Goal: Task Accomplishment & Management: Complete application form

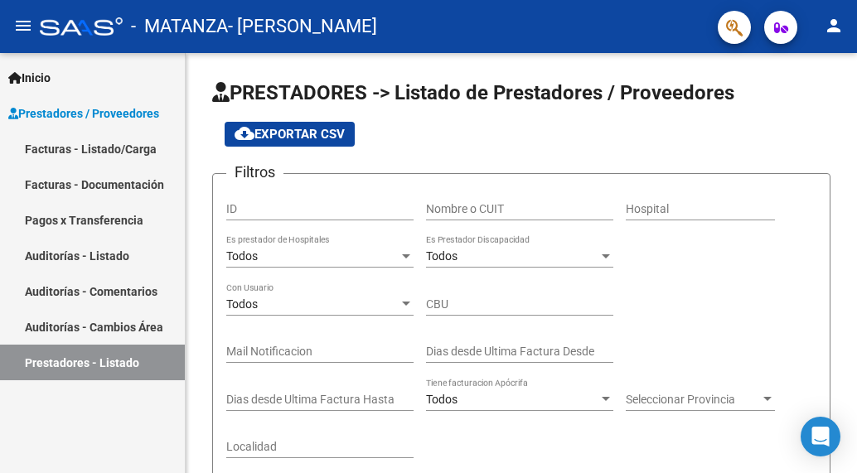
click at [140, 143] on link "Facturas - Listado/Carga" at bounding box center [92, 149] width 185 height 36
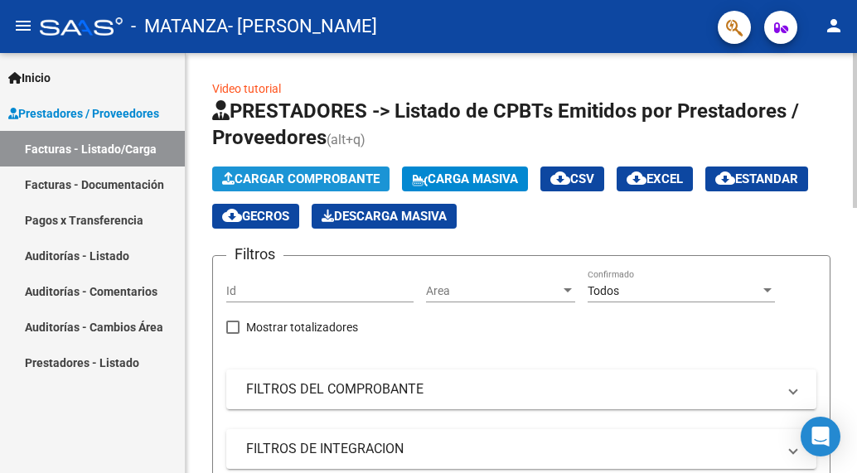
click at [288, 187] on button "Cargar Comprobante" at bounding box center [300, 179] width 177 height 25
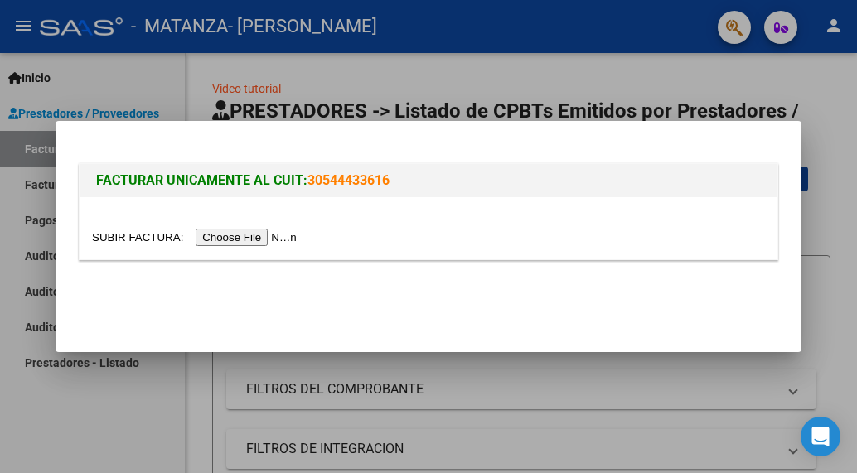
click at [294, 238] on input "file" at bounding box center [197, 237] width 210 height 17
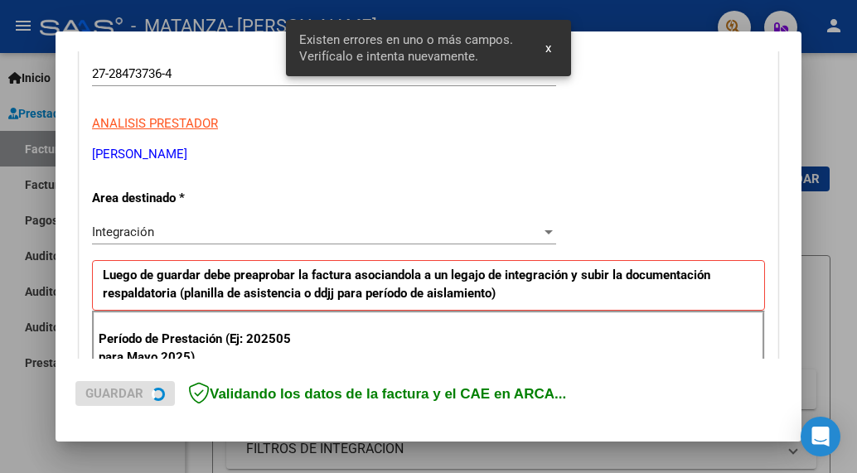
scroll to position [424, 0]
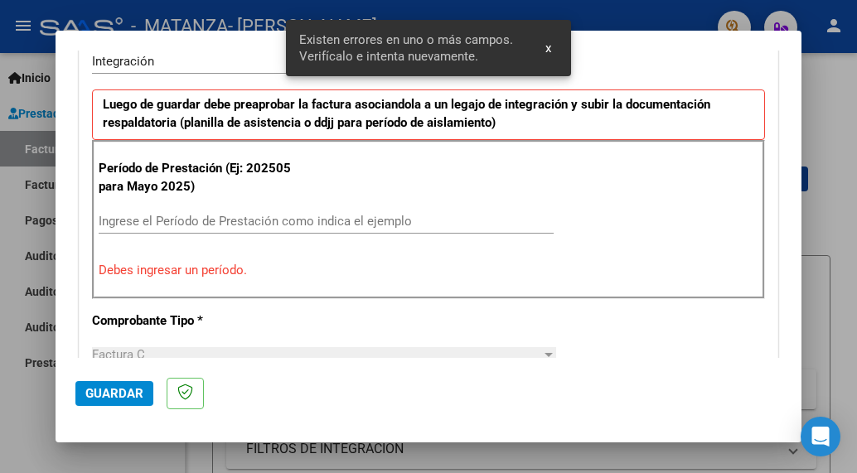
click at [175, 217] on input "Ingrese el Período de Prestación como indica el ejemplo" at bounding box center [326, 221] width 455 height 15
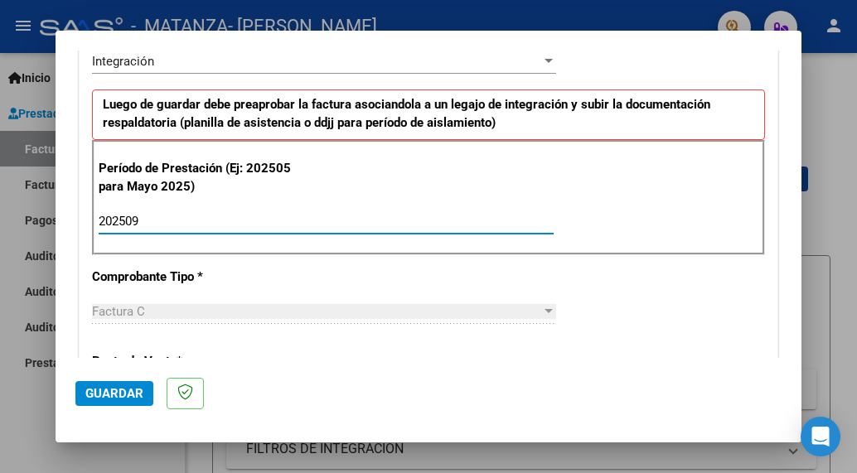
type input "202509"
click at [121, 404] on button "Guardar" at bounding box center [114, 393] width 78 height 25
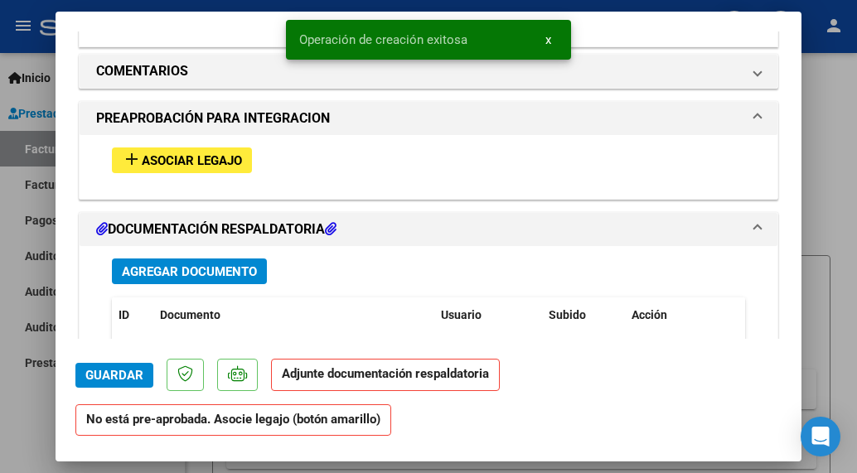
scroll to position [1433, 0]
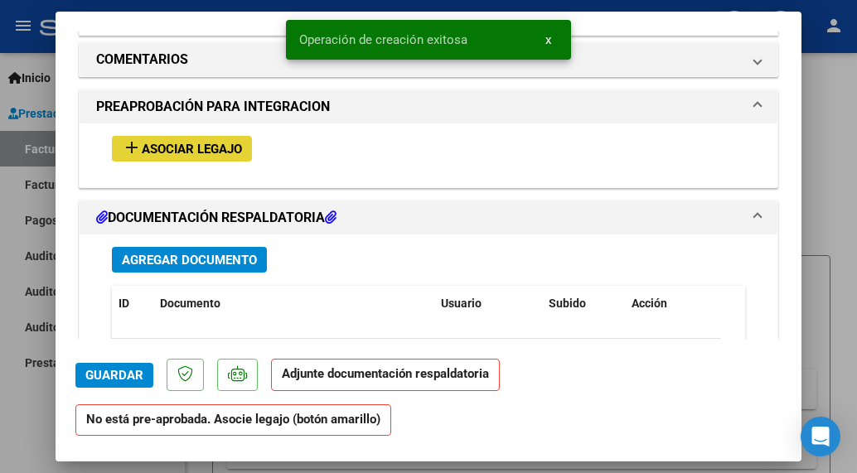
click at [196, 149] on span "Asociar Legajo" at bounding box center [192, 149] width 100 height 15
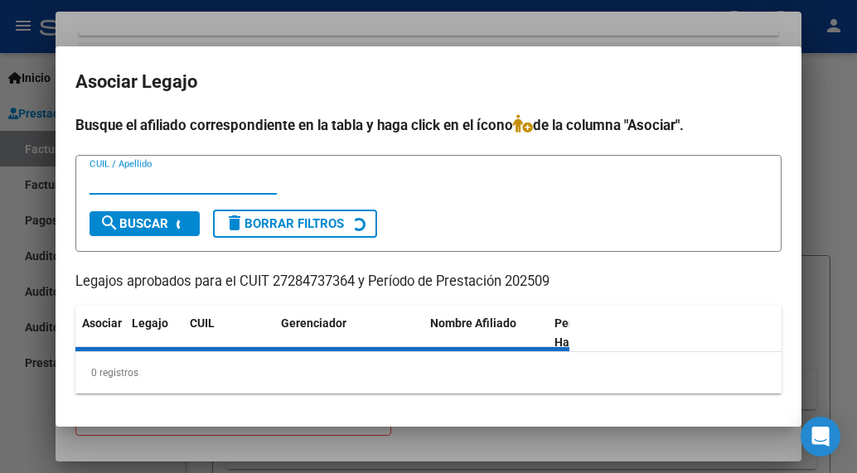
click at [168, 184] on input "CUIL / Apellido" at bounding box center [183, 181] width 187 height 15
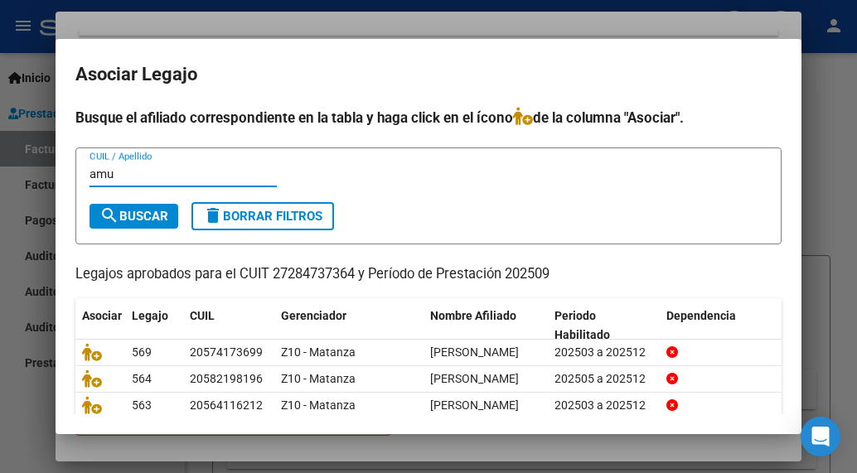
type input "amu"
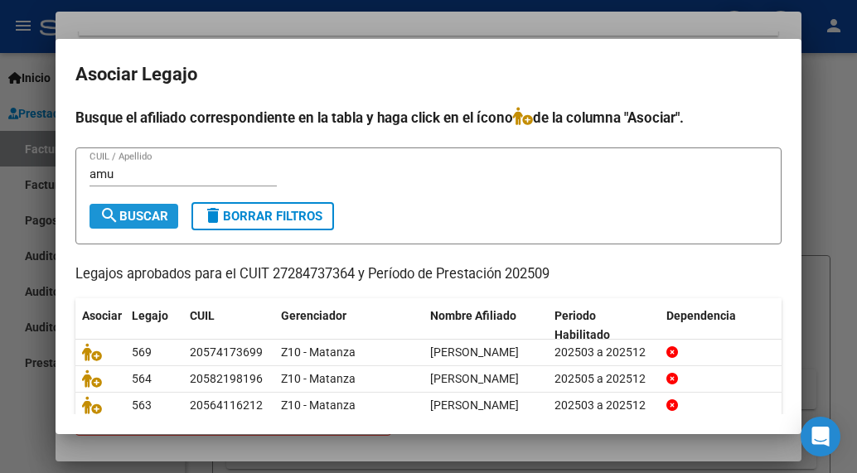
click at [150, 217] on span "search Buscar" at bounding box center [133, 216] width 69 height 15
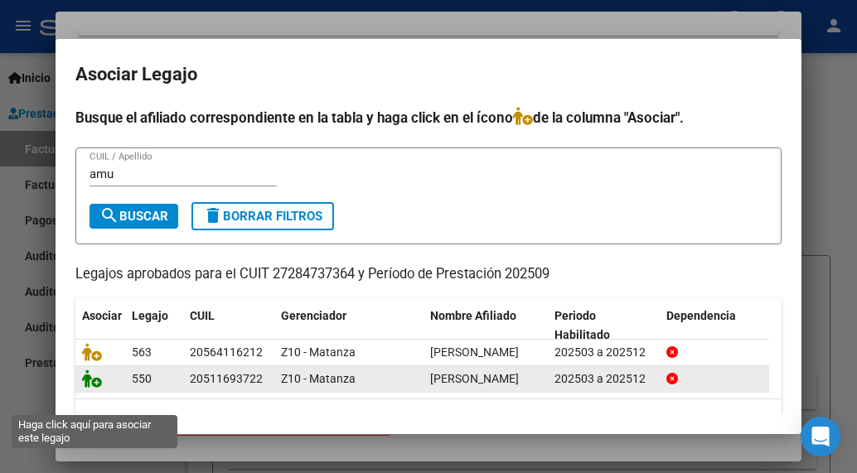
click at [94, 388] on icon at bounding box center [92, 379] width 20 height 18
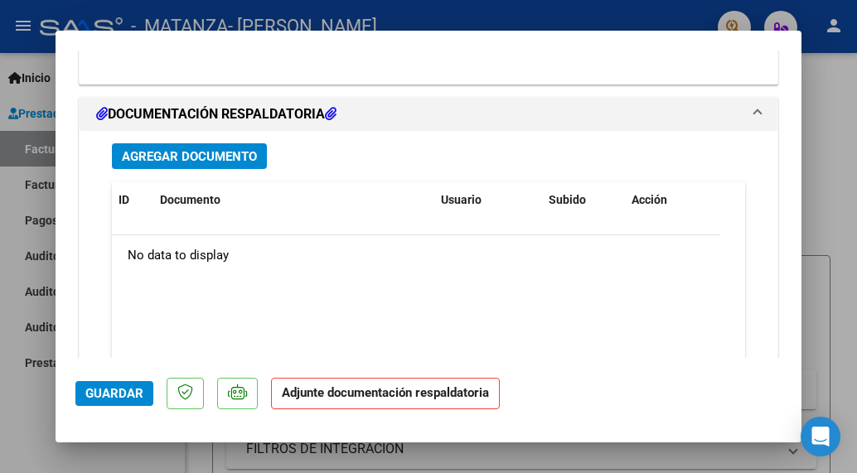
scroll to position [1813, 0]
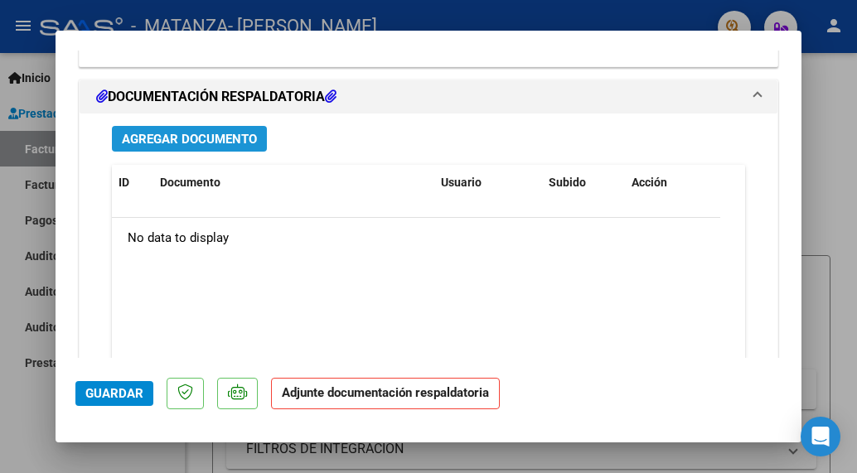
click at [198, 133] on span "Agregar Documento" at bounding box center [189, 139] width 135 height 15
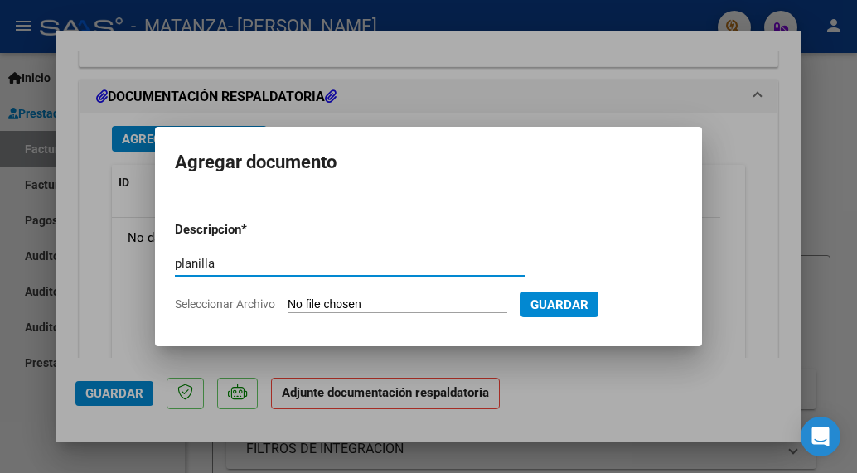
type input "planilla"
click at [317, 303] on input "Seleccionar Archivo" at bounding box center [398, 306] width 220 height 16
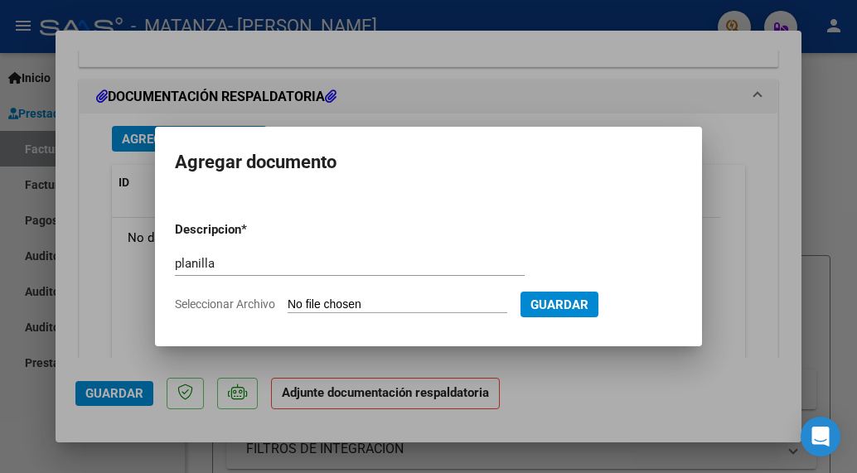
type input "C:\fakepath\Amuchastegui Thomas September 2025.pdf"
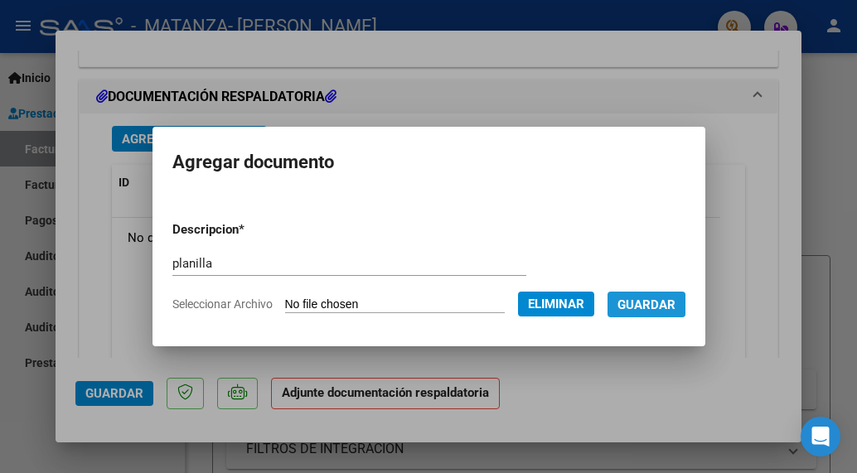
click at [657, 306] on span "Guardar" at bounding box center [646, 305] width 58 height 15
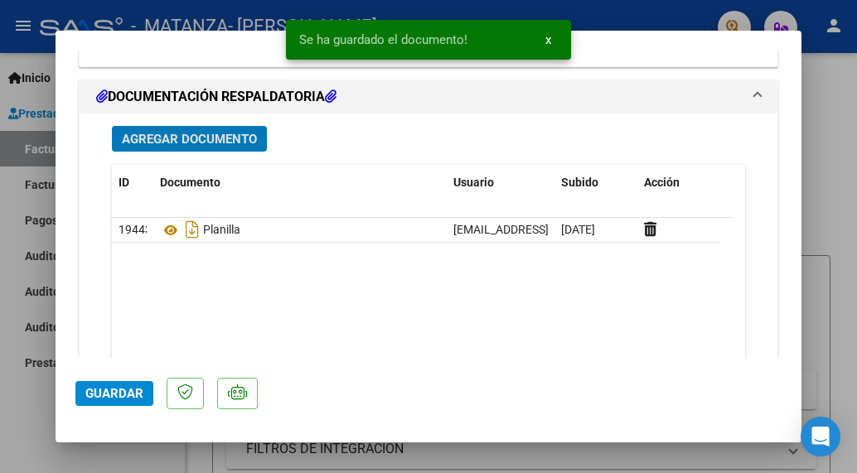
click at [202, 19] on div at bounding box center [428, 236] width 857 height 473
type input "$ 0,00"
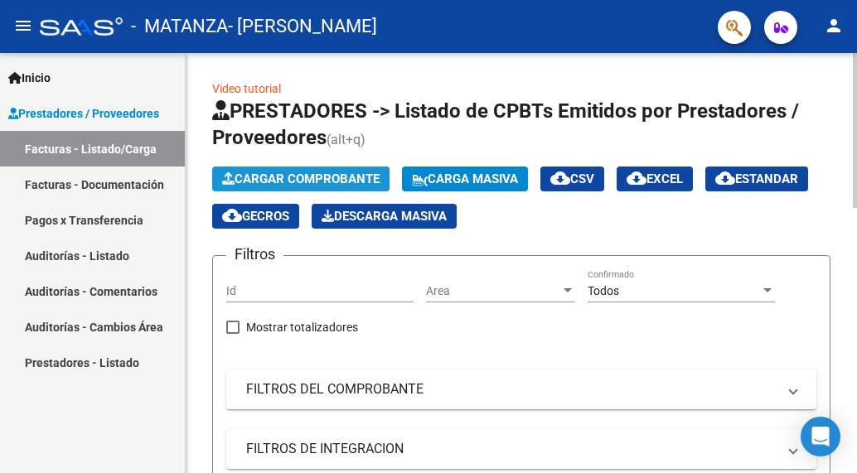
click at [312, 186] on button "Cargar Comprobante" at bounding box center [300, 179] width 177 height 25
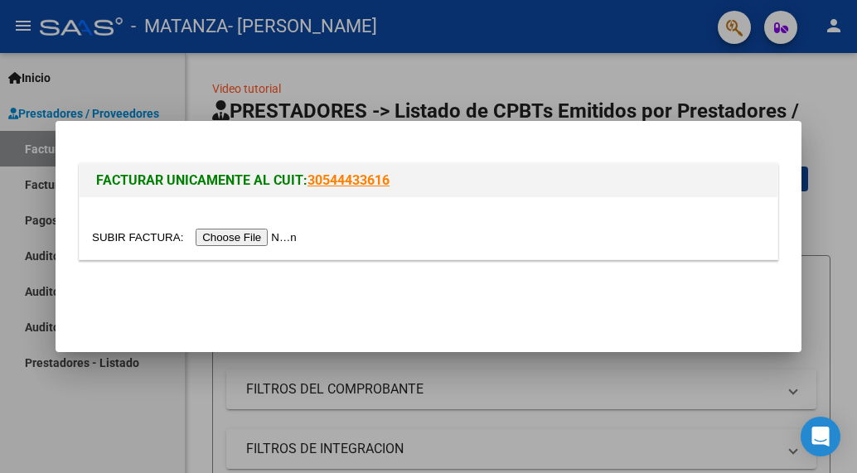
click at [272, 233] on input "file" at bounding box center [197, 237] width 210 height 17
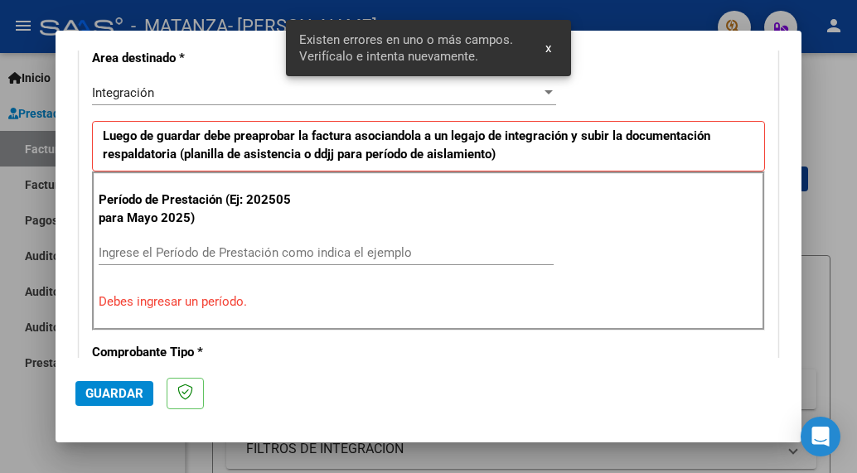
scroll to position [428, 0]
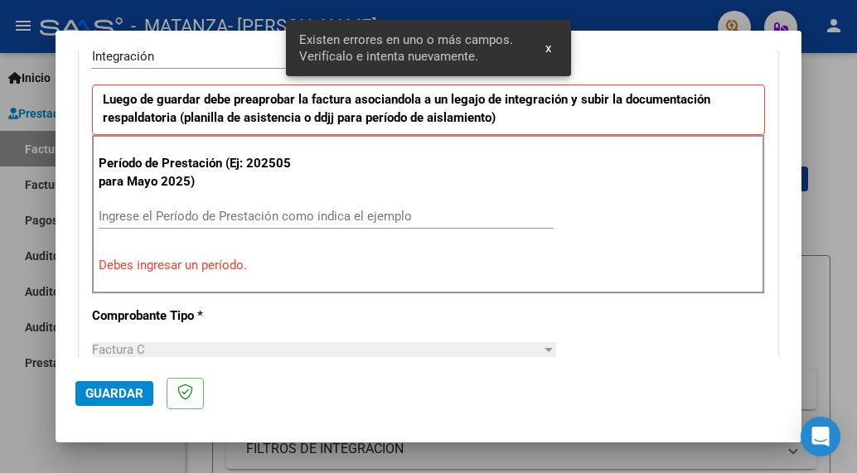
click at [230, 224] on div "Ingrese el Período de Prestación como indica el ejemplo" at bounding box center [326, 216] width 455 height 25
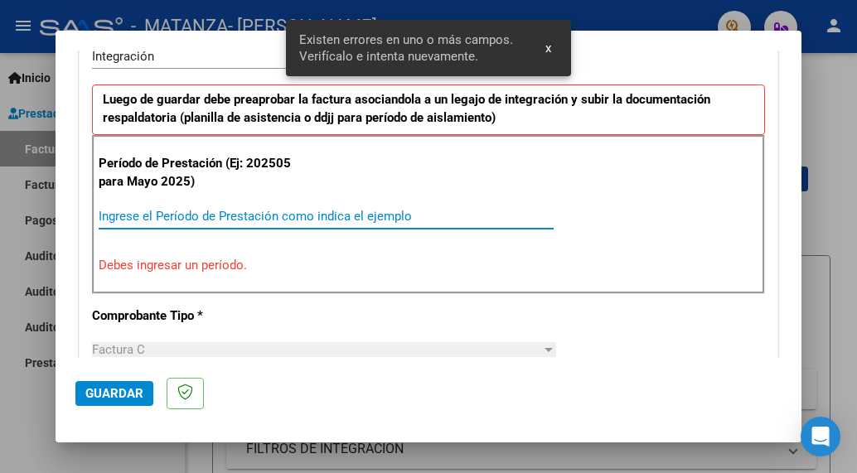
click at [225, 216] on input "Ingrese el Período de Prestación como indica el ejemplo" at bounding box center [326, 216] width 455 height 15
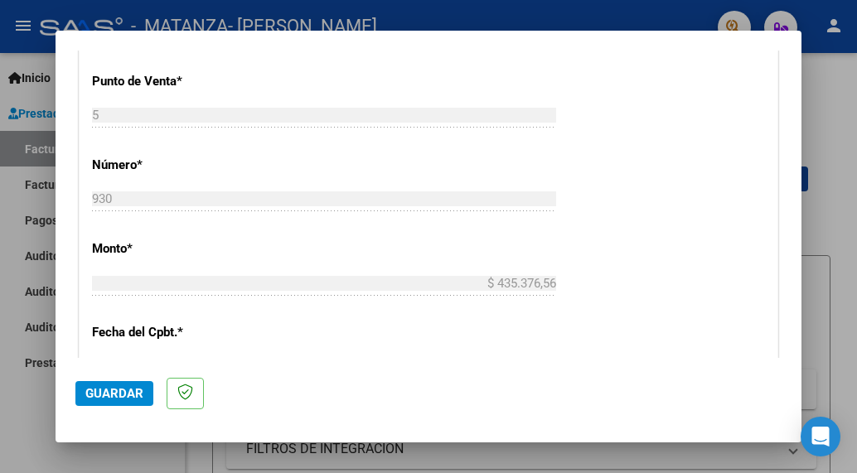
scroll to position [1202, 0]
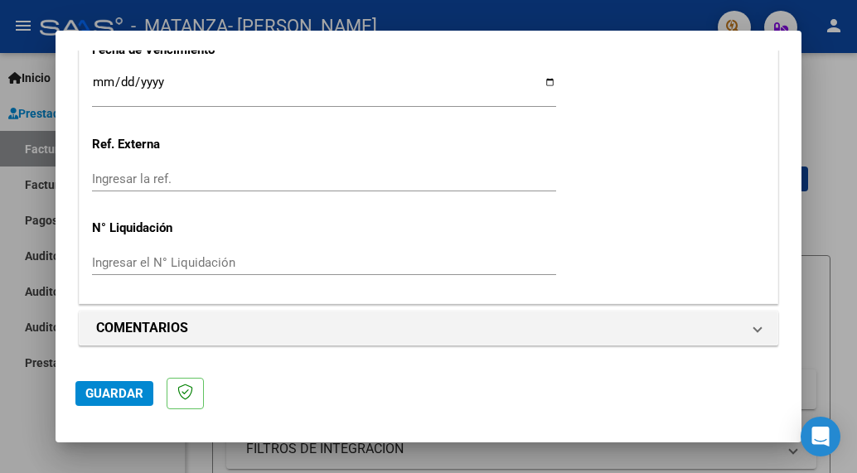
type input "202509"
click at [113, 401] on span "Guardar" at bounding box center [114, 393] width 58 height 15
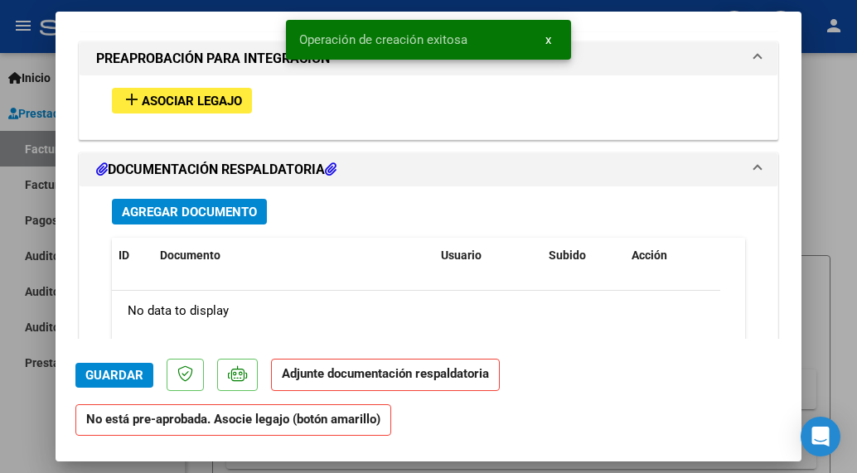
scroll to position [1490, 0]
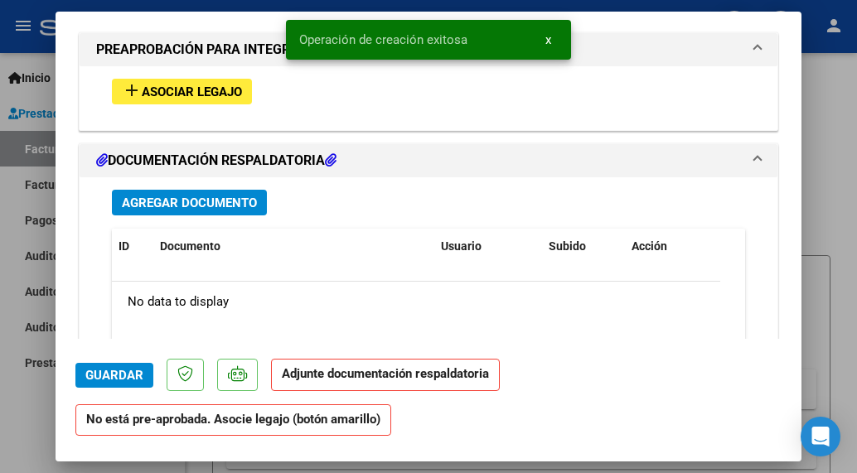
click at [207, 87] on span "Asociar Legajo" at bounding box center [192, 92] width 100 height 15
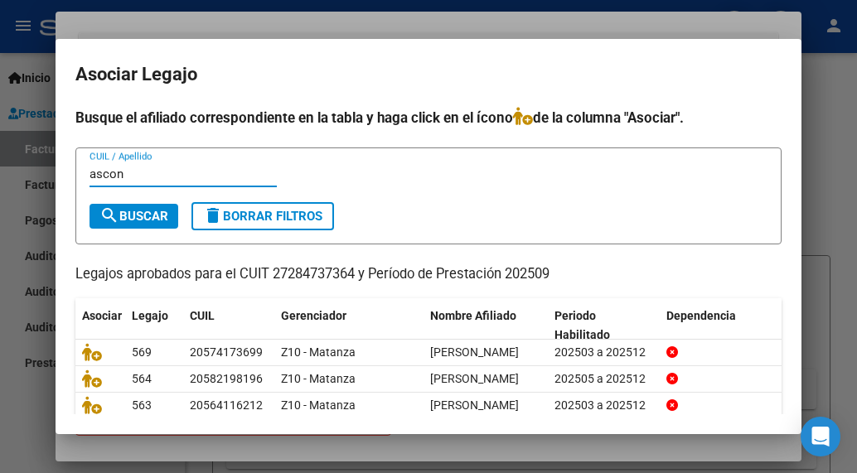
type input "ascon"
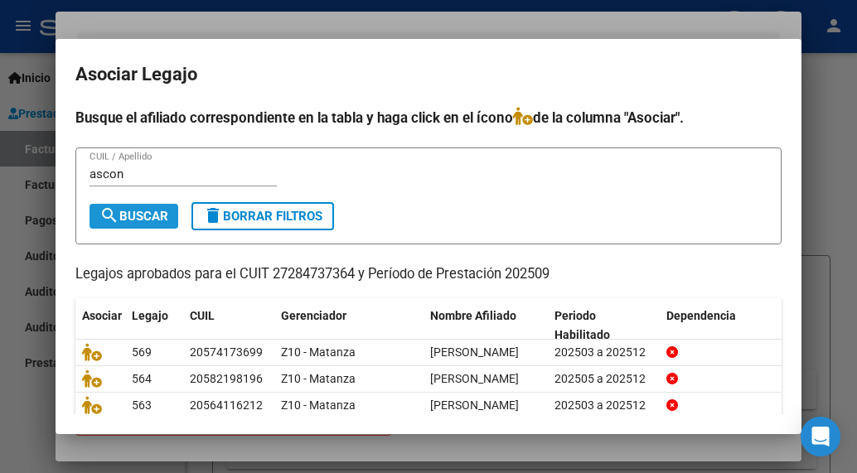
click at [135, 219] on span "search Buscar" at bounding box center [133, 216] width 69 height 15
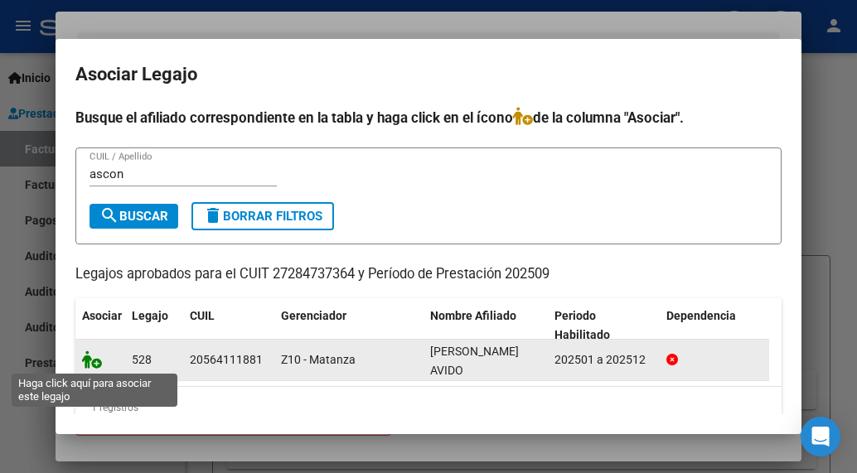
click at [88, 358] on icon at bounding box center [92, 360] width 20 height 18
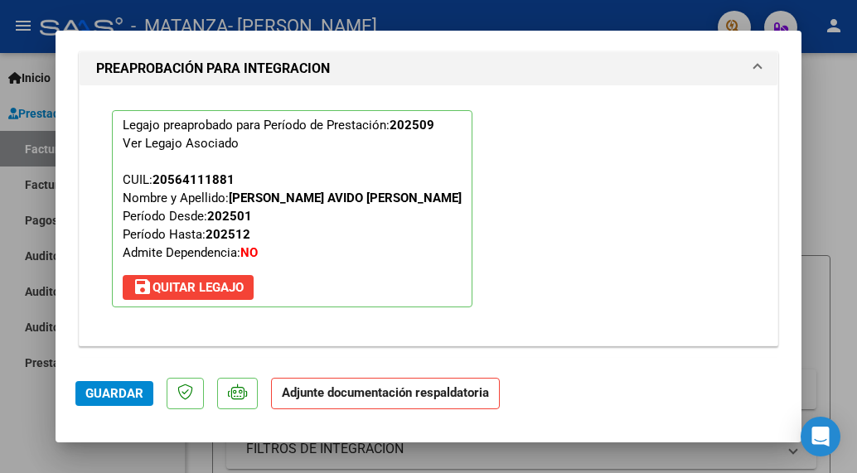
click at [283, 322] on div "Legajo preaprobado para Período de Prestación: 202509 Ver Legajo Asociado CUIL:…" at bounding box center [428, 208] width 658 height 247
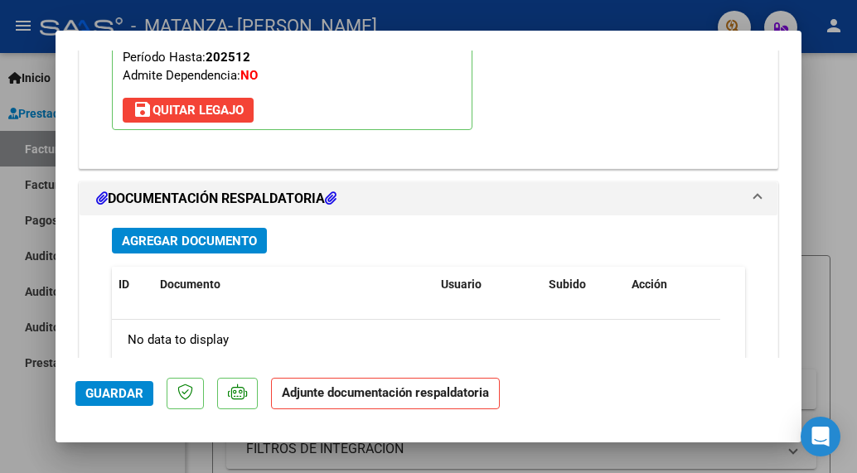
scroll to position [1740, 0]
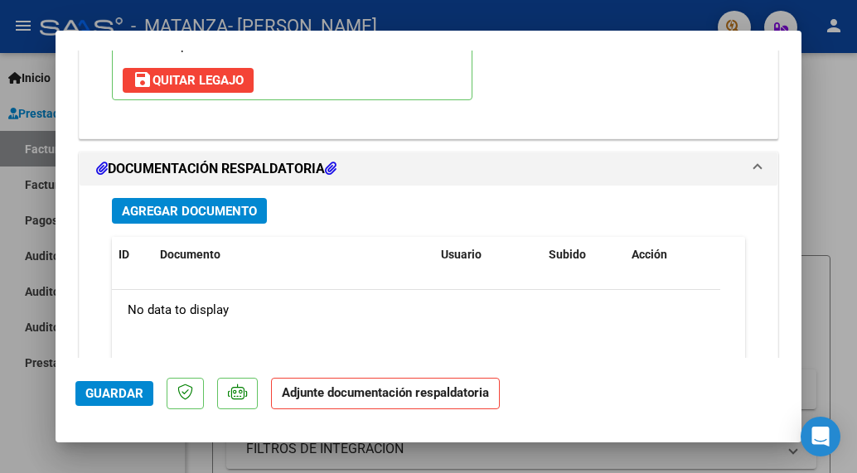
click at [225, 219] on button "Agregar Documento" at bounding box center [189, 211] width 155 height 26
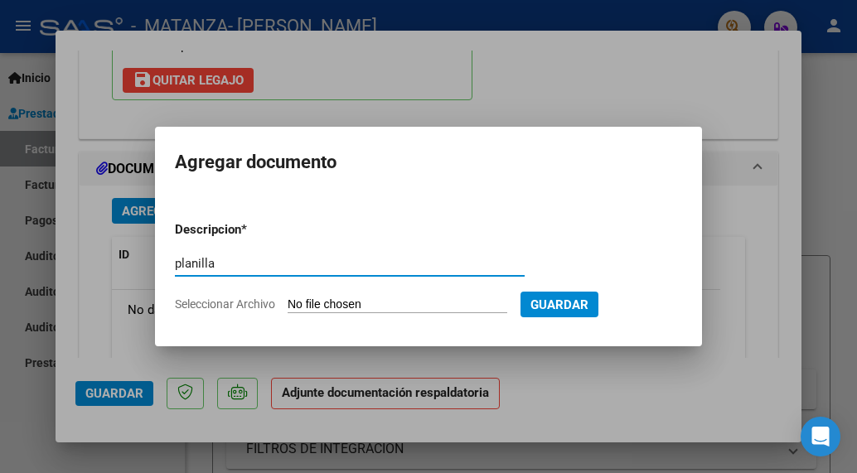
type input "planilla"
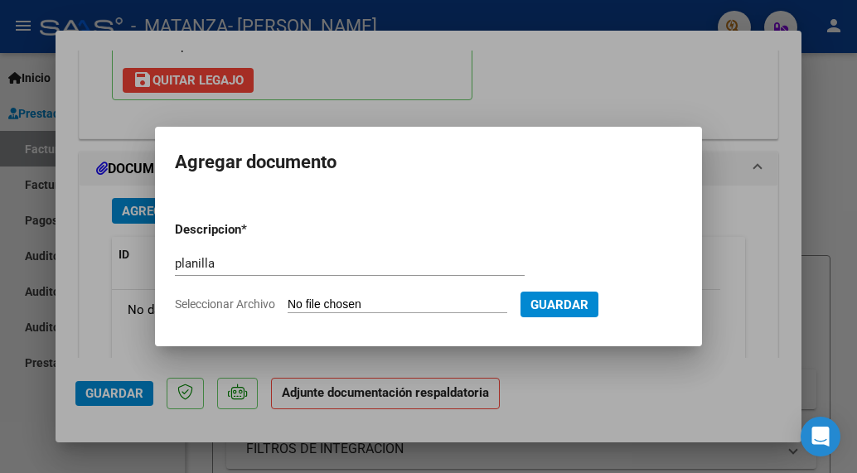
click at [327, 294] on form "Descripcion * planilla Escriba aquí una descripcion Seleccionar Archivo Guardar" at bounding box center [428, 267] width 507 height 119
click at [322, 303] on input "Seleccionar Archivo" at bounding box center [398, 306] width 220 height 16
type input "C:\fakepath\Asconape Avido Joaquin September 2025.pdf"
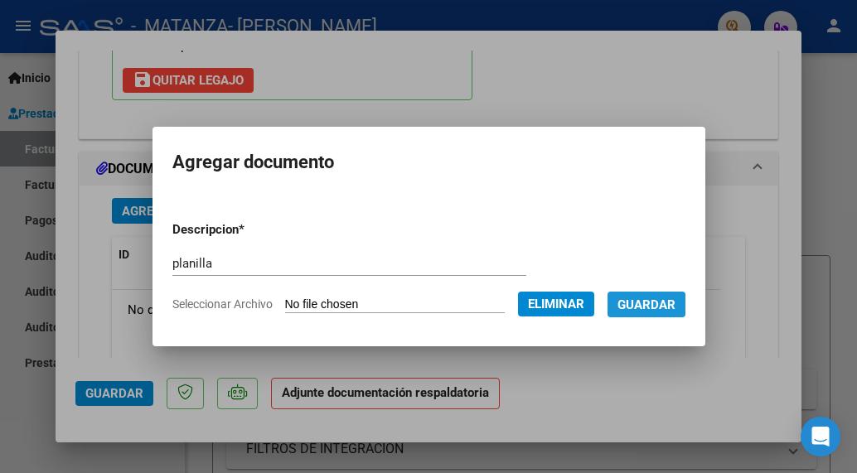
click at [663, 308] on span "Guardar" at bounding box center [646, 305] width 58 height 15
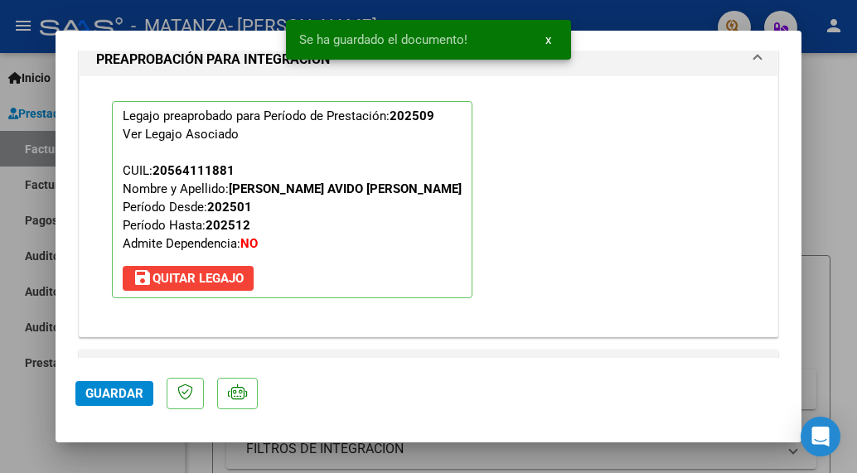
scroll to position [1480, 0]
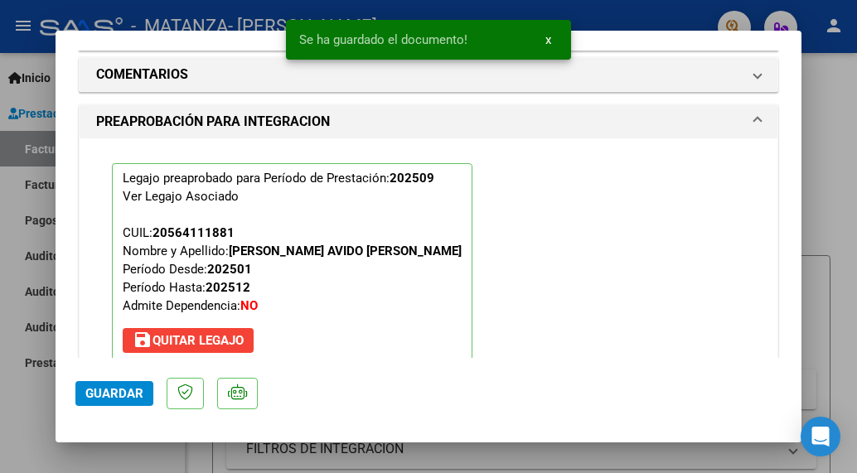
click at [187, 26] on div at bounding box center [428, 236] width 857 height 473
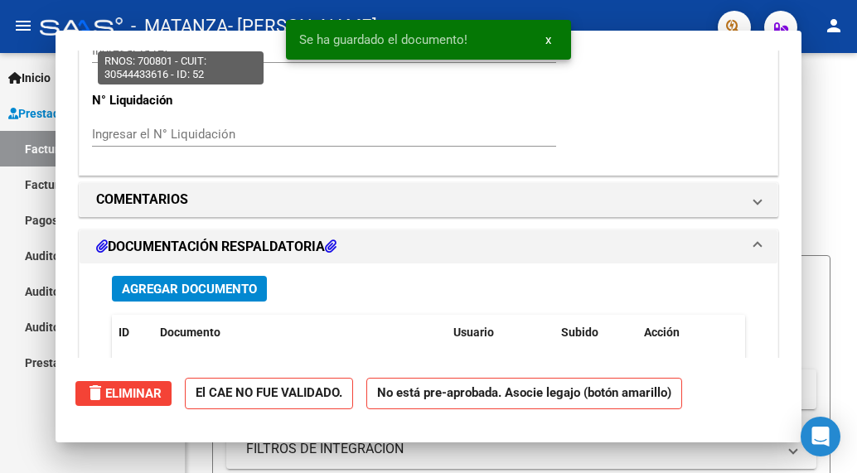
scroll to position [0, 0]
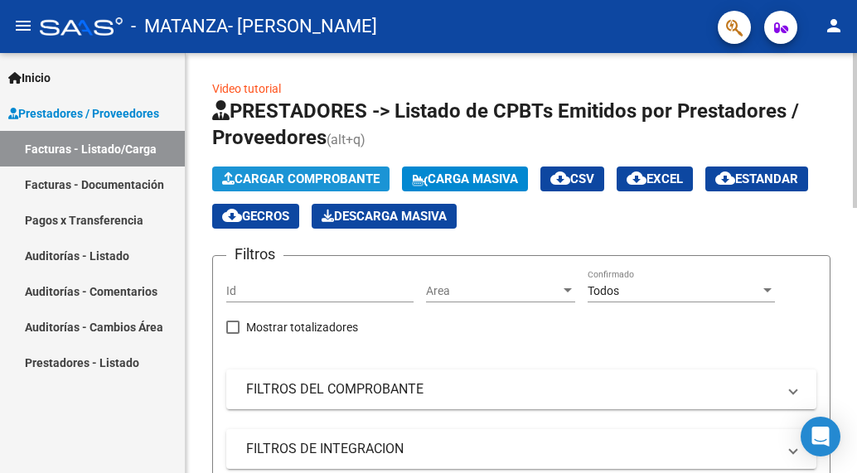
click at [320, 178] on span "Cargar Comprobante" at bounding box center [300, 179] width 157 height 15
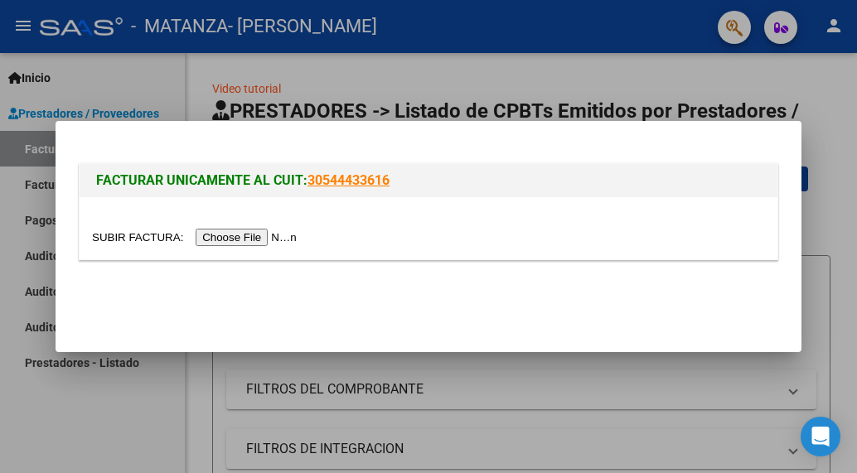
click at [278, 235] on input "file" at bounding box center [197, 237] width 210 height 17
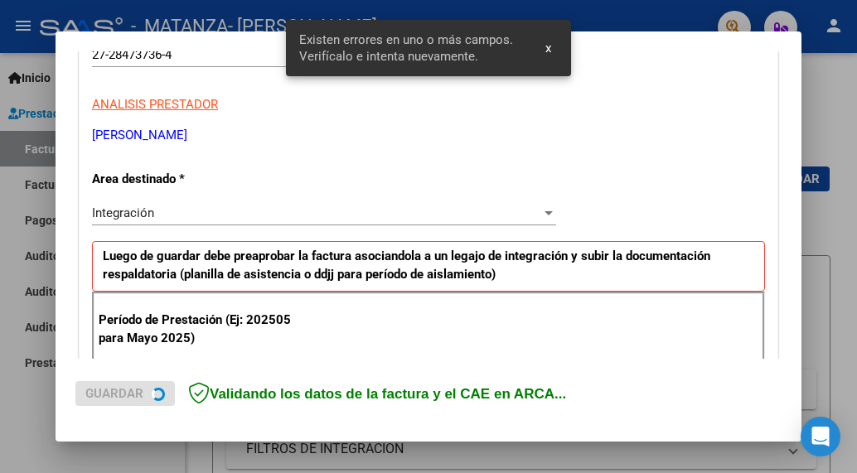
scroll to position [424, 0]
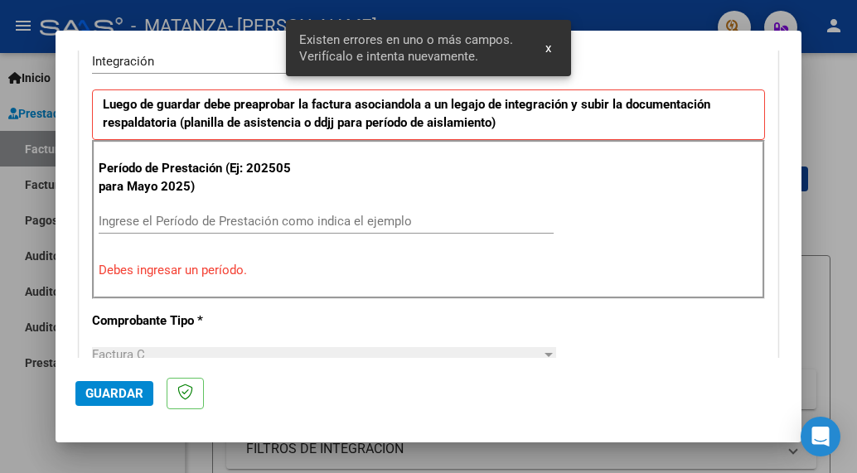
click at [240, 235] on div "Ingrese el Período de Prestación como indica el ejemplo" at bounding box center [326, 229] width 455 height 41
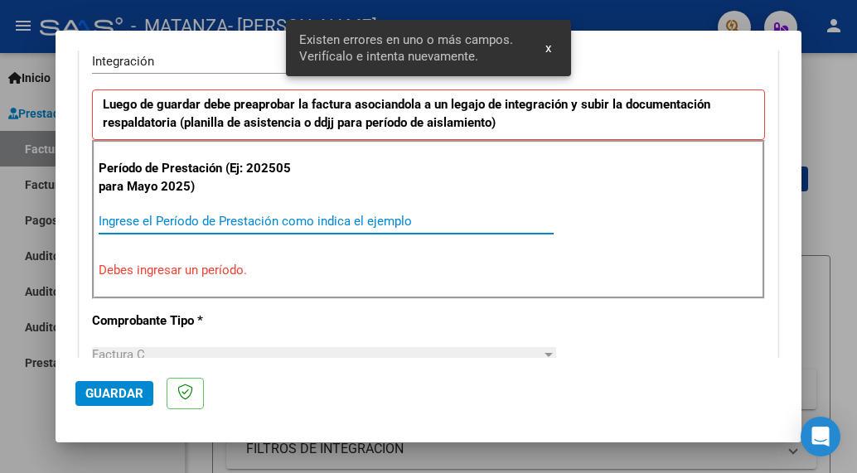
click at [242, 227] on input "Ingrese el Período de Prestación como indica el ejemplo" at bounding box center [326, 221] width 455 height 15
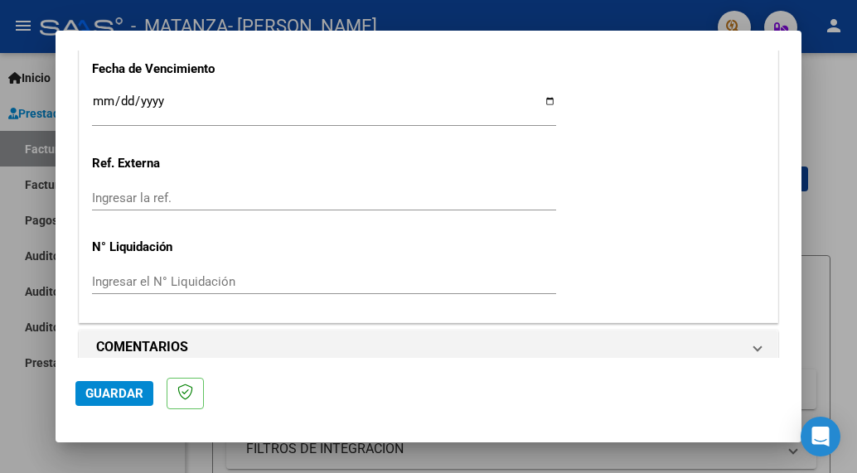
scroll to position [1202, 0]
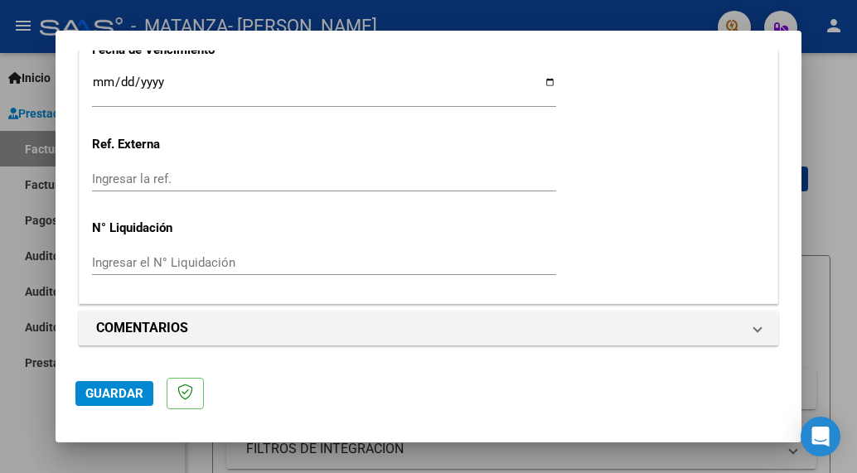
type input "202509"
click at [132, 394] on span "Guardar" at bounding box center [114, 393] width 58 height 15
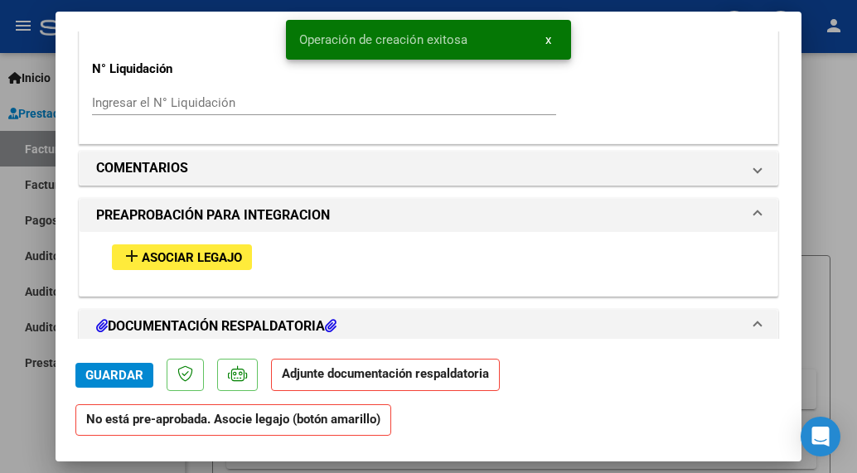
scroll to position [1325, 0]
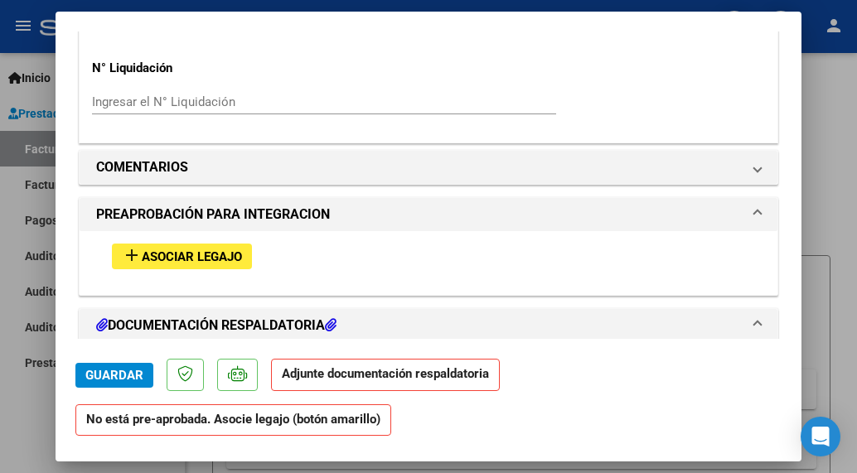
click at [199, 264] on span "Asociar Legajo" at bounding box center [192, 256] width 100 height 15
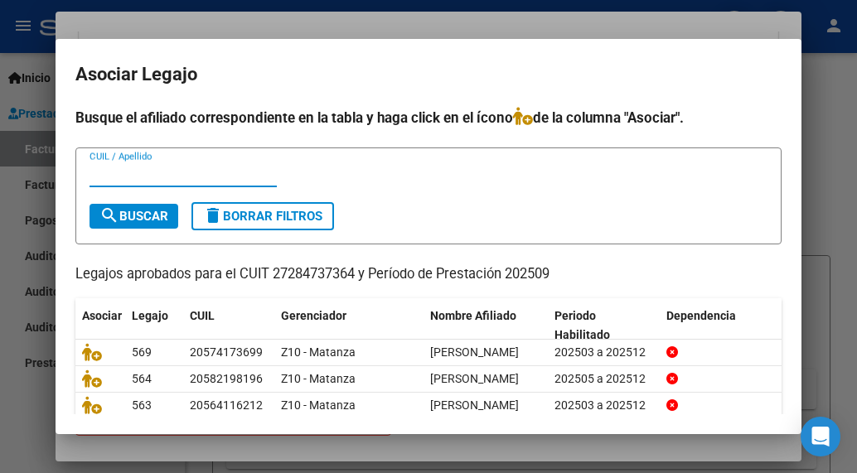
click at [187, 180] on input "CUIL / Apellido" at bounding box center [183, 174] width 187 height 15
type input "bae"
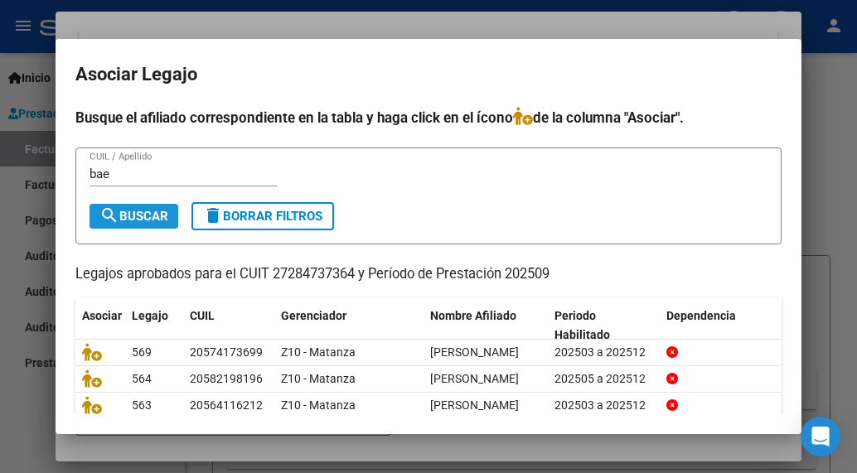
click at [164, 206] on button "search Buscar" at bounding box center [134, 216] width 89 height 25
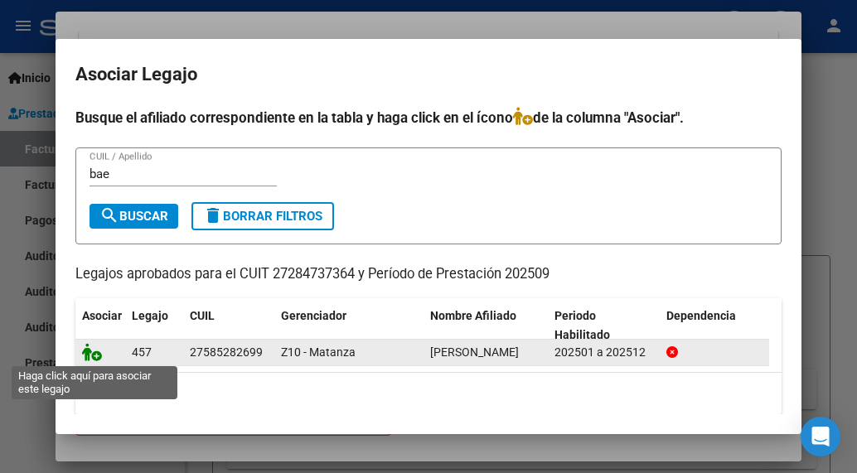
click at [96, 349] on icon at bounding box center [92, 352] width 20 height 18
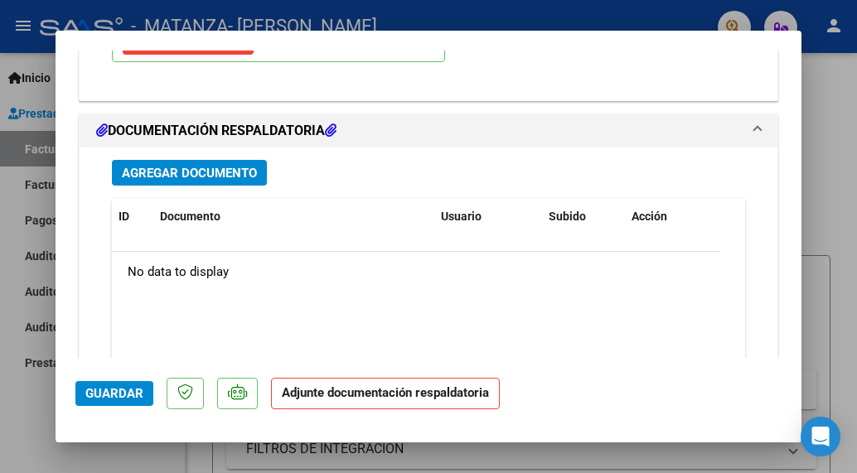
scroll to position [1798, 0]
click at [227, 172] on span "Agregar Documento" at bounding box center [189, 172] width 135 height 15
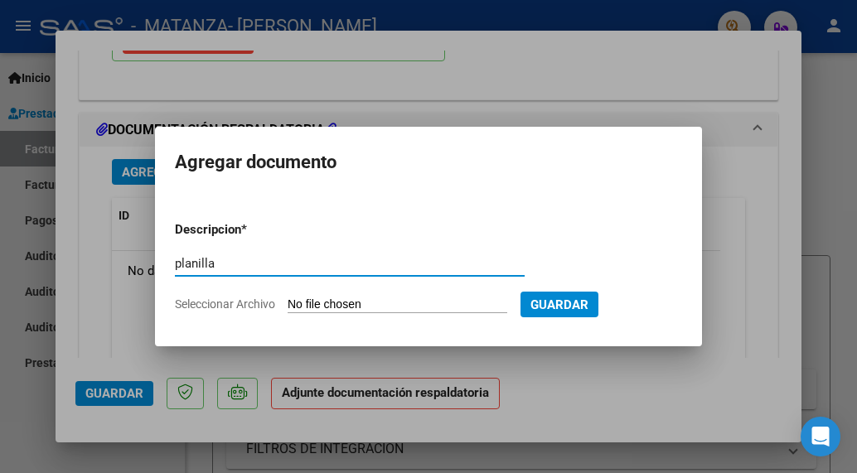
type input "planilla"
click at [331, 307] on input "Seleccionar Archivo" at bounding box center [398, 306] width 220 height 16
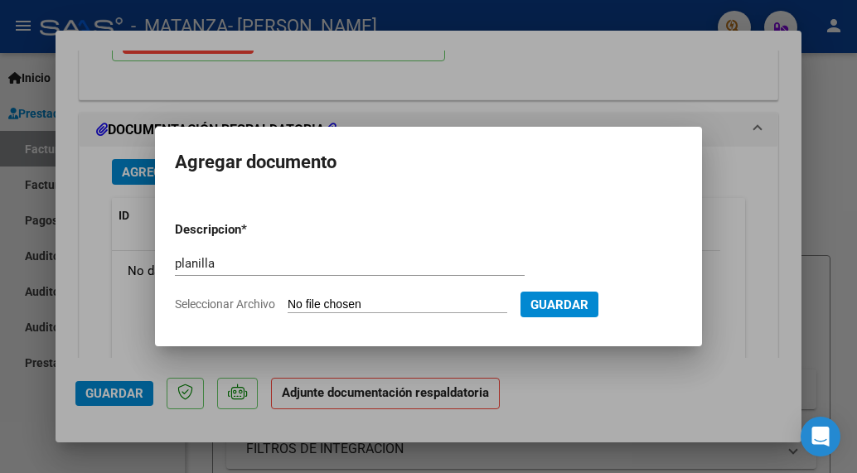
type input "C:\fakepath\Baez Sofia September 2025.pdf"
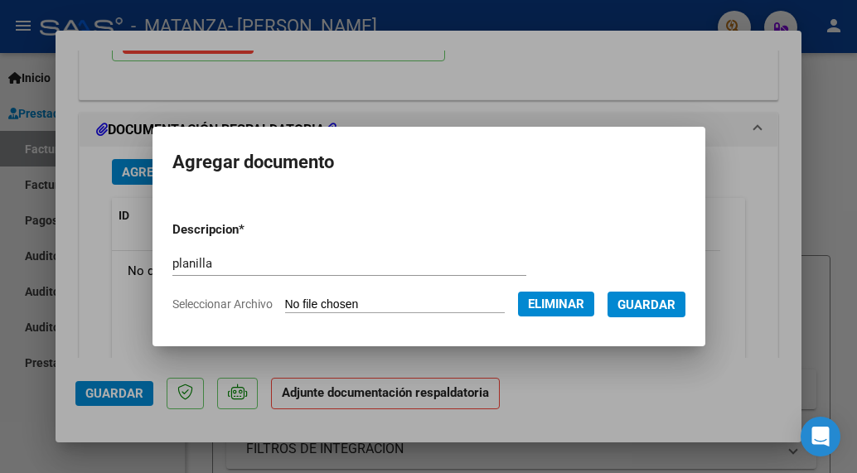
click at [666, 317] on button "Guardar" at bounding box center [646, 305] width 78 height 26
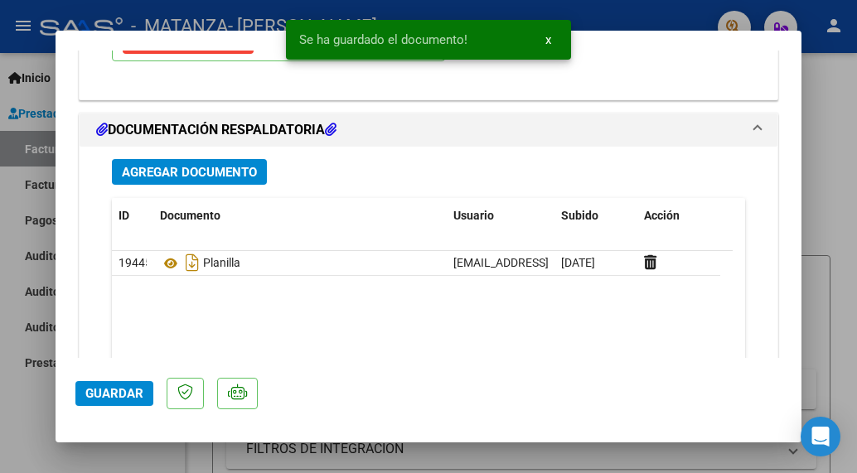
click at [202, 20] on div at bounding box center [428, 236] width 857 height 473
type input "$ 0,00"
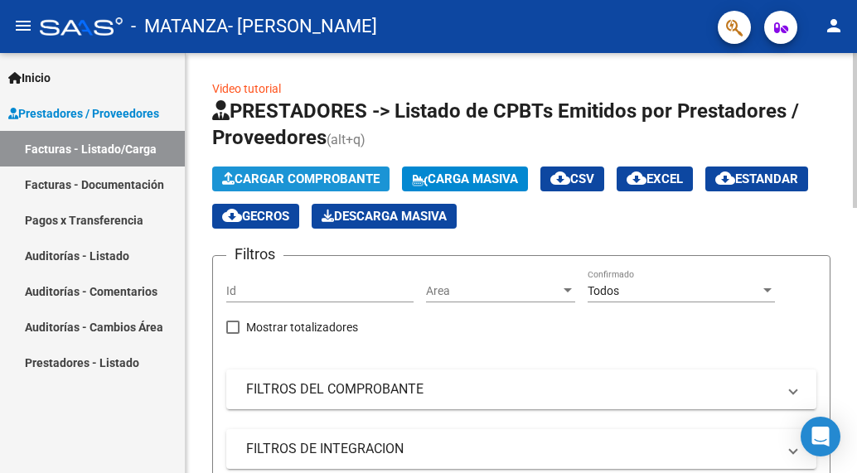
click at [351, 186] on button "Cargar Comprobante" at bounding box center [300, 179] width 177 height 25
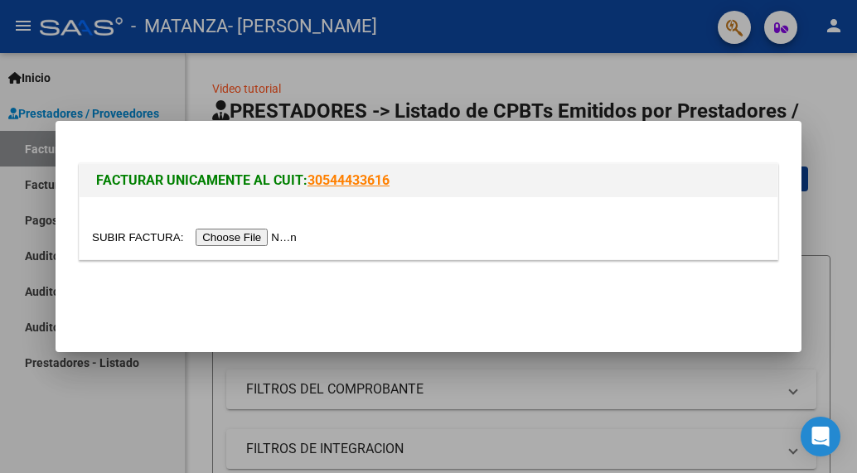
click at [511, 15] on div at bounding box center [428, 236] width 857 height 473
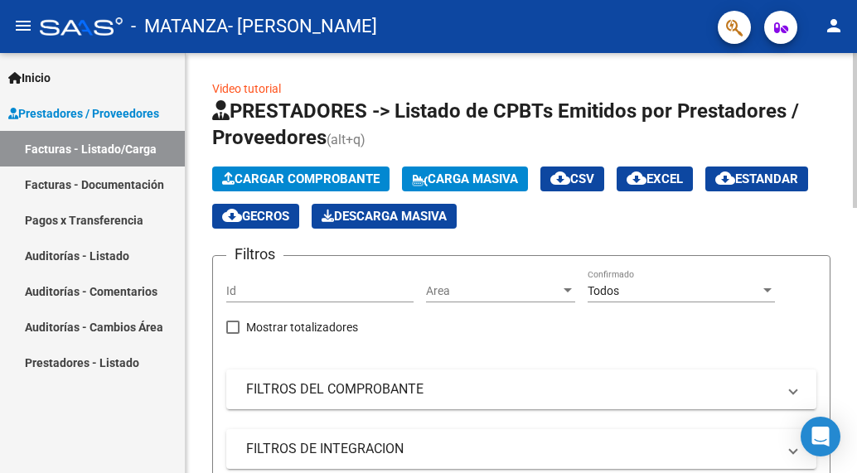
click at [327, 170] on button "Cargar Comprobante" at bounding box center [300, 179] width 177 height 25
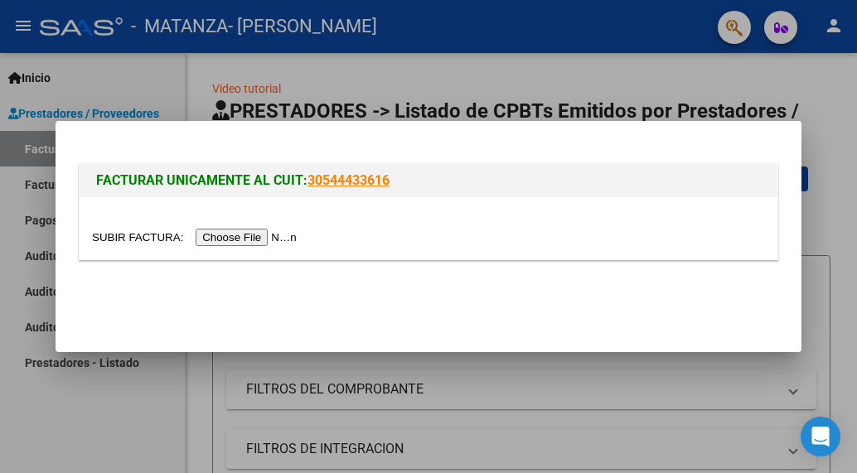
click at [264, 239] on input "file" at bounding box center [197, 237] width 210 height 17
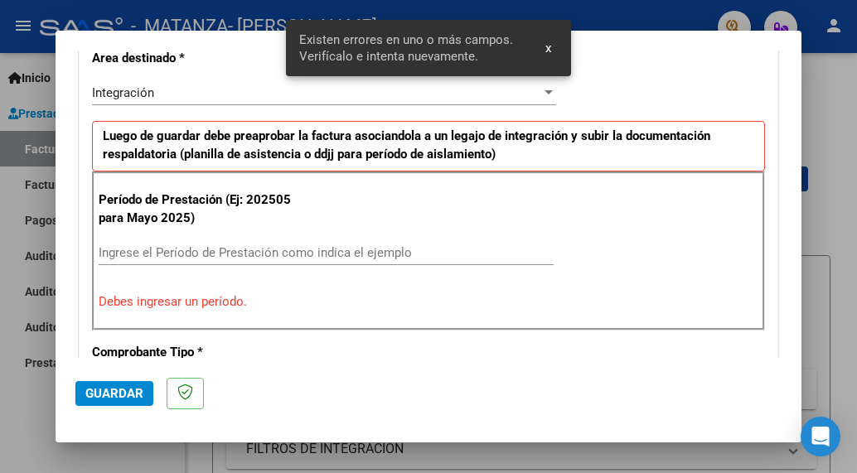
scroll to position [423, 0]
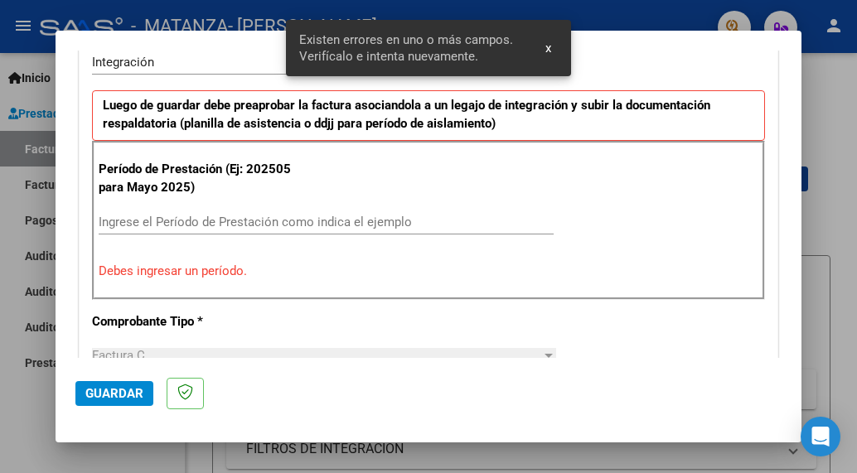
click at [201, 225] on input "Ingrese el Período de Prestación como indica el ejemplo" at bounding box center [326, 222] width 455 height 15
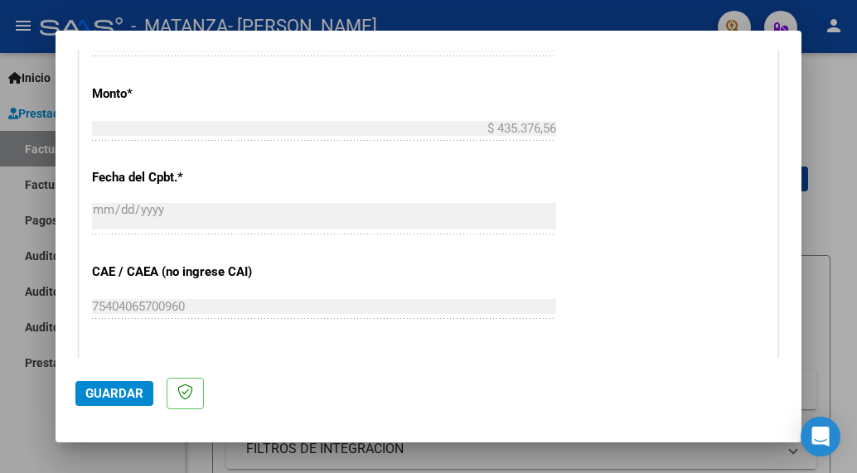
scroll to position [877, 0]
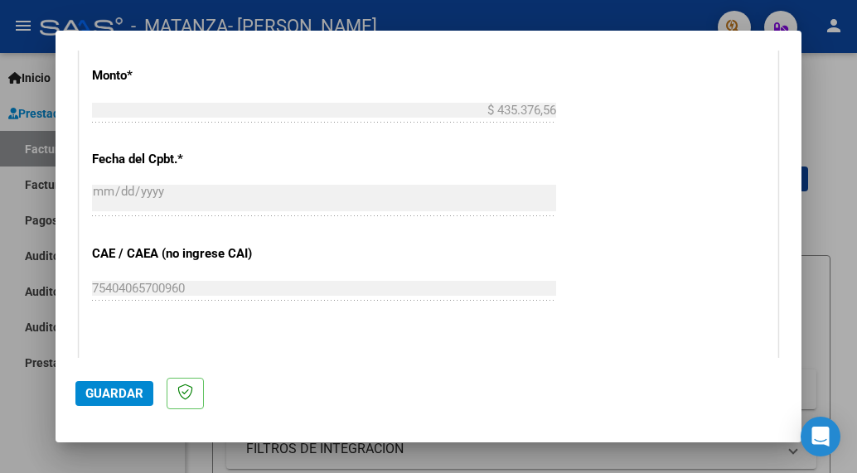
type input "202509"
click at [129, 380] on mat-dialog-actions "Guardar" at bounding box center [428, 390] width 706 height 65
click at [120, 389] on span "Guardar" at bounding box center [114, 393] width 58 height 15
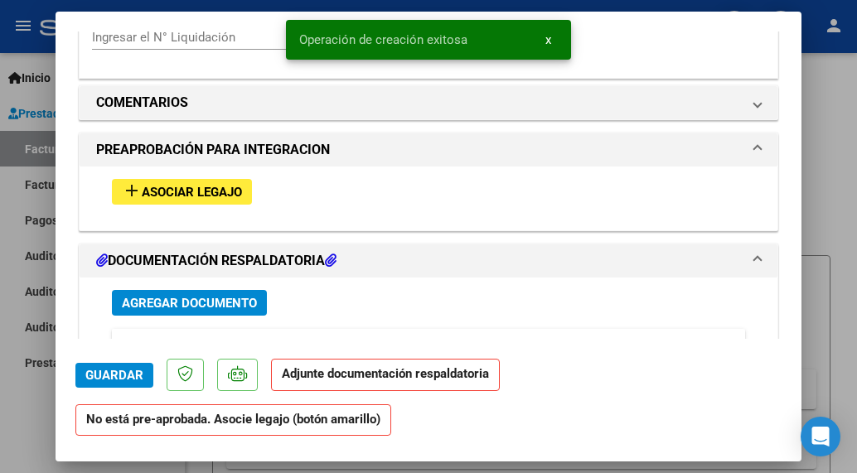
scroll to position [1391, 0]
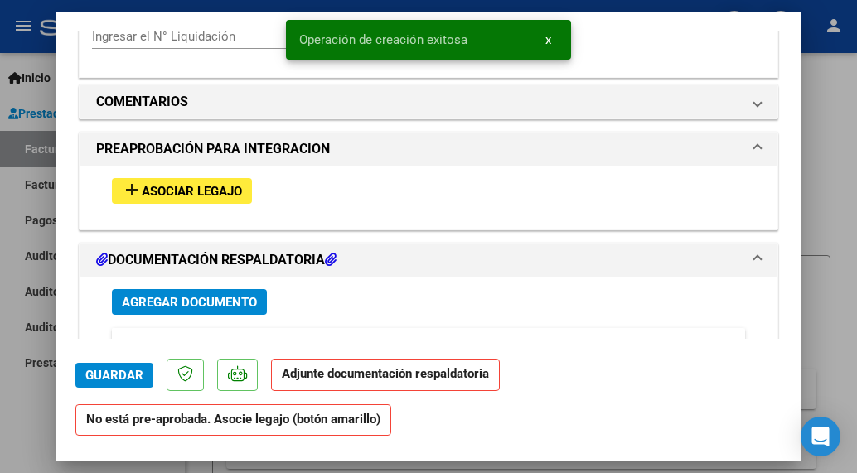
click at [192, 196] on span "Asociar Legajo" at bounding box center [192, 191] width 100 height 15
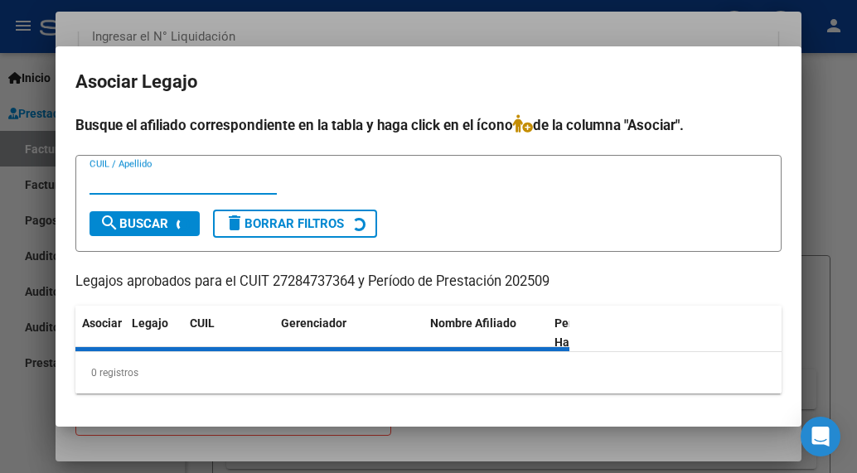
click at [193, 191] on div "CUIL / Apellido" at bounding box center [183, 181] width 187 height 25
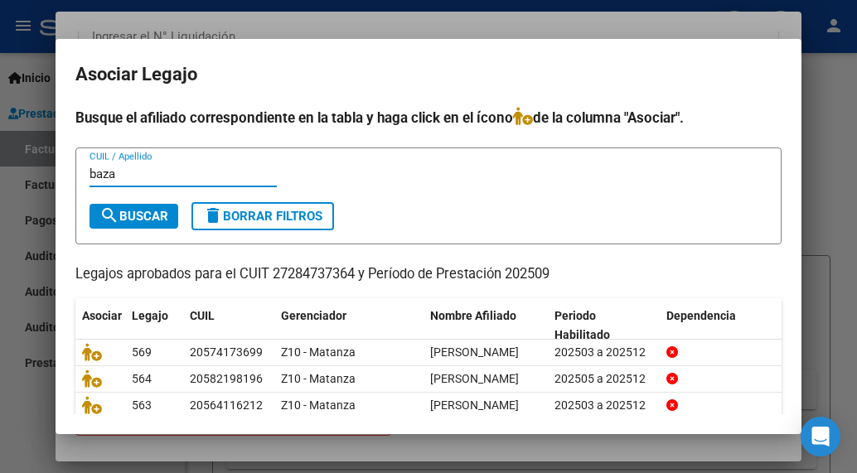
type input "baza"
click at [165, 210] on span "search Buscar" at bounding box center [133, 216] width 69 height 15
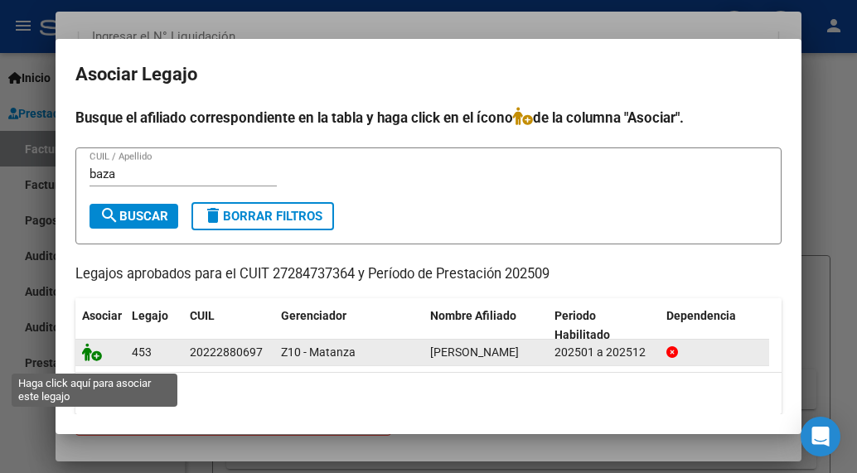
click at [97, 361] on icon at bounding box center [92, 352] width 20 height 18
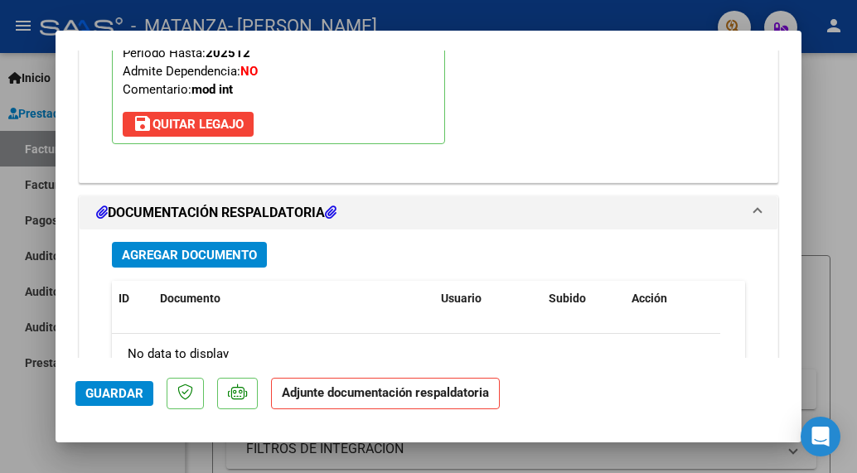
scroll to position [1716, 0]
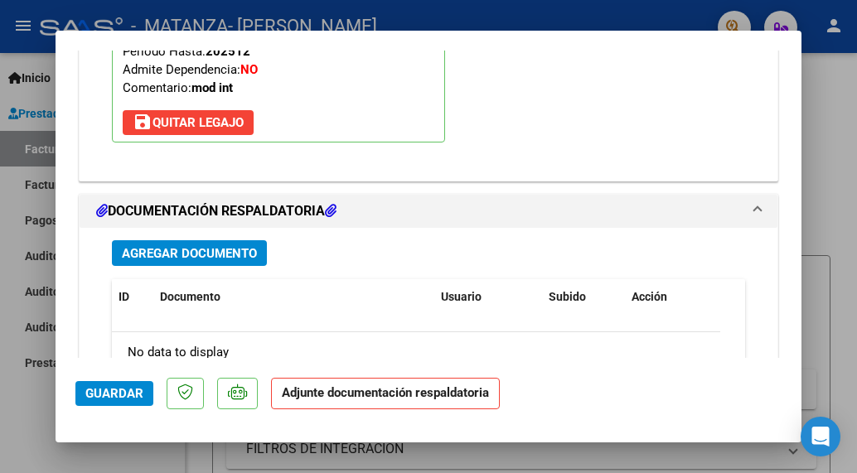
click at [228, 254] on span "Agregar Documento" at bounding box center [189, 253] width 135 height 15
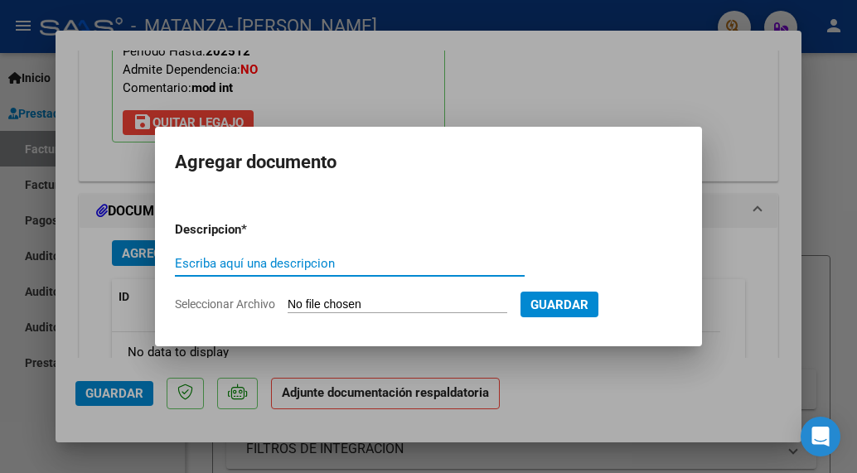
click at [204, 265] on input "Escriba aquí una descripcion" at bounding box center [350, 263] width 350 height 15
type input "planilla"
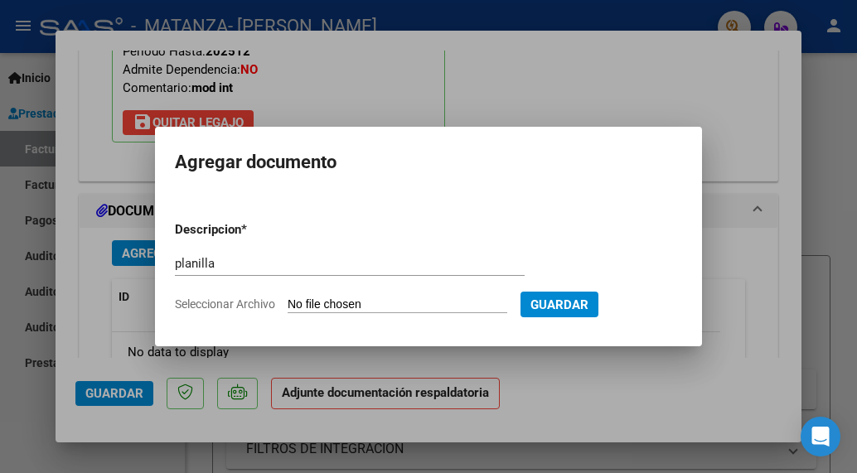
click at [348, 301] on input "Seleccionar Archivo" at bounding box center [398, 306] width 220 height 16
type input "C:\fakepath\Baza 202509.pdf"
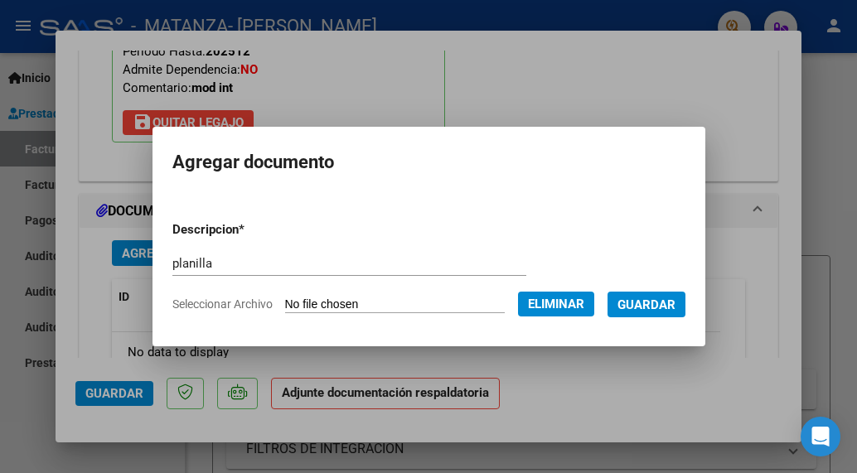
click at [669, 315] on button "Guardar" at bounding box center [646, 305] width 78 height 26
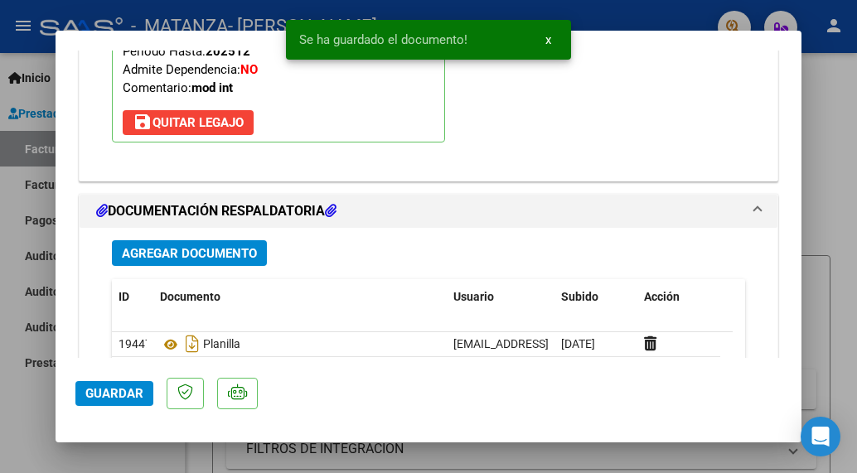
click at [197, 24] on div at bounding box center [428, 236] width 857 height 473
type input "$ 0,00"
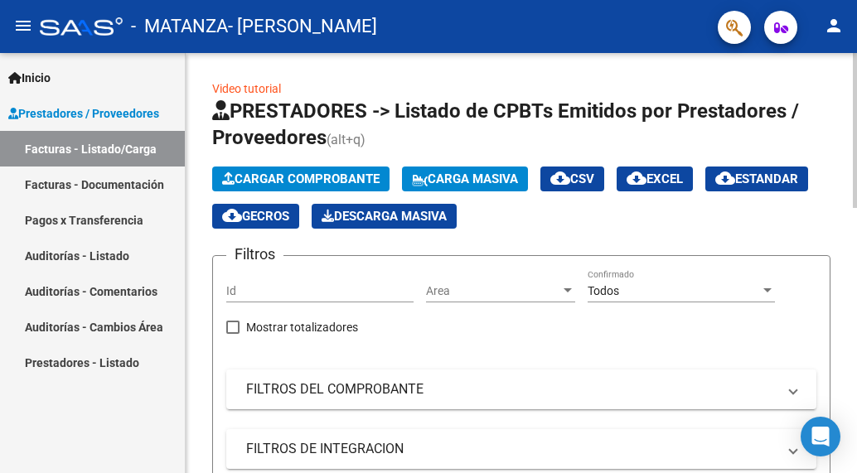
click at [320, 172] on span "Cargar Comprobante" at bounding box center [300, 179] width 157 height 15
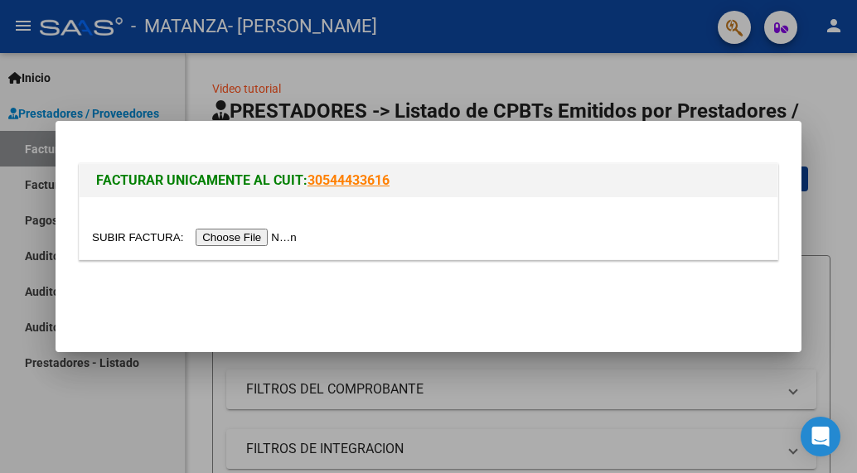
click at [266, 242] on input "file" at bounding box center [197, 237] width 210 height 17
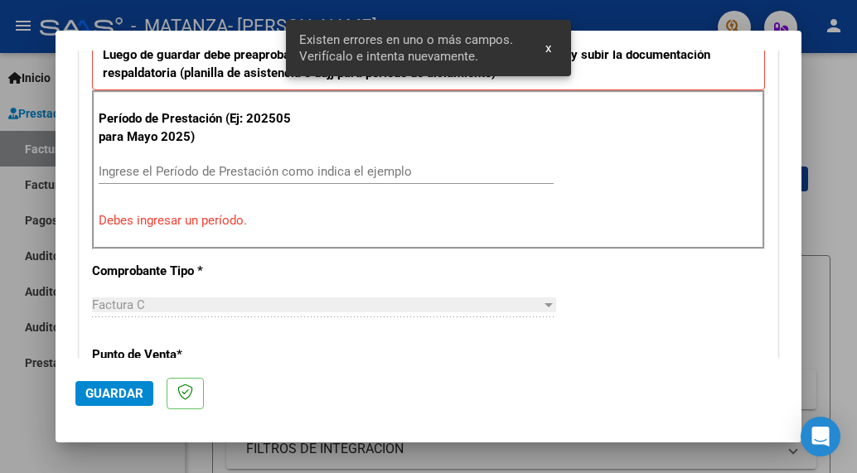
scroll to position [479, 0]
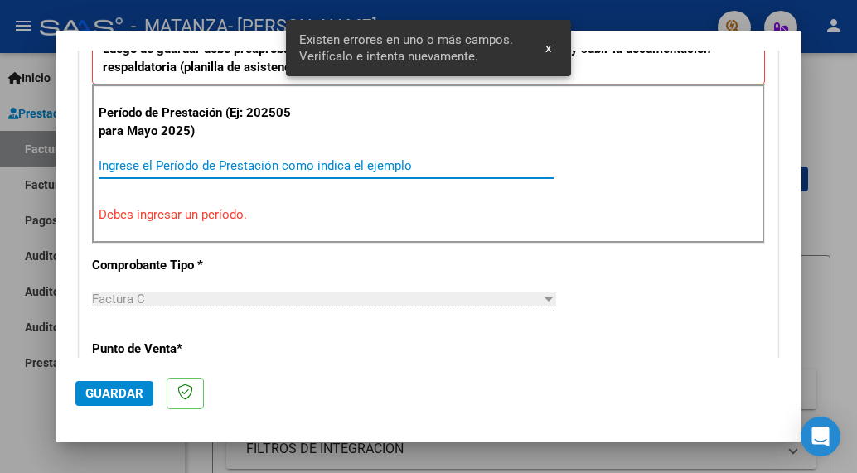
click at [201, 162] on input "Ingrese el Período de Prestación como indica el ejemplo" at bounding box center [326, 165] width 455 height 15
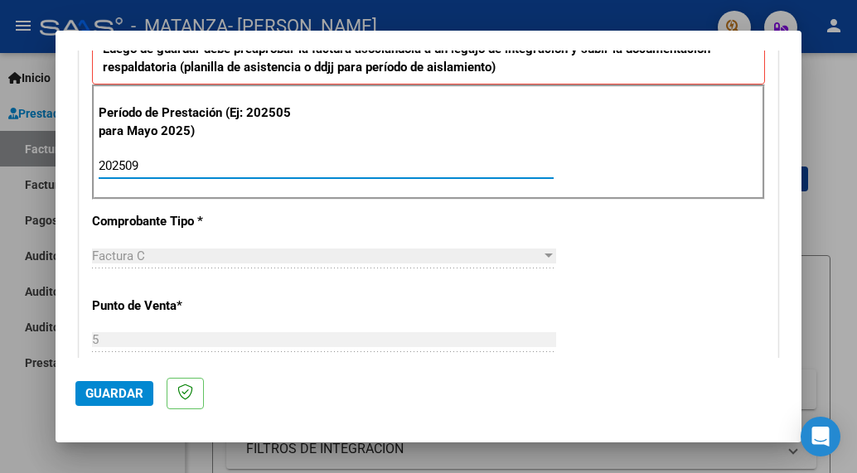
type input "202509"
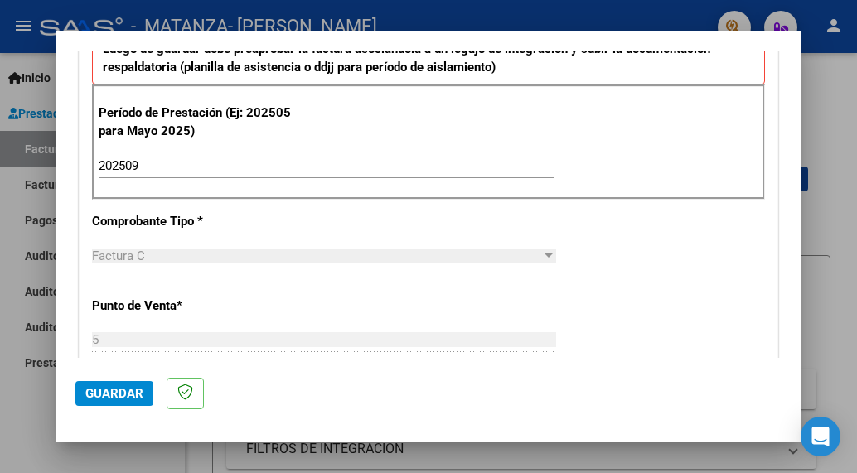
scroll to position [603, 0]
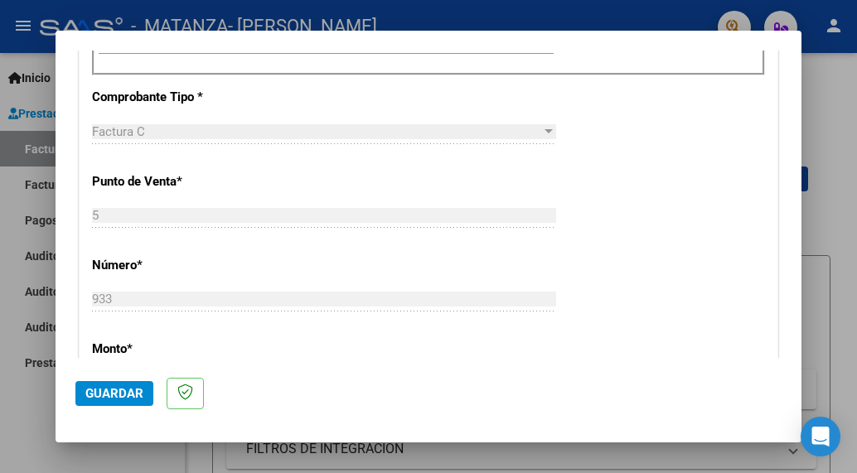
click at [135, 373] on mat-dialog-actions "Guardar" at bounding box center [428, 390] width 706 height 65
click at [123, 388] on span "Guardar" at bounding box center [114, 393] width 58 height 15
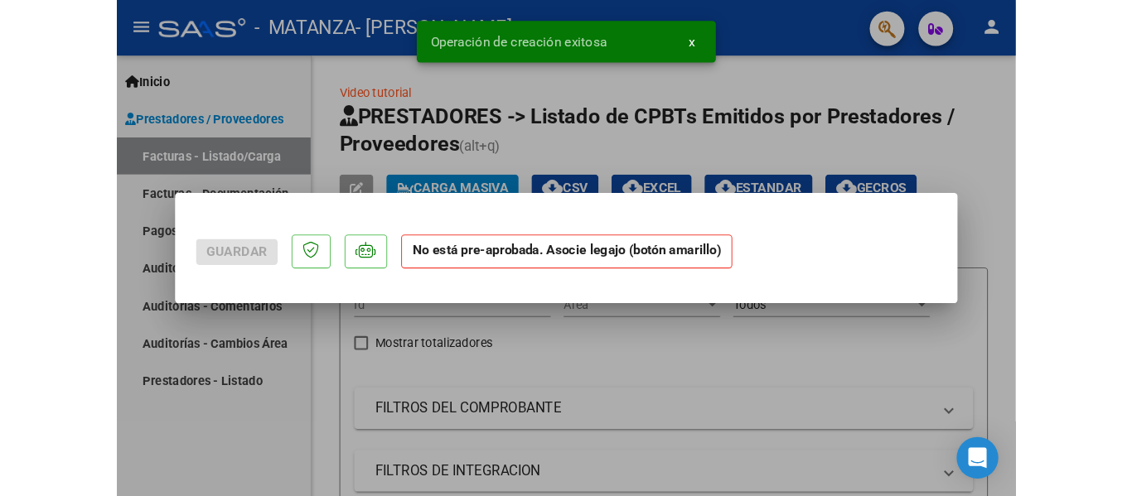
scroll to position [0, 0]
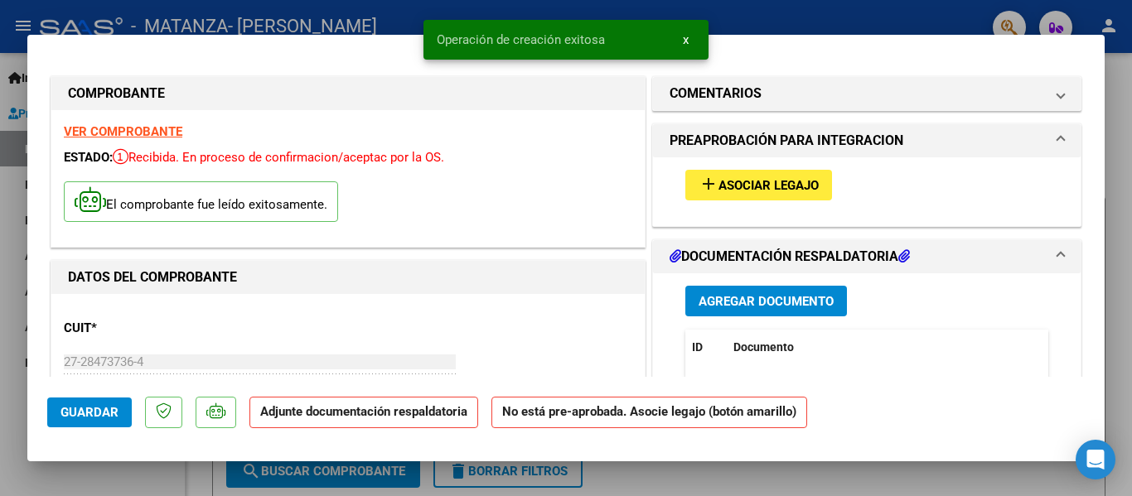
click at [733, 186] on span "Asociar Legajo" at bounding box center [769, 185] width 100 height 15
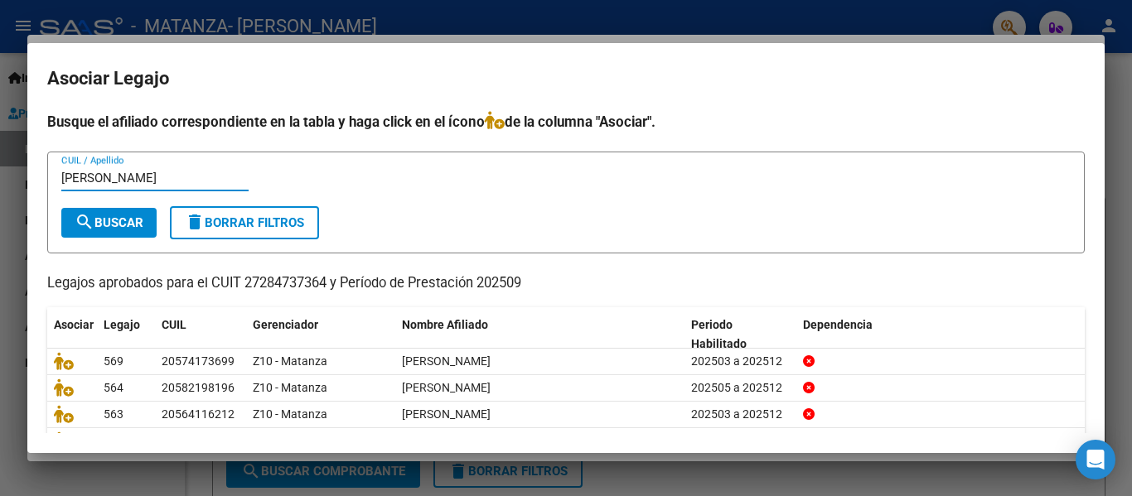
type input "beitia"
click at [138, 217] on span "search Buscar" at bounding box center [109, 222] width 69 height 15
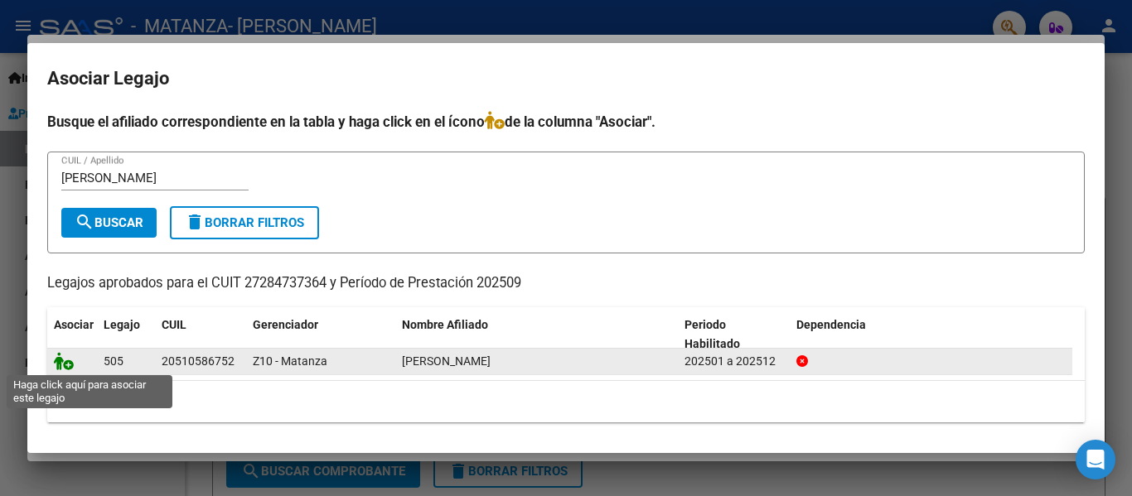
click at [58, 358] on icon at bounding box center [64, 361] width 20 height 18
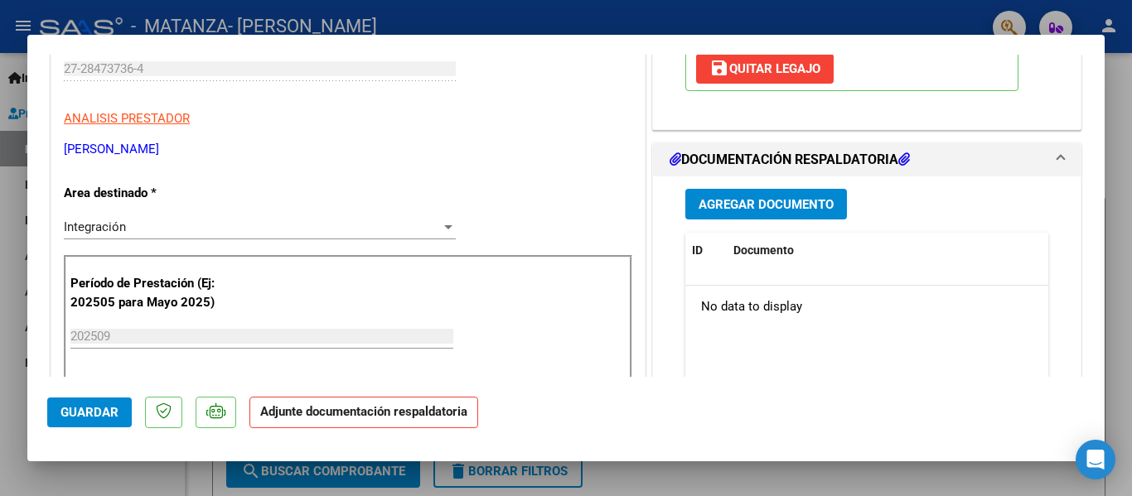
scroll to position [295, 0]
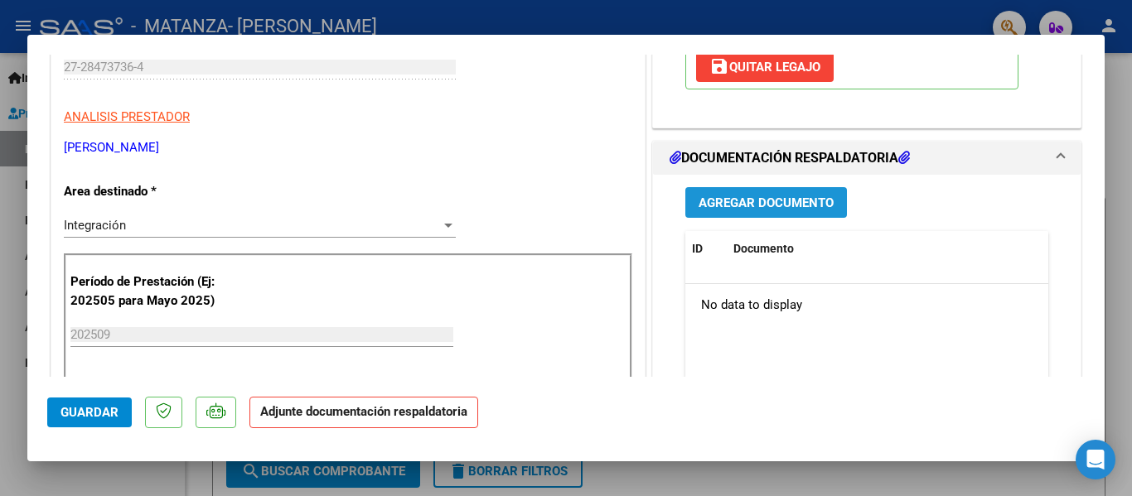
click at [733, 197] on span "Agregar Documento" at bounding box center [766, 203] width 135 height 15
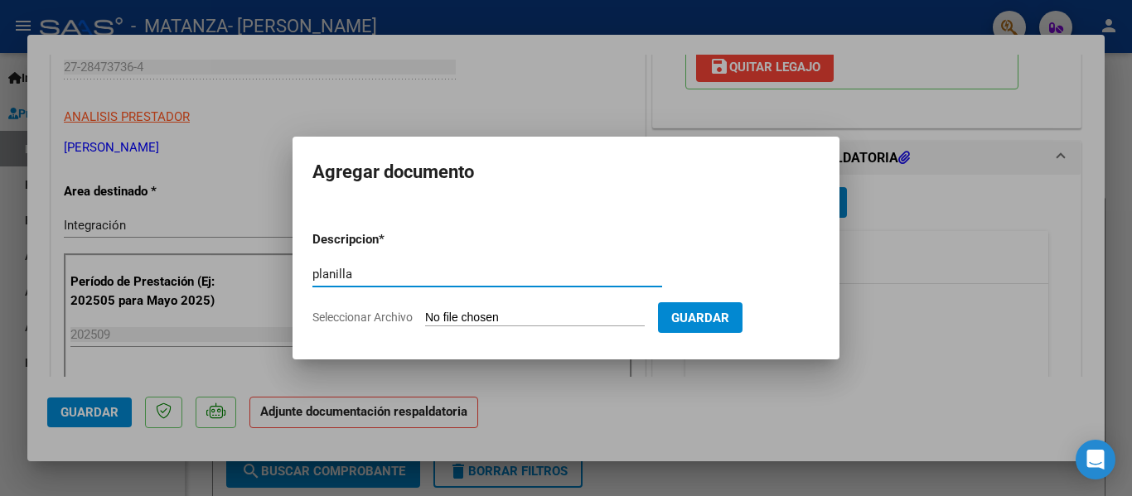
type input "planilla"
click at [475, 318] on input "Seleccionar Archivo" at bounding box center [535, 319] width 220 height 16
type input "C:\fakepath\Beitia 202509.pdf"
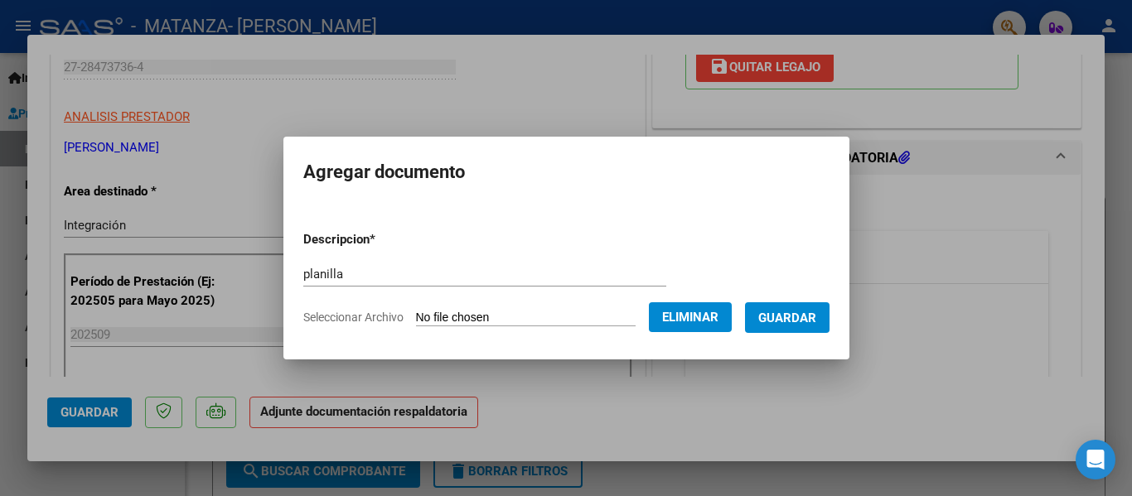
click at [810, 331] on button "Guardar" at bounding box center [787, 318] width 85 height 31
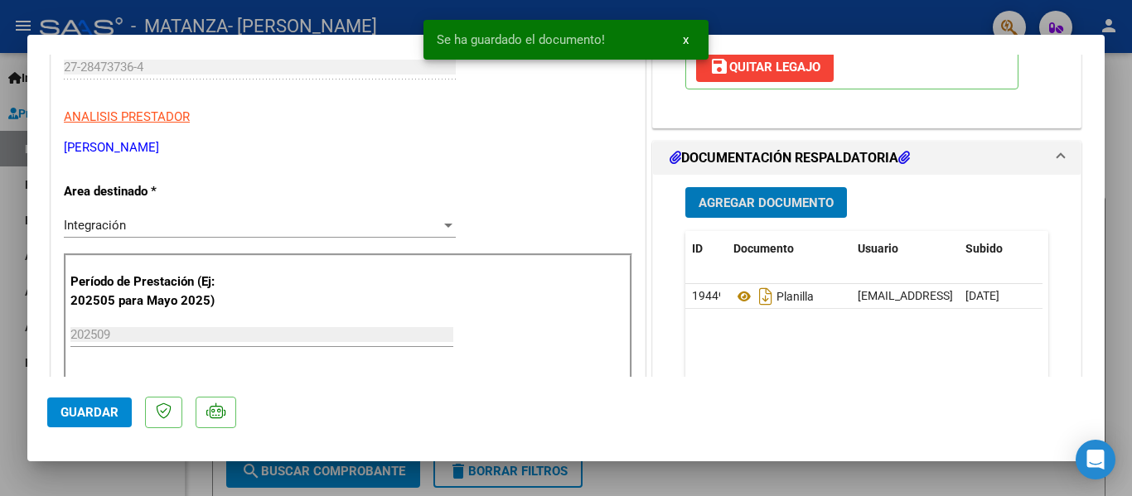
click at [291, 27] on div at bounding box center [566, 248] width 1132 height 496
type input "$ 0,00"
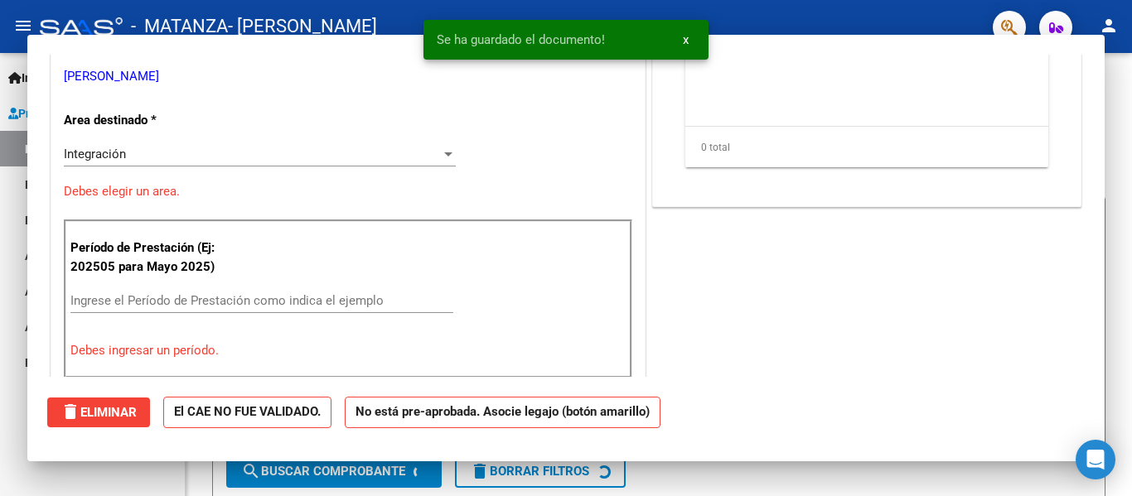
scroll to position [244, 0]
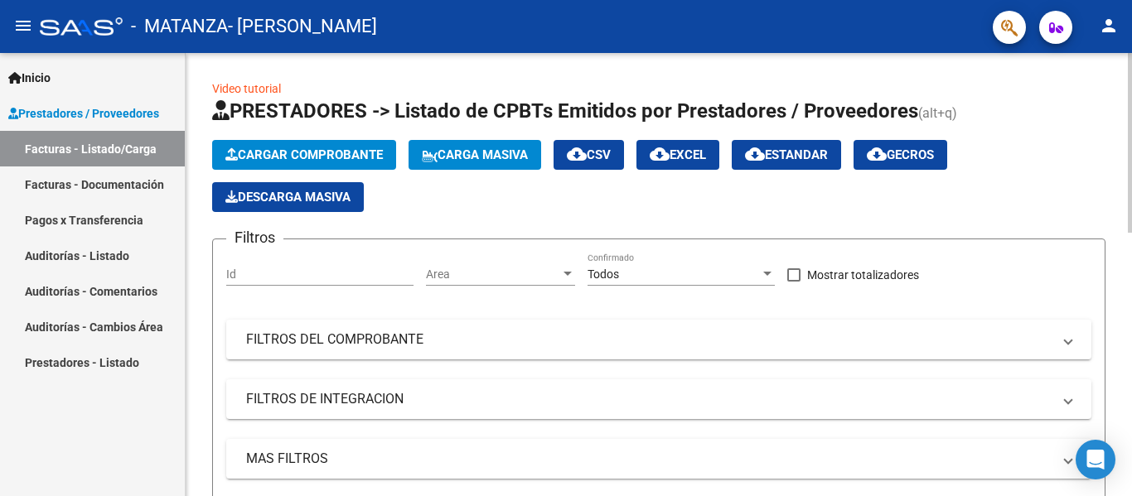
click at [326, 162] on button "Cargar Comprobante" at bounding box center [304, 155] width 184 height 30
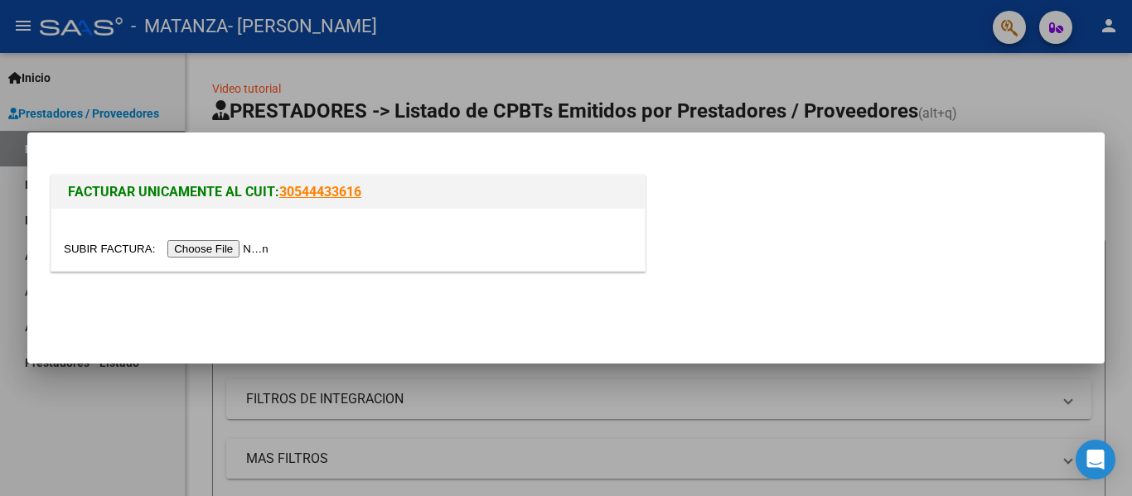
click at [254, 252] on input "file" at bounding box center [169, 248] width 210 height 17
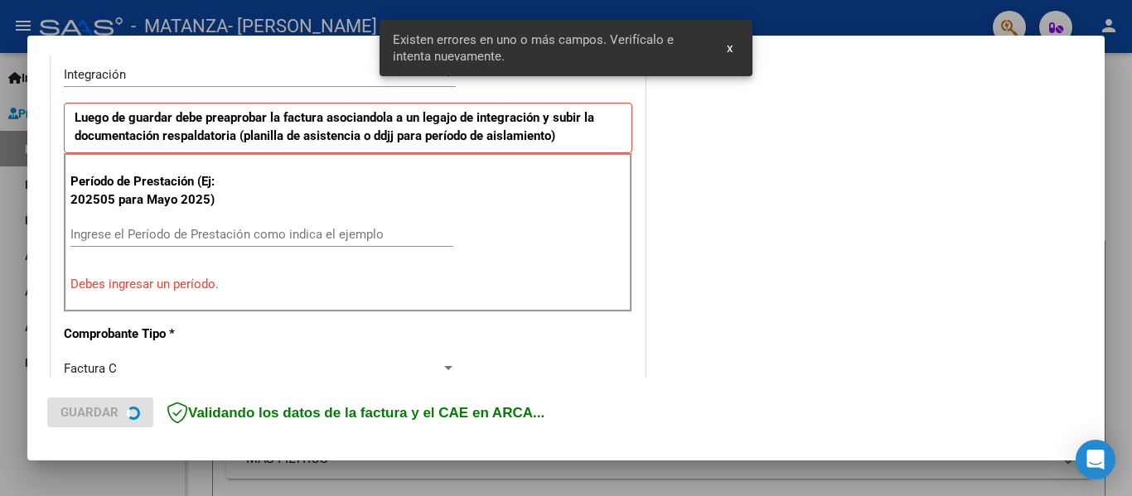
scroll to position [416, 0]
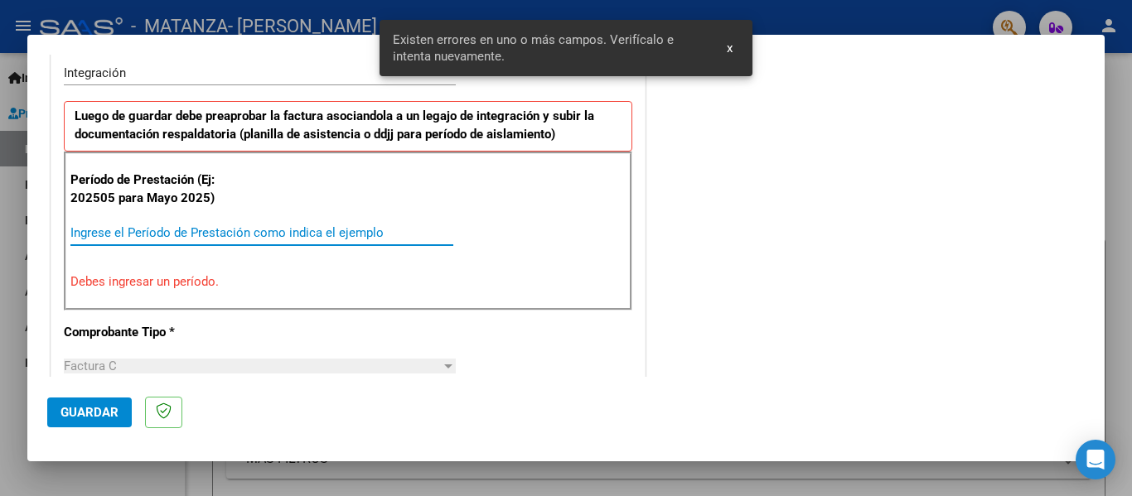
click at [190, 239] on input "Ingrese el Período de Prestación como indica el ejemplo" at bounding box center [261, 232] width 383 height 15
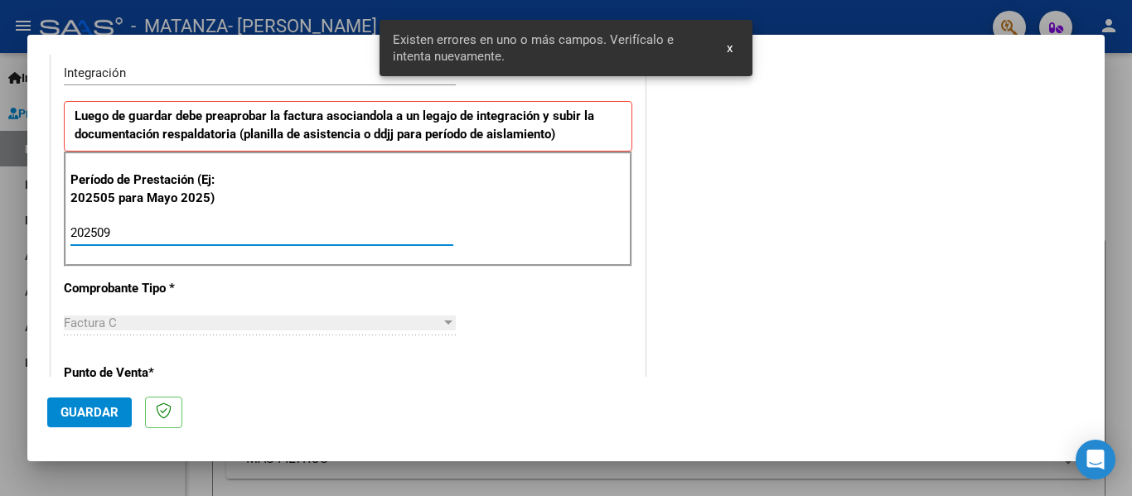
type input "202509"
click at [85, 409] on span "Guardar" at bounding box center [90, 412] width 58 height 15
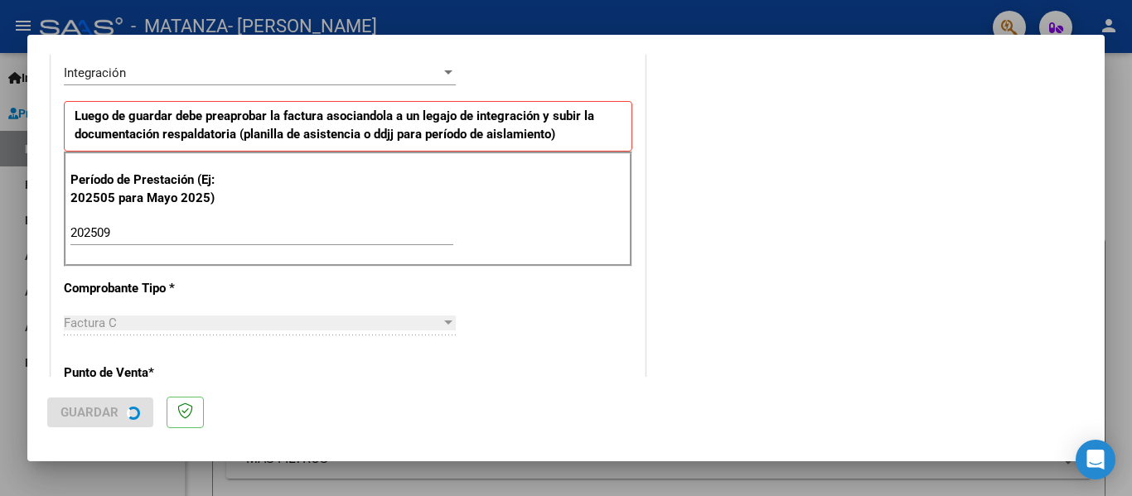
scroll to position [0, 0]
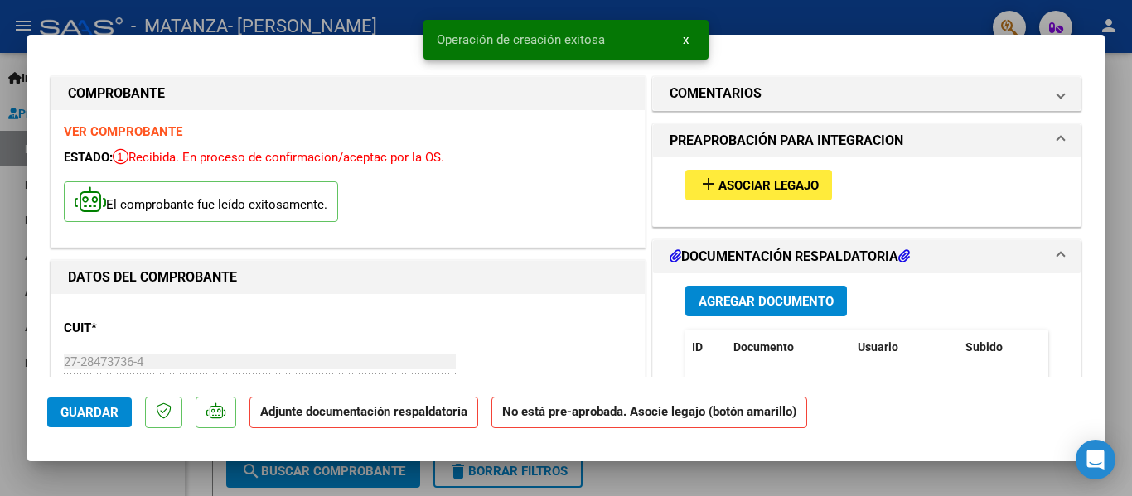
click at [768, 185] on span "Asociar Legajo" at bounding box center [769, 185] width 100 height 15
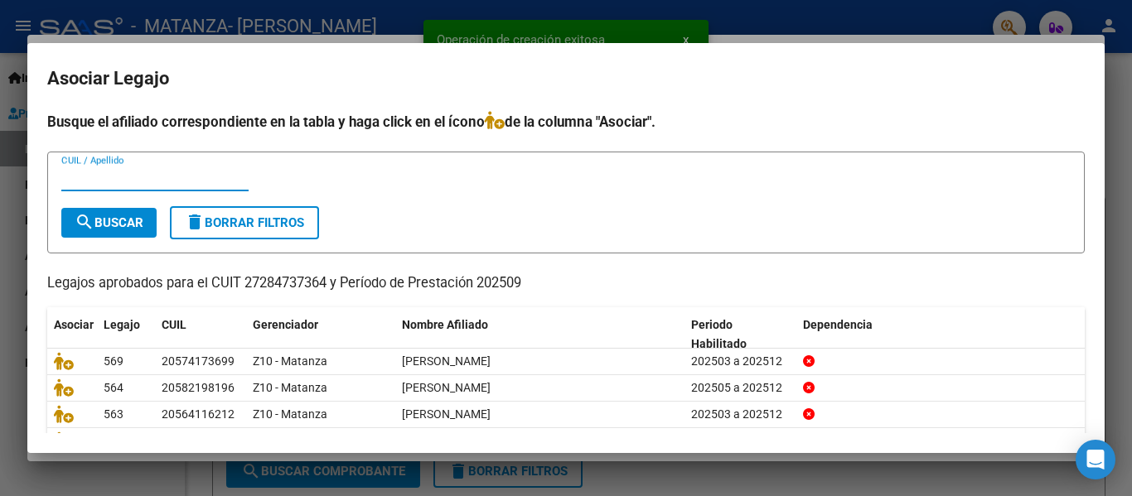
click at [166, 178] on input "CUIL / Apellido" at bounding box center [154, 178] width 187 height 15
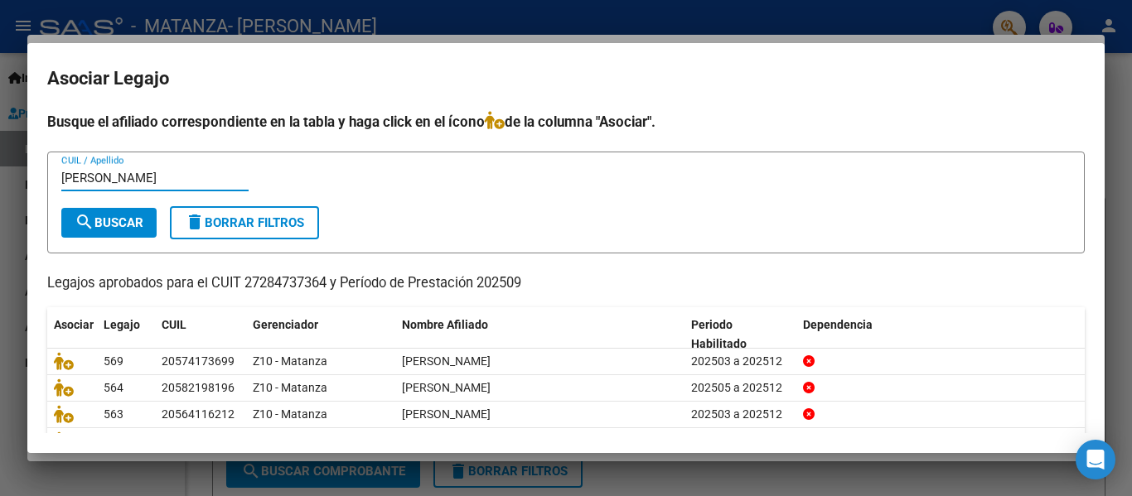
type input "benite"
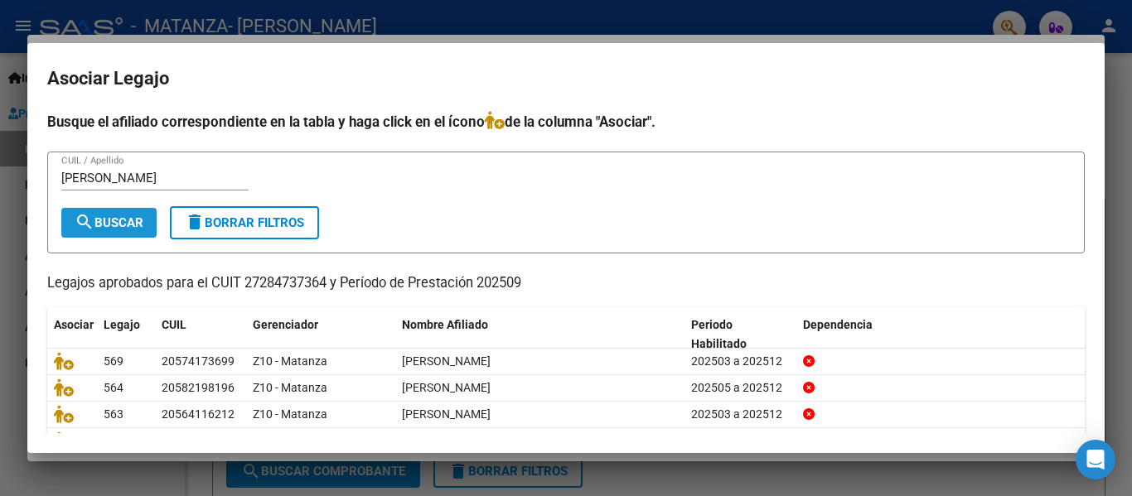
click at [106, 227] on span "search Buscar" at bounding box center [109, 222] width 69 height 15
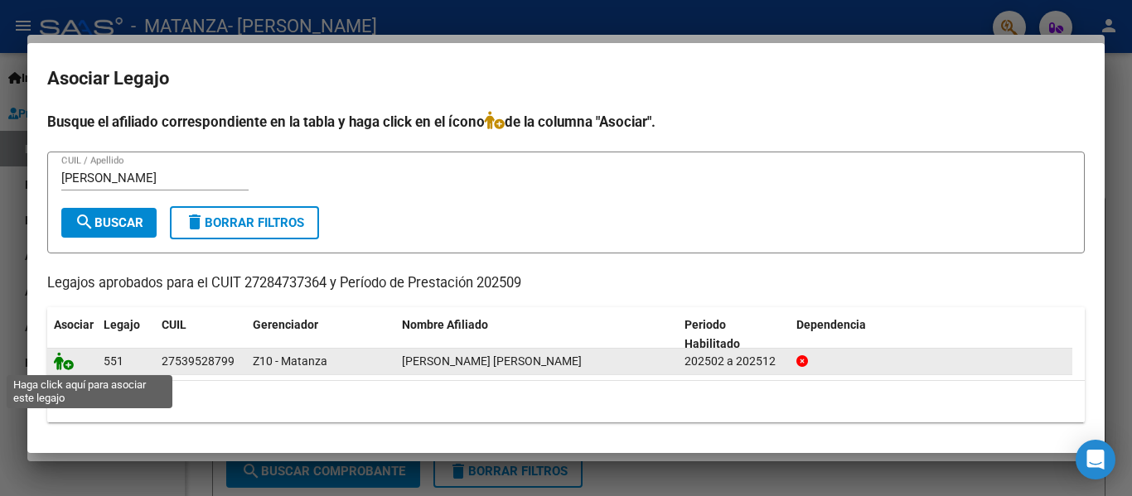
click at [65, 366] on icon at bounding box center [64, 361] width 20 height 18
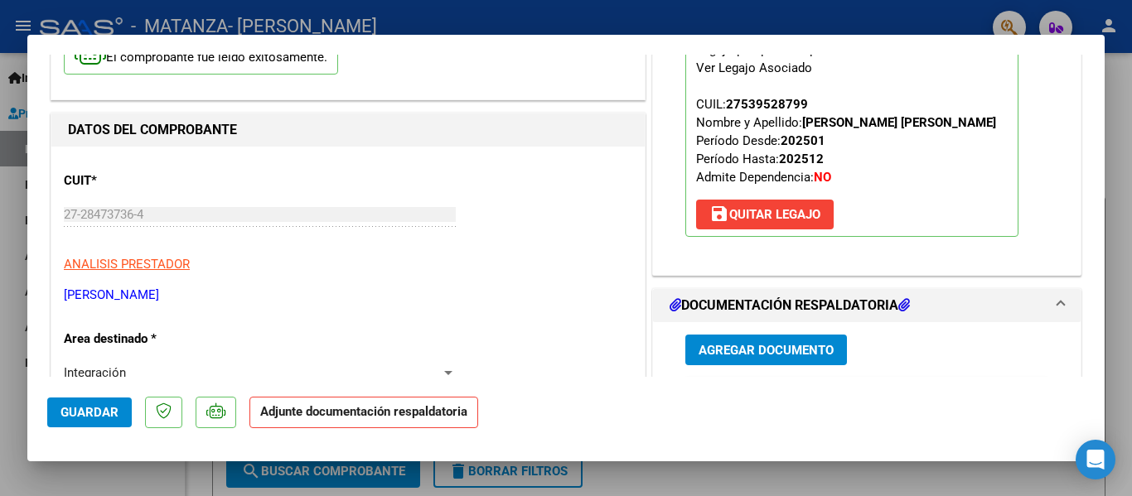
scroll to position [148, 0]
click at [726, 339] on button "Agregar Documento" at bounding box center [766, 349] width 162 height 31
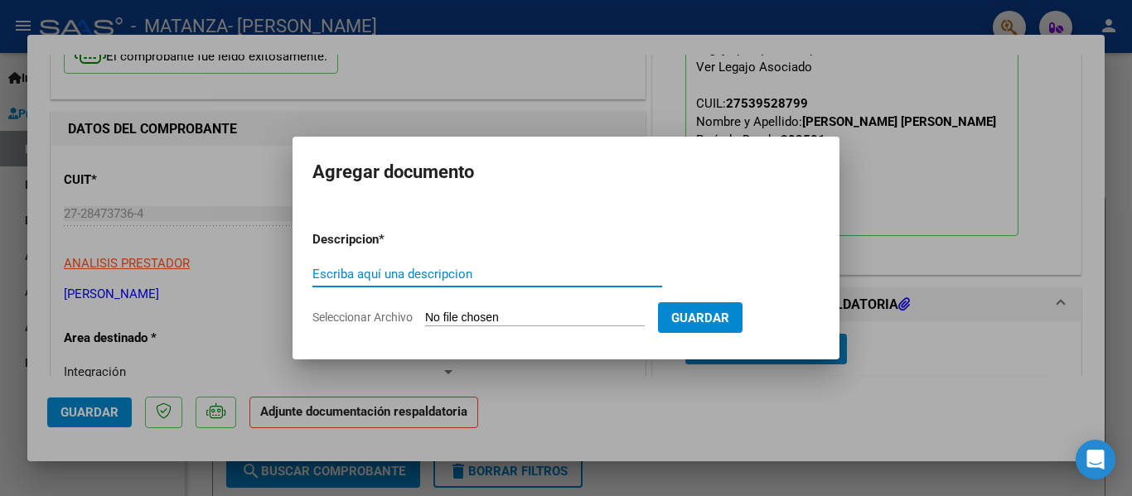
click at [436, 275] on input "Escriba aquí una descripcion" at bounding box center [487, 274] width 350 height 15
type input "planilla"
click at [491, 322] on input "Seleccionar Archivo" at bounding box center [535, 319] width 220 height 16
type input "C:\fakepath\Benitez Mia Luján September 2025.pdf"
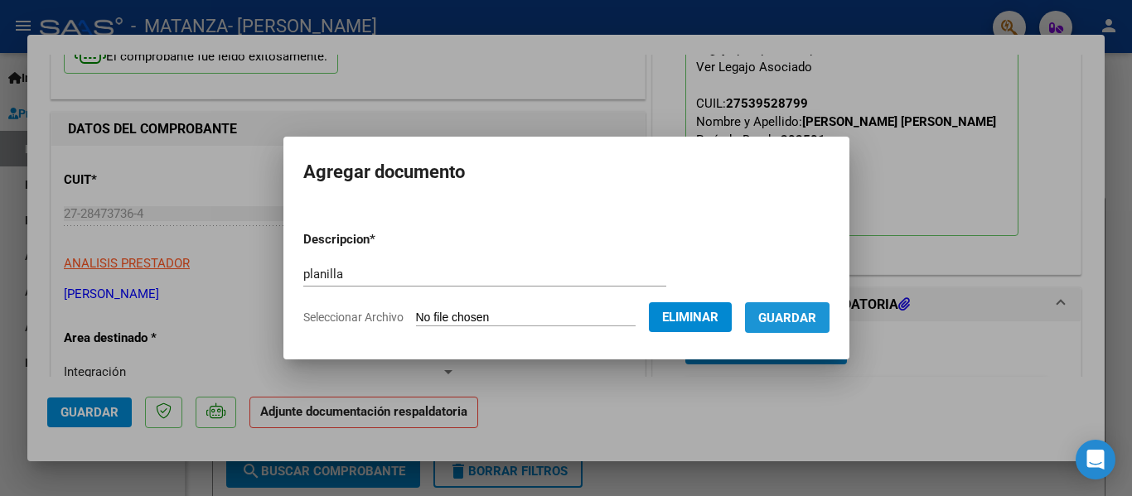
click at [801, 320] on span "Guardar" at bounding box center [787, 318] width 58 height 15
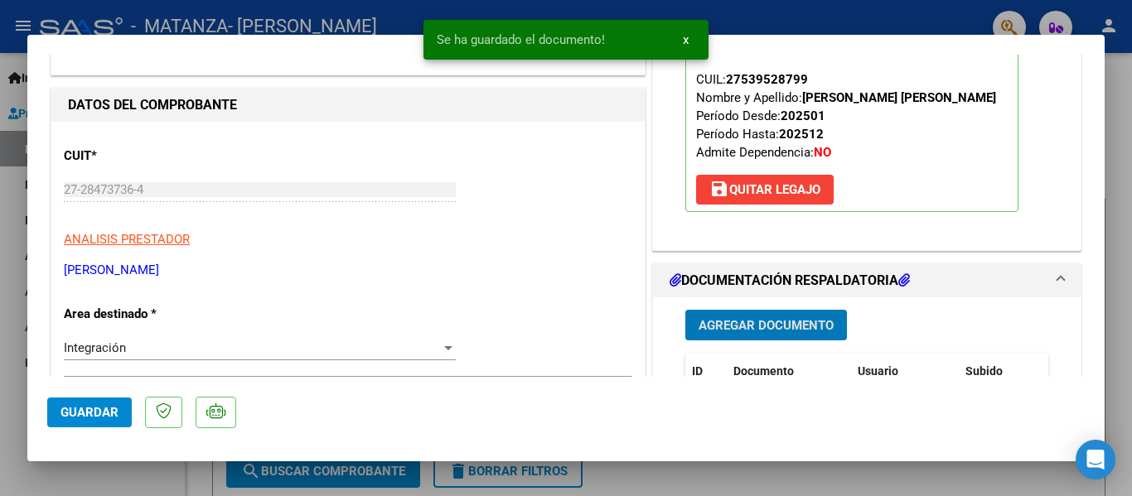
scroll to position [172, 0]
click at [261, 26] on div at bounding box center [566, 248] width 1132 height 496
type input "$ 0,00"
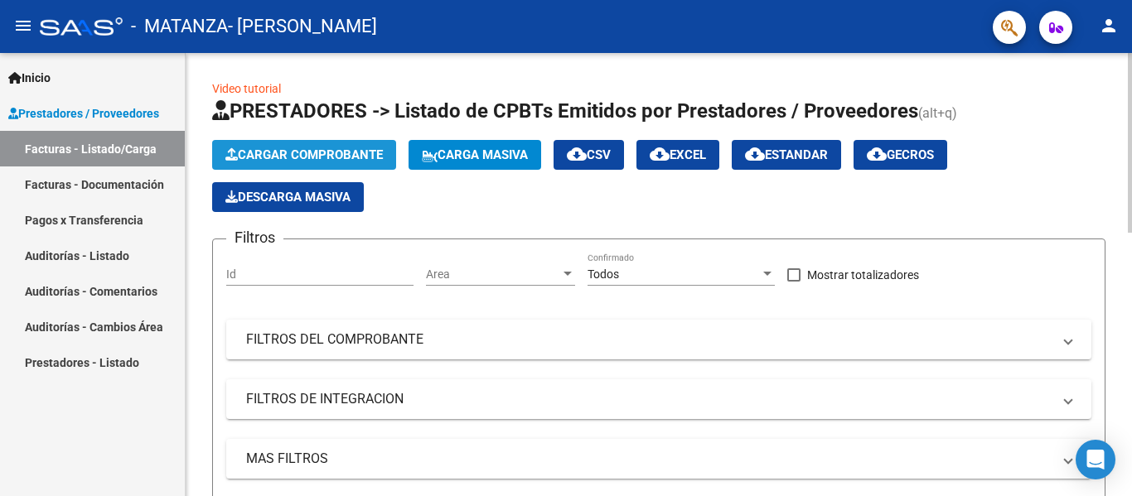
click at [361, 143] on button "Cargar Comprobante" at bounding box center [304, 155] width 184 height 30
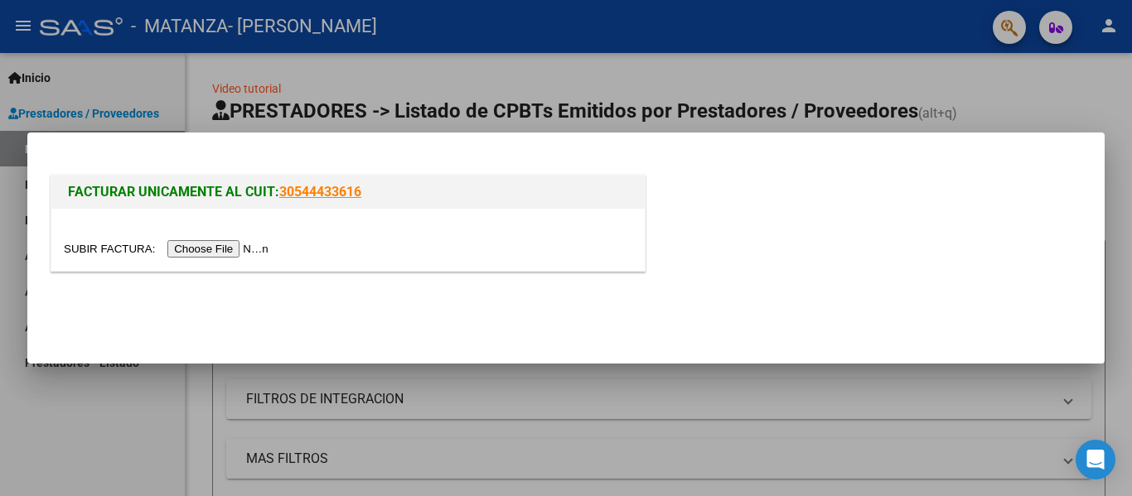
click at [253, 254] on input "file" at bounding box center [169, 248] width 210 height 17
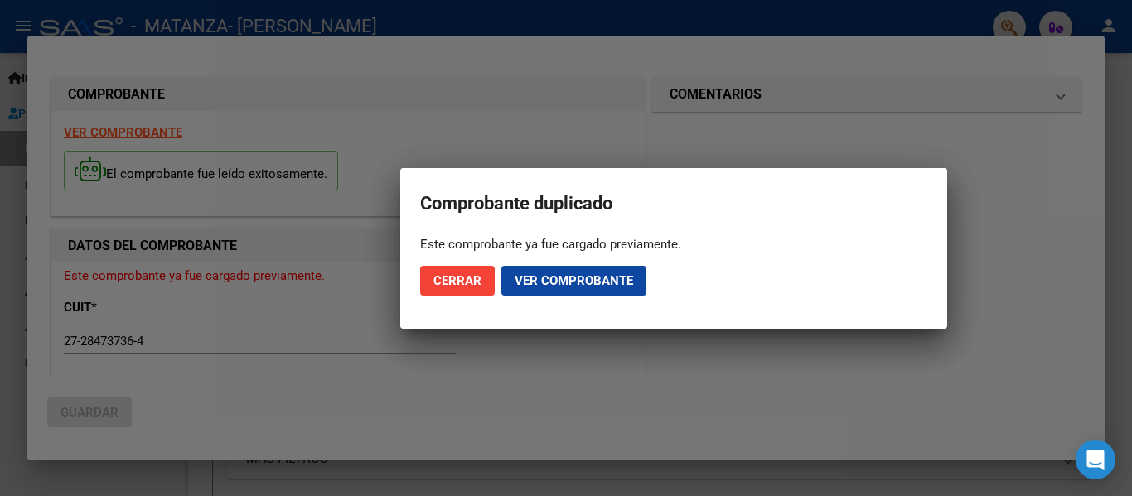
click at [466, 281] on span "Cerrar" at bounding box center [457, 280] width 48 height 15
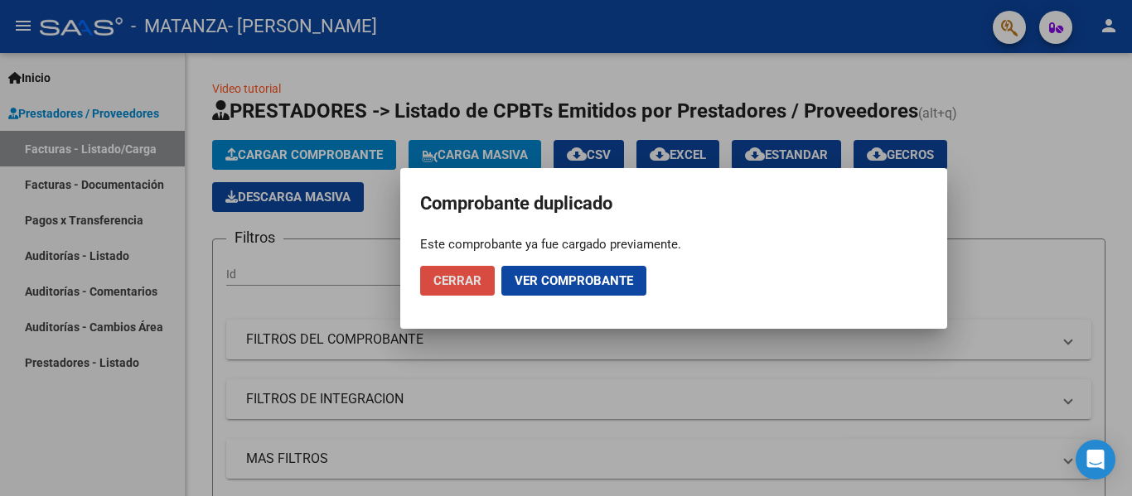
click at [461, 281] on span "Cerrar" at bounding box center [457, 280] width 48 height 15
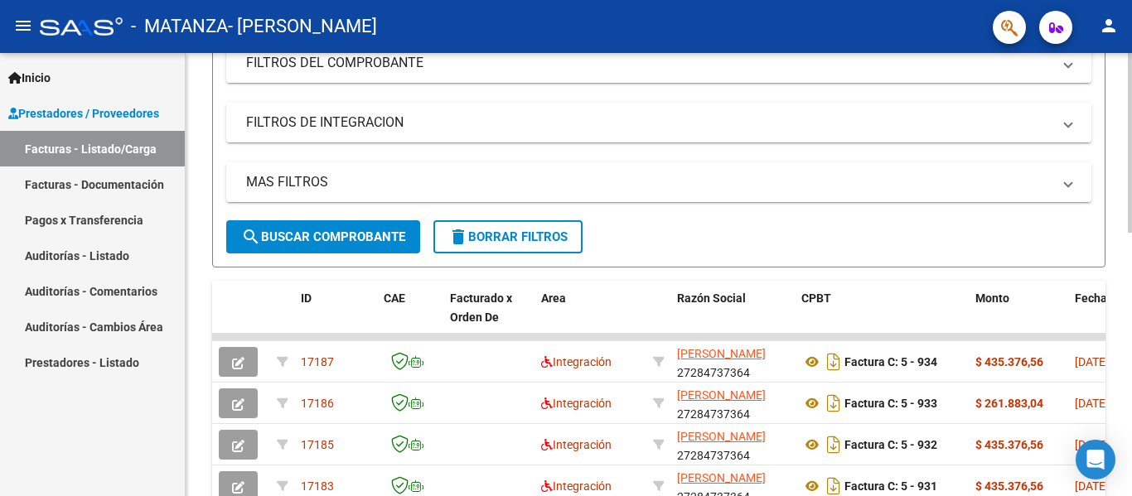
scroll to position [0, 0]
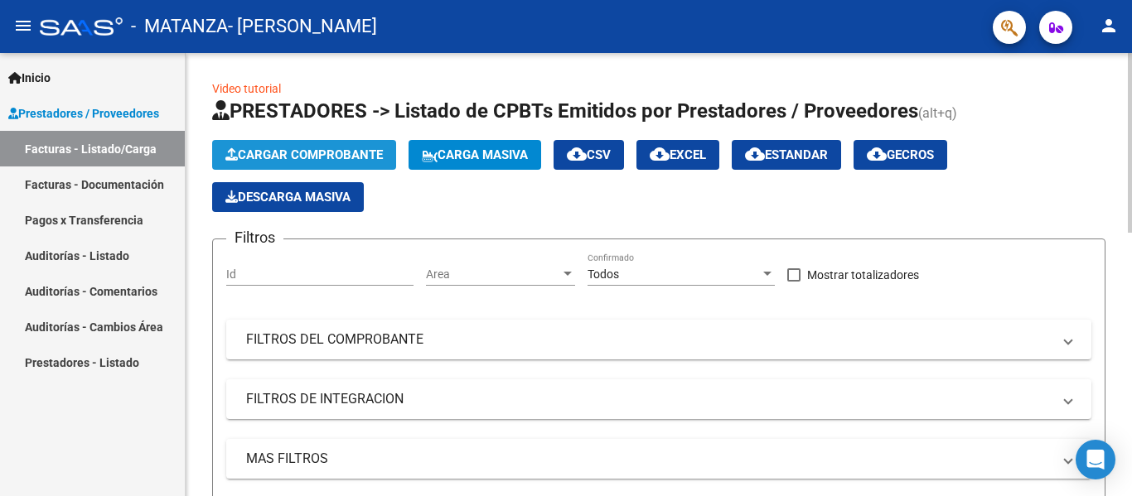
click at [303, 163] on button "Cargar Comprobante" at bounding box center [304, 155] width 184 height 30
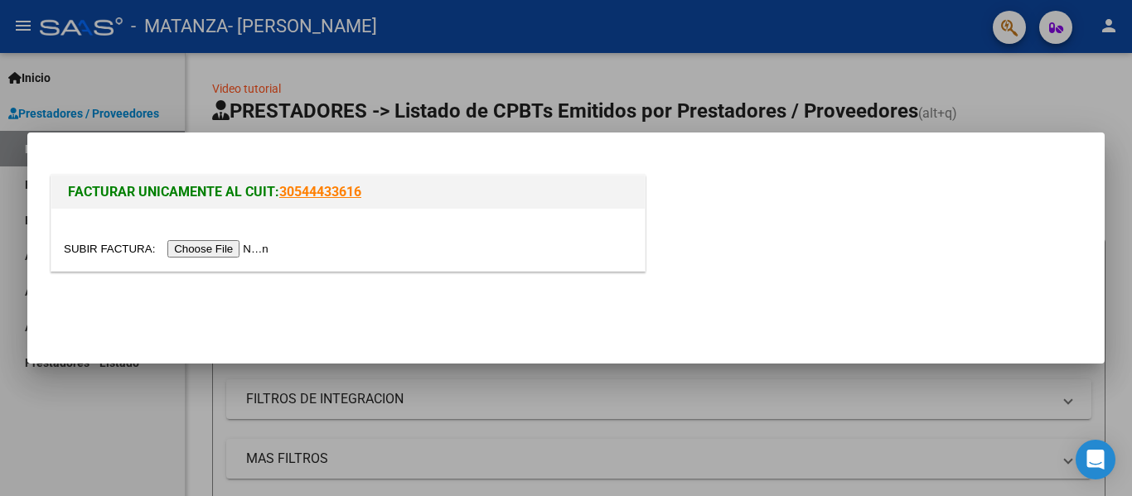
click at [248, 246] on input "file" at bounding box center [169, 248] width 210 height 17
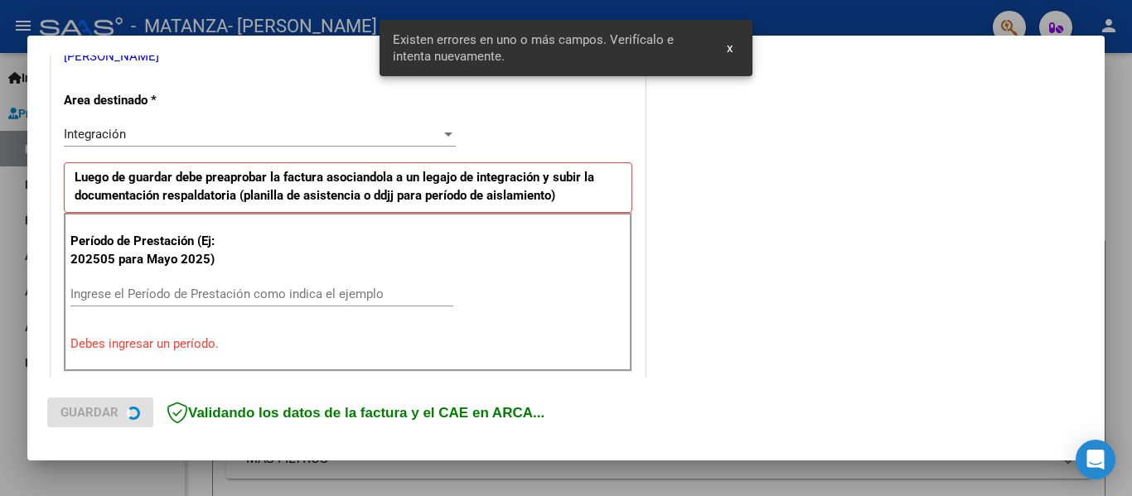
scroll to position [385, 0]
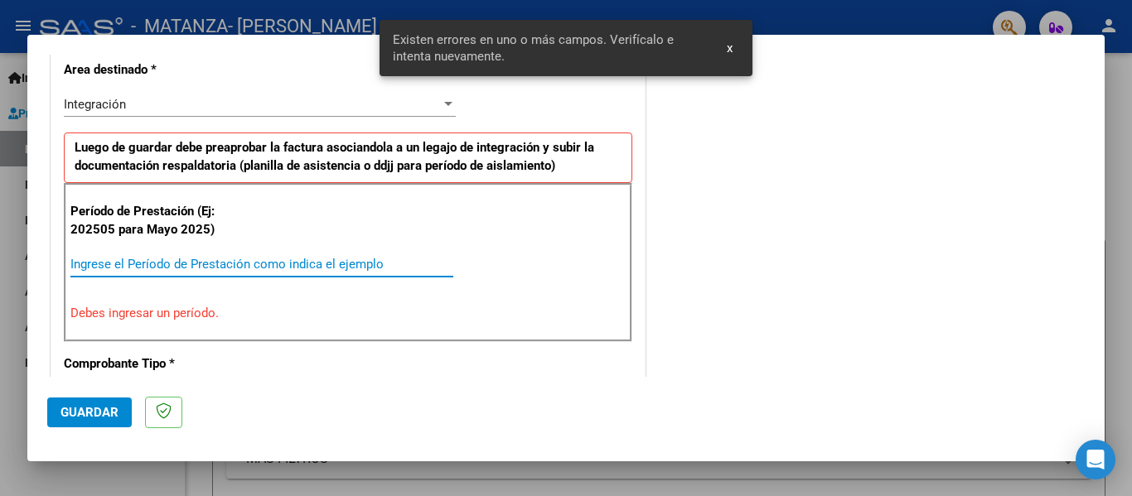
click at [220, 267] on input "Ingrese el Período de Prestación como indica el ejemplo" at bounding box center [261, 264] width 383 height 15
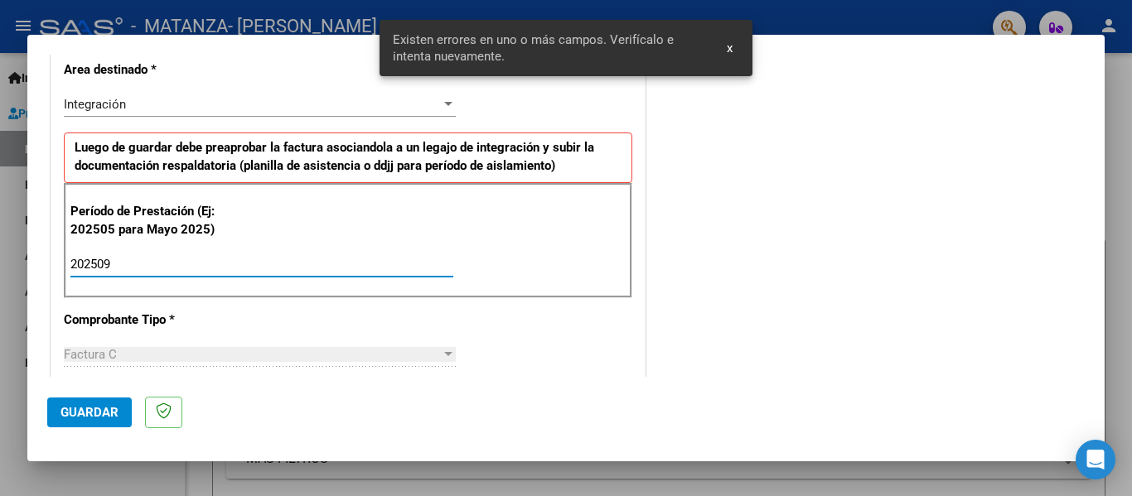
type input "202509"
click at [106, 411] on span "Guardar" at bounding box center [90, 412] width 58 height 15
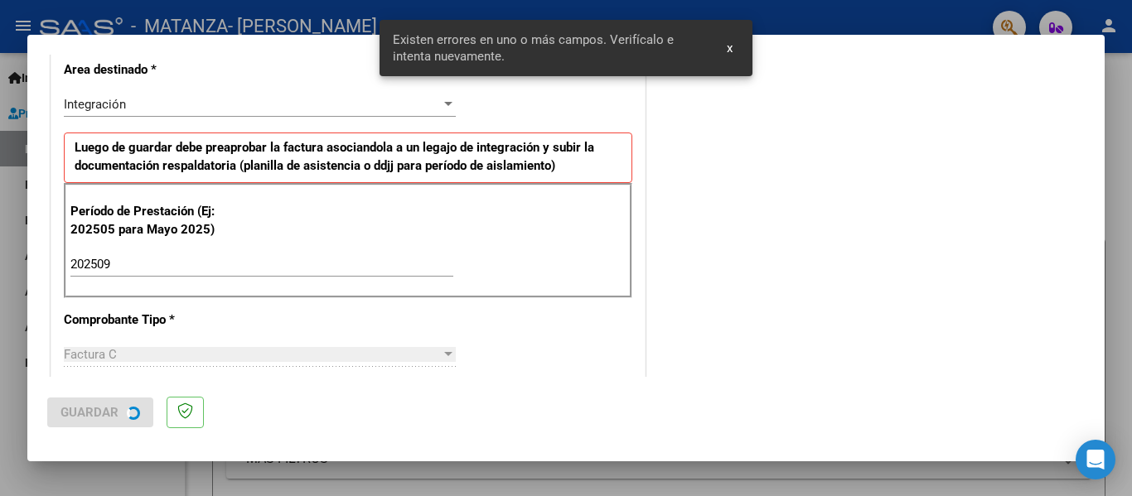
scroll to position [0, 0]
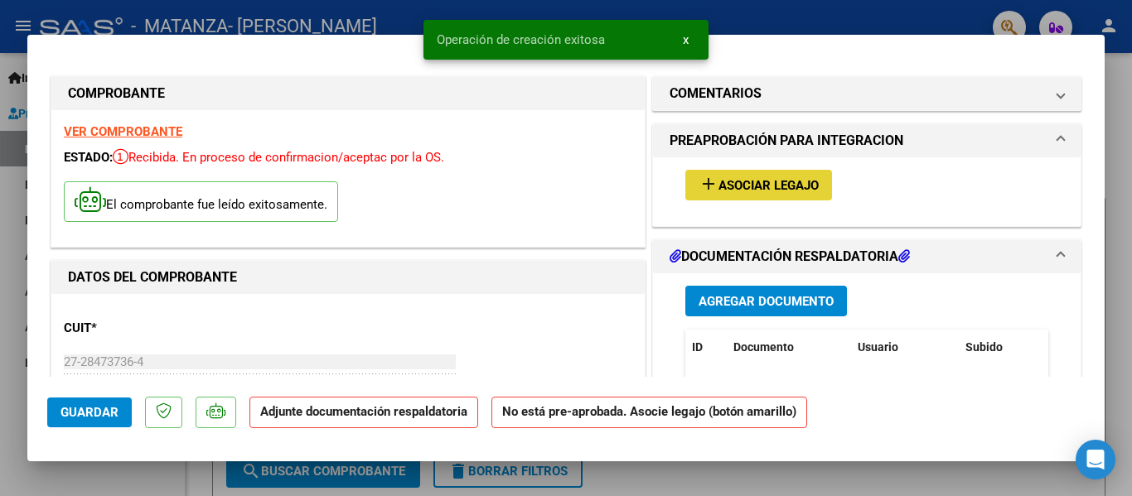
click at [782, 183] on span "Asociar Legajo" at bounding box center [769, 185] width 100 height 15
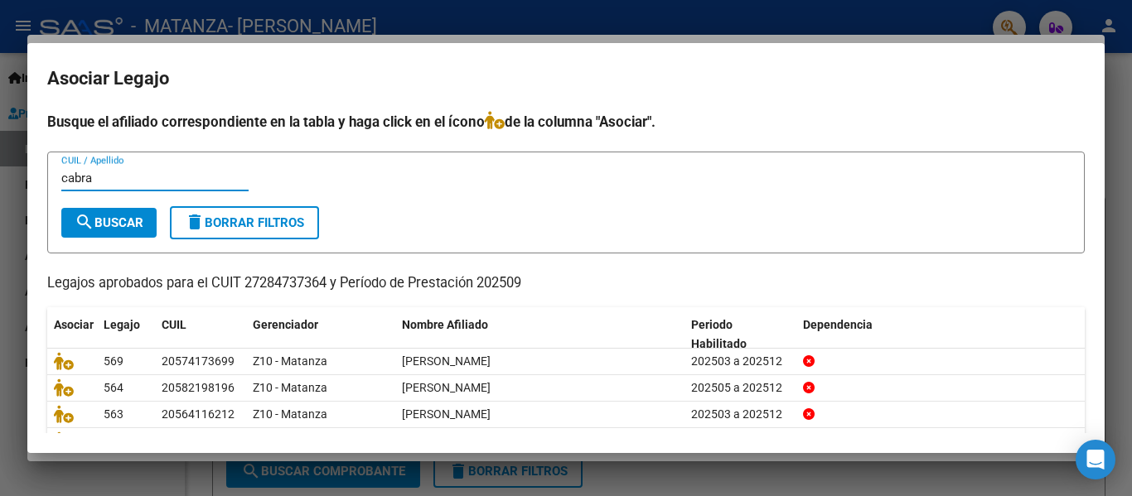
type input "cabra"
click at [143, 217] on span "search Buscar" at bounding box center [109, 222] width 69 height 15
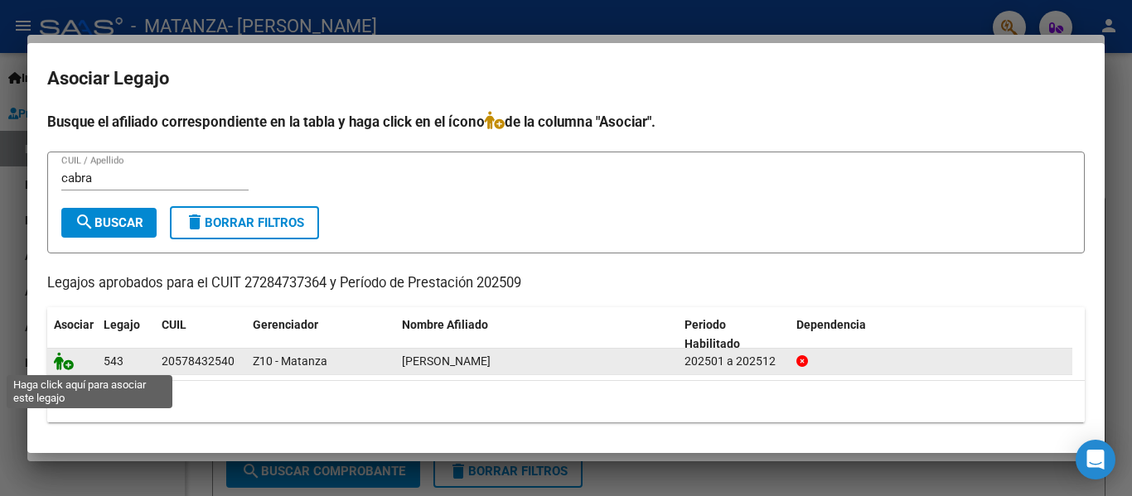
click at [73, 361] on icon at bounding box center [64, 361] width 20 height 18
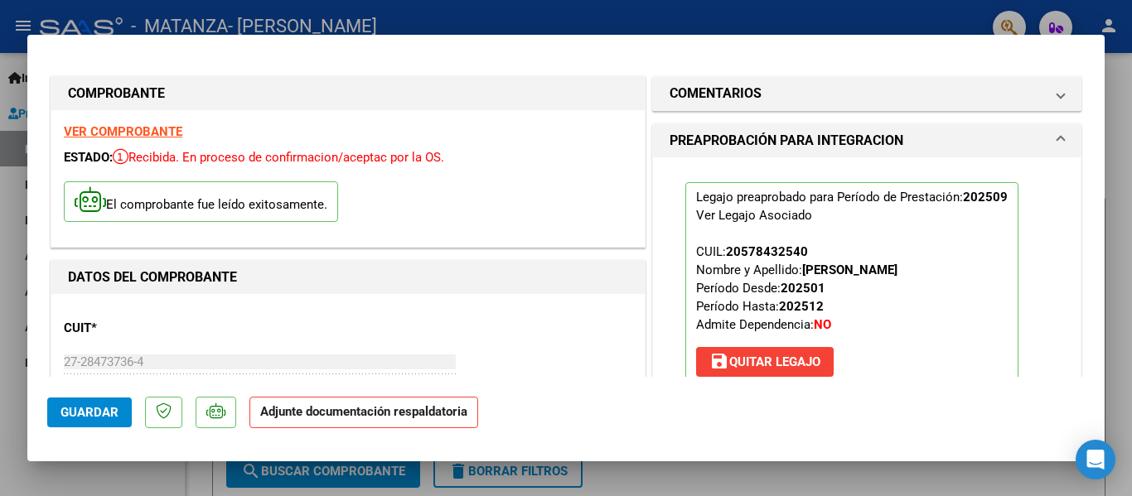
scroll to position [123, 0]
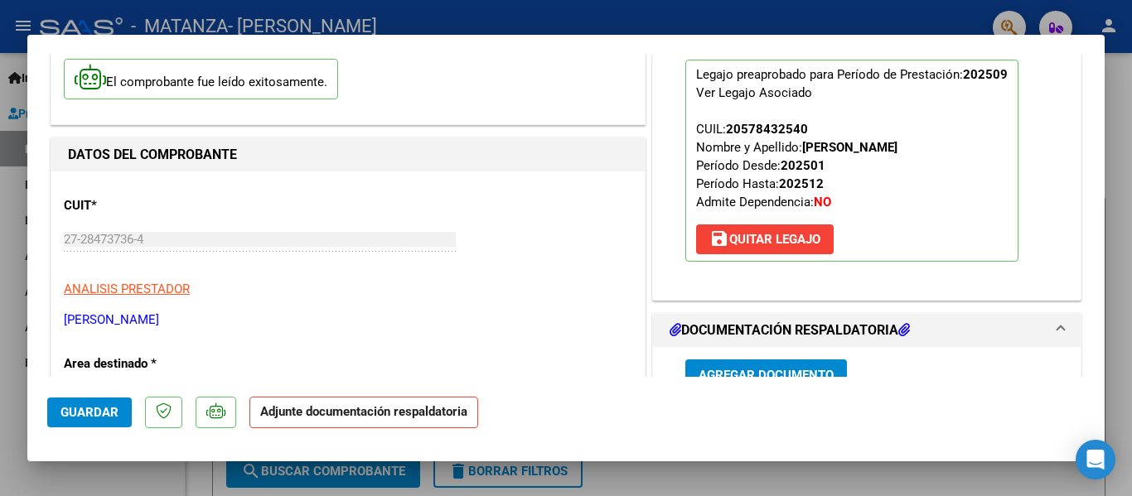
click at [791, 371] on span "Agregar Documento" at bounding box center [766, 375] width 135 height 15
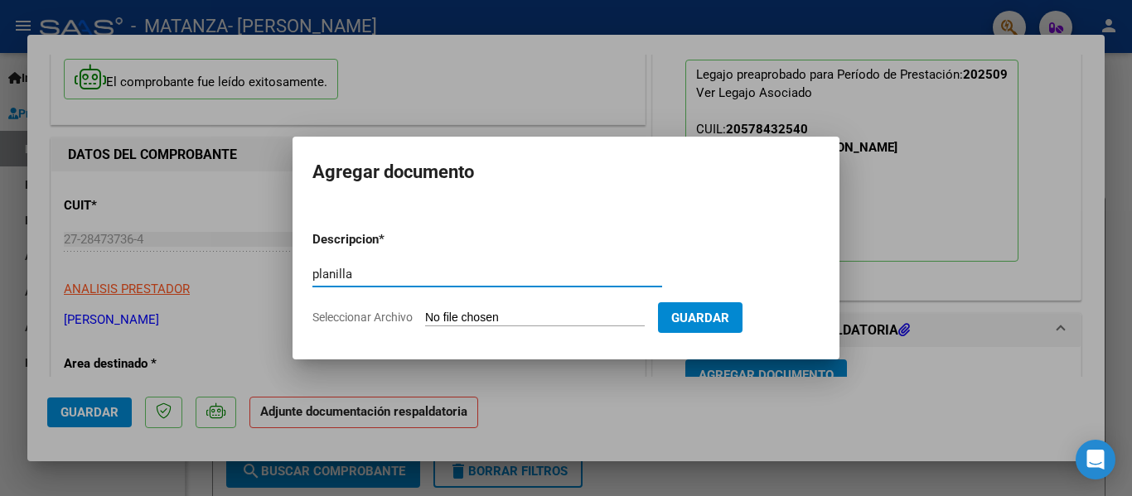
type input "planilla"
click at [462, 319] on input "Seleccionar Archivo" at bounding box center [535, 319] width 220 height 16
type input "C:\fakepath\Cabral bruno 202509.pdf"
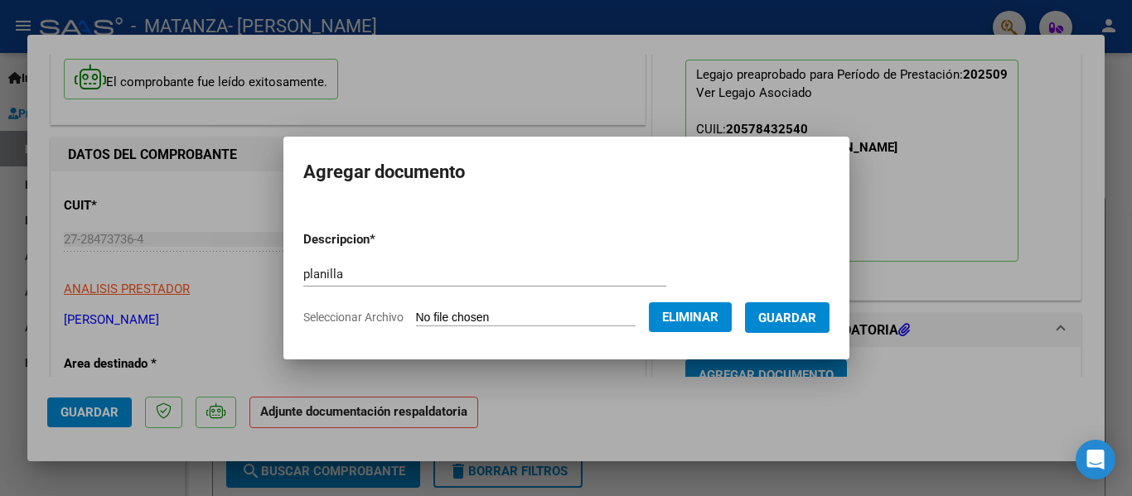
click at [803, 323] on span "Guardar" at bounding box center [787, 318] width 58 height 15
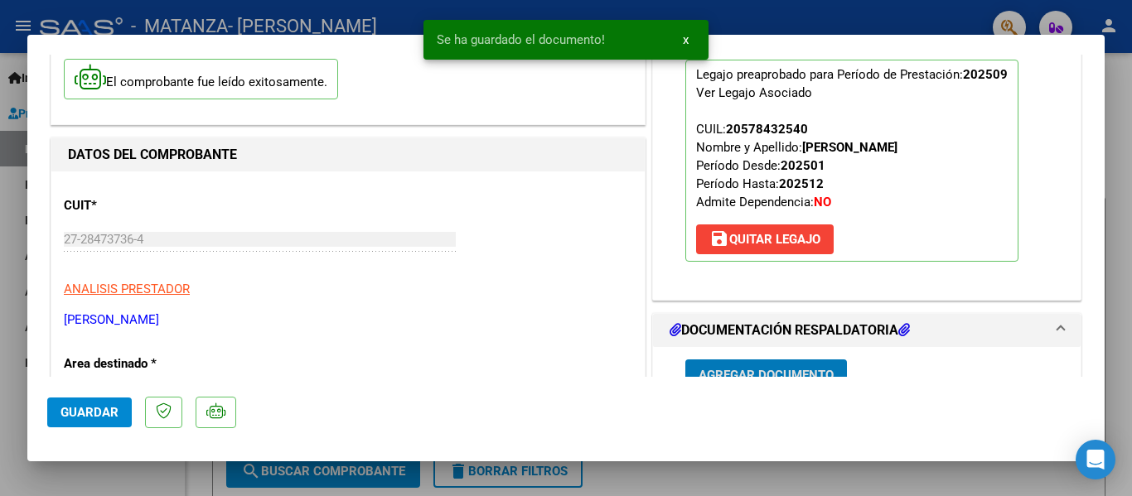
scroll to position [136, 0]
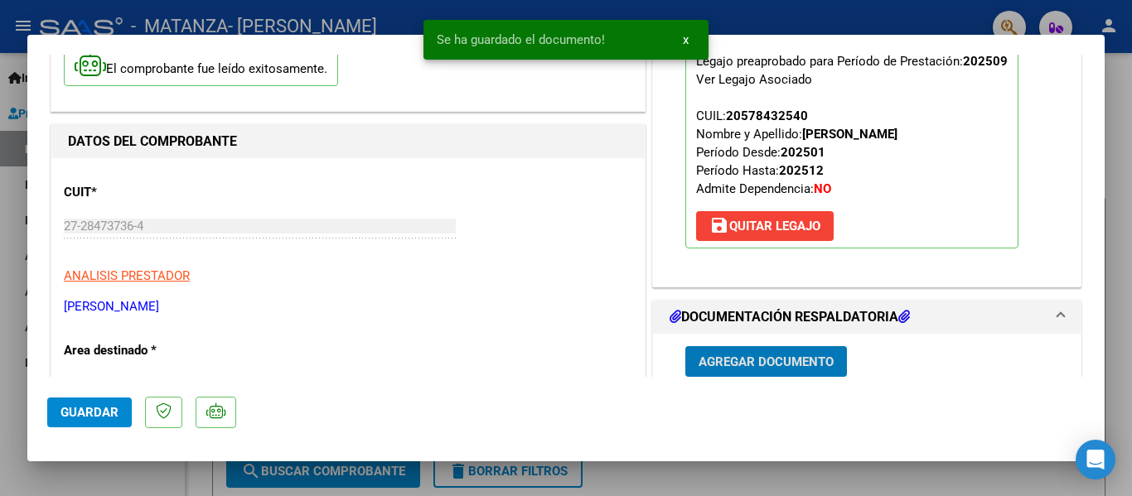
click at [197, 27] on div at bounding box center [566, 248] width 1132 height 496
type input "$ 0,00"
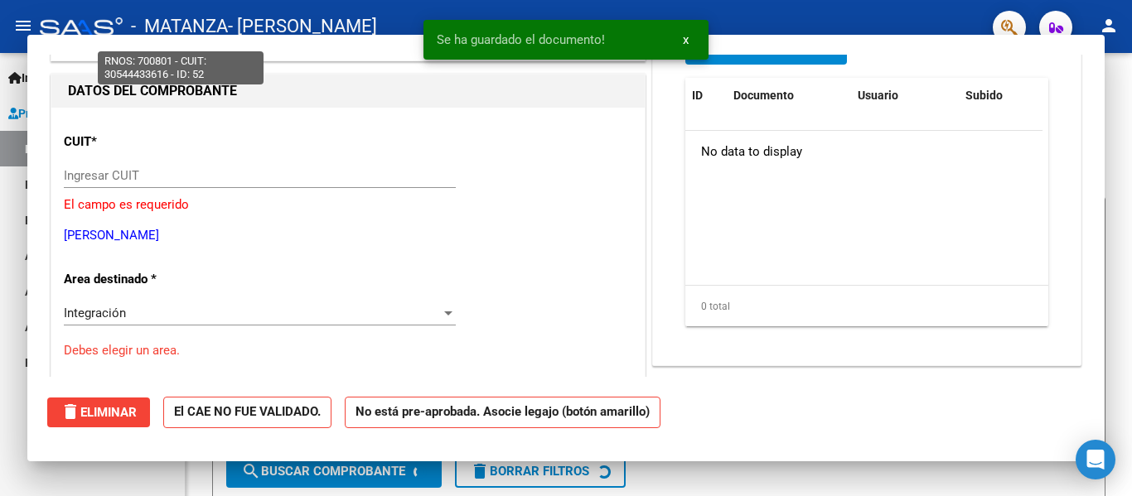
scroll to position [146, 0]
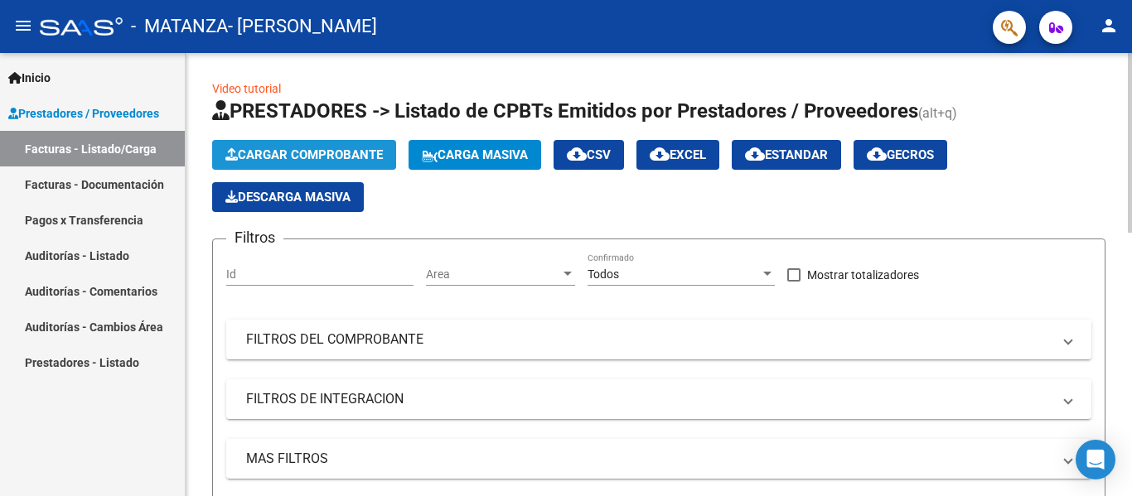
click at [347, 154] on span "Cargar Comprobante" at bounding box center [303, 155] width 157 height 15
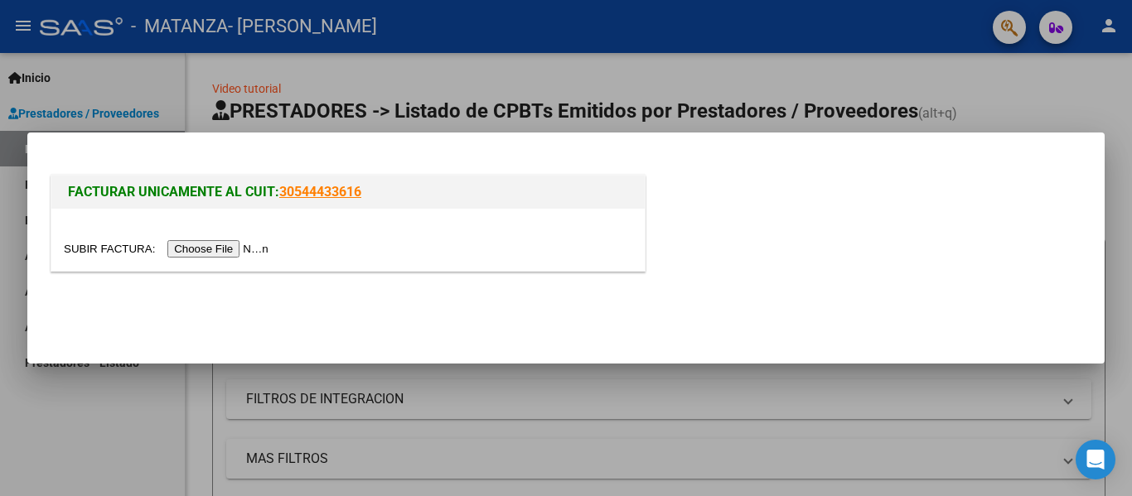
click at [250, 249] on input "file" at bounding box center [169, 248] width 210 height 17
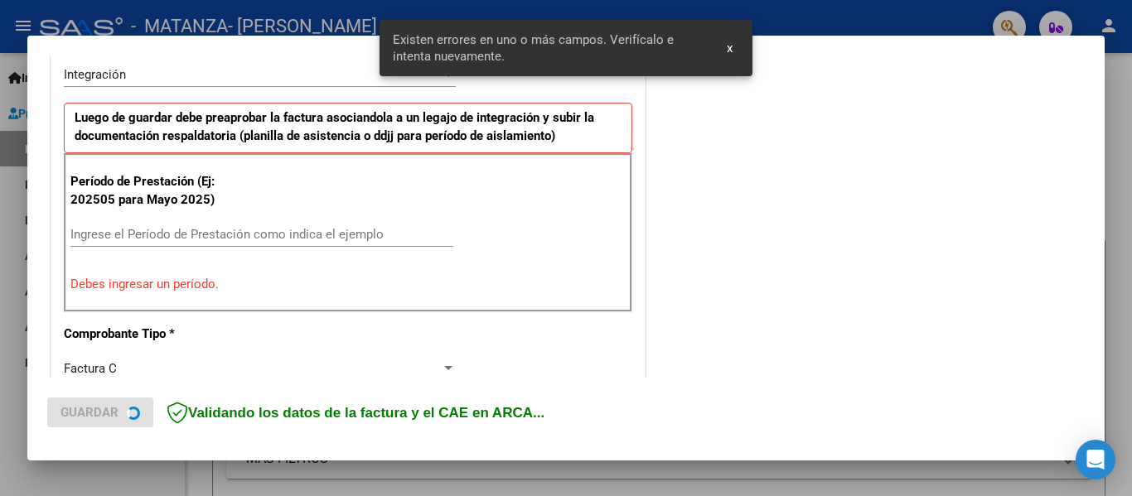
scroll to position [416, 0]
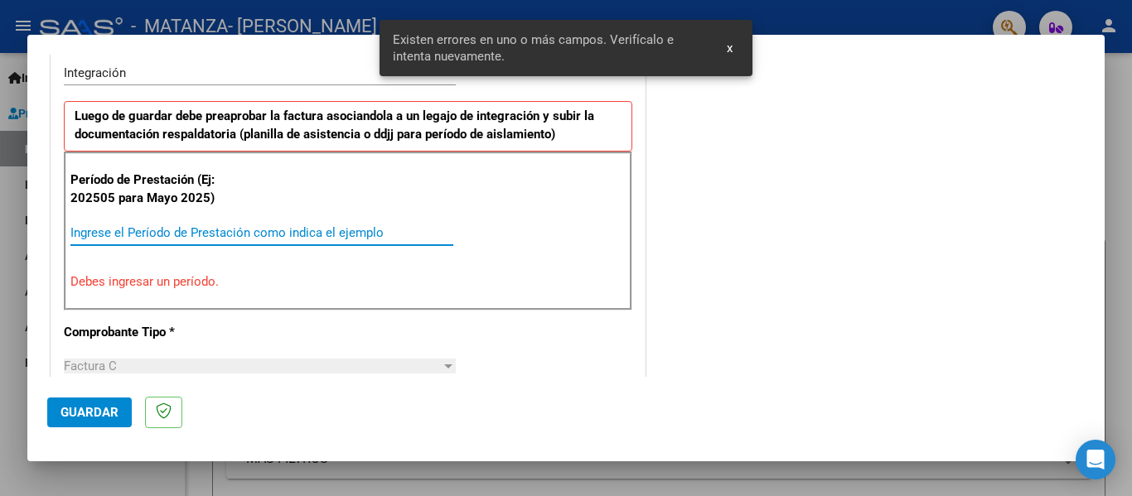
click at [174, 234] on input "Ingrese el Período de Prestación como indica el ejemplo" at bounding box center [261, 232] width 383 height 15
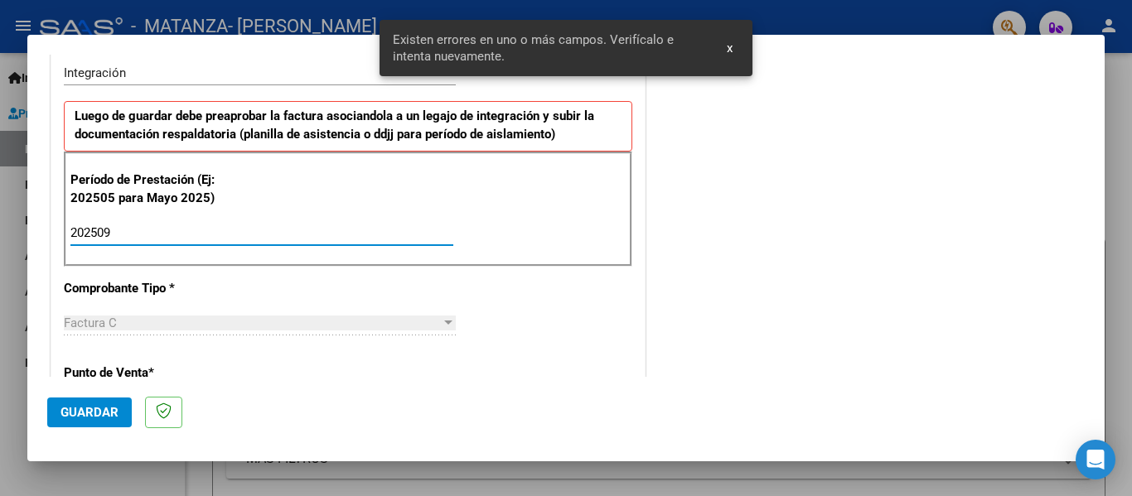
type input "202509"
click at [68, 409] on span "Guardar" at bounding box center [90, 412] width 58 height 15
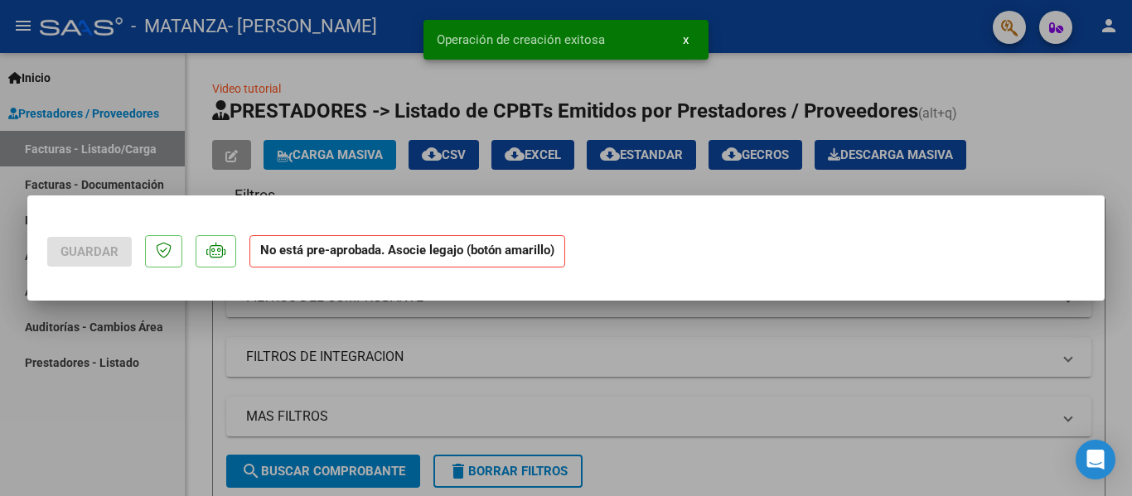
scroll to position [0, 0]
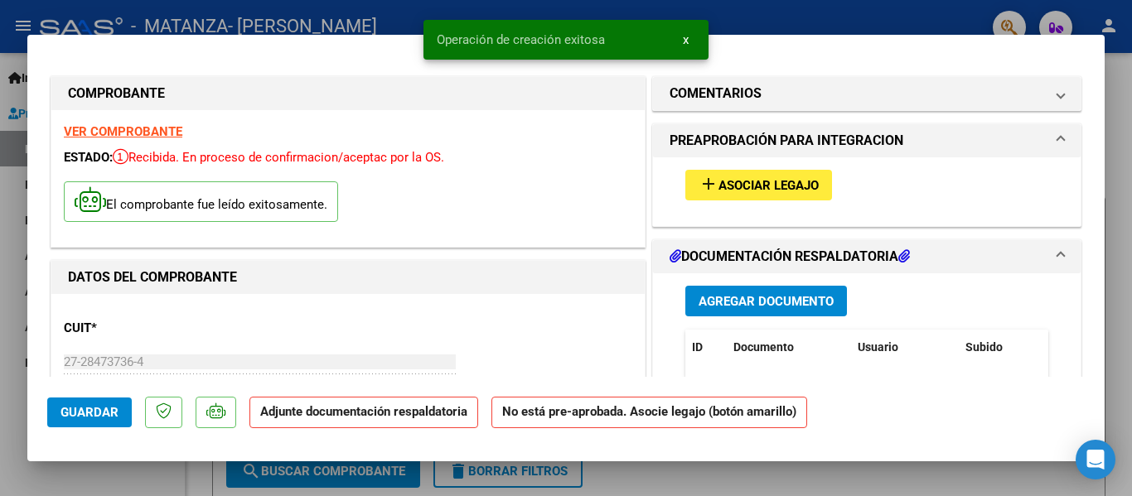
click at [758, 181] on span "Asociar Legajo" at bounding box center [769, 185] width 100 height 15
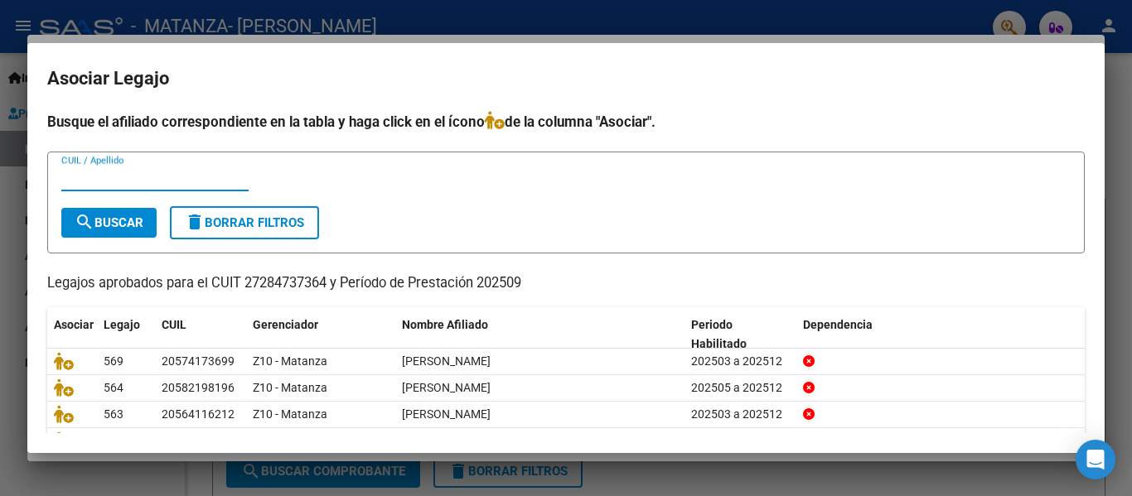
click at [140, 171] on input "CUIL / Apellido" at bounding box center [154, 178] width 187 height 15
type input "caraba"
click at [114, 221] on span "search Buscar" at bounding box center [109, 222] width 69 height 15
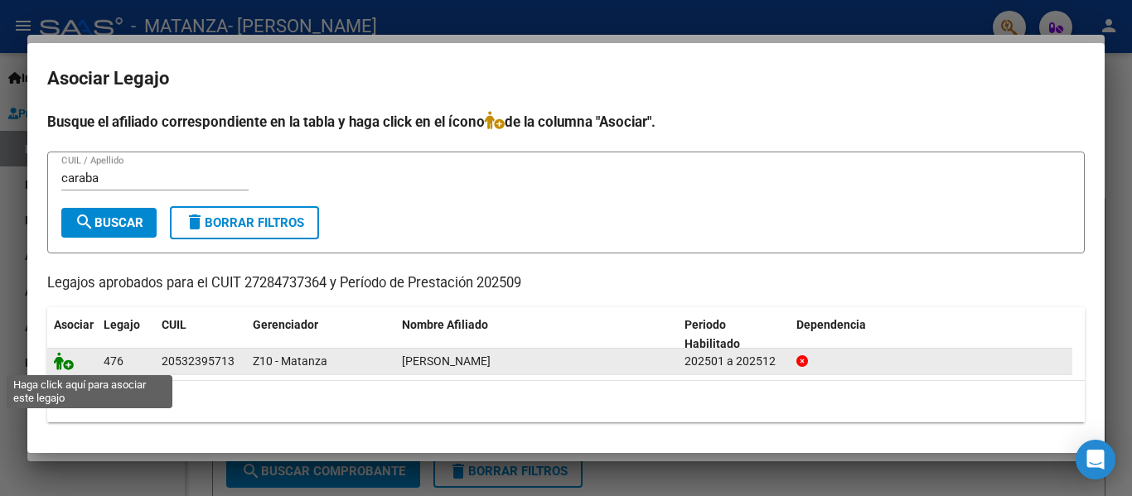
click at [68, 364] on icon at bounding box center [64, 361] width 20 height 18
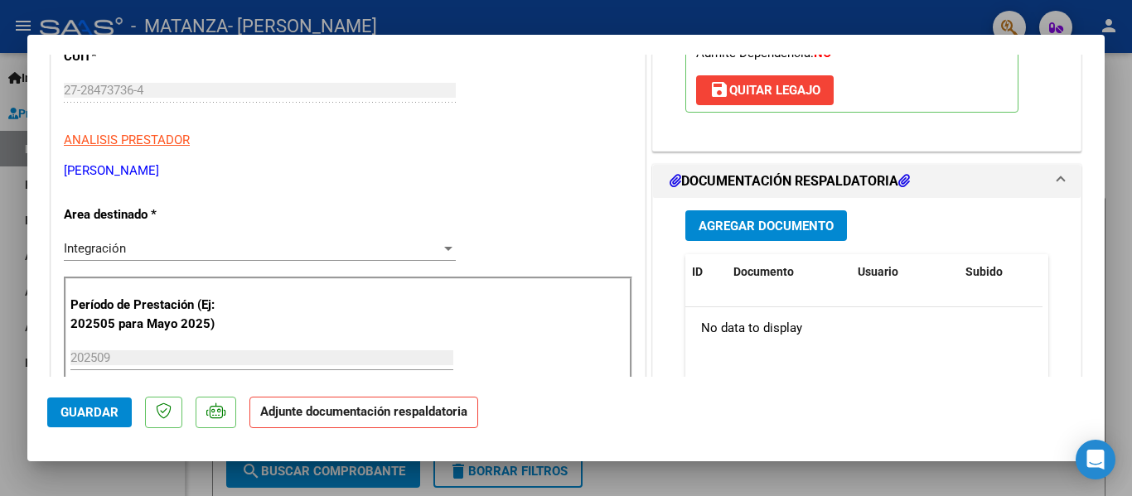
scroll to position [273, 0]
click at [733, 233] on span "Agregar Documento" at bounding box center [766, 225] width 135 height 15
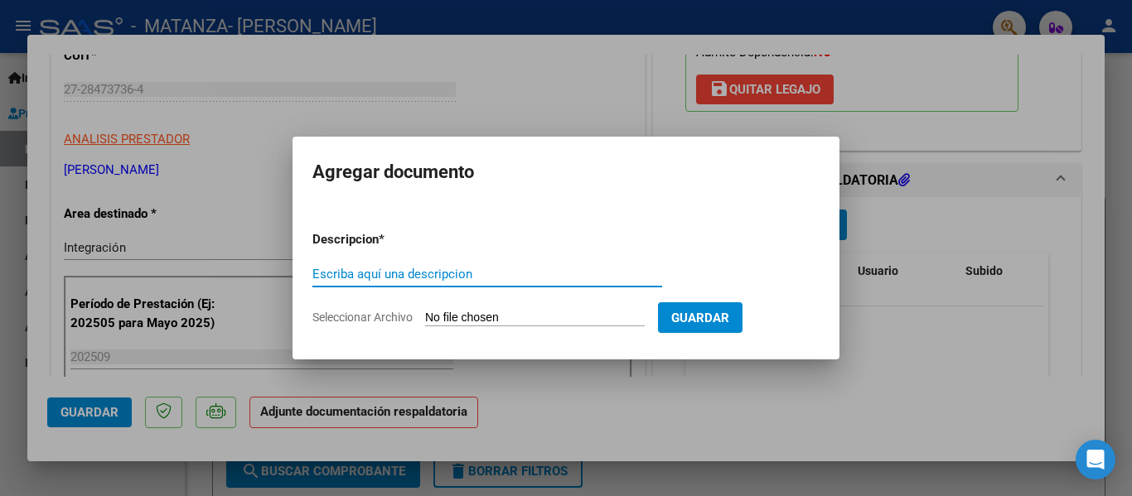
click at [449, 280] on input "Escriba aquí una descripcion" at bounding box center [487, 274] width 350 height 15
type input "planilla"
click at [449, 312] on input "Seleccionar Archivo" at bounding box center [535, 319] width 220 height 16
type input "C:\fakepath\Carabajal Mancuello Tiziano September 2025.pdf"
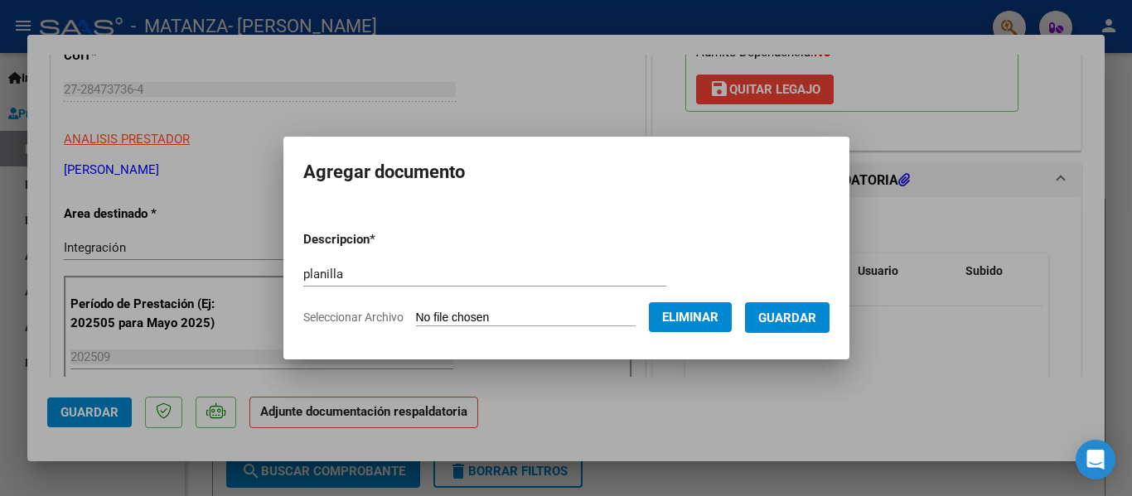
click at [804, 310] on span "Guardar" at bounding box center [787, 317] width 58 height 15
click at [738, 123] on div at bounding box center [566, 248] width 1132 height 496
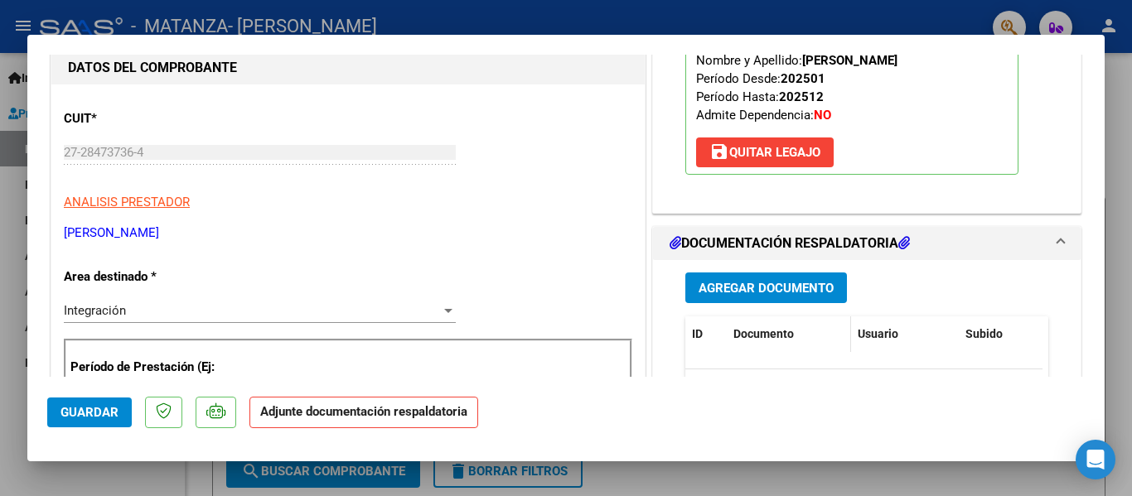
scroll to position [211, 0]
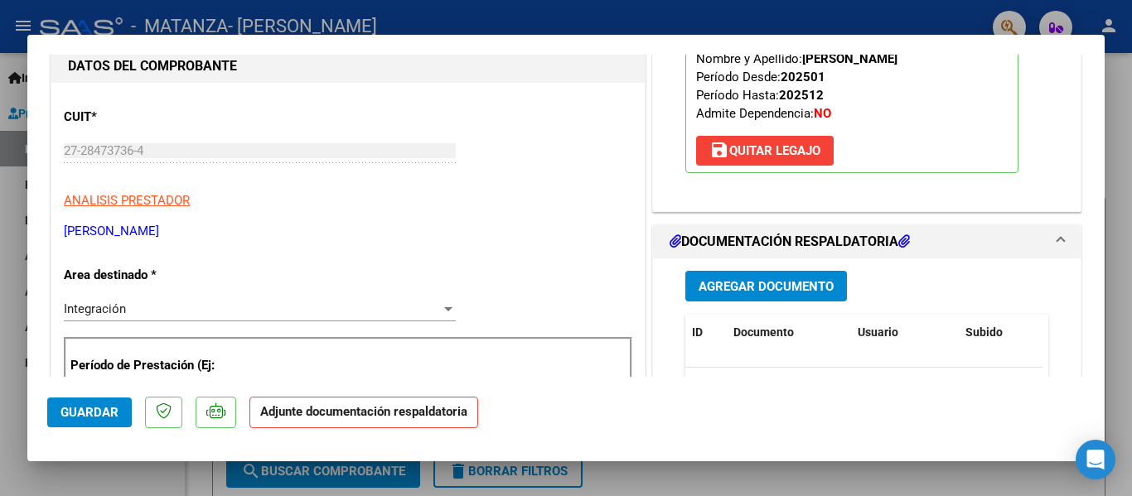
click at [780, 294] on span "Agregar Documento" at bounding box center [766, 286] width 135 height 15
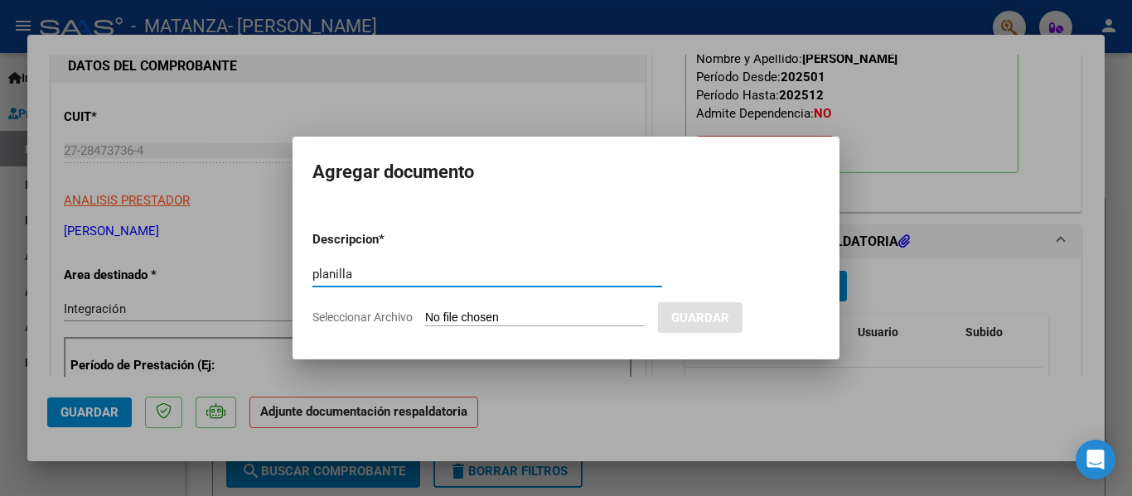
type input "planilla"
click at [452, 313] on input "Seleccionar Archivo" at bounding box center [535, 319] width 220 height 16
type input "C:\fakepath\Carabajal Mancuello Tiziano September 2025.pdf"
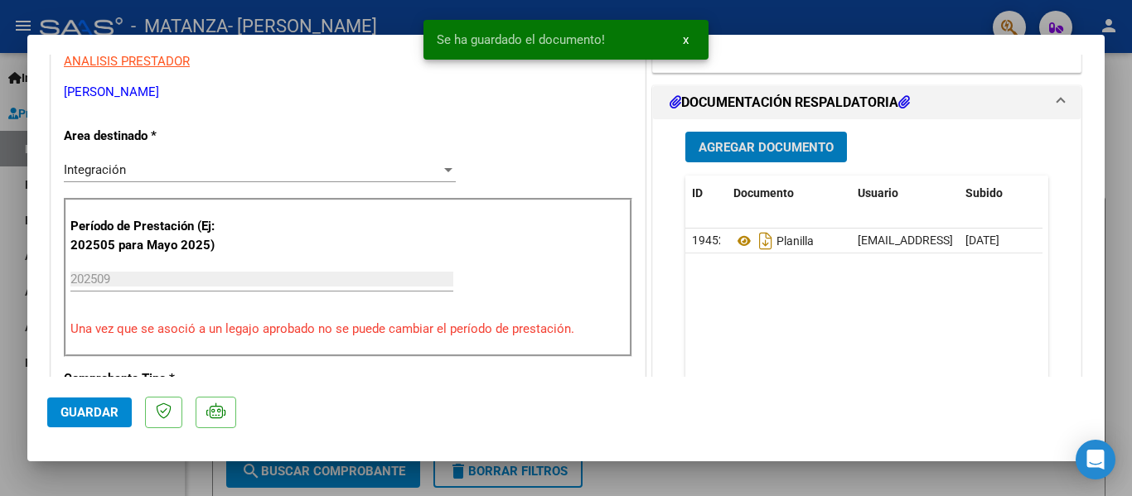
scroll to position [351, 0]
click at [338, 17] on div at bounding box center [566, 248] width 1132 height 496
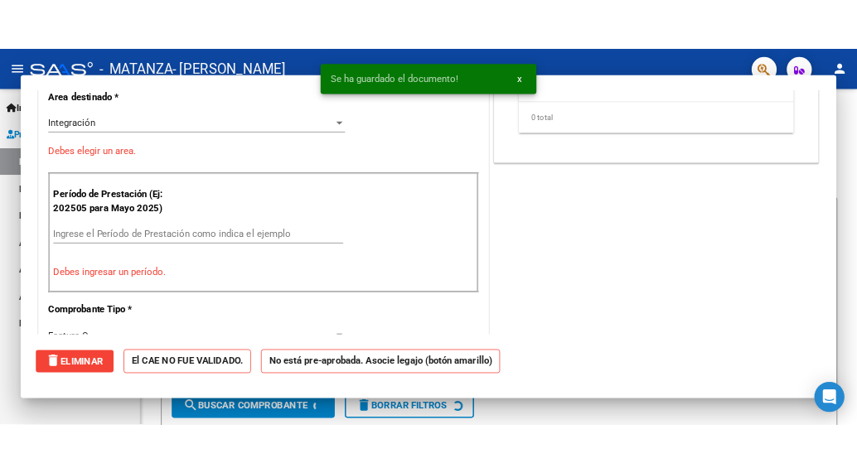
scroll to position [0, 0]
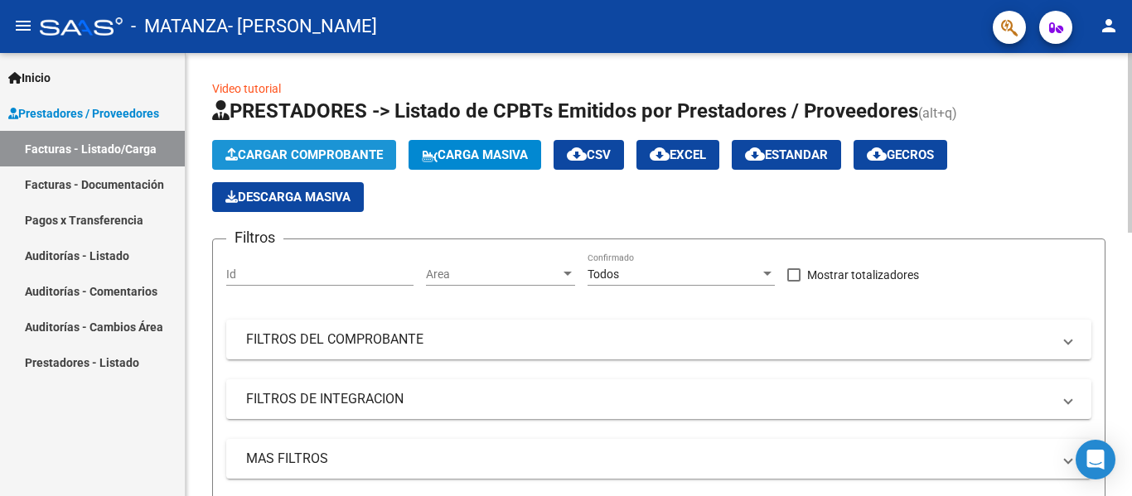
click at [278, 143] on button "Cargar Comprobante" at bounding box center [304, 155] width 184 height 30
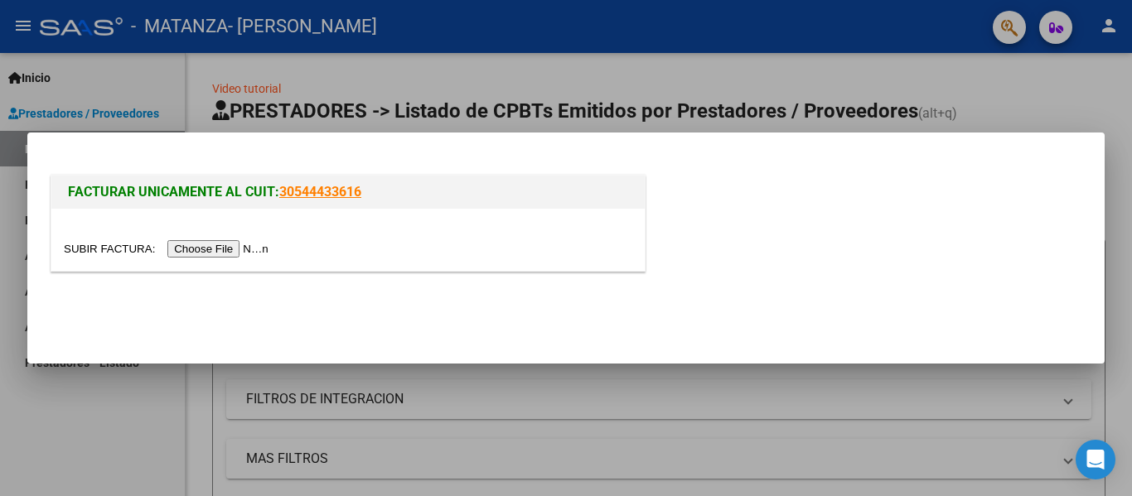
click at [232, 252] on input "file" at bounding box center [169, 248] width 210 height 17
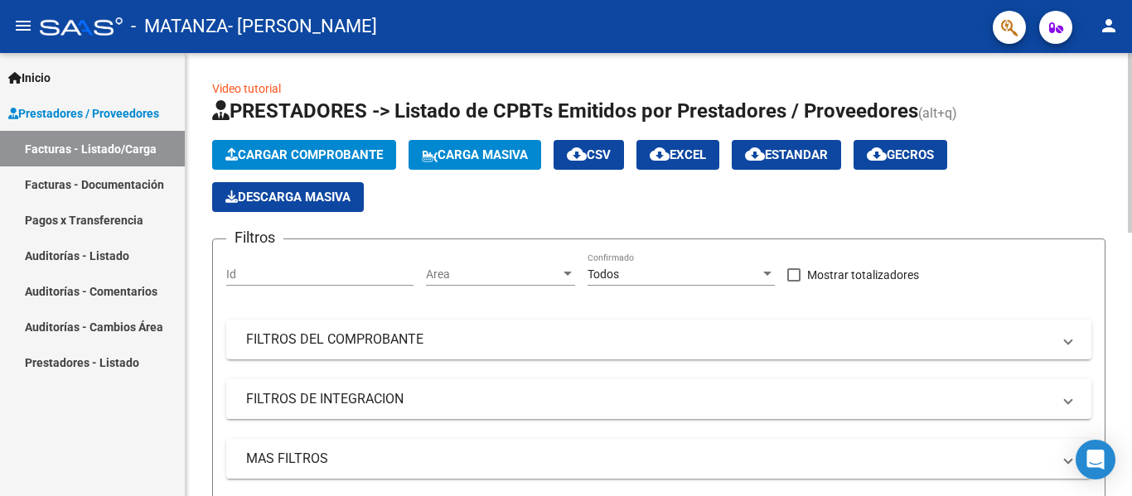
click at [360, 148] on span "Cargar Comprobante" at bounding box center [303, 155] width 157 height 15
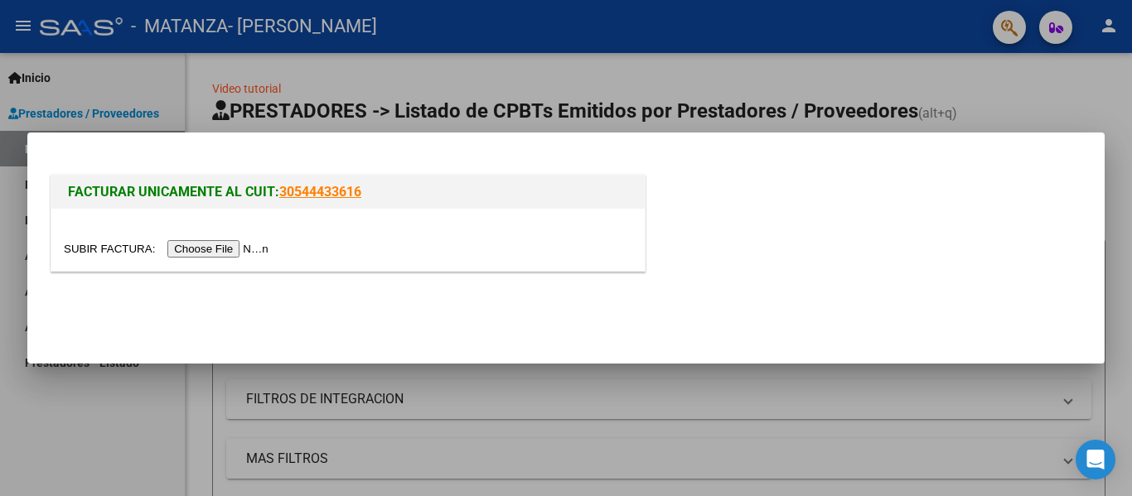
click at [253, 250] on input "file" at bounding box center [169, 248] width 210 height 17
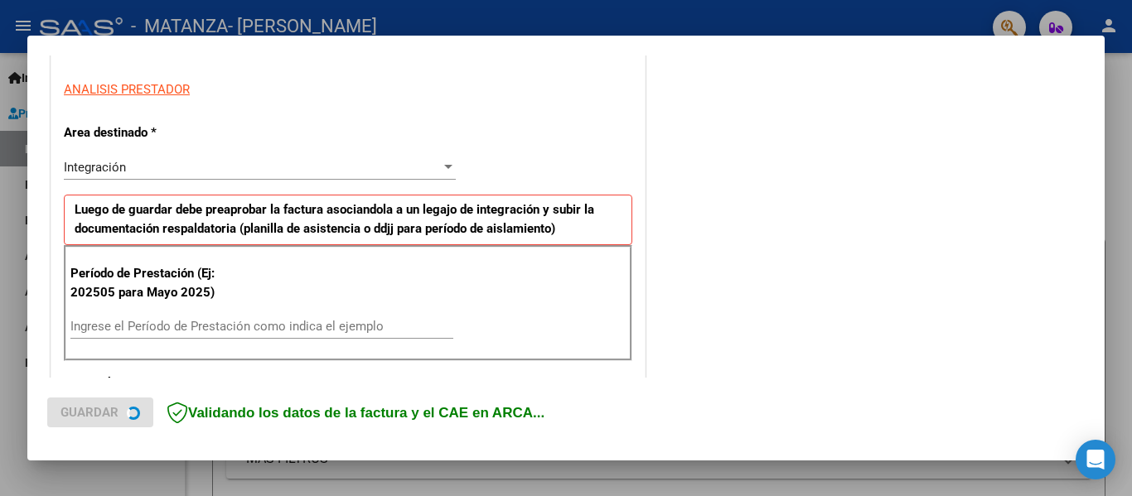
scroll to position [293, 0]
click at [152, 320] on input "Ingrese el Período de Prestación como indica el ejemplo" at bounding box center [261, 325] width 383 height 15
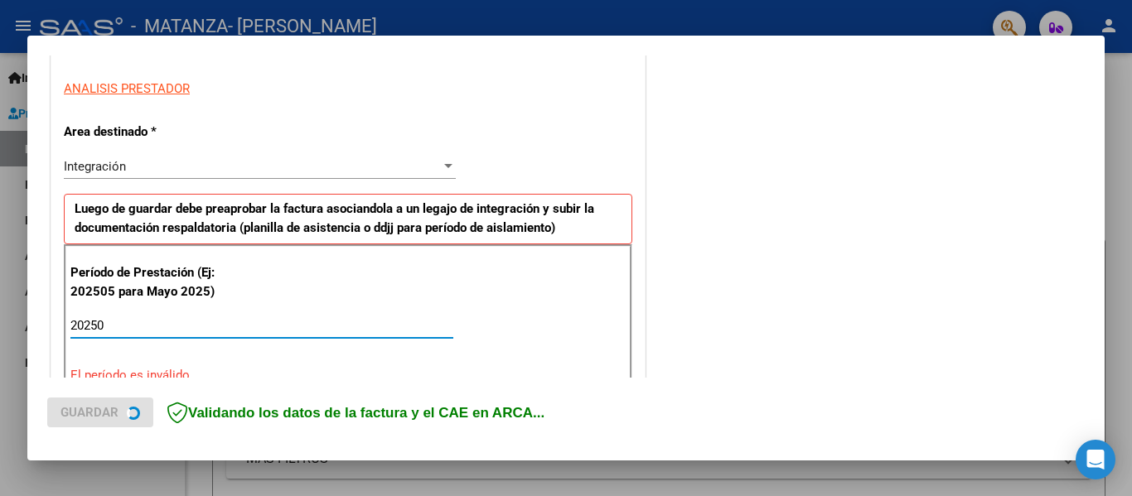
type input "202509"
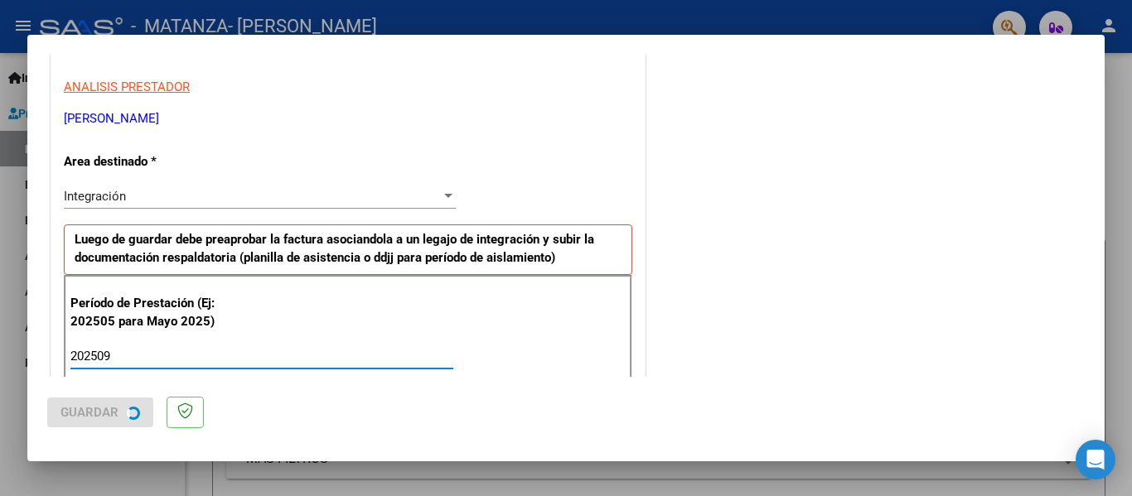
scroll to position [0, 0]
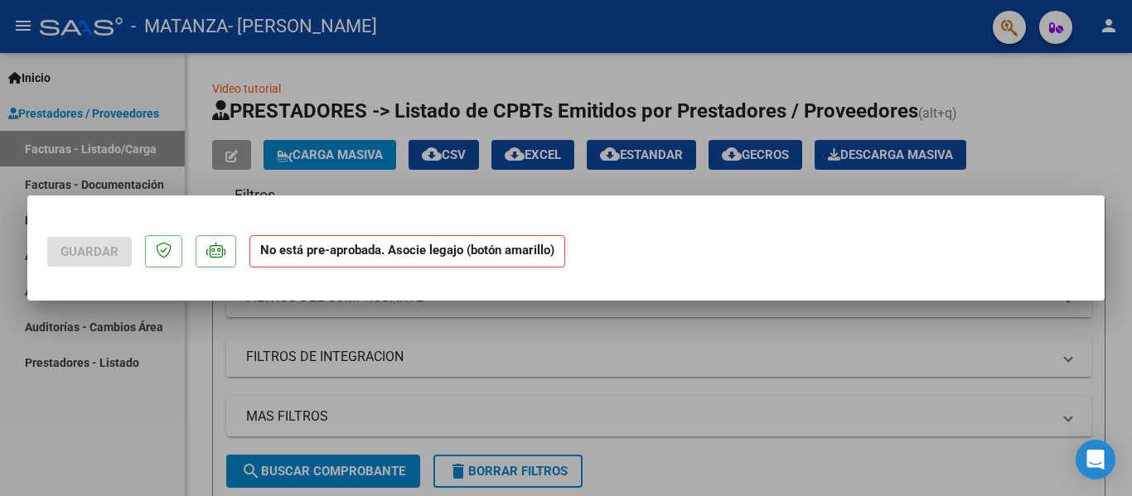
click at [664, 34] on div at bounding box center [566, 248] width 1132 height 496
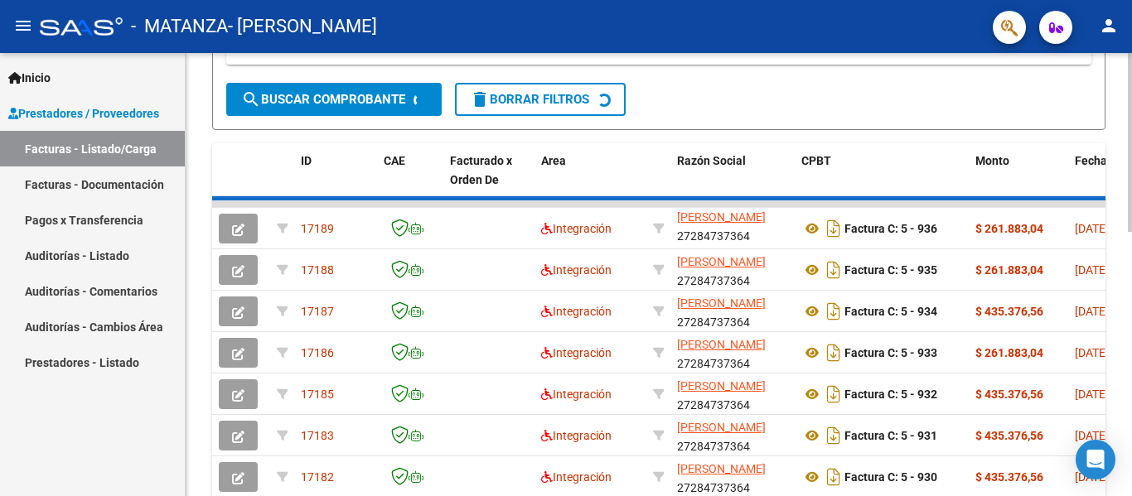
scroll to position [409, 0]
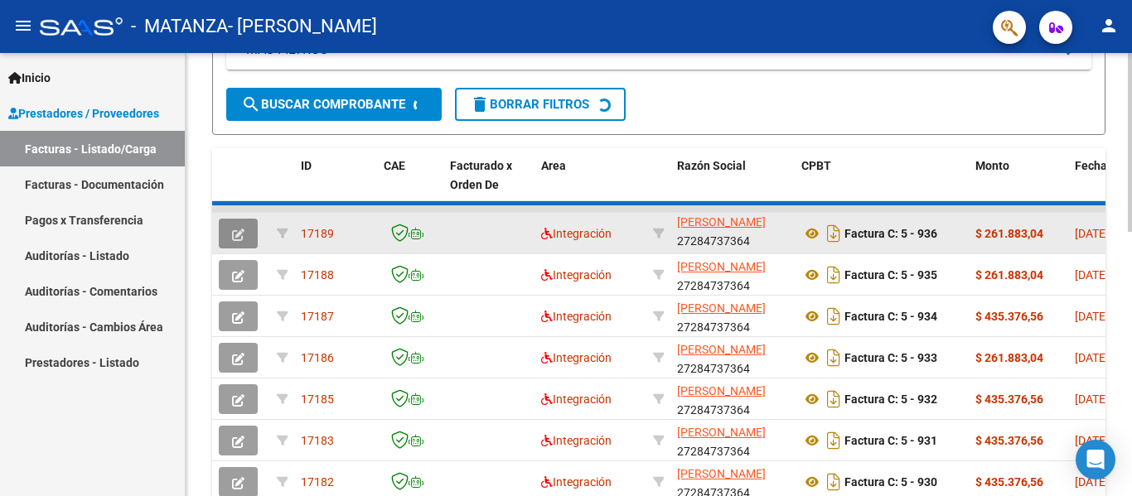
click at [234, 230] on icon "button" at bounding box center [238, 235] width 12 height 12
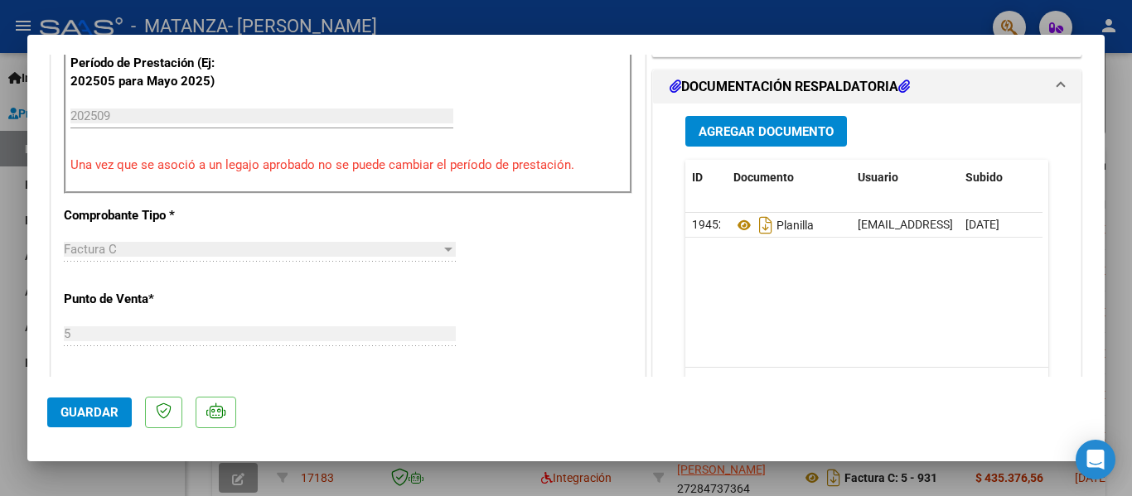
scroll to position [0, 0]
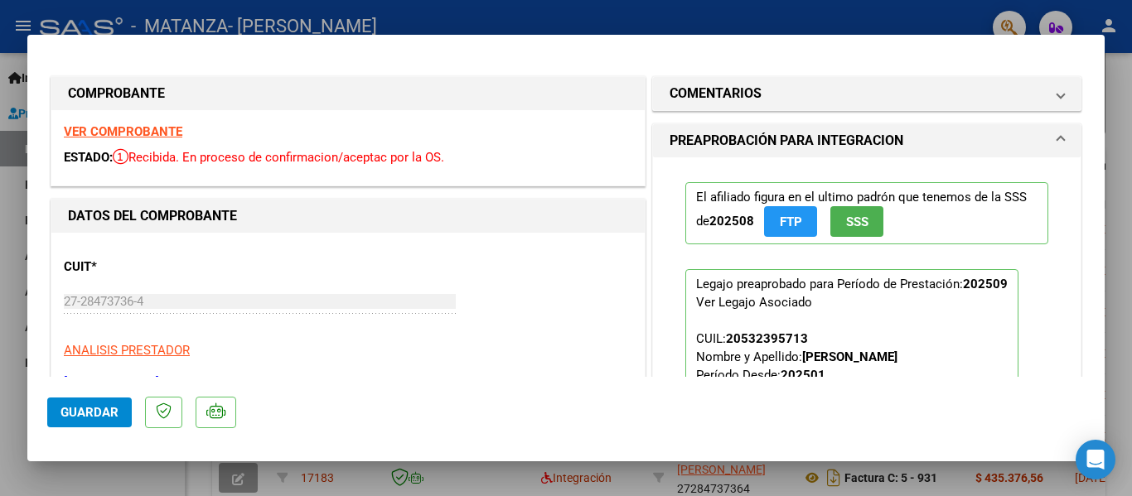
click at [172, 23] on div at bounding box center [566, 248] width 1132 height 496
type input "$ 0,00"
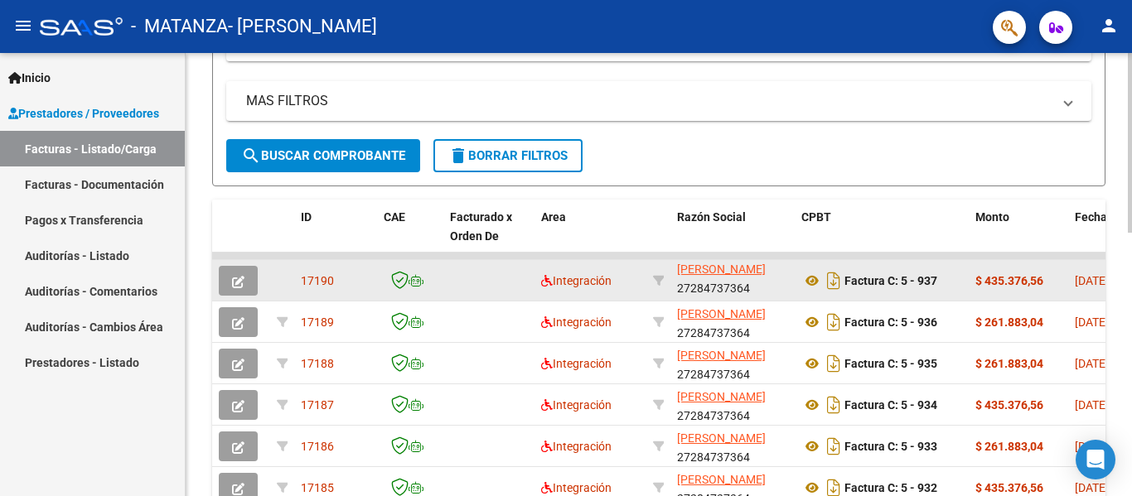
click at [233, 276] on icon "button" at bounding box center [238, 282] width 12 height 12
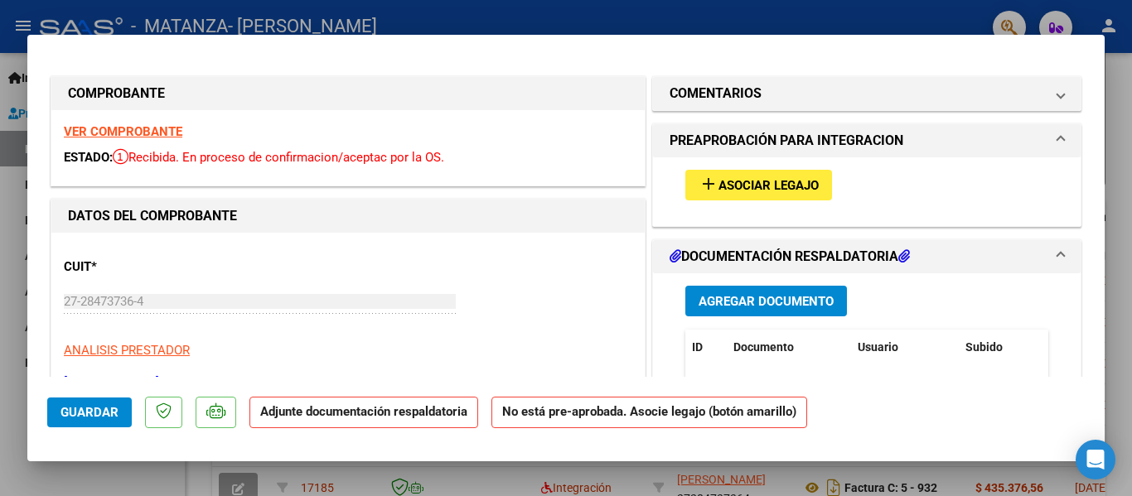
click at [755, 186] on span "Asociar Legajo" at bounding box center [769, 185] width 100 height 15
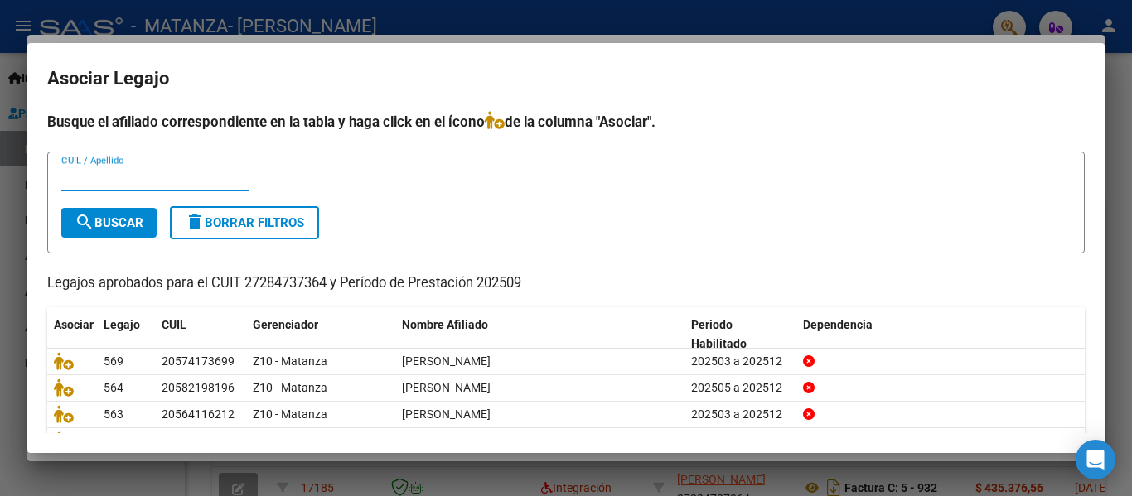
click at [107, 180] on input "CUIL / Apellido" at bounding box center [154, 178] width 187 height 15
type input "[PERSON_NAME]"
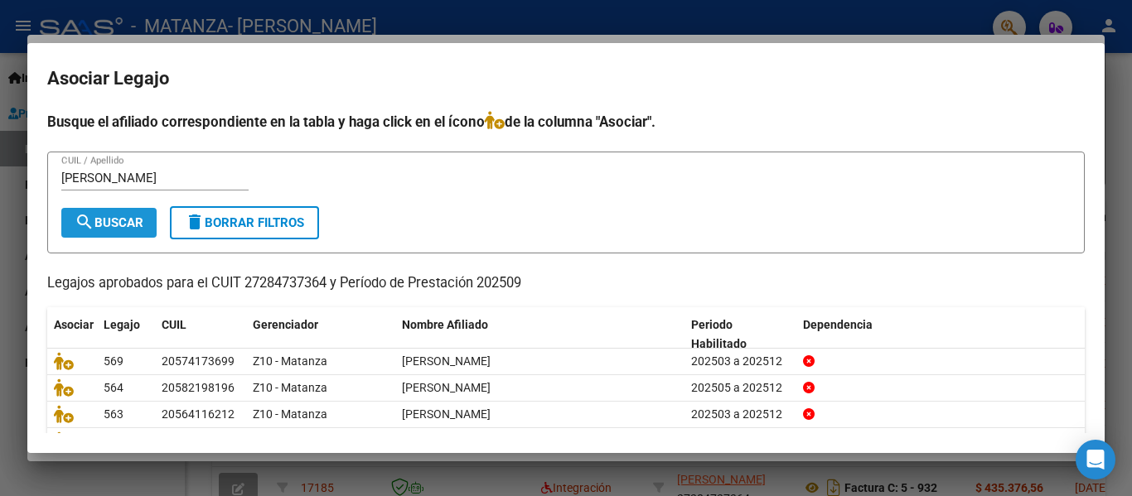
click at [90, 215] on mat-icon "search" at bounding box center [85, 222] width 20 height 20
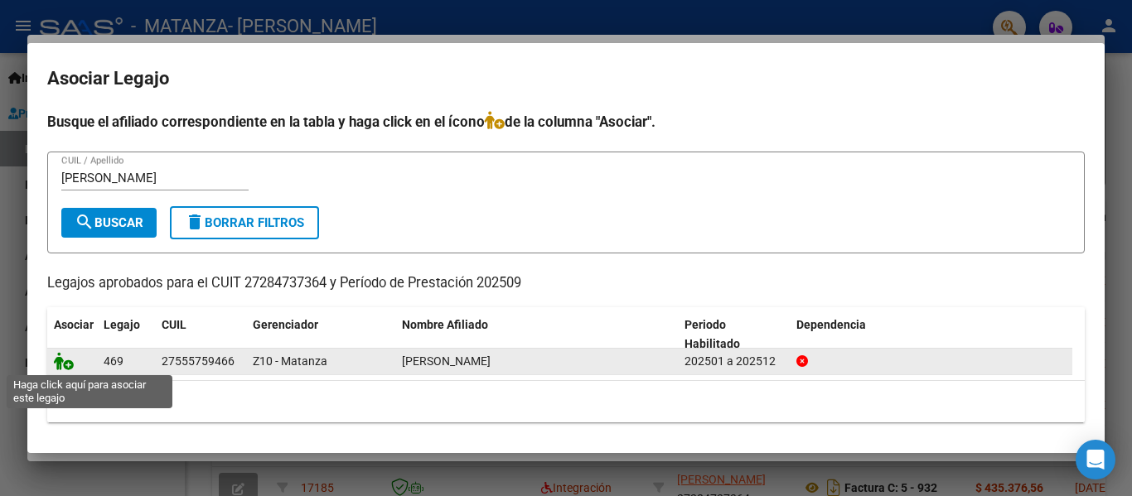
click at [60, 363] on icon at bounding box center [64, 361] width 20 height 18
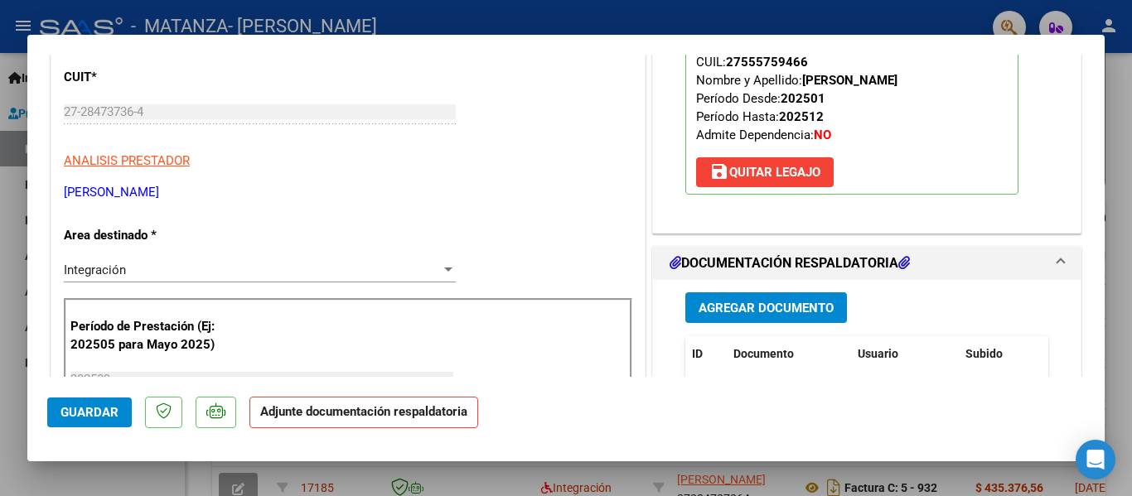
scroll to position [192, 0]
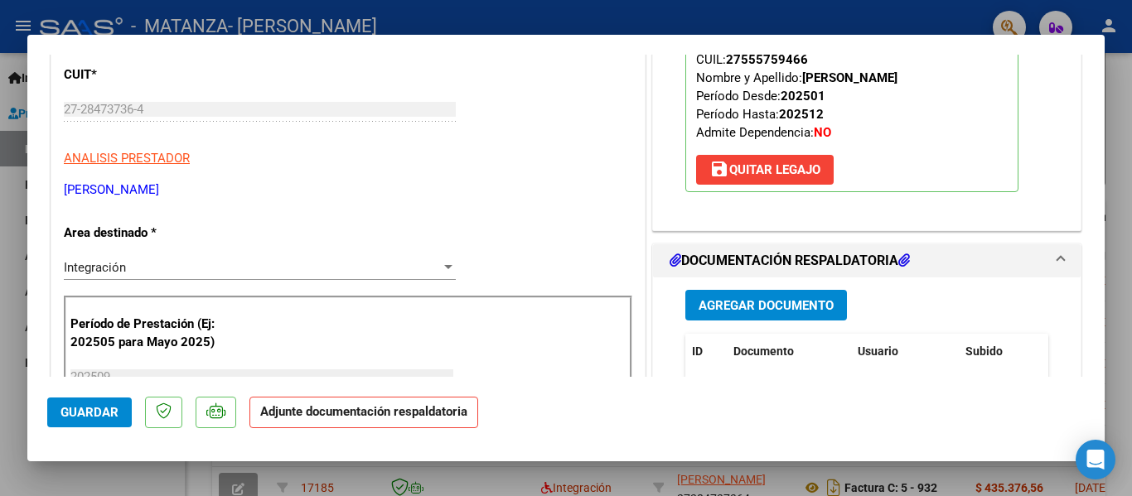
click at [703, 310] on span "Agregar Documento" at bounding box center [766, 305] width 135 height 15
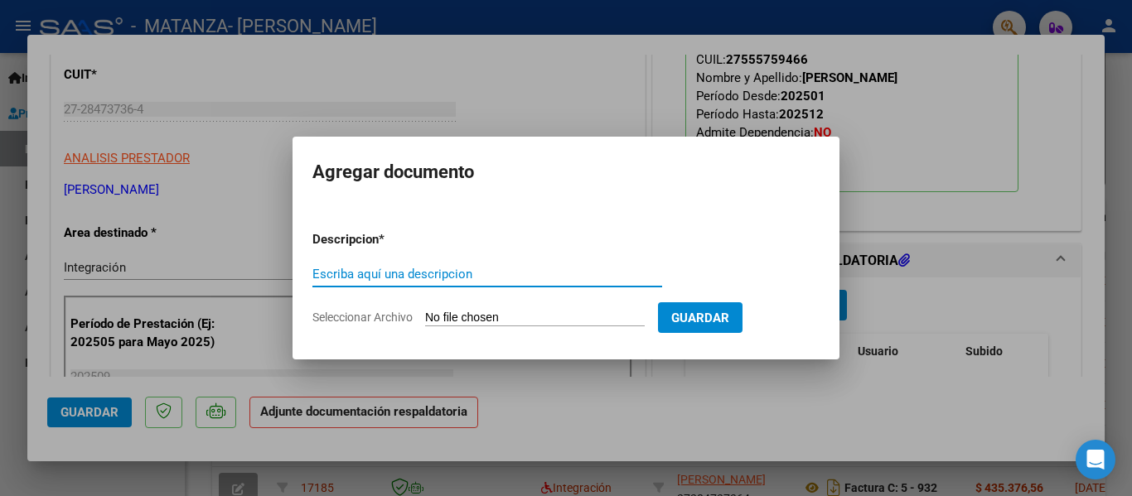
click at [472, 278] on input "Escriba aquí una descripcion" at bounding box center [487, 274] width 350 height 15
type input "planilla"
click at [454, 316] on input "Seleccionar Archivo" at bounding box center [535, 319] width 220 height 16
type input "C:\fakepath\[PERSON_NAME] [DATE].pdf"
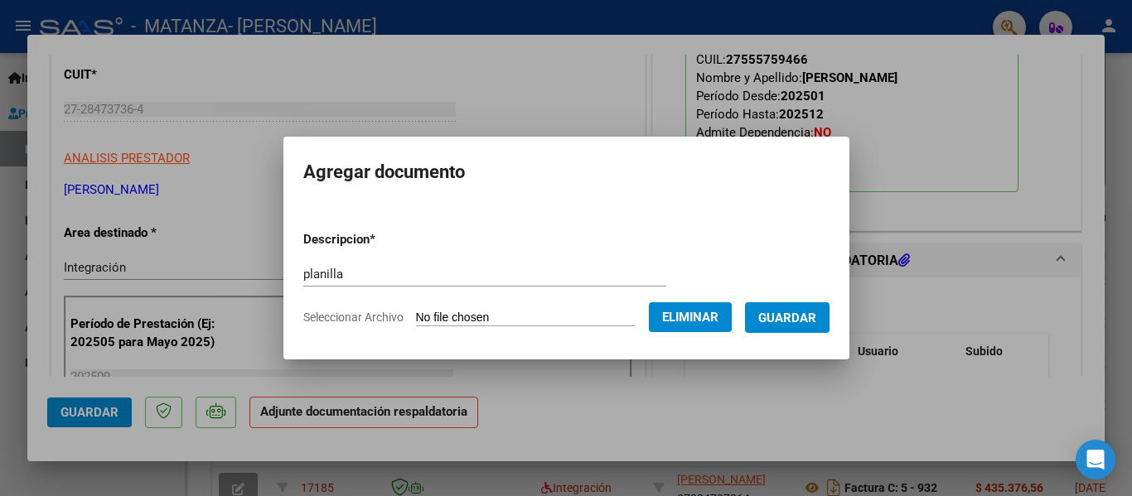
click at [794, 322] on span "Guardar" at bounding box center [787, 318] width 58 height 15
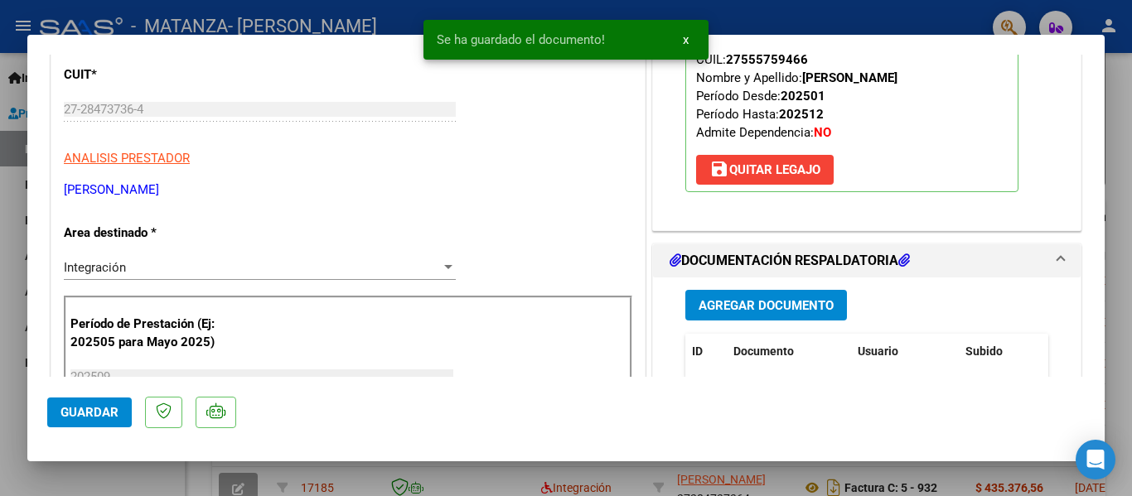
click at [327, 22] on div at bounding box center [566, 248] width 1132 height 496
type input "$ 0,00"
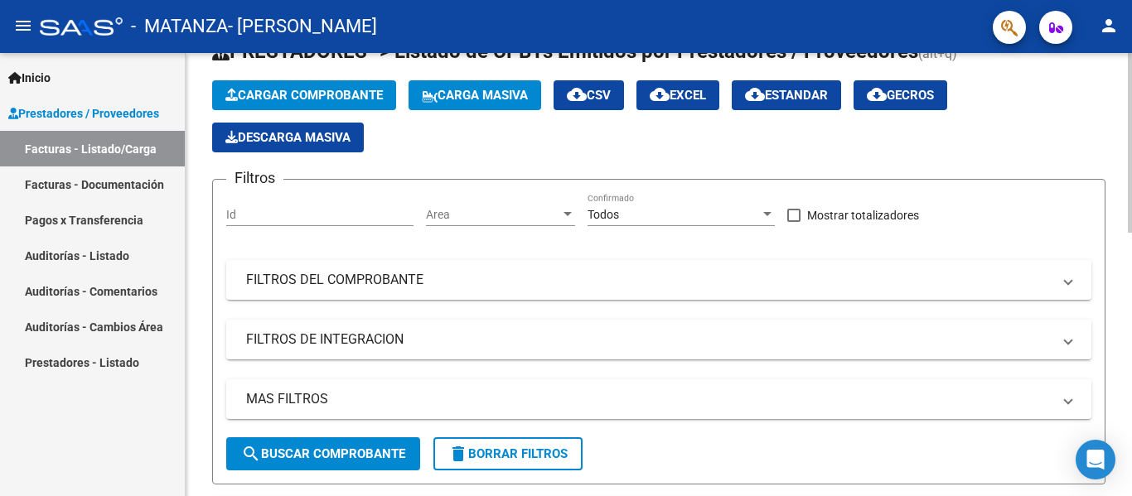
scroll to position [59, 0]
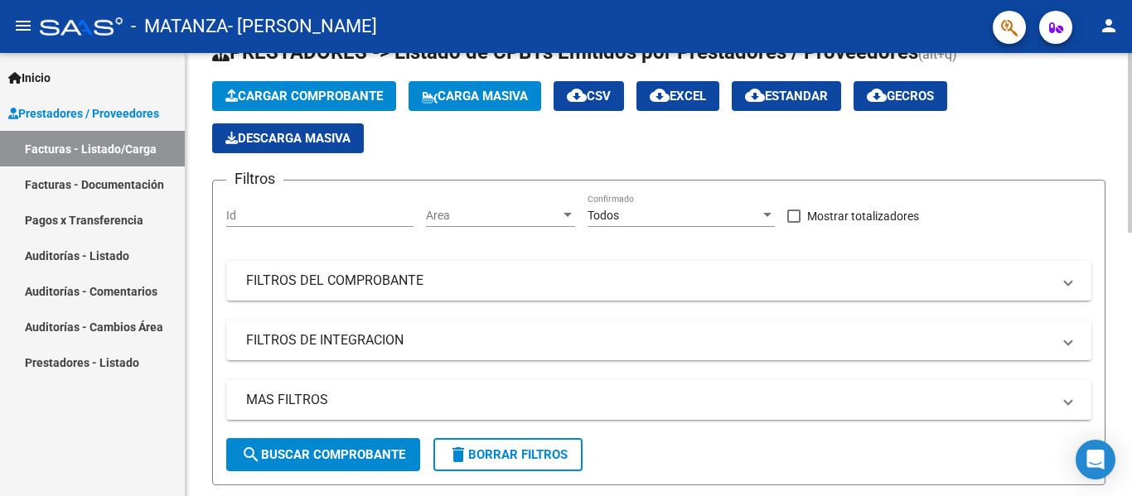
click at [334, 105] on button "Cargar Comprobante" at bounding box center [304, 96] width 184 height 30
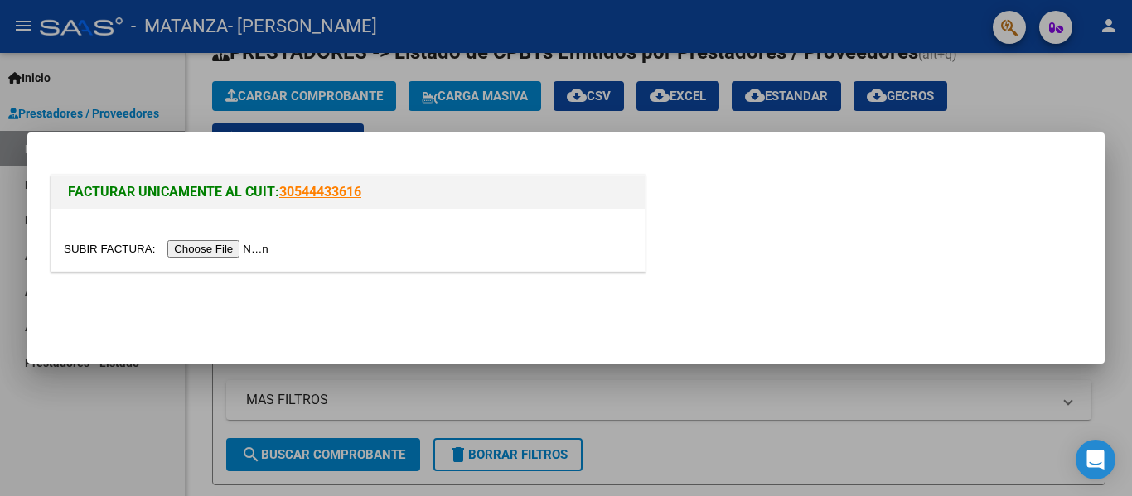
click at [214, 252] on input "file" at bounding box center [169, 248] width 210 height 17
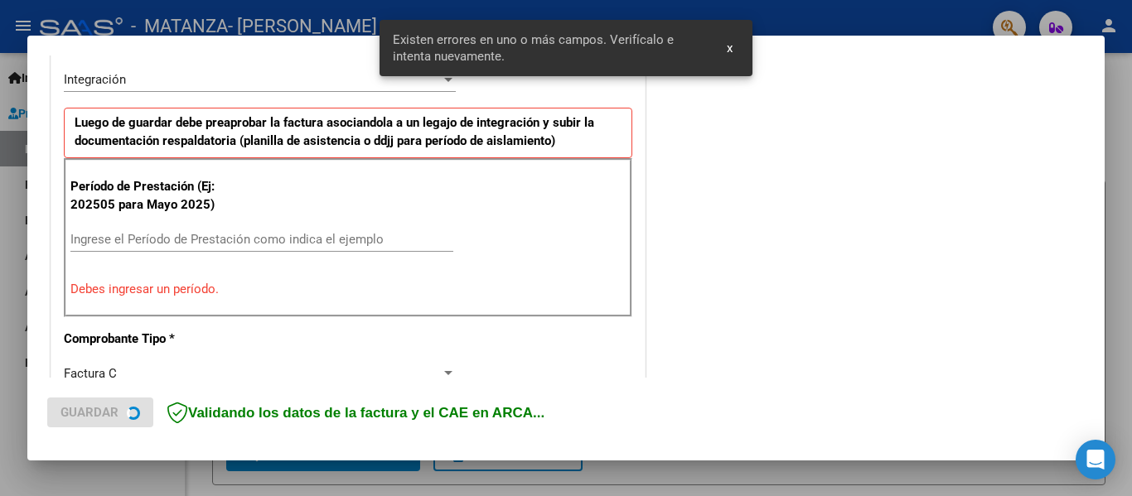
scroll to position [428, 0]
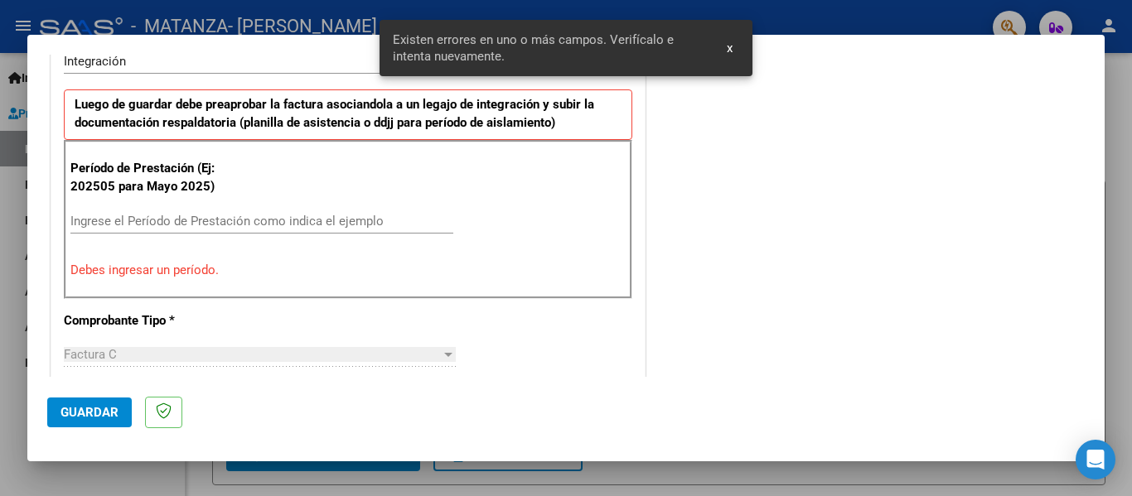
click at [187, 212] on div "Ingrese el Período de Prestación como indica el ejemplo" at bounding box center [261, 221] width 383 height 25
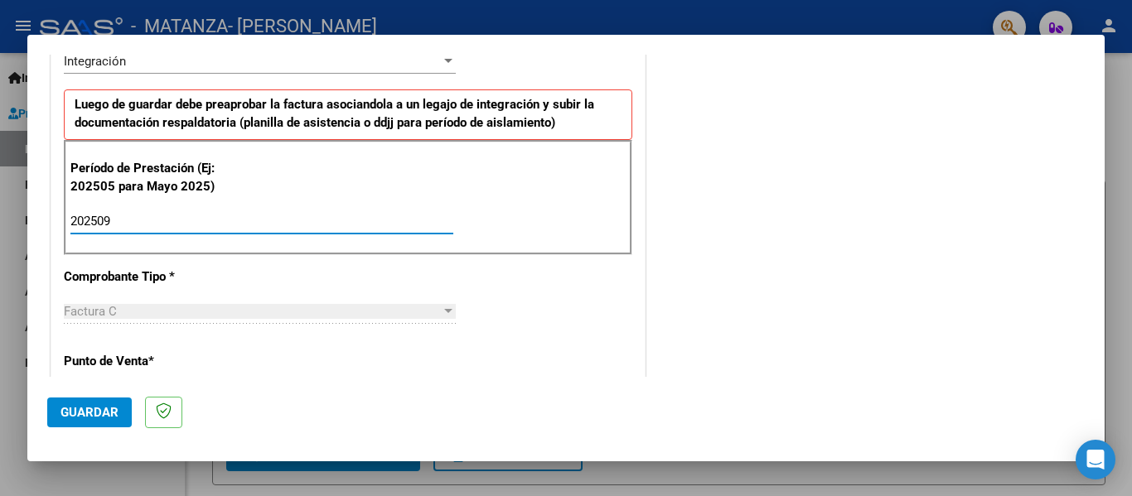
type input "202509"
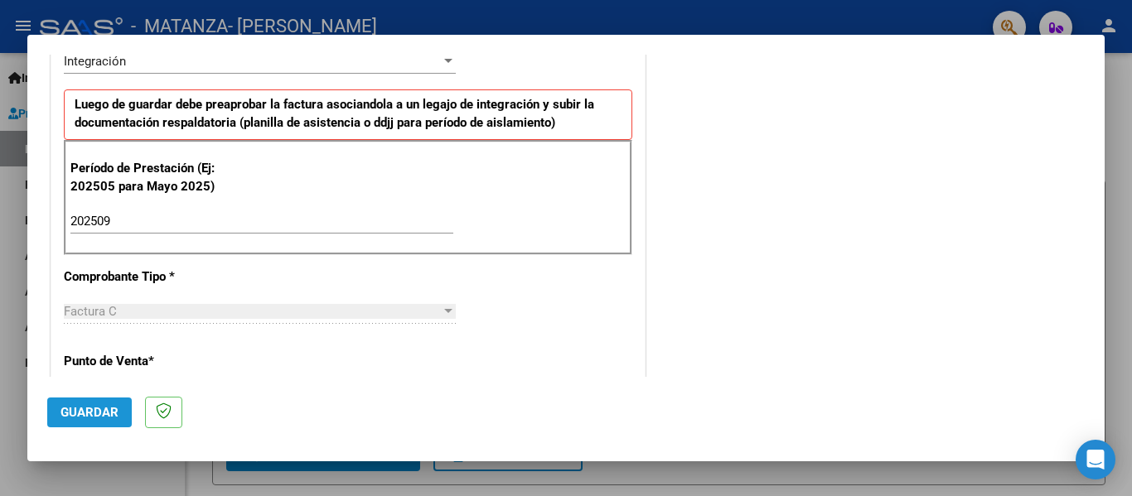
click at [99, 414] on span "Guardar" at bounding box center [90, 412] width 58 height 15
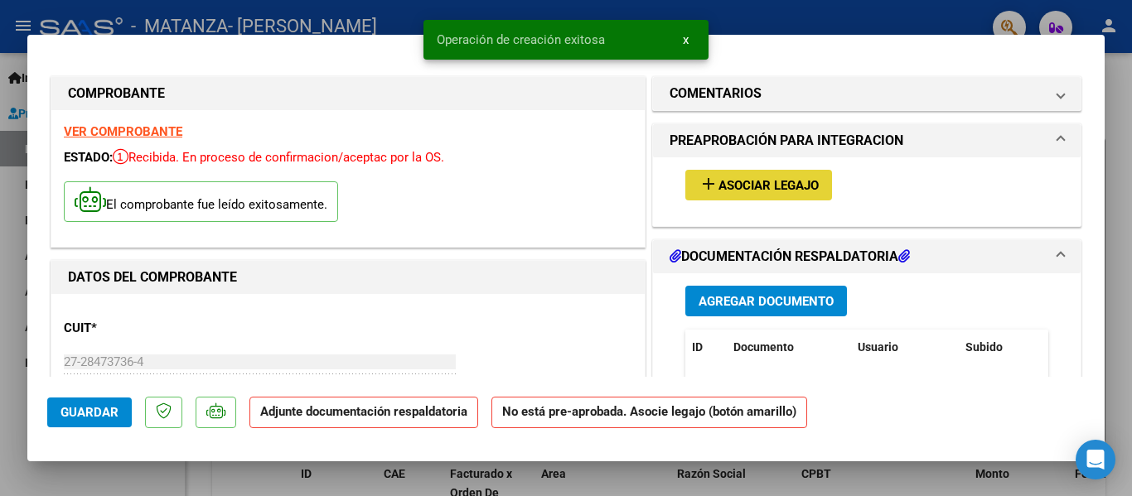
click at [758, 193] on span "Asociar Legajo" at bounding box center [769, 185] width 100 height 15
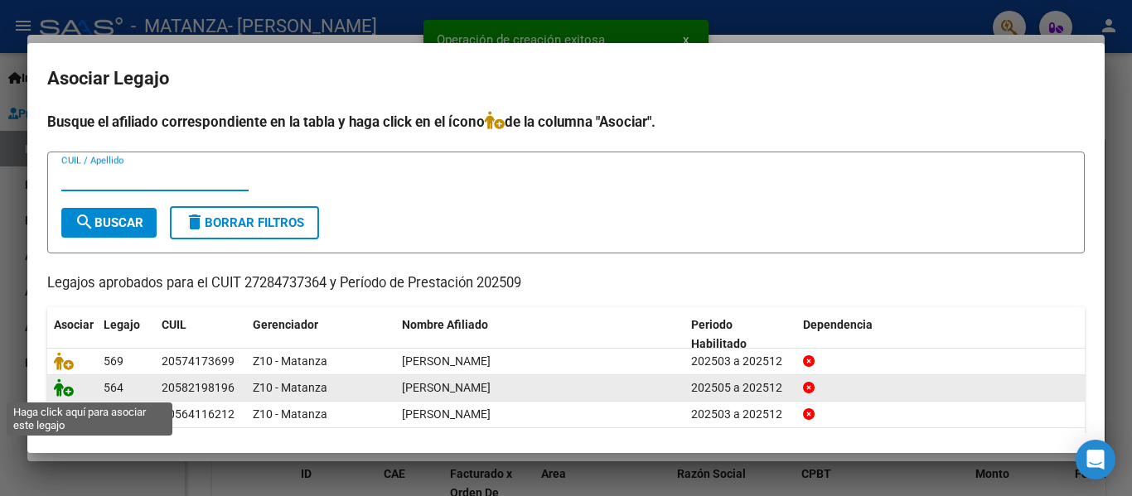
click at [65, 392] on icon at bounding box center [64, 388] width 20 height 18
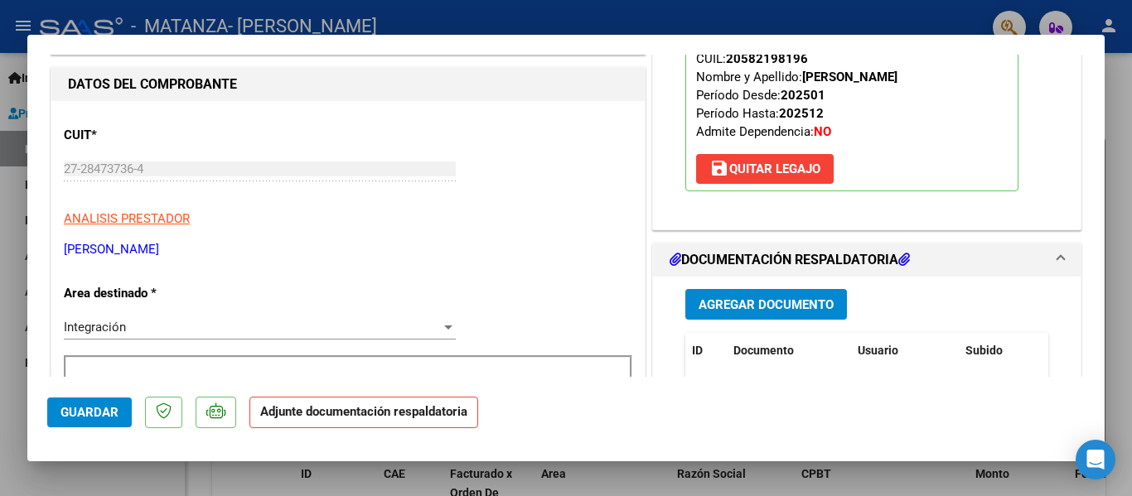
scroll to position [215, 0]
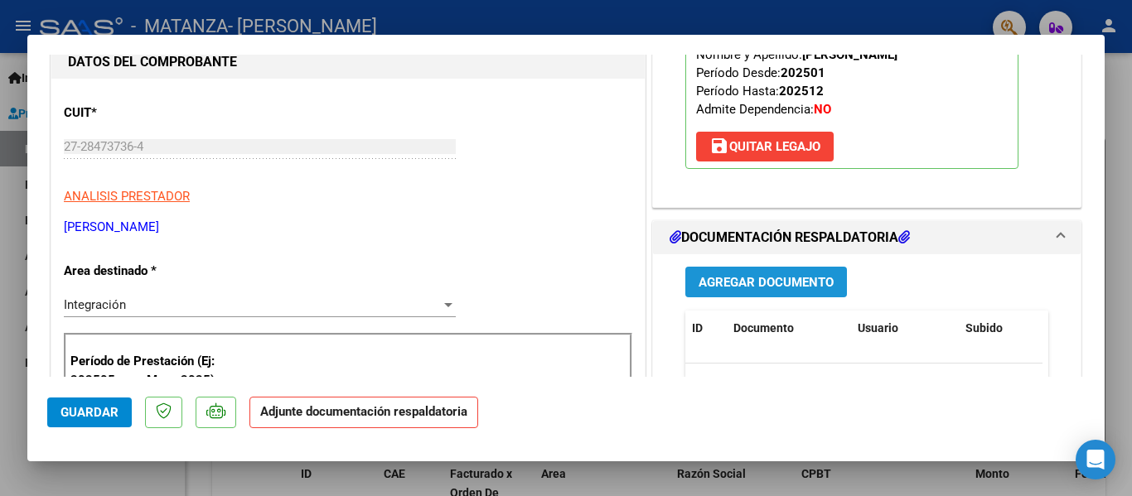
click at [728, 288] on span "Agregar Documento" at bounding box center [766, 282] width 135 height 15
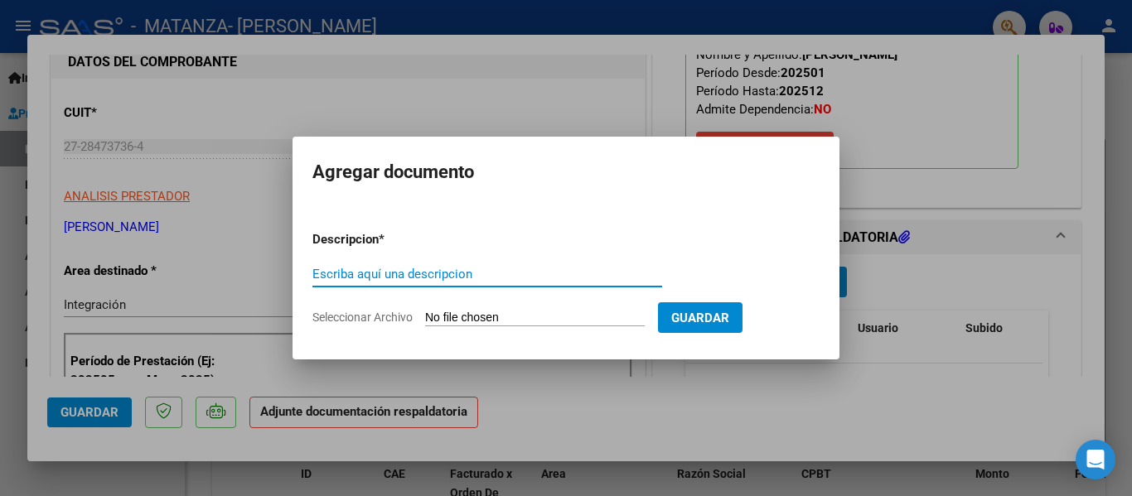
click at [481, 279] on input "Escriba aquí una descripcion" at bounding box center [487, 274] width 350 height 15
click at [481, 279] on input "p" at bounding box center [487, 274] width 350 height 15
type input "planilla"
click at [467, 313] on input "Seleccionar Archivo" at bounding box center [535, 319] width 220 height 16
type input "C:\fakepath\[PERSON_NAME] [DATE].pdf"
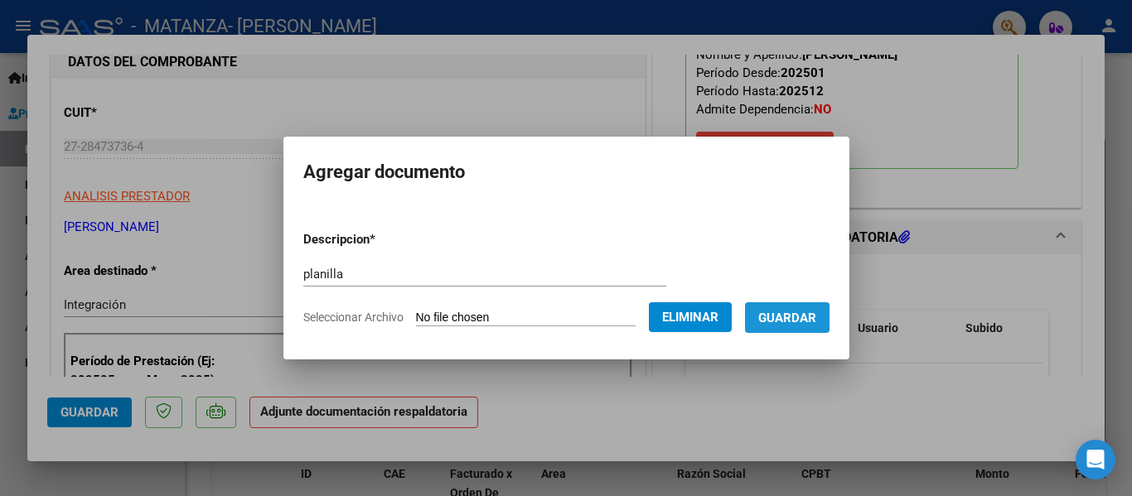
click at [801, 312] on span "Guardar" at bounding box center [787, 318] width 58 height 15
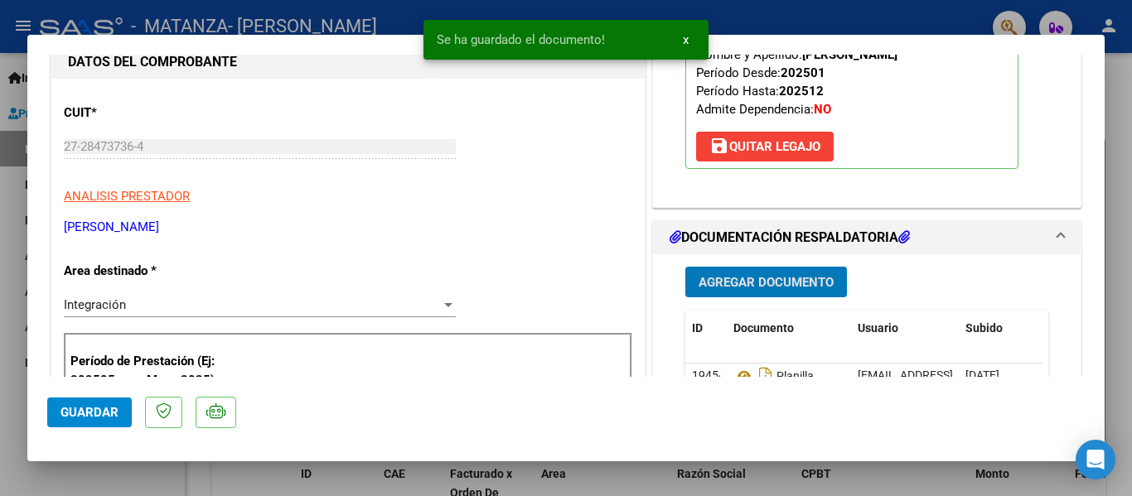
click at [307, 21] on div at bounding box center [566, 248] width 1132 height 496
type input "$ 0,00"
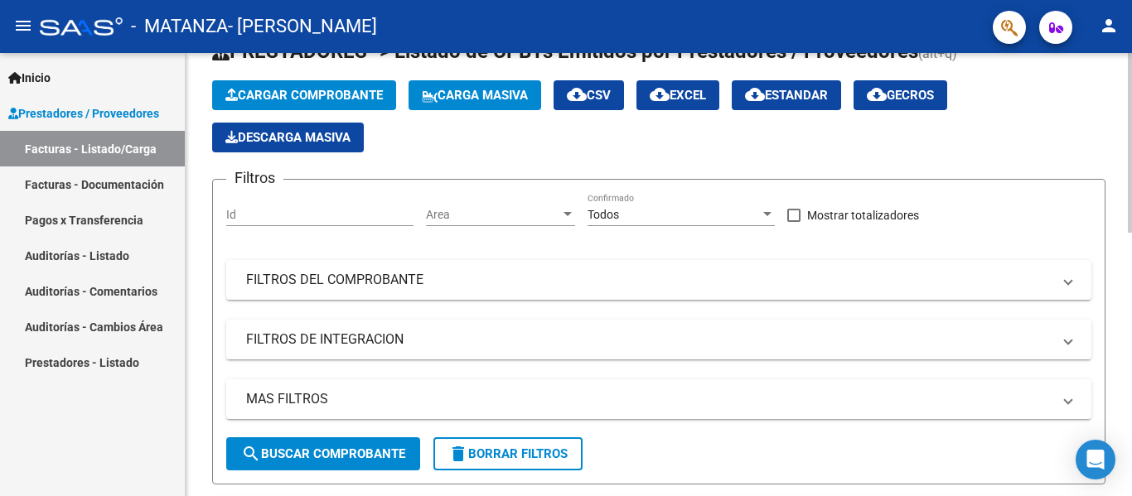
scroll to position [60, 0]
click at [345, 106] on button "Cargar Comprobante" at bounding box center [304, 95] width 184 height 30
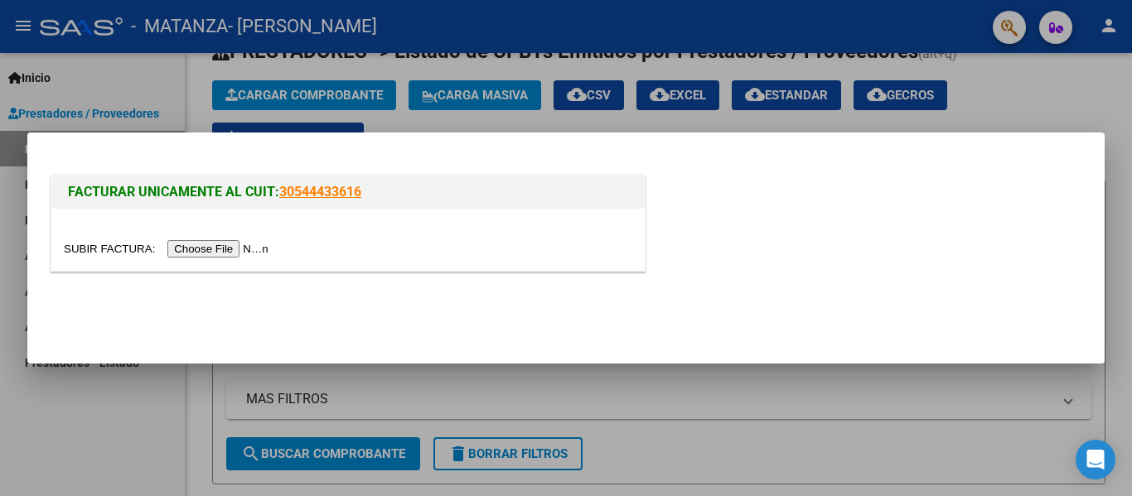
click at [252, 247] on input "file" at bounding box center [169, 248] width 210 height 17
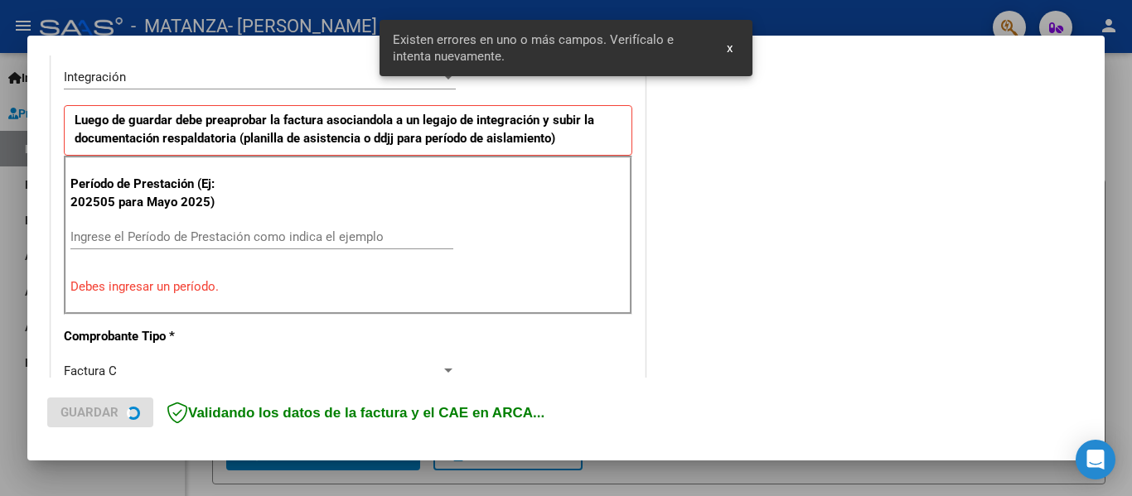
scroll to position [416, 0]
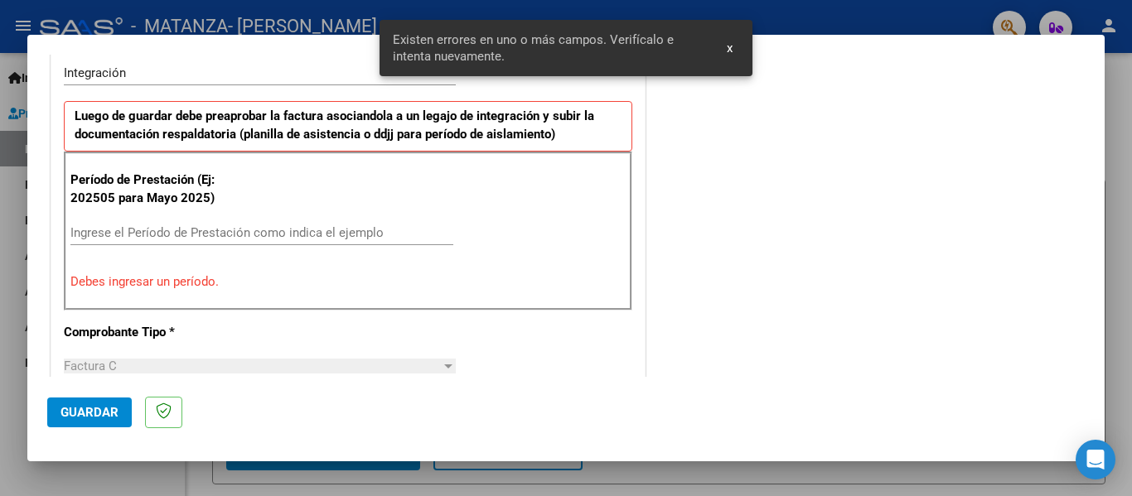
click at [213, 227] on input "Ingrese el Período de Prestación como indica el ejemplo" at bounding box center [261, 232] width 383 height 15
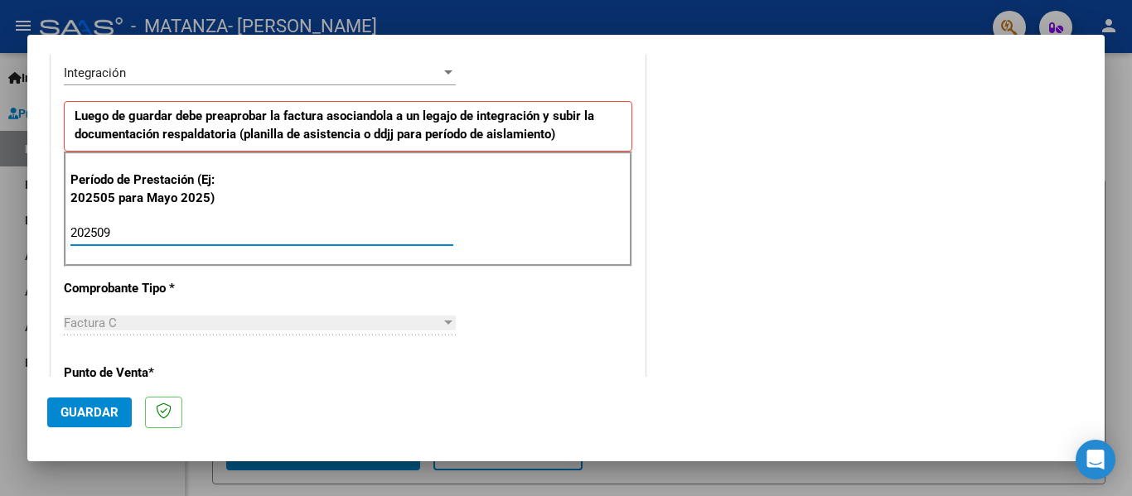
type input "202509"
click at [90, 420] on span "Guardar" at bounding box center [90, 412] width 58 height 15
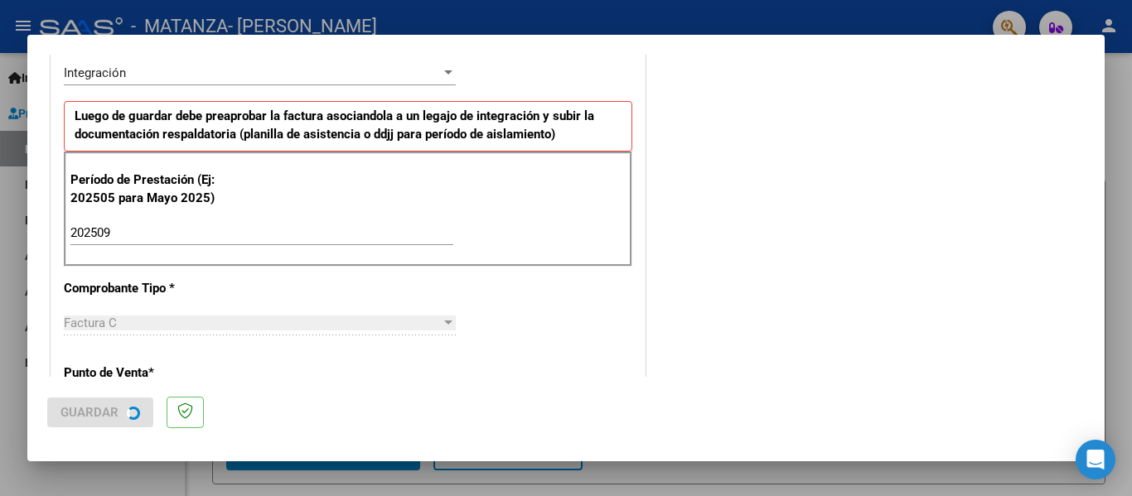
scroll to position [0, 0]
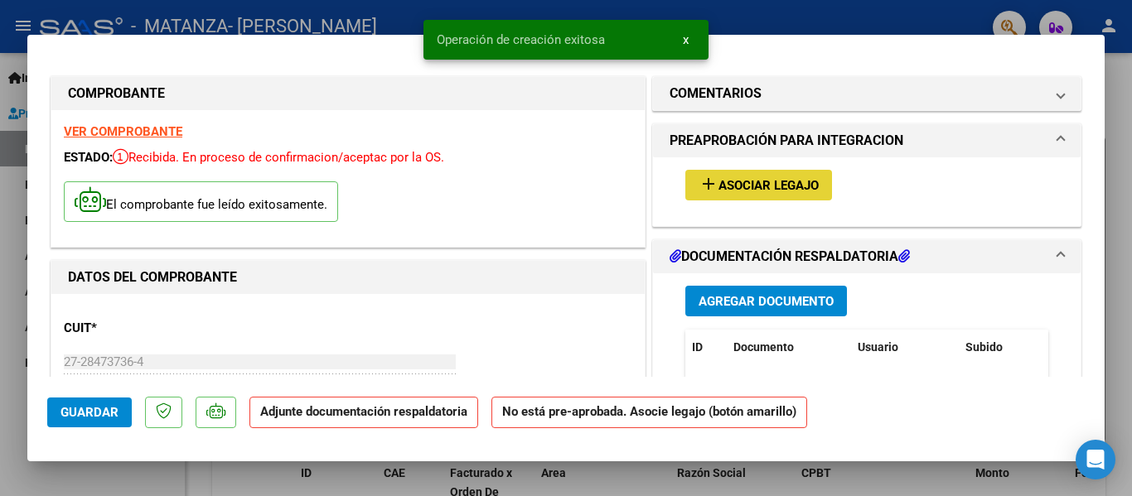
click at [762, 185] on span "Asociar Legajo" at bounding box center [769, 185] width 100 height 15
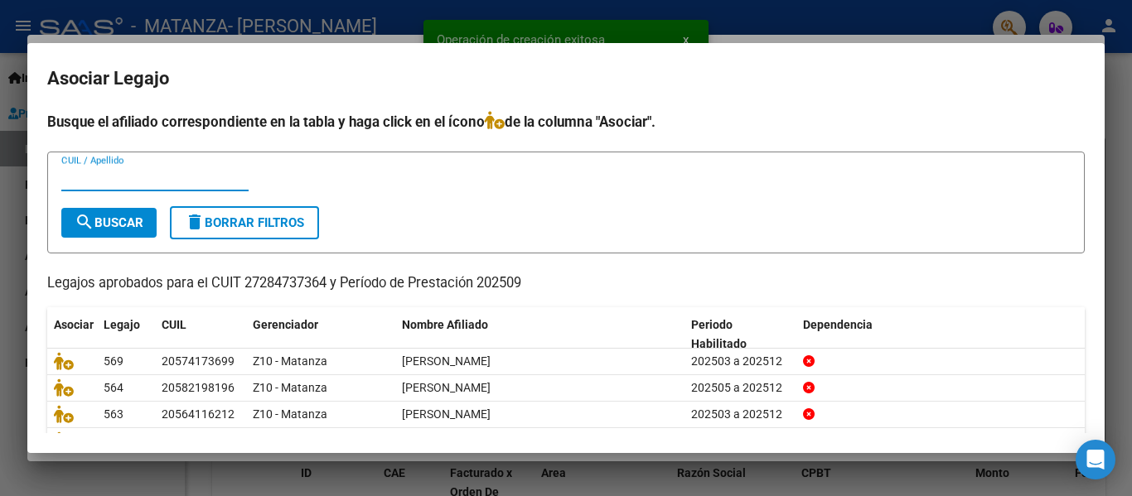
click at [171, 181] on input "CUIL / Apellido" at bounding box center [154, 178] width 187 height 15
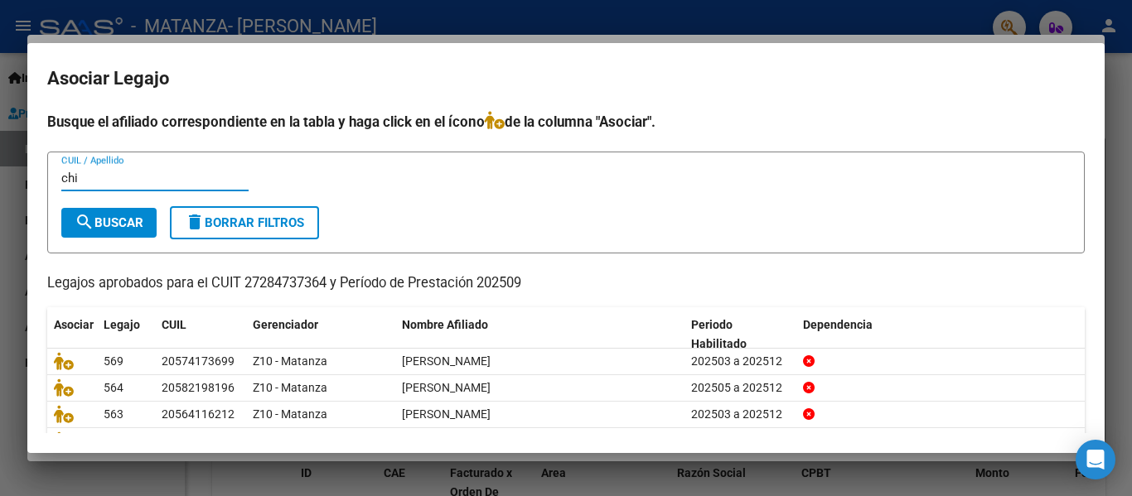
type input "chi"
click at [109, 220] on span "search Buscar" at bounding box center [109, 222] width 69 height 15
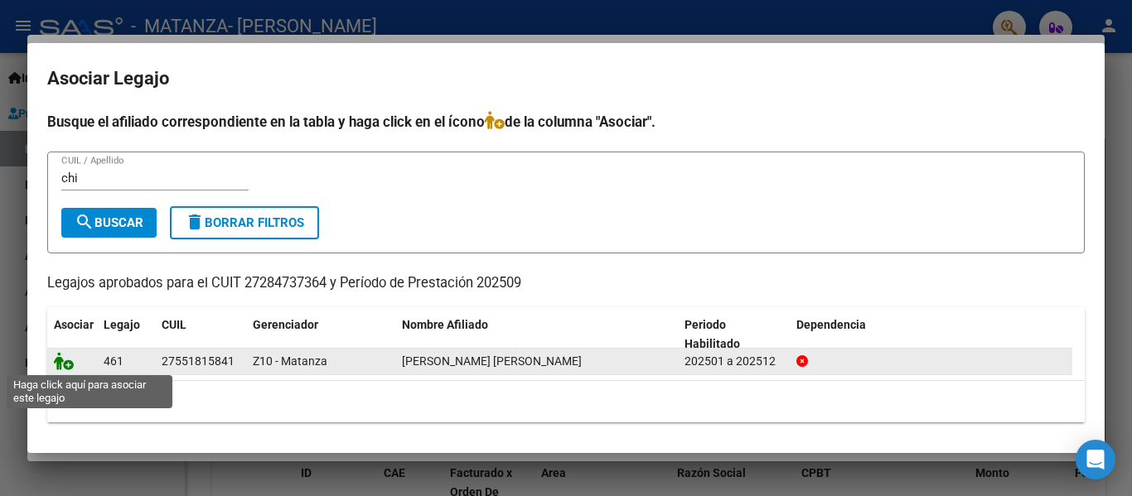
click at [67, 365] on icon at bounding box center [64, 361] width 20 height 18
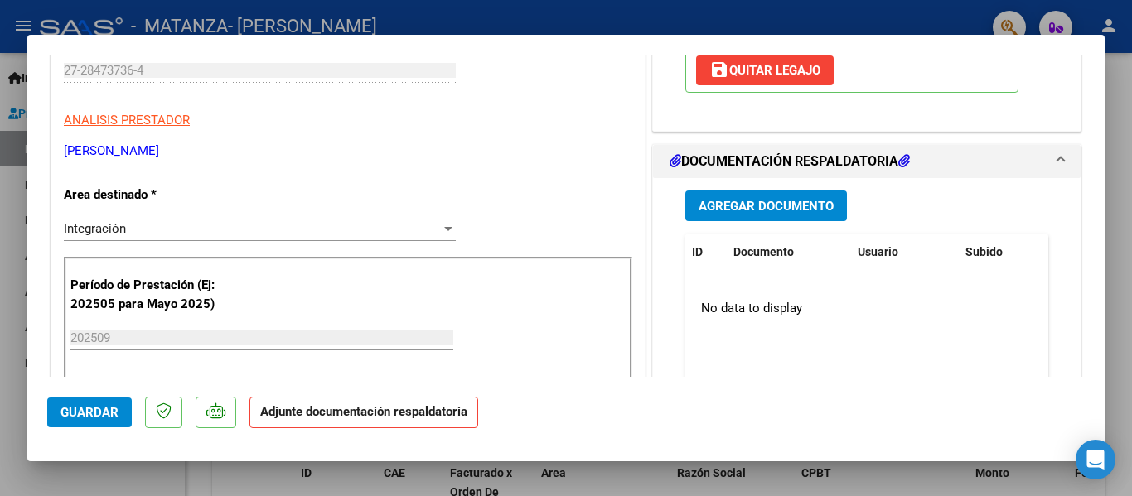
scroll to position [293, 0]
click at [753, 218] on button "Agregar Documento" at bounding box center [766, 205] width 162 height 31
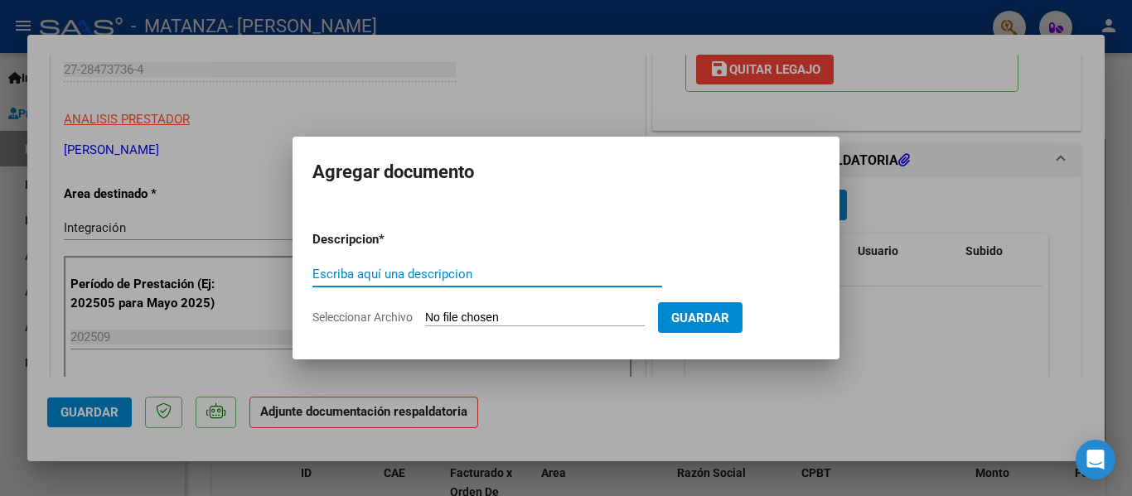
click at [392, 280] on input "Escriba aquí una descripcion" at bounding box center [487, 274] width 350 height 15
type input "planilla"
click at [457, 312] on input "Seleccionar Archivo" at bounding box center [535, 319] width 220 height 16
type input "C:\fakepath\[PERSON_NAME] [DATE].pdf"
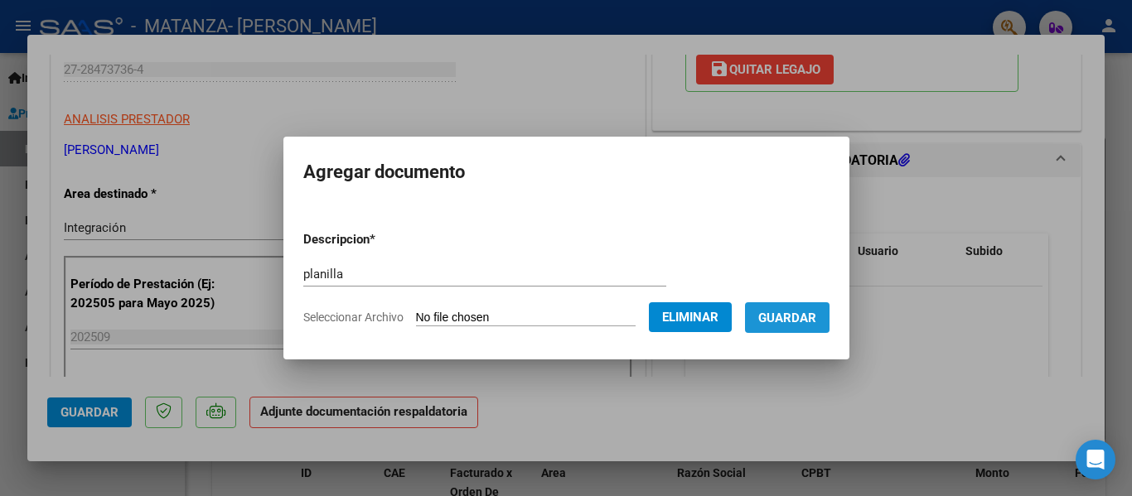
click at [810, 332] on button "Guardar" at bounding box center [787, 318] width 85 height 31
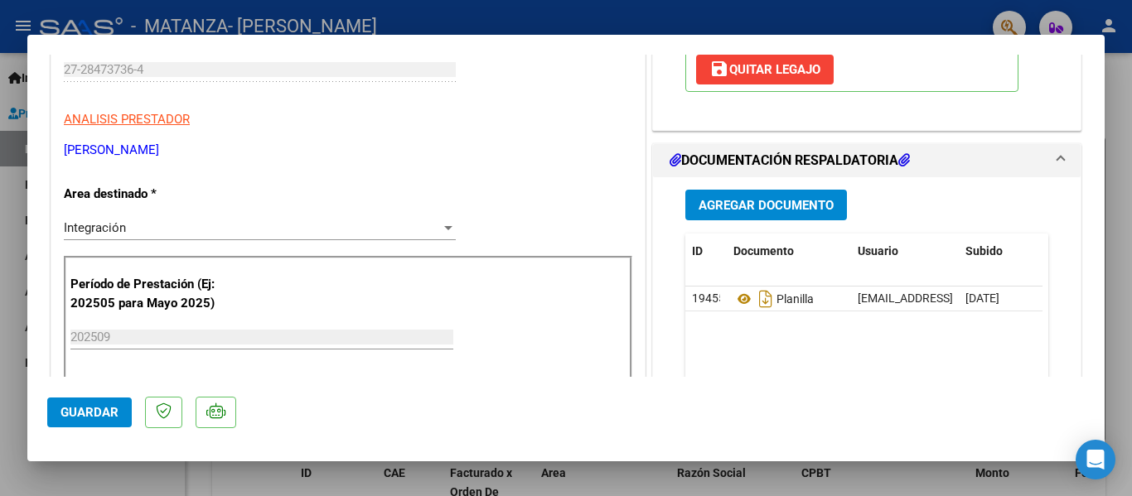
click at [390, 20] on div at bounding box center [566, 248] width 1132 height 496
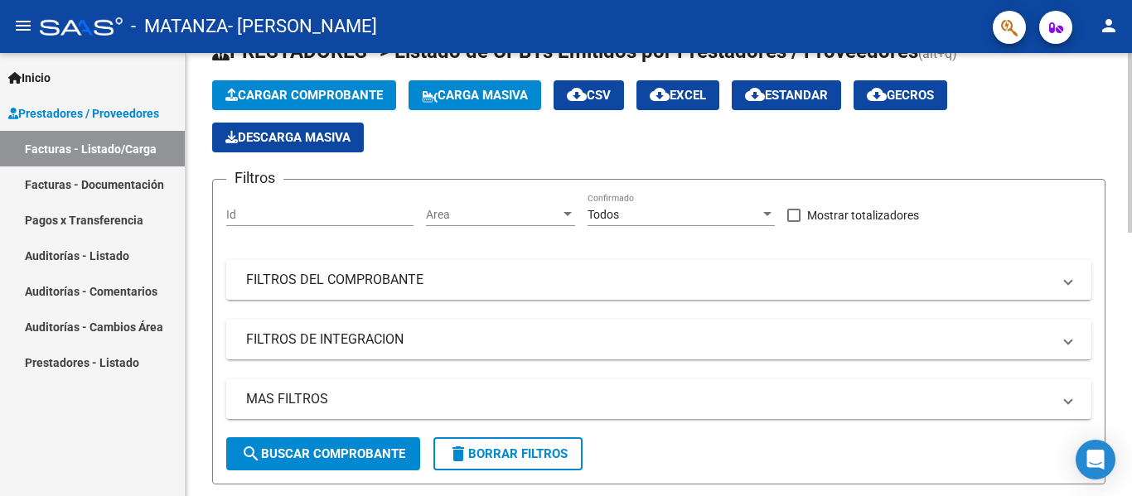
scroll to position [0, 0]
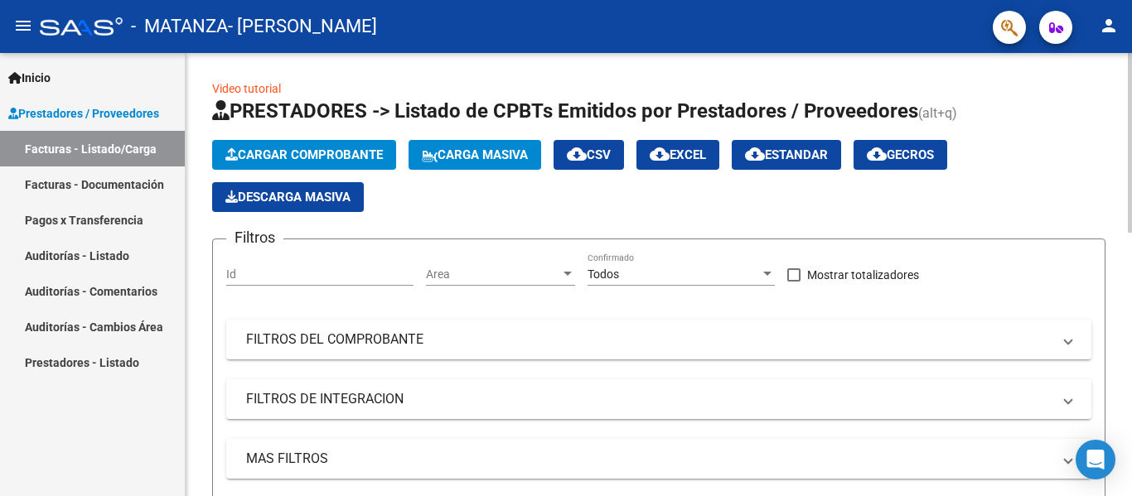
click at [327, 156] on span "Cargar Comprobante" at bounding box center [303, 155] width 157 height 15
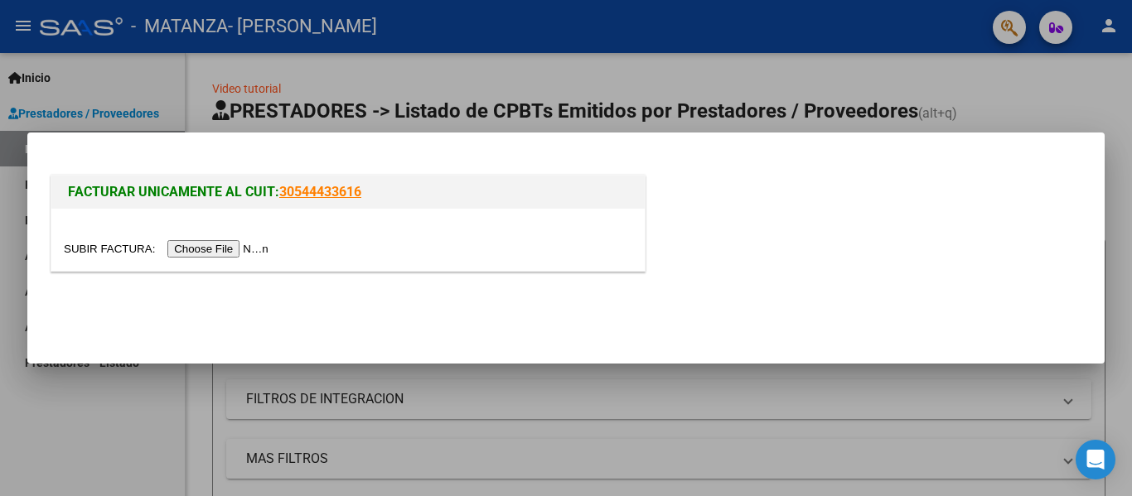
click at [241, 258] on input "file" at bounding box center [169, 248] width 210 height 17
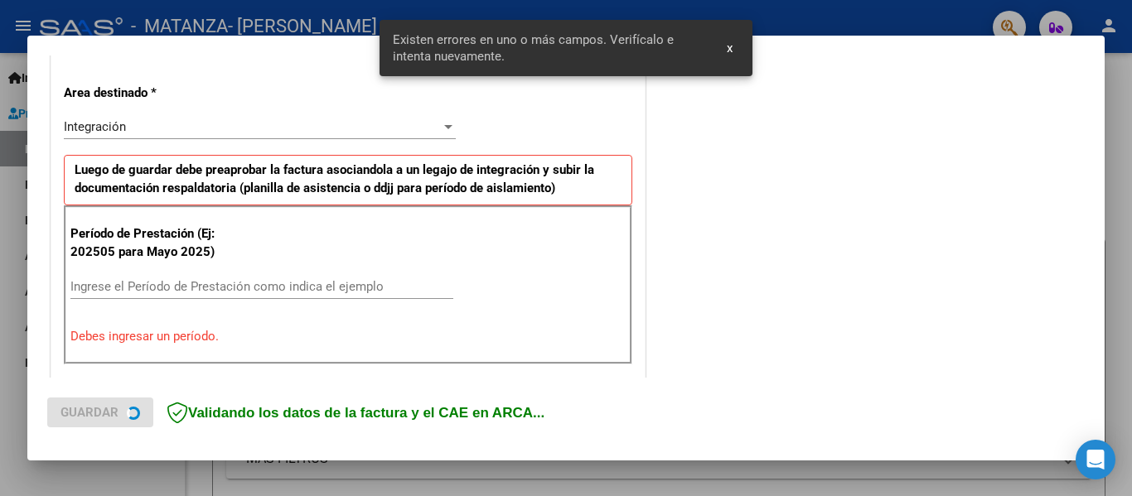
scroll to position [385, 0]
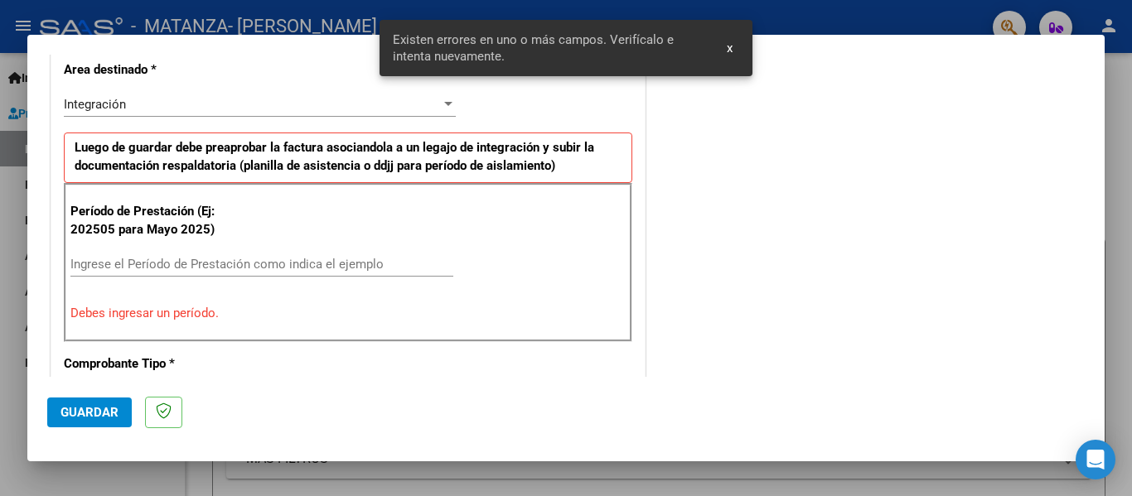
click at [158, 264] on input "Ingrese el Período de Prestación como indica el ejemplo" at bounding box center [261, 264] width 383 height 15
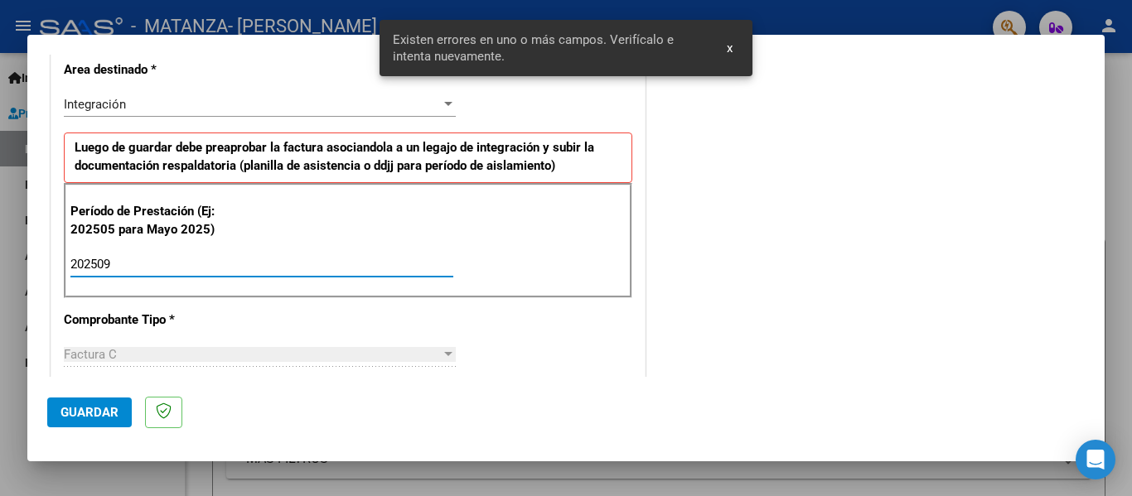
scroll to position [433, 0]
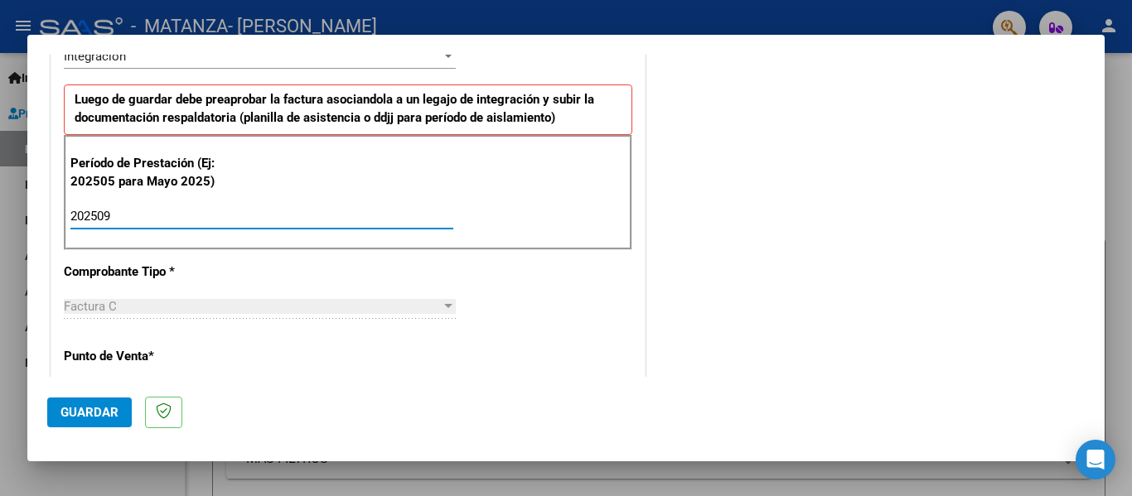
type input "202509"
click at [108, 406] on span "Guardar" at bounding box center [90, 412] width 58 height 15
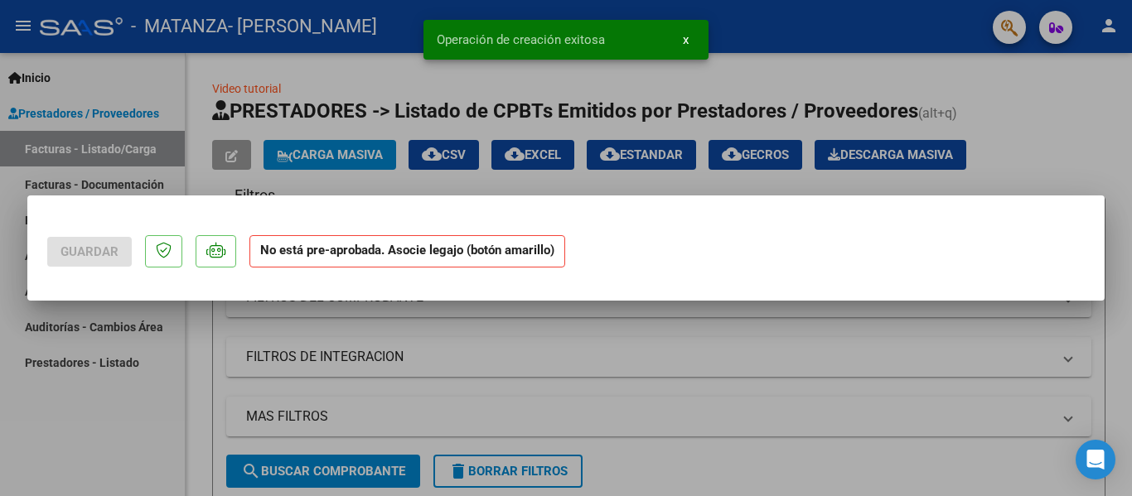
scroll to position [0, 0]
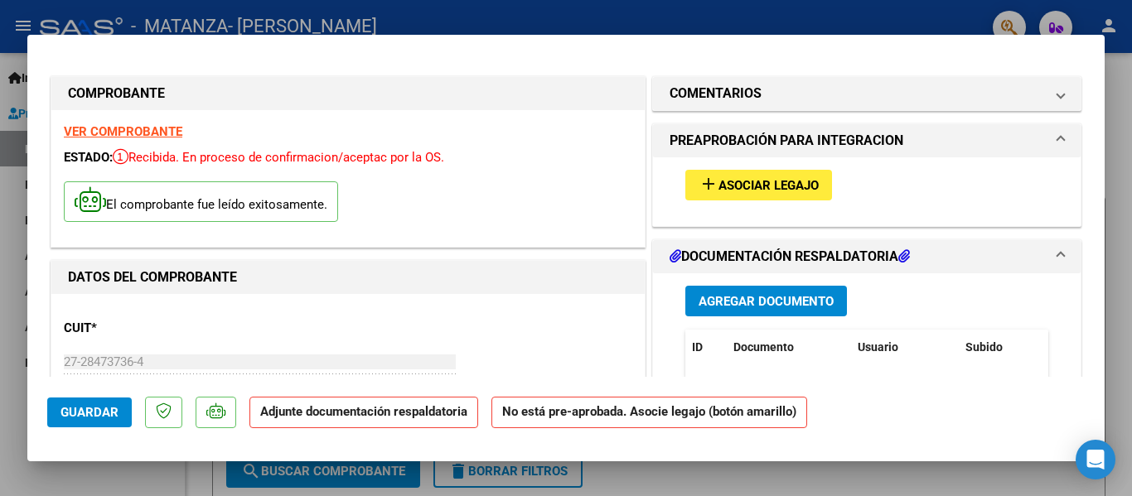
click at [727, 191] on span "Asociar Legajo" at bounding box center [769, 185] width 100 height 15
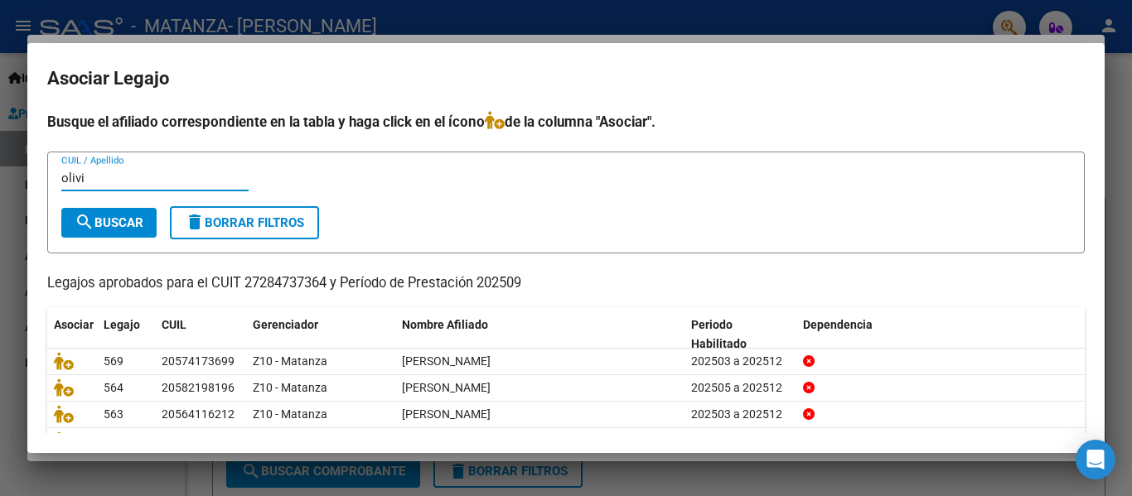
type input "olivi"
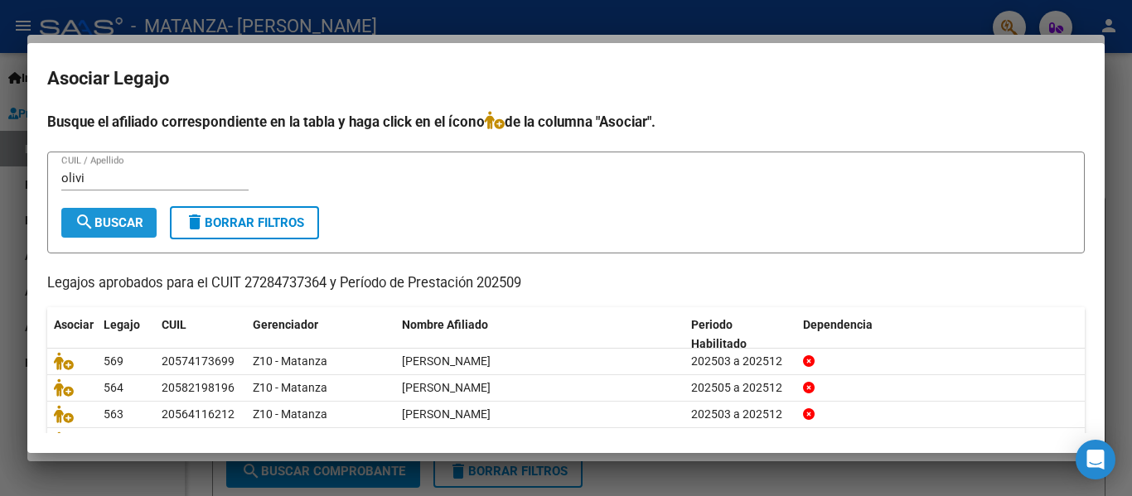
click at [85, 226] on mat-icon "search" at bounding box center [85, 222] width 20 height 20
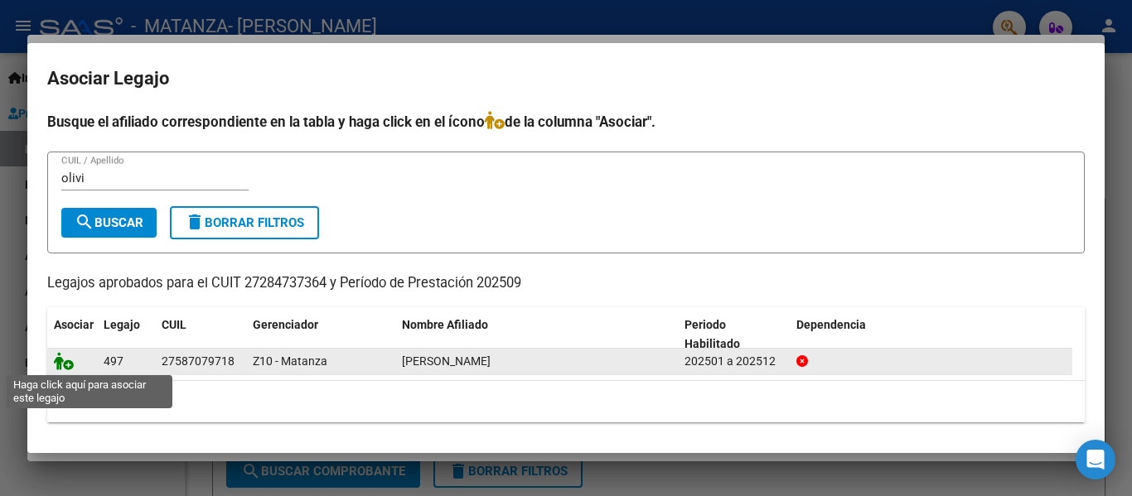
click at [54, 367] on icon at bounding box center [64, 361] width 20 height 18
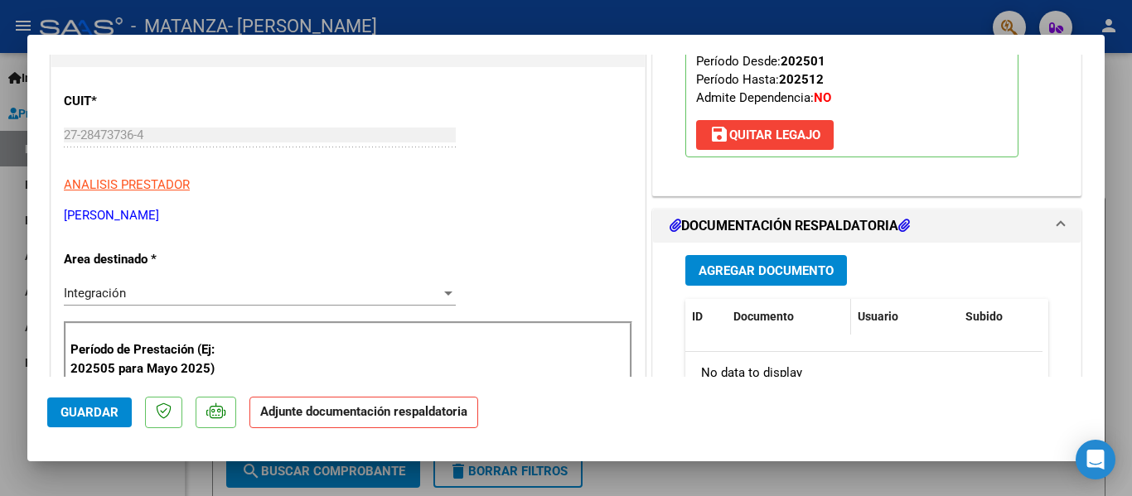
scroll to position [228, 0]
click at [737, 282] on button "Agregar Documento" at bounding box center [766, 269] width 162 height 31
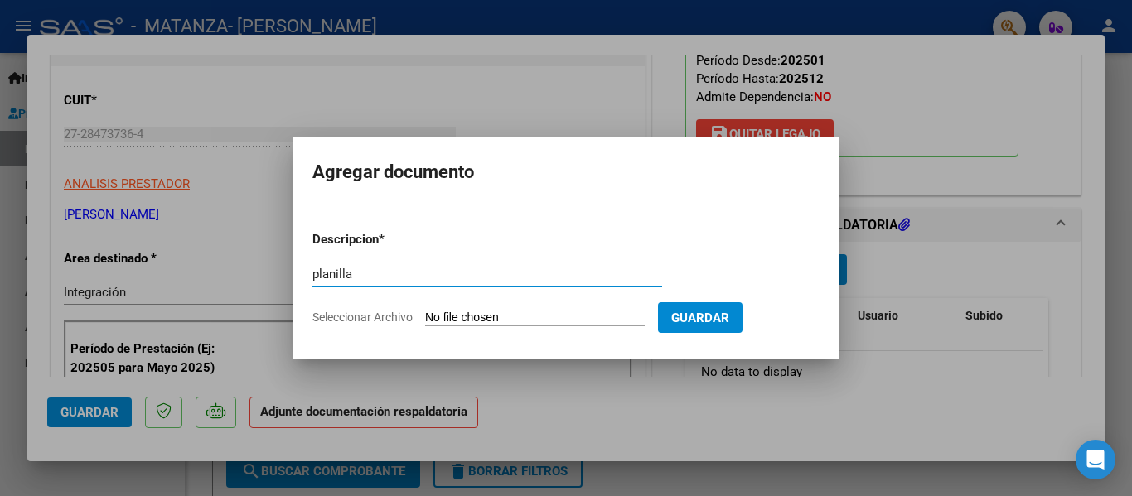
type input "planilla"
click at [507, 318] on input "Seleccionar Archivo" at bounding box center [535, 319] width 220 height 16
type input "C:\fakepath\[PERSON_NAME] [DATE].pdf"
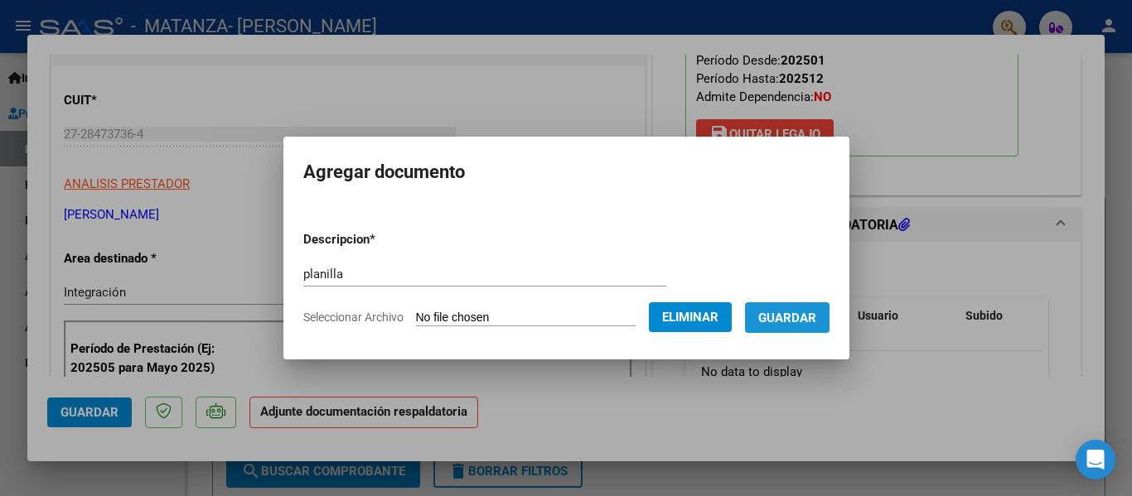
click at [816, 318] on span "Guardar" at bounding box center [787, 318] width 58 height 15
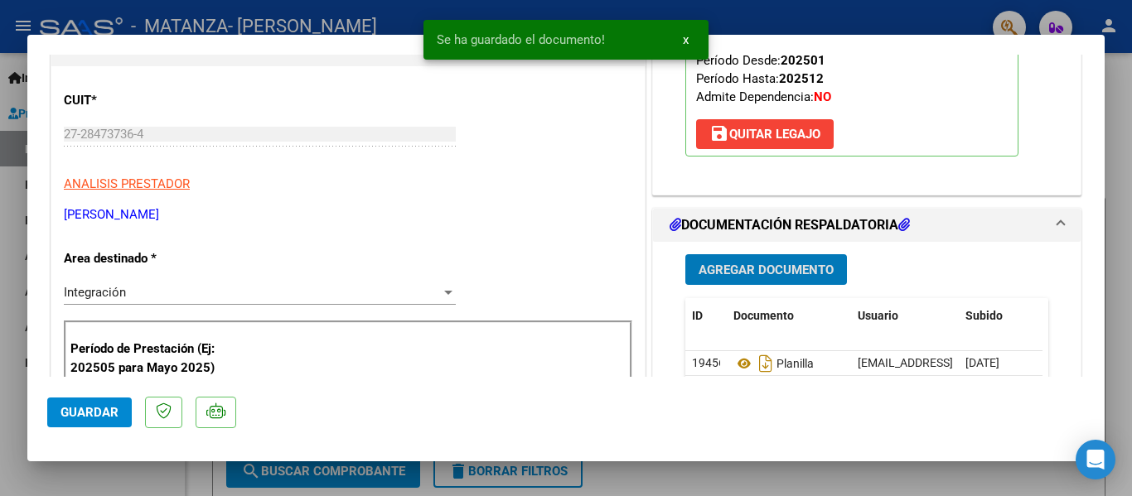
click at [310, 24] on div at bounding box center [566, 248] width 1132 height 496
type input "$ 0,00"
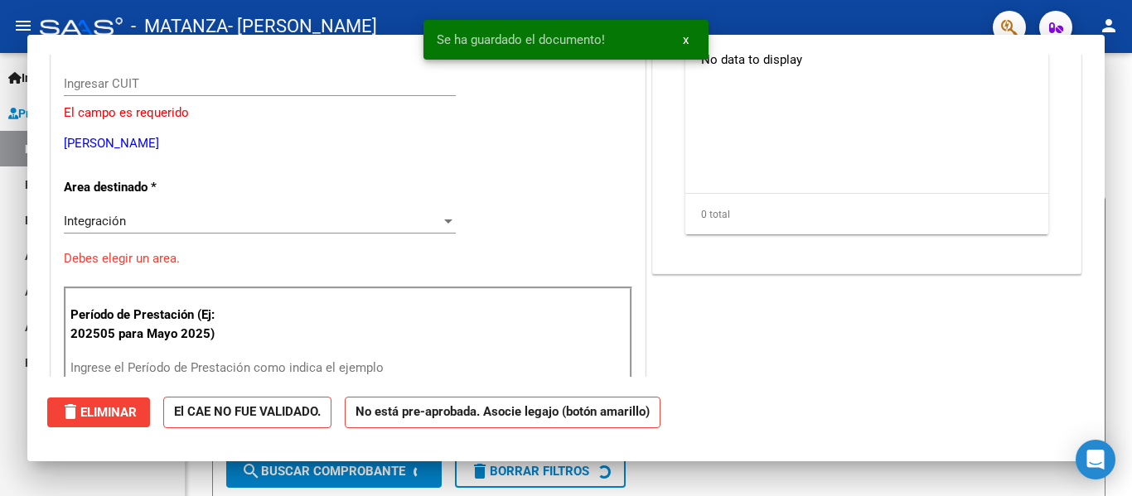
scroll to position [177, 0]
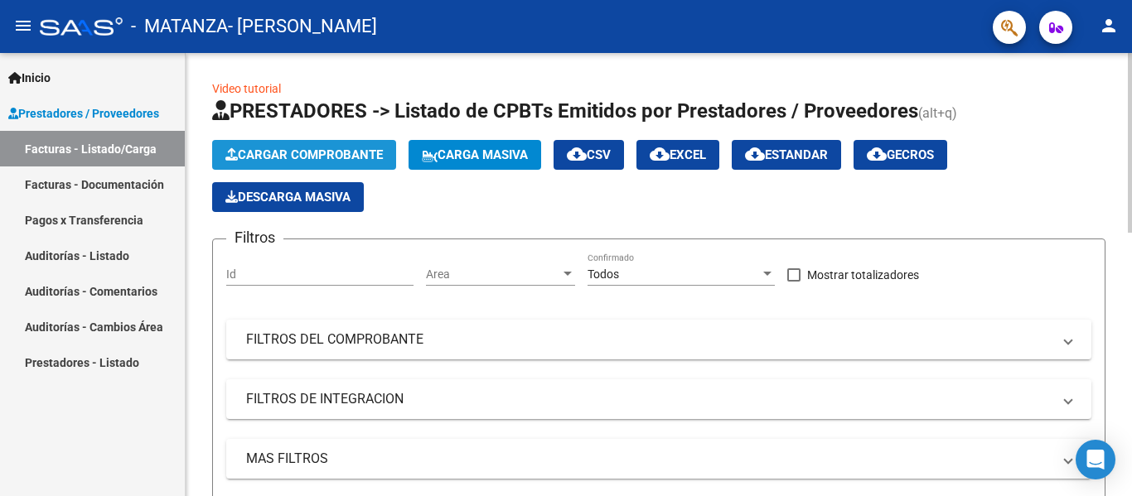
click at [270, 162] on button "Cargar Comprobante" at bounding box center [304, 155] width 184 height 30
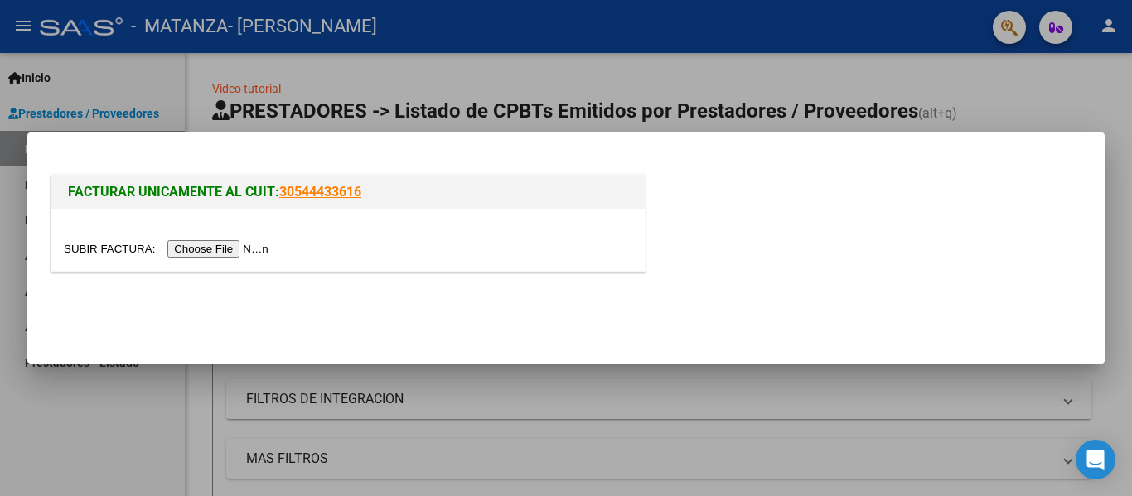
click at [218, 242] on input "file" at bounding box center [169, 248] width 210 height 17
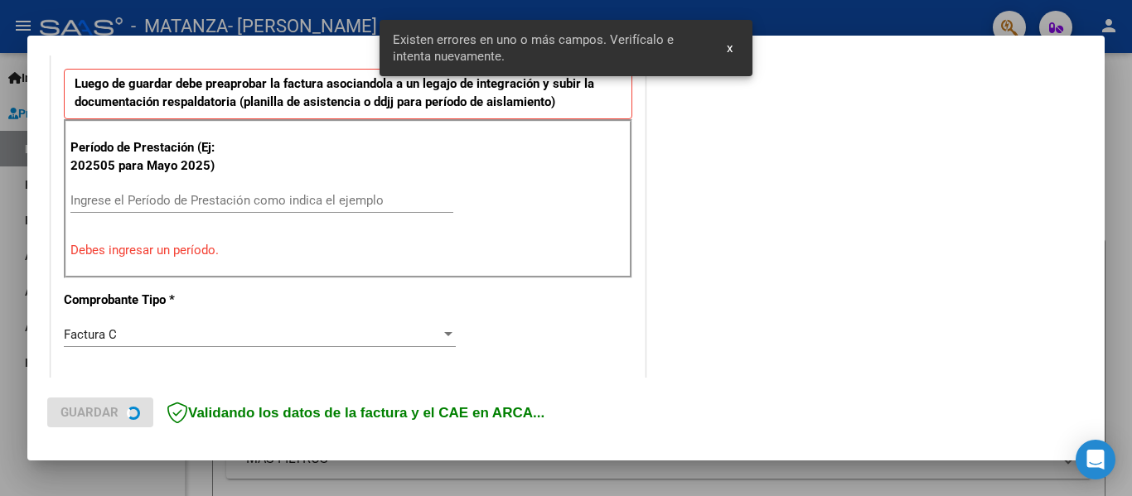
scroll to position [452, 0]
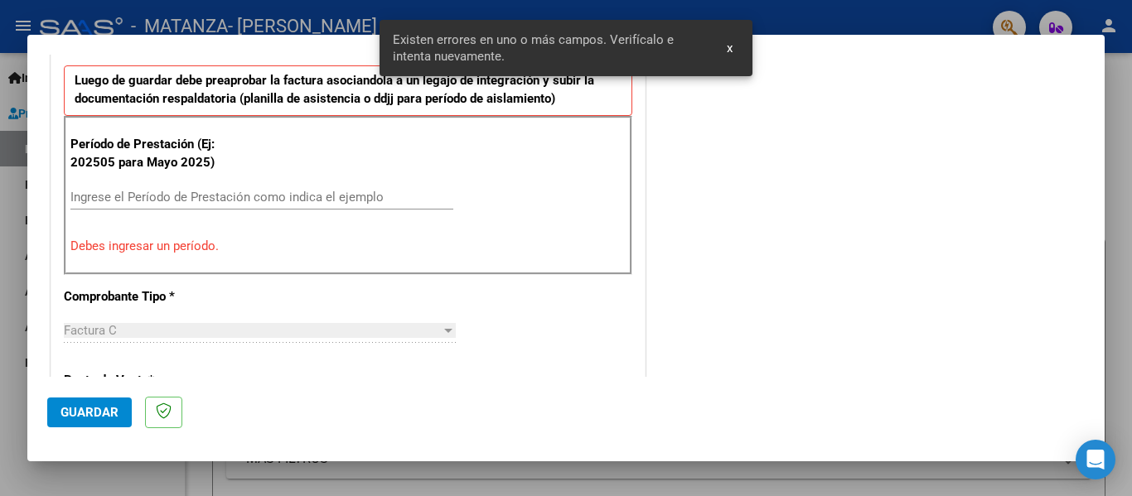
click at [184, 204] on input "Ingrese el Período de Prestación como indica el ejemplo" at bounding box center [261, 197] width 383 height 15
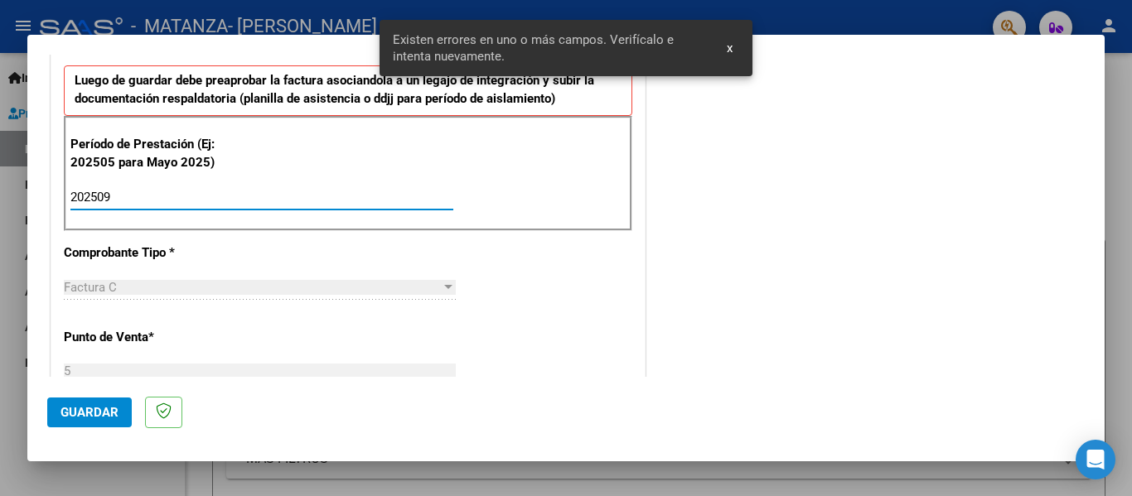
type input "202509"
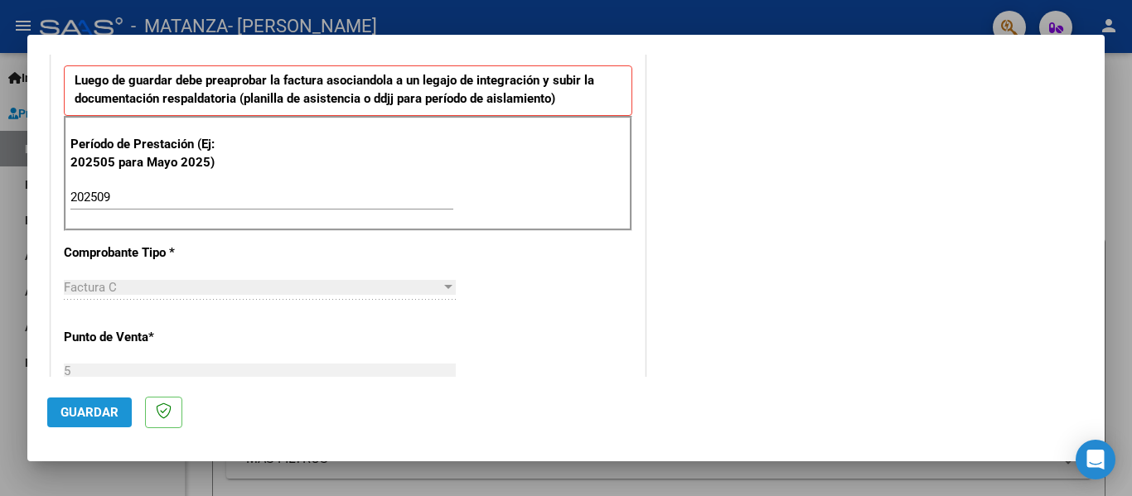
click at [102, 406] on span "Guardar" at bounding box center [90, 412] width 58 height 15
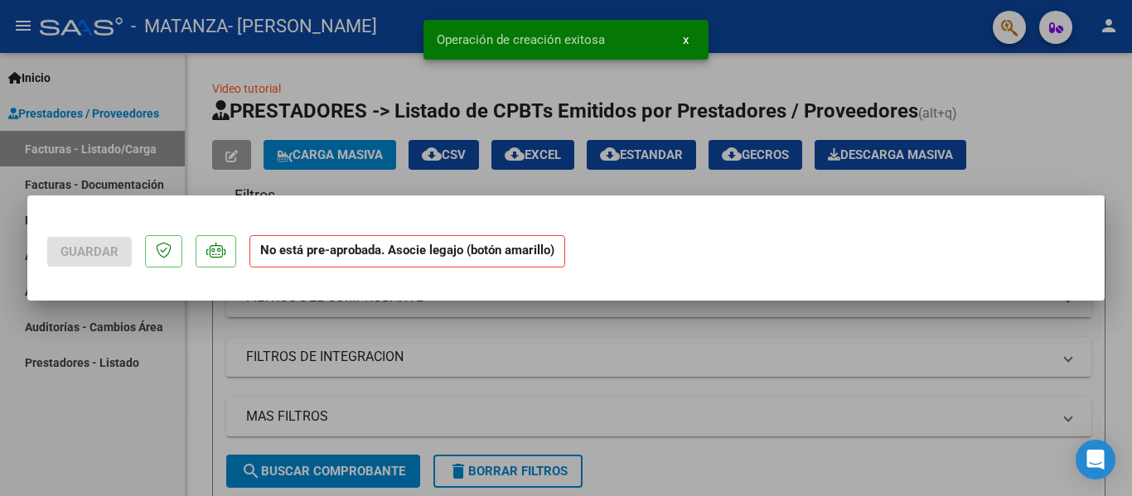
scroll to position [0, 0]
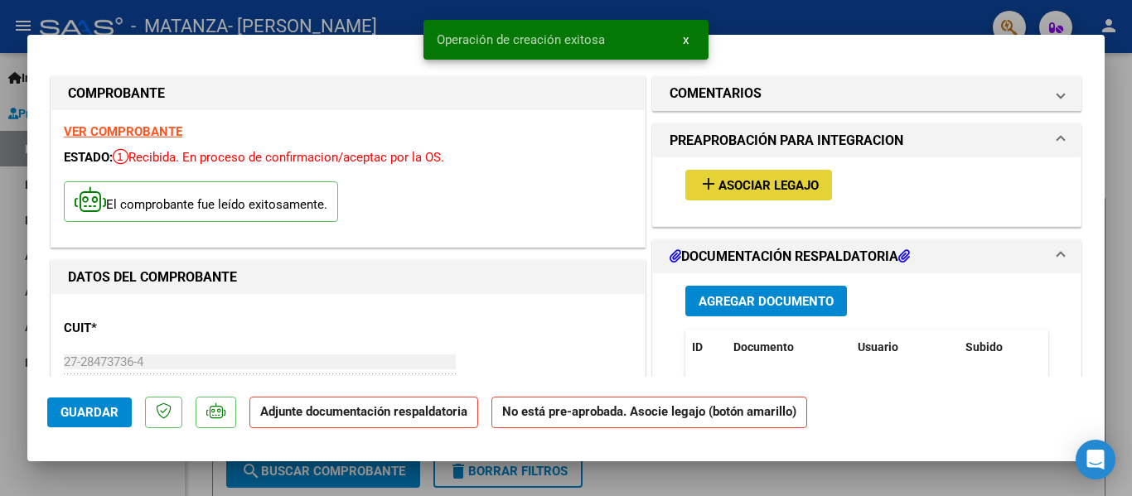
click at [795, 191] on span "Asociar Legajo" at bounding box center [769, 185] width 100 height 15
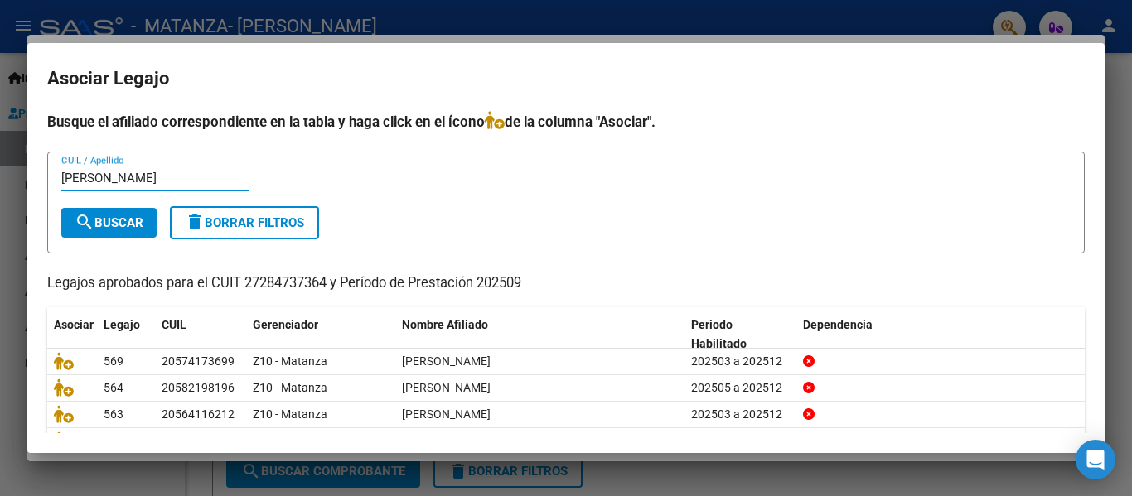
type input "[PERSON_NAME]"
click at [92, 229] on mat-icon "search" at bounding box center [85, 222] width 20 height 20
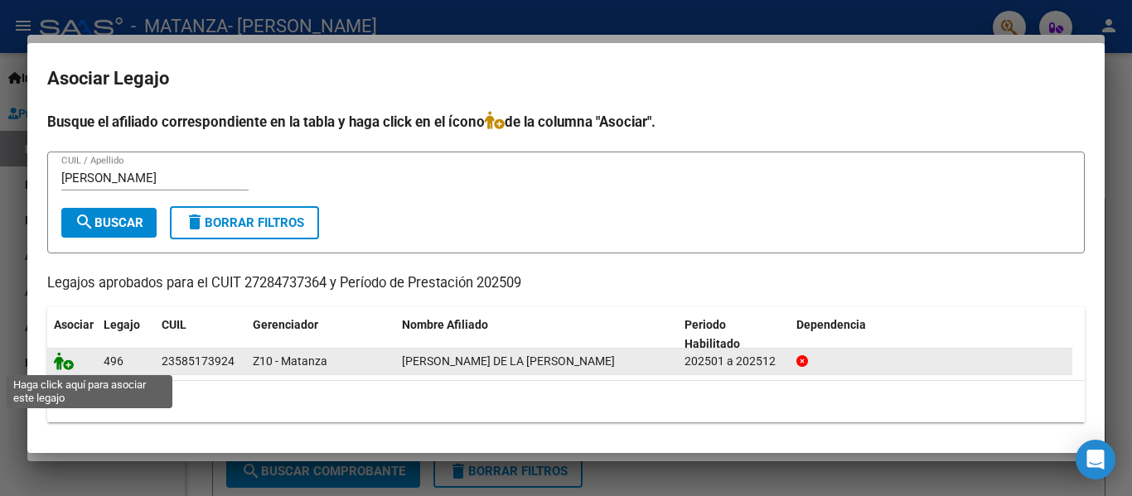
click at [66, 361] on icon at bounding box center [64, 361] width 20 height 18
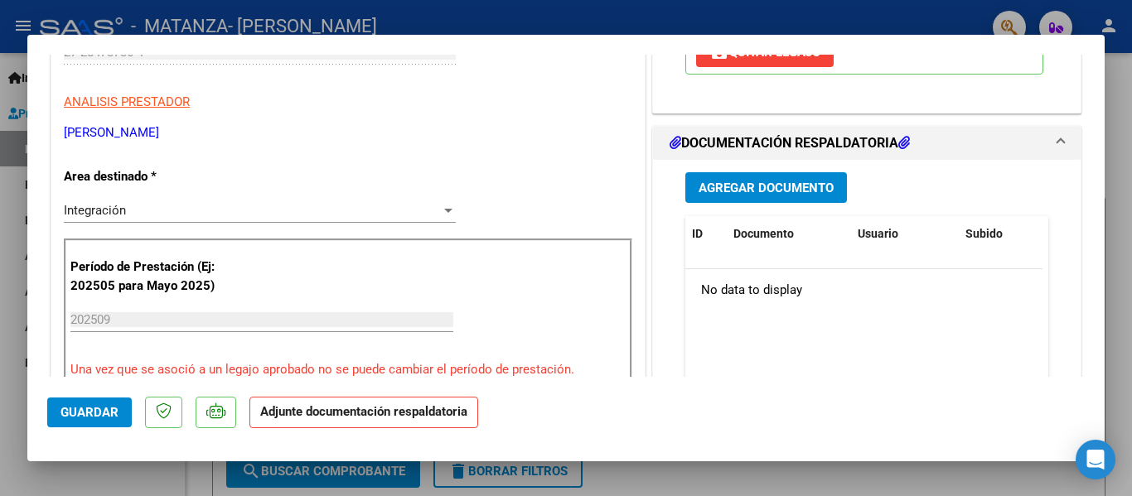
scroll to position [324, 0]
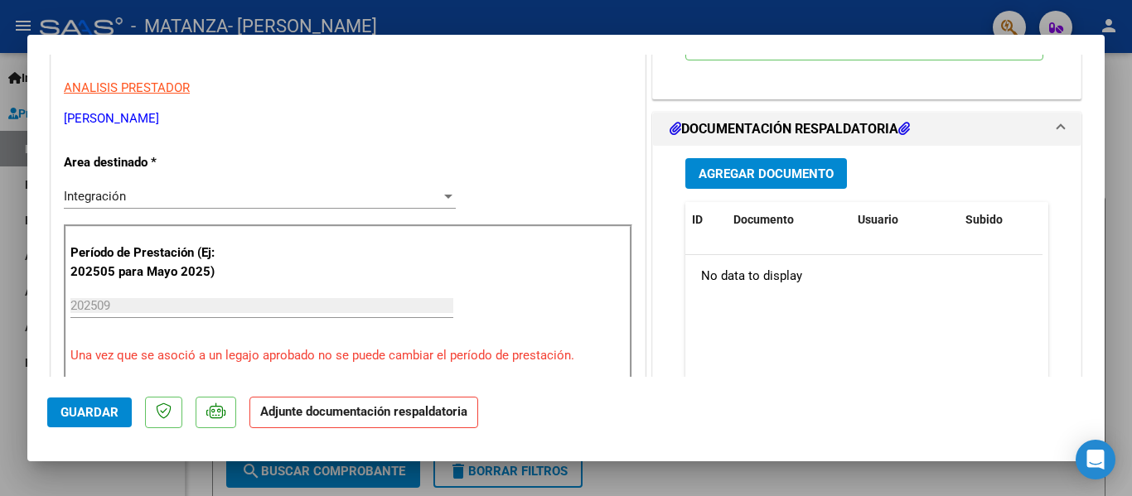
click at [757, 189] on button "Agregar Documento" at bounding box center [766, 173] width 162 height 31
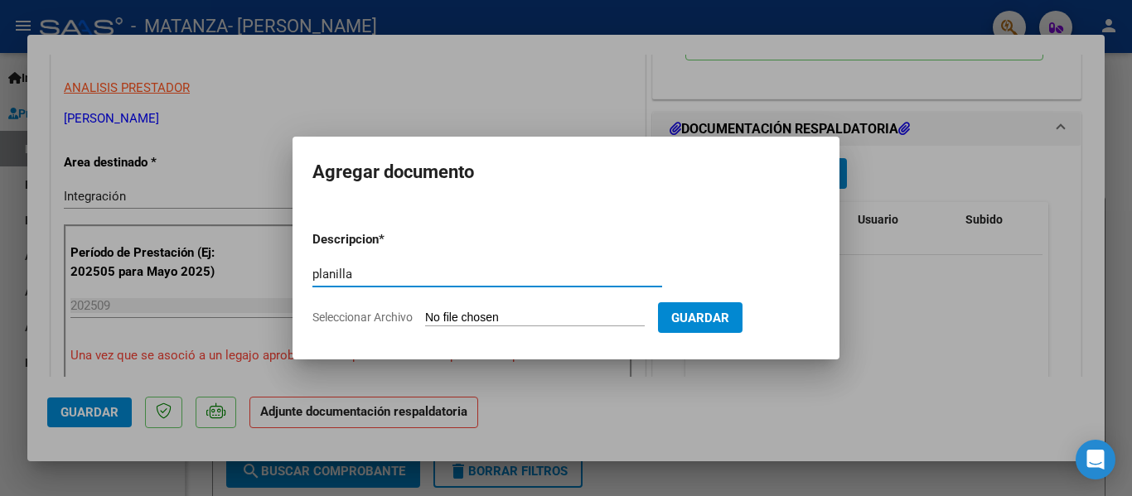
type input "planilla"
click at [485, 314] on input "Seleccionar Archivo" at bounding box center [535, 319] width 220 height 16
type input "C:\fakepath\[PERSON_NAME] de la [PERSON_NAME] [DATE].pdf"
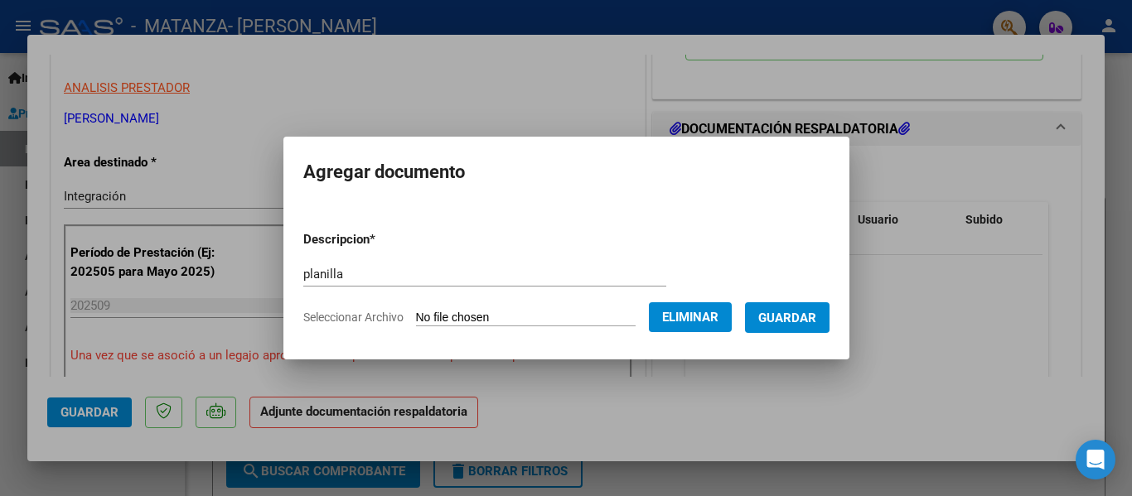
click at [801, 322] on span "Guardar" at bounding box center [787, 318] width 58 height 15
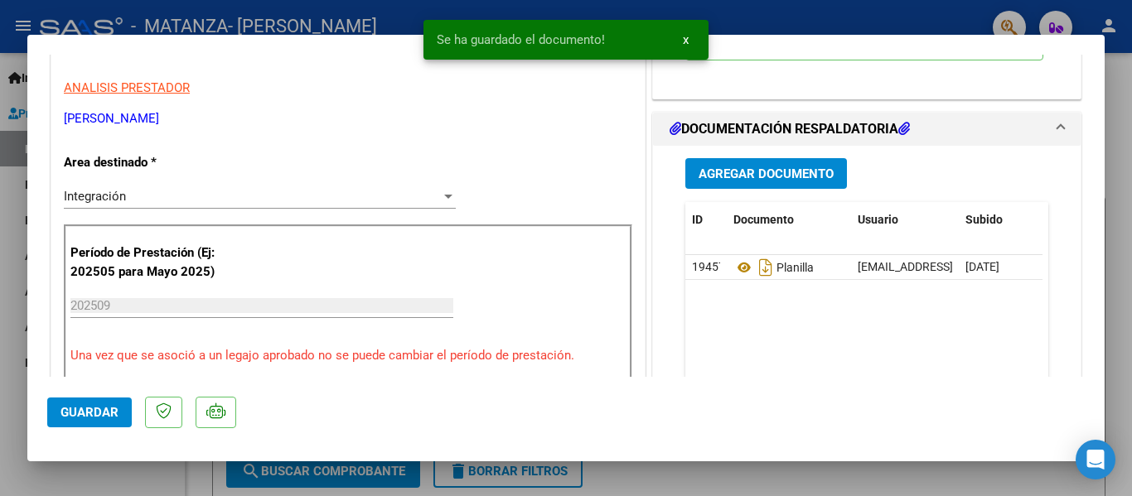
click at [312, 16] on div at bounding box center [566, 248] width 1132 height 496
type input "$ 0,00"
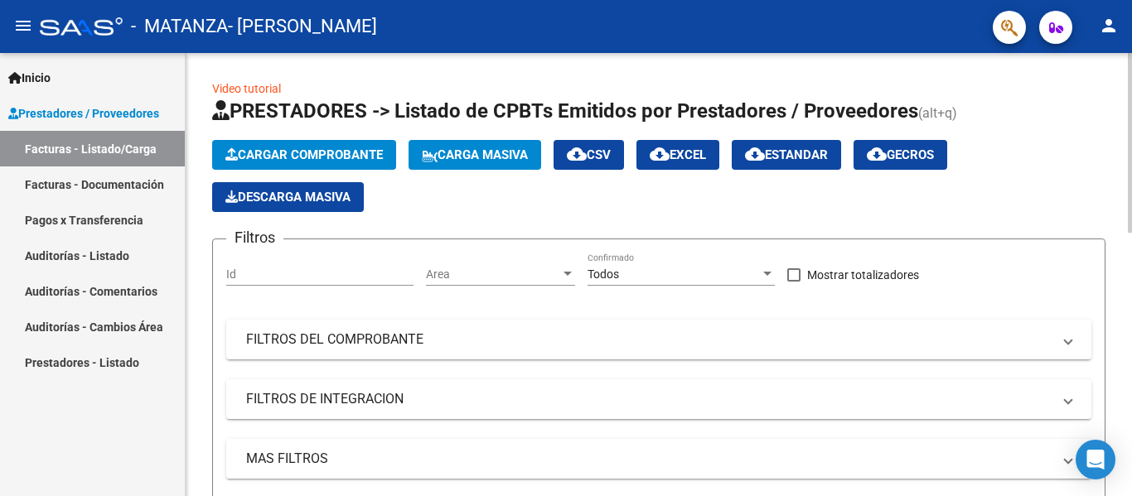
click at [367, 157] on span "Cargar Comprobante" at bounding box center [303, 155] width 157 height 15
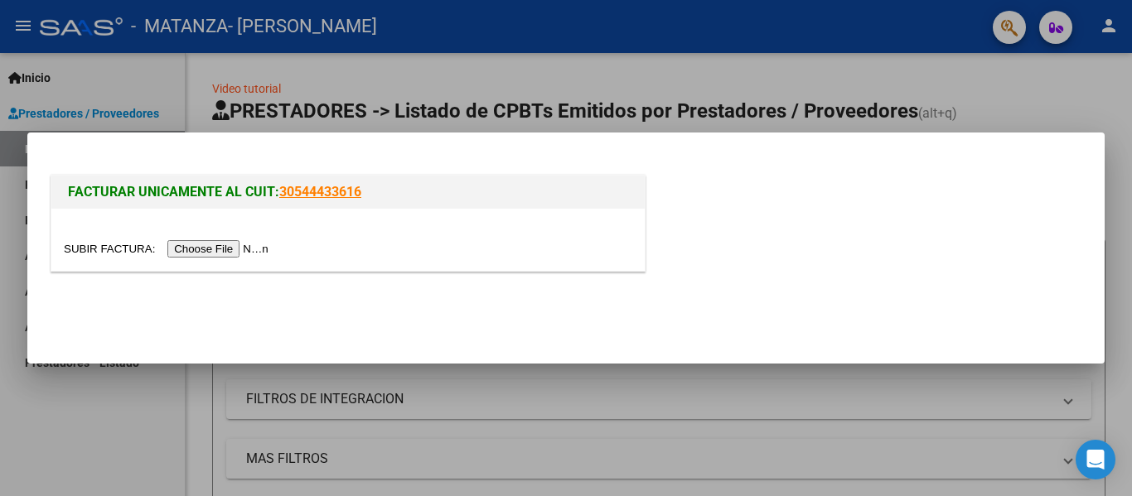
click at [244, 250] on input "file" at bounding box center [169, 248] width 210 height 17
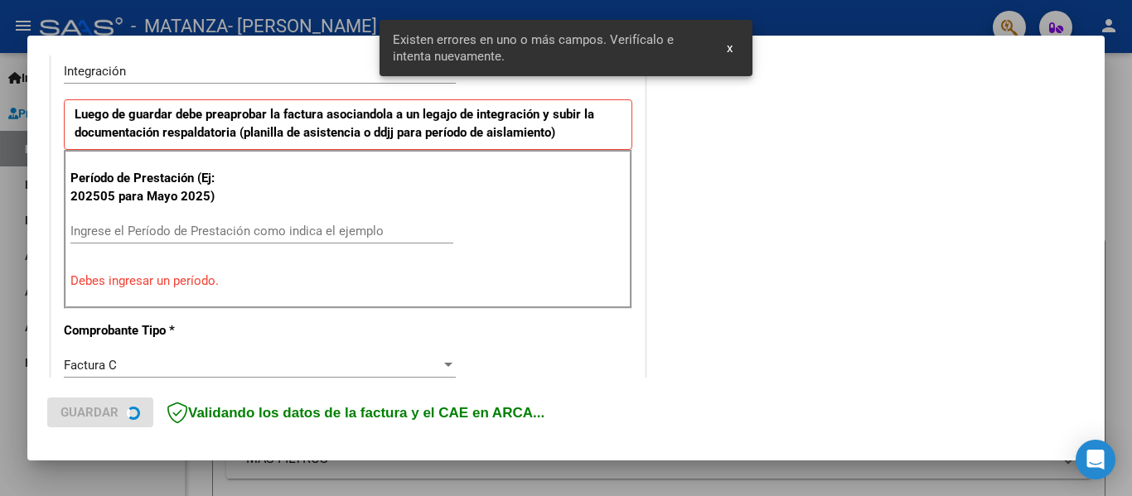
scroll to position [419, 0]
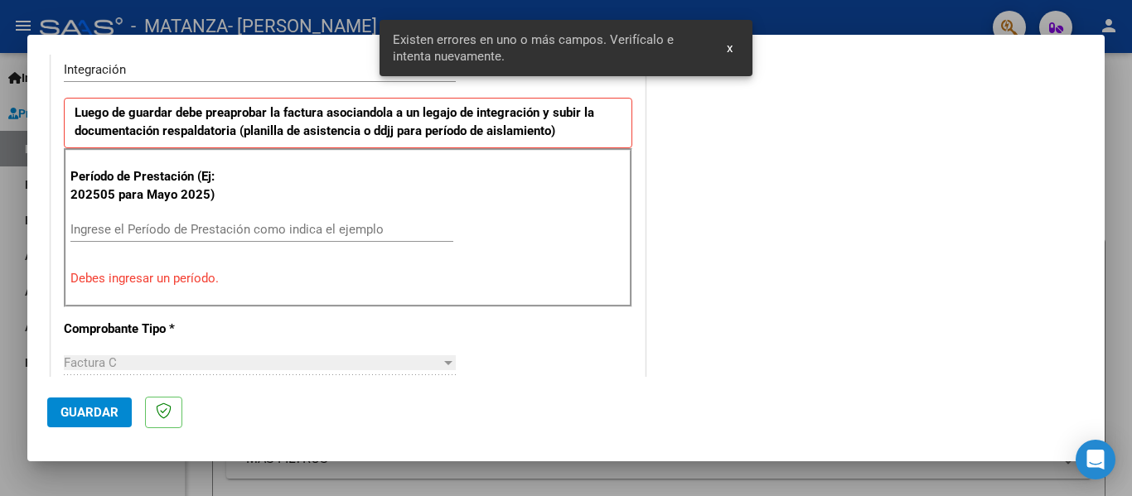
click at [161, 226] on input "Ingrese el Período de Prestación como indica el ejemplo" at bounding box center [261, 229] width 383 height 15
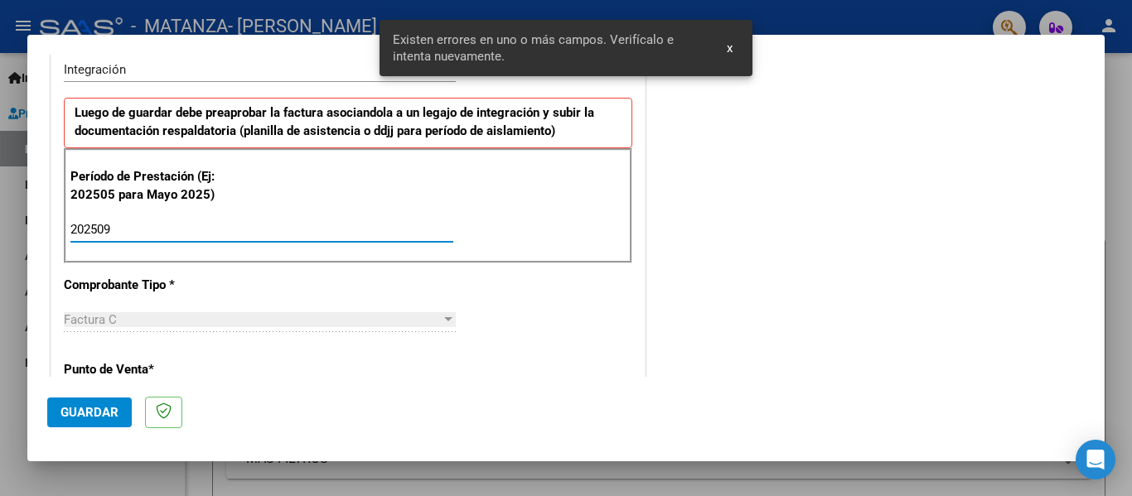
type input "202509"
click at [109, 409] on span "Guardar" at bounding box center [90, 412] width 58 height 15
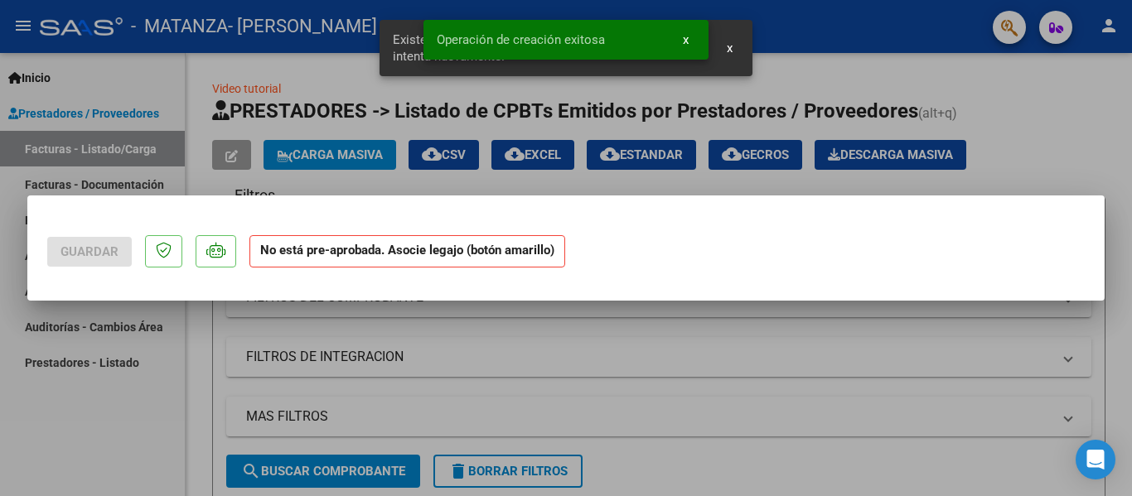
scroll to position [0, 0]
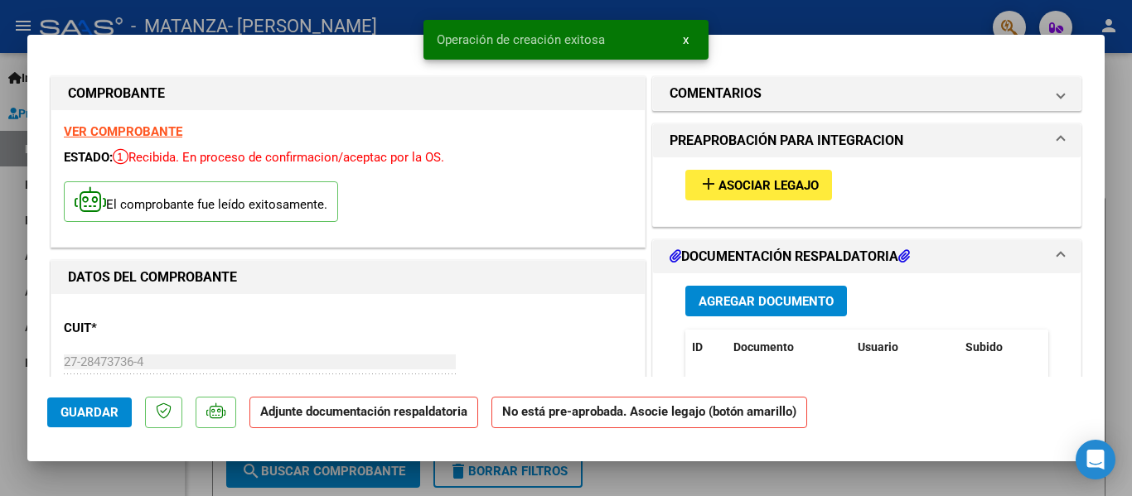
click at [742, 203] on div "add Asociar Legajo" at bounding box center [867, 185] width 388 height 56
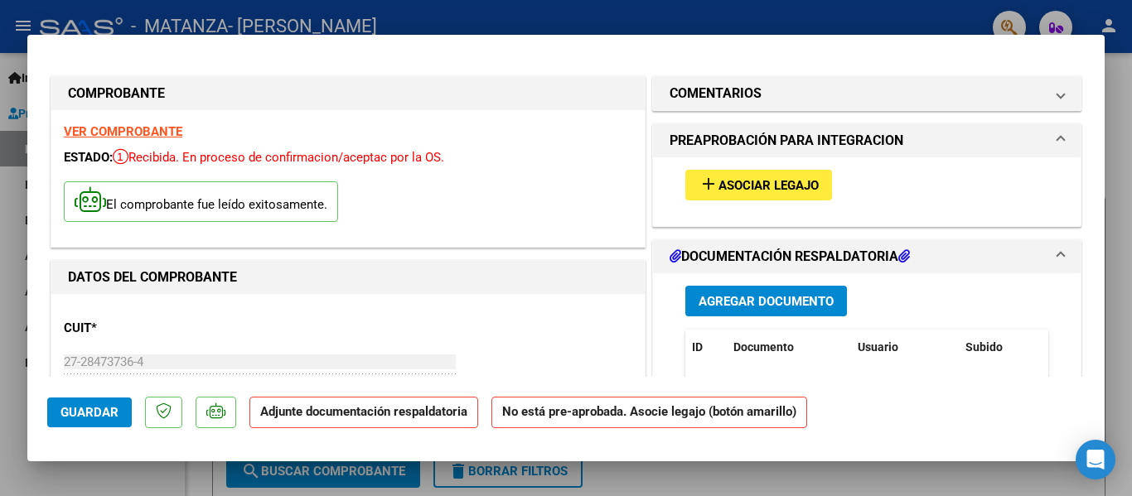
click at [728, 178] on span "Asociar Legajo" at bounding box center [769, 185] width 100 height 15
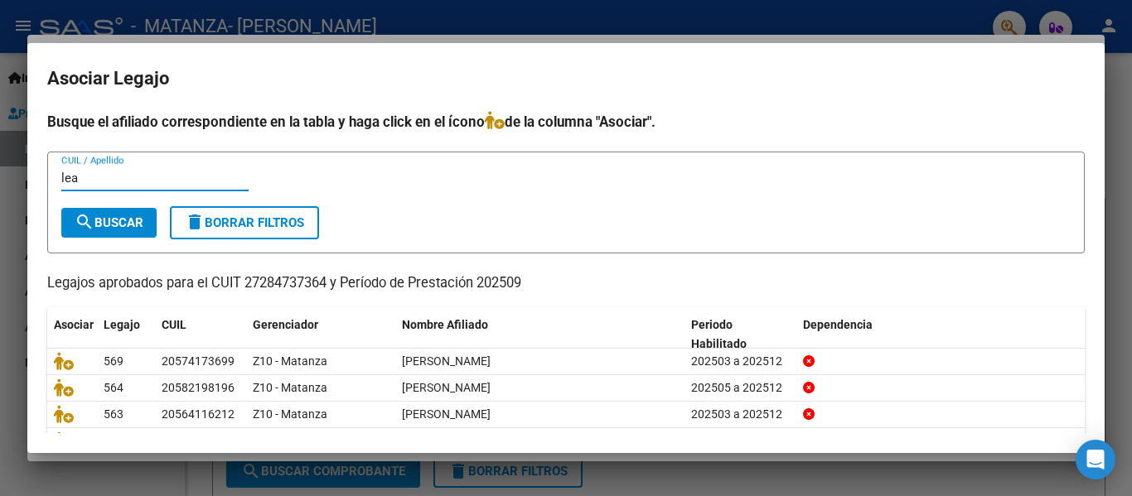
type input "lea"
click at [116, 228] on span "search Buscar" at bounding box center [109, 222] width 69 height 15
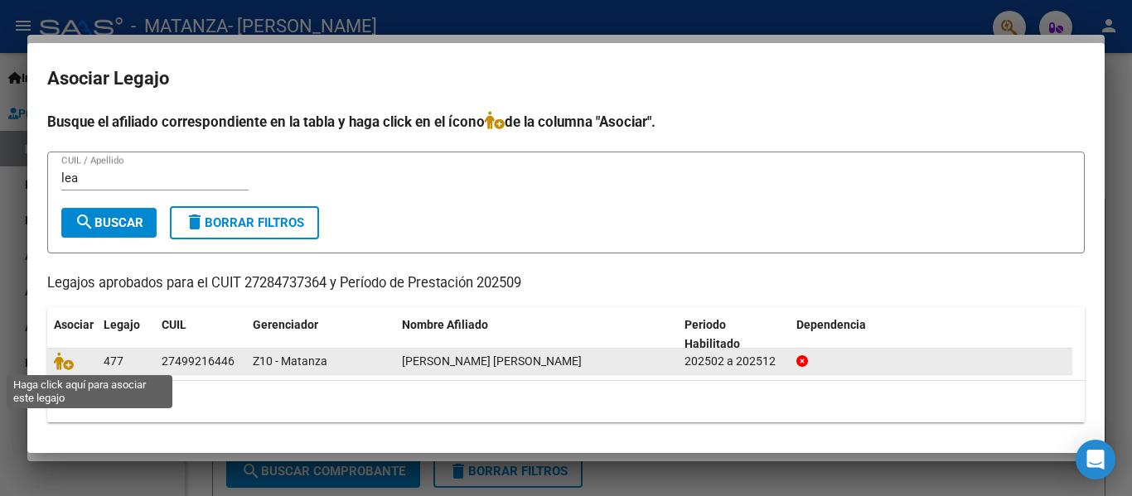
click at [77, 361] on span at bounding box center [66, 361] width 25 height 13
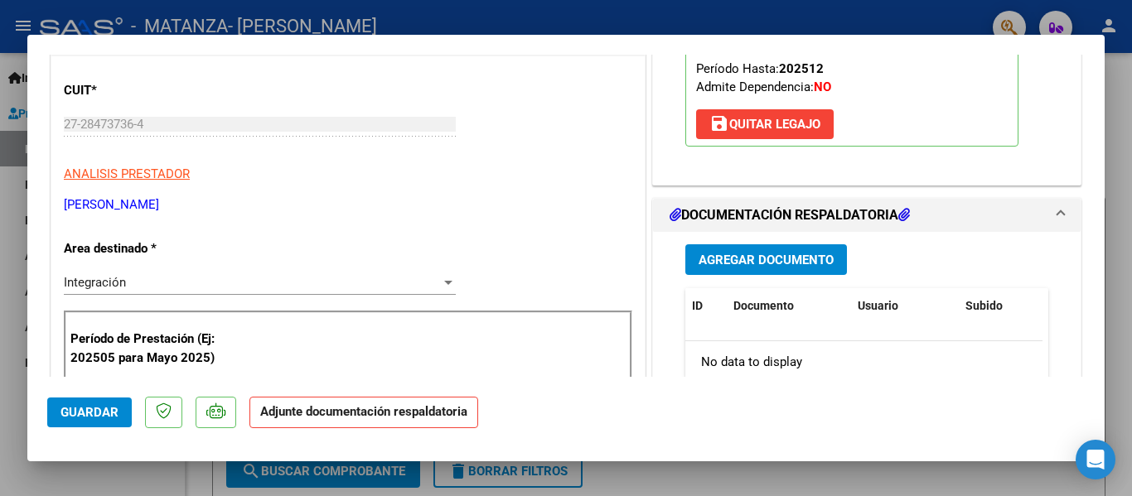
scroll to position [239, 0]
click at [777, 266] on span "Agregar Documento" at bounding box center [766, 259] width 135 height 15
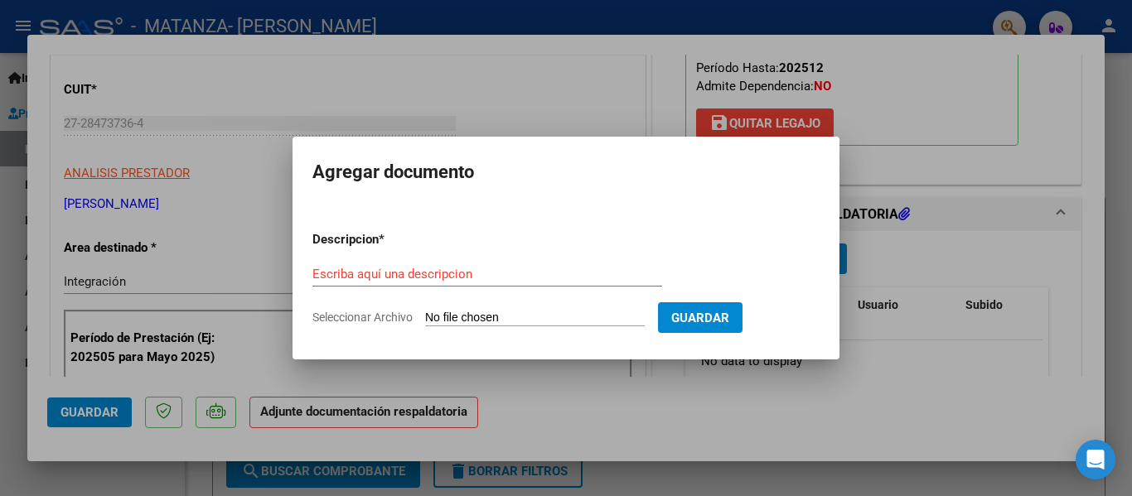
click at [433, 285] on div "Escriba aquí una descripcion" at bounding box center [487, 274] width 350 height 25
click at [428, 279] on input "Escriba aquí una descripcion" at bounding box center [487, 274] width 350 height 15
type input "planilla"
click at [448, 314] on input "Seleccionar Archivo" at bounding box center [535, 319] width 220 height 16
type input "C:\fakepath\[PERSON_NAME] [PERSON_NAME] [DATE].pdf"
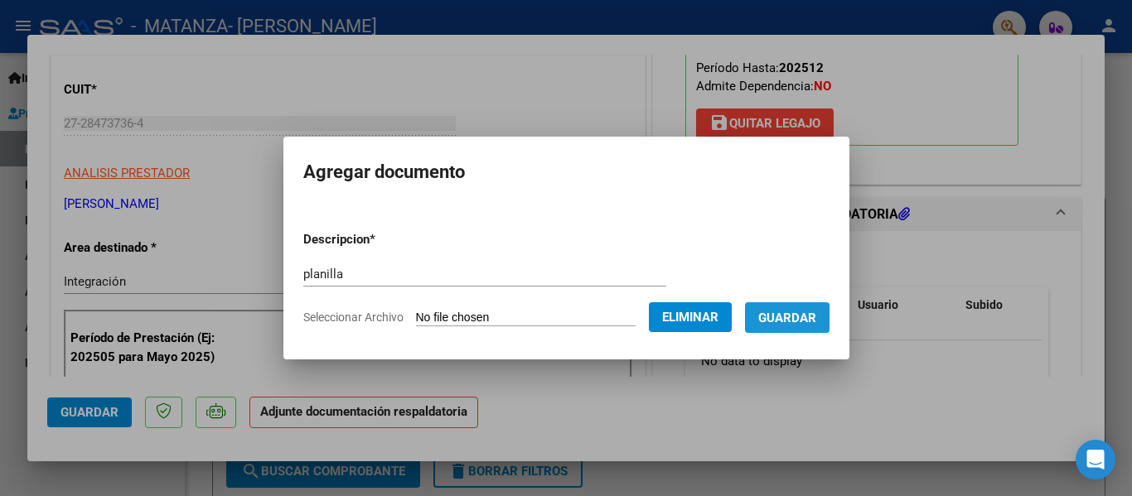
click at [799, 323] on span "Guardar" at bounding box center [787, 318] width 58 height 15
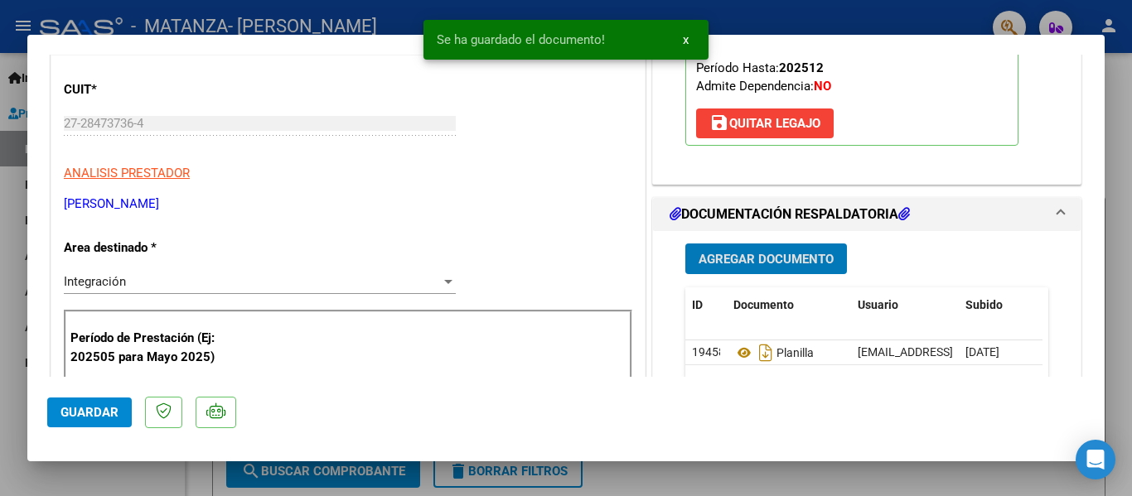
click at [186, 25] on div at bounding box center [566, 248] width 1132 height 496
type input "$ 0,00"
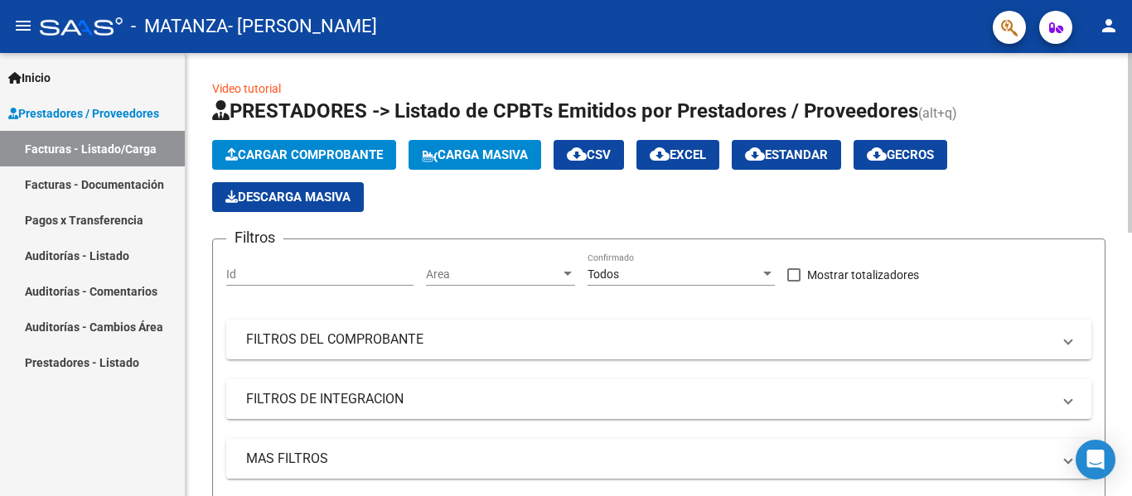
click at [338, 151] on span "Cargar Comprobante" at bounding box center [303, 155] width 157 height 15
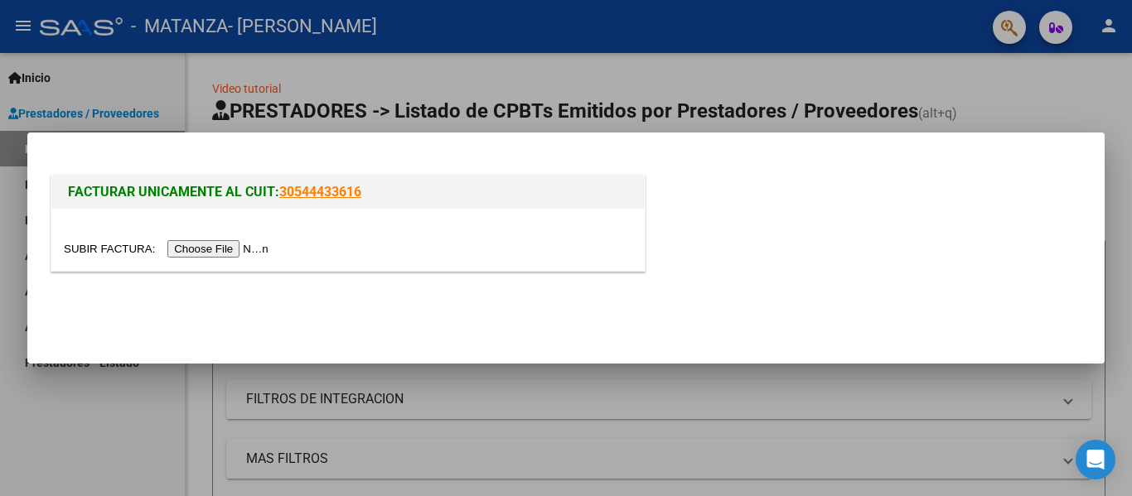
click at [234, 253] on input "file" at bounding box center [169, 248] width 210 height 17
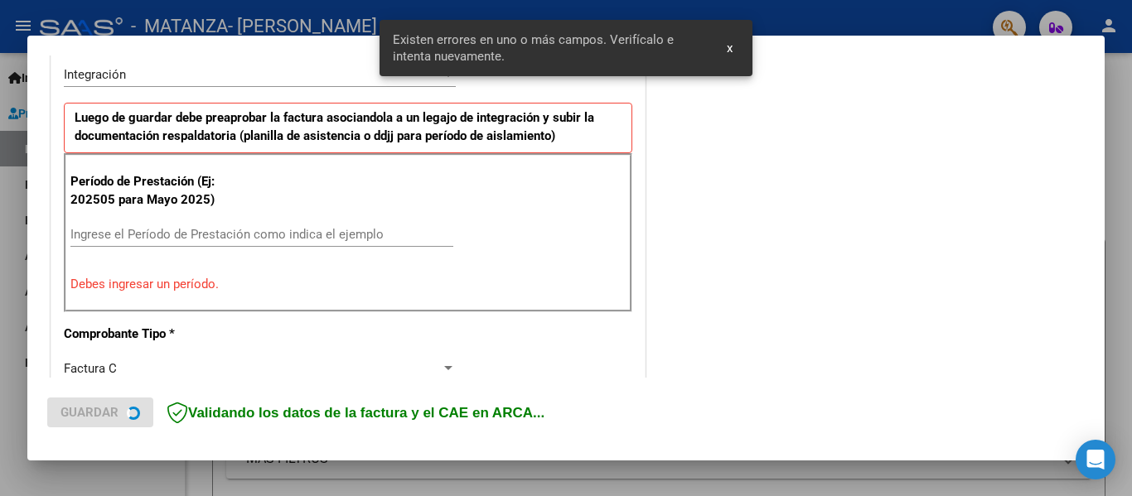
scroll to position [458, 0]
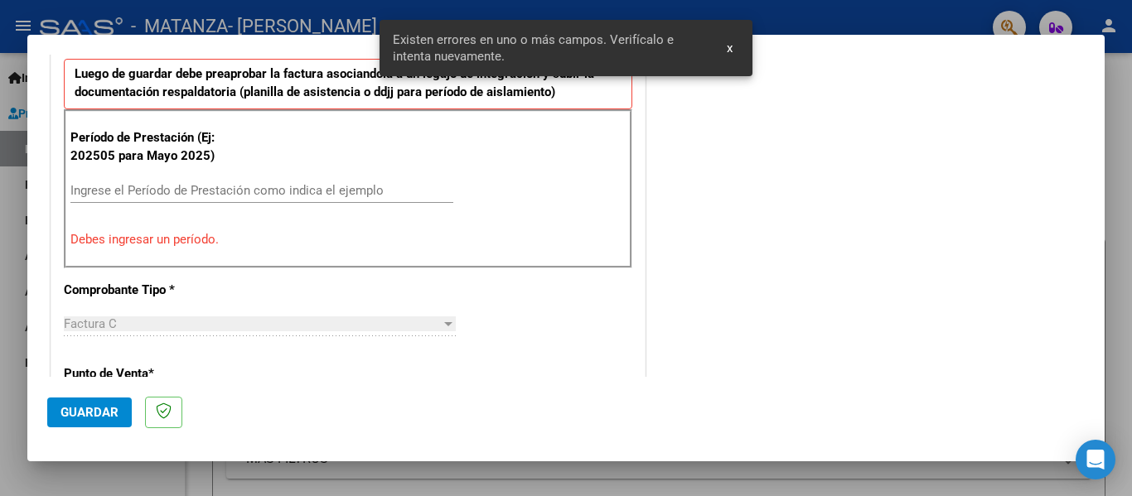
click at [146, 190] on input "Ingrese el Período de Prestación como indica el ejemplo" at bounding box center [261, 190] width 383 height 15
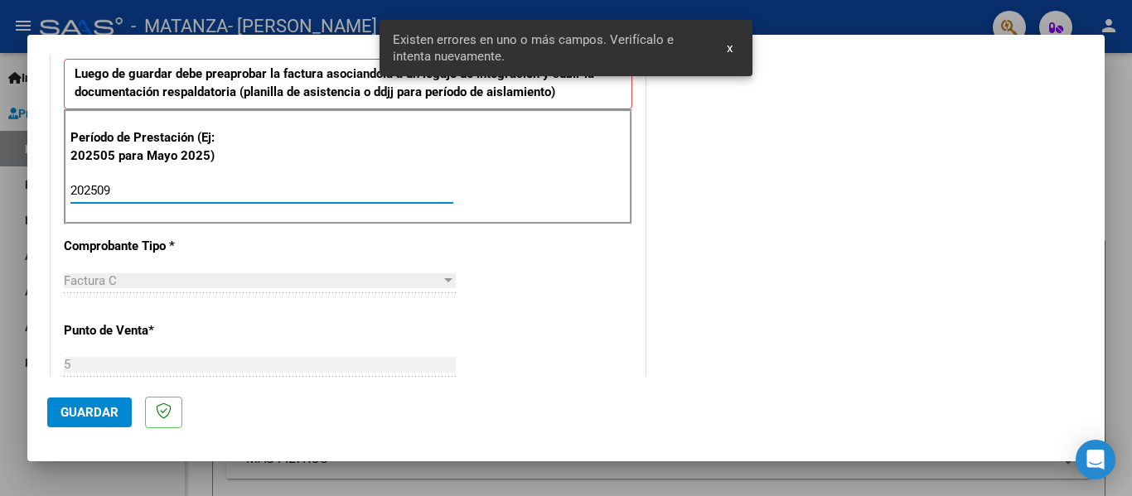
type input "202509"
click at [104, 409] on span "Guardar" at bounding box center [90, 412] width 58 height 15
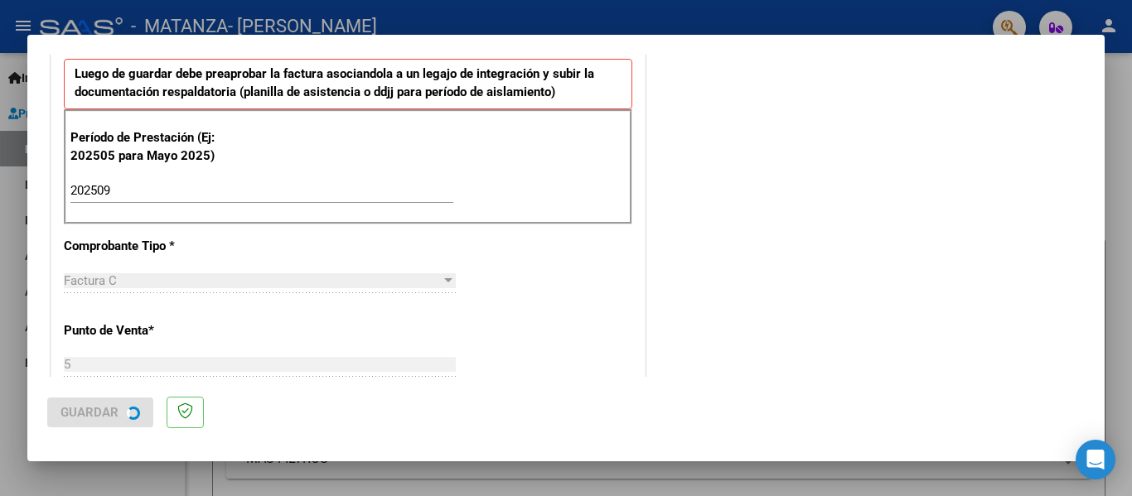
scroll to position [0, 0]
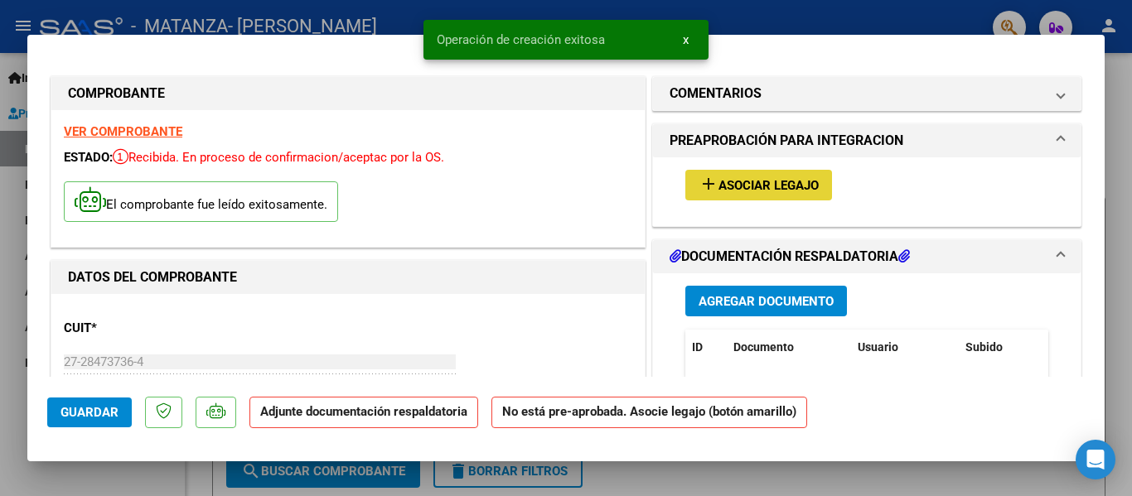
click at [749, 188] on span "Asociar Legajo" at bounding box center [769, 185] width 100 height 15
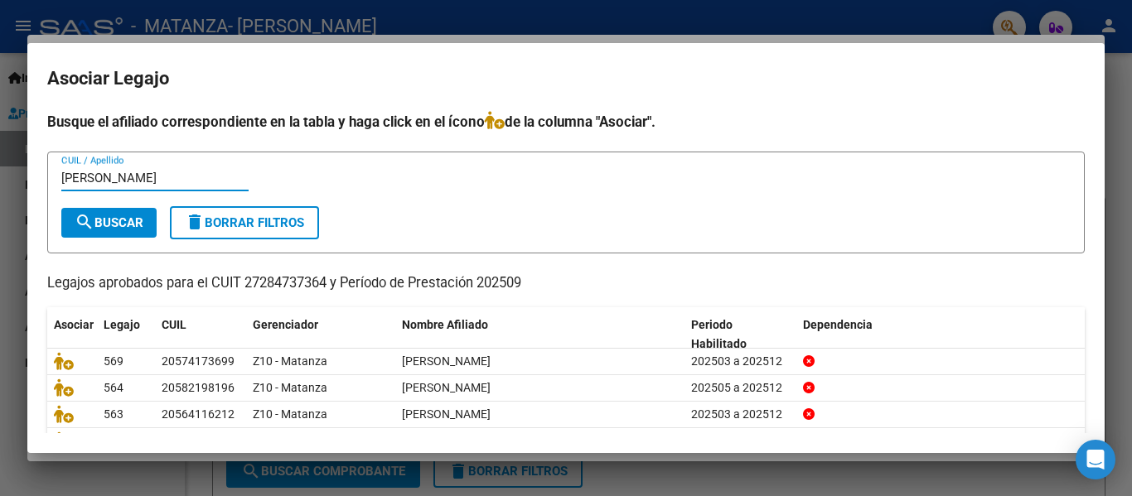
type input "[PERSON_NAME]"
click at [117, 208] on button "search Buscar" at bounding box center [108, 223] width 95 height 30
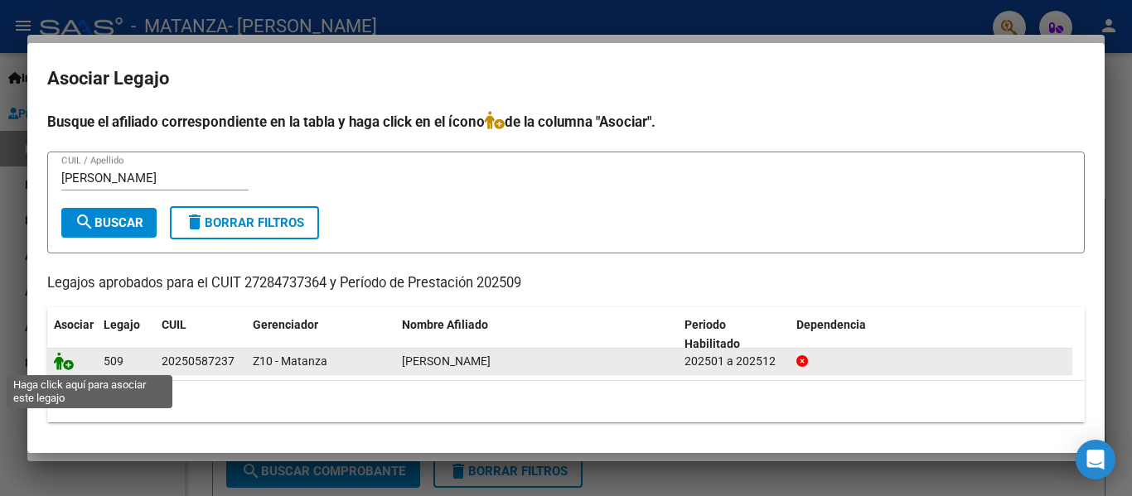
click at [57, 368] on icon at bounding box center [64, 361] width 20 height 18
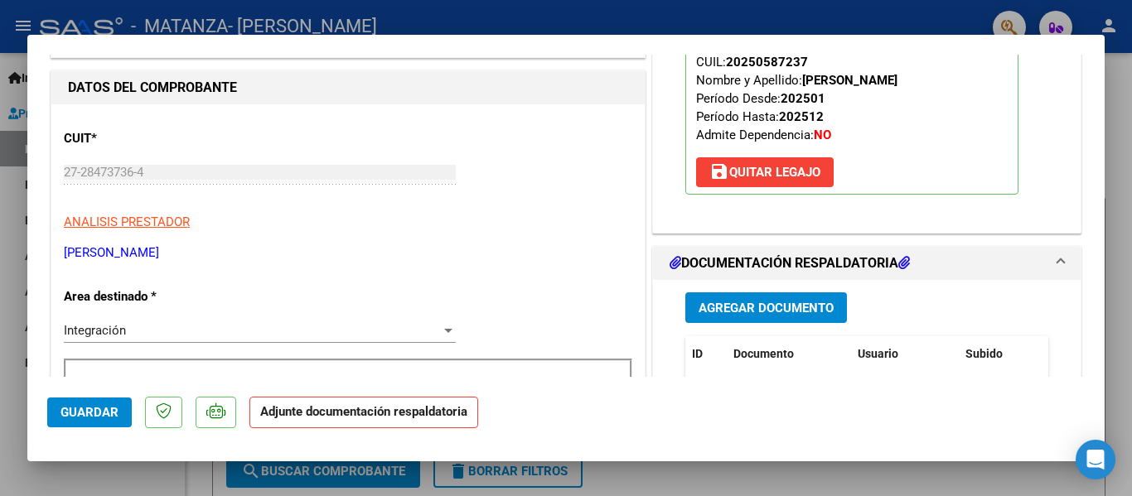
scroll to position [191, 0]
click at [758, 309] on span "Agregar Documento" at bounding box center [766, 307] width 135 height 15
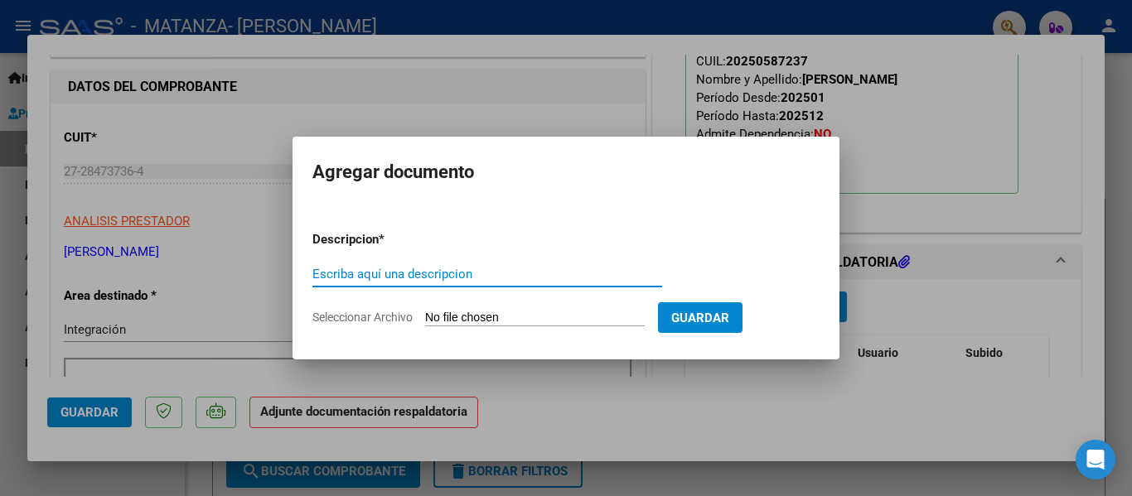
click at [365, 282] on div "Escriba aquí una descripcion" at bounding box center [487, 274] width 350 height 25
type input "planilla"
click at [462, 318] on input "Seleccionar Archivo" at bounding box center [535, 319] width 220 height 16
type input "C:\fakepath\[PERSON_NAME] [DATE].pdf"
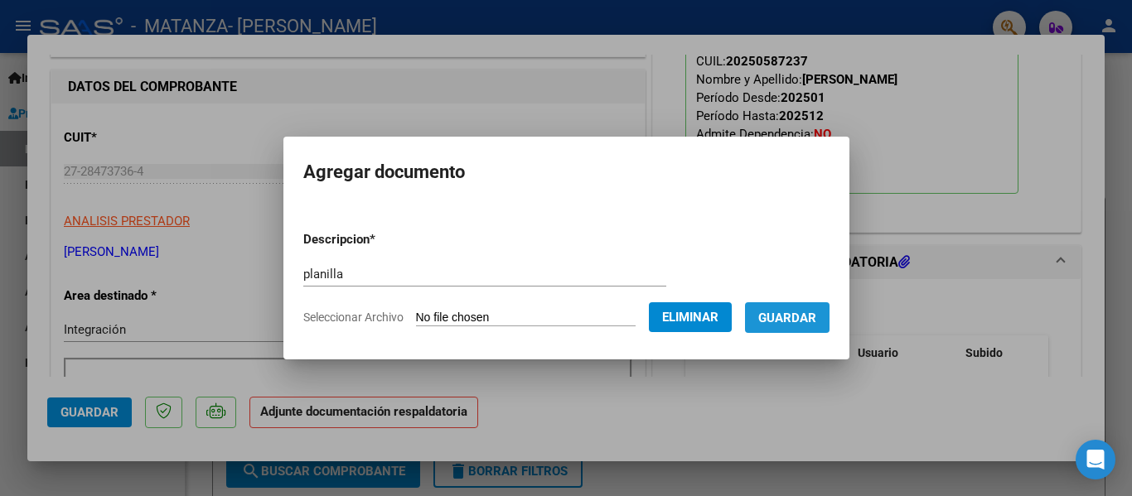
click at [802, 304] on button "Guardar" at bounding box center [787, 318] width 85 height 31
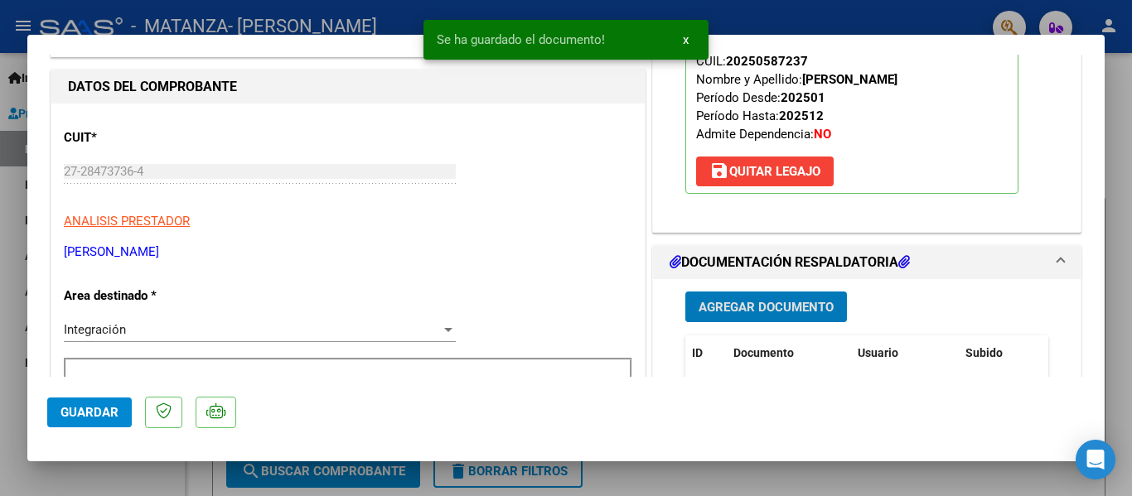
click at [347, 27] on div at bounding box center [566, 248] width 1132 height 496
type input "$ 0,00"
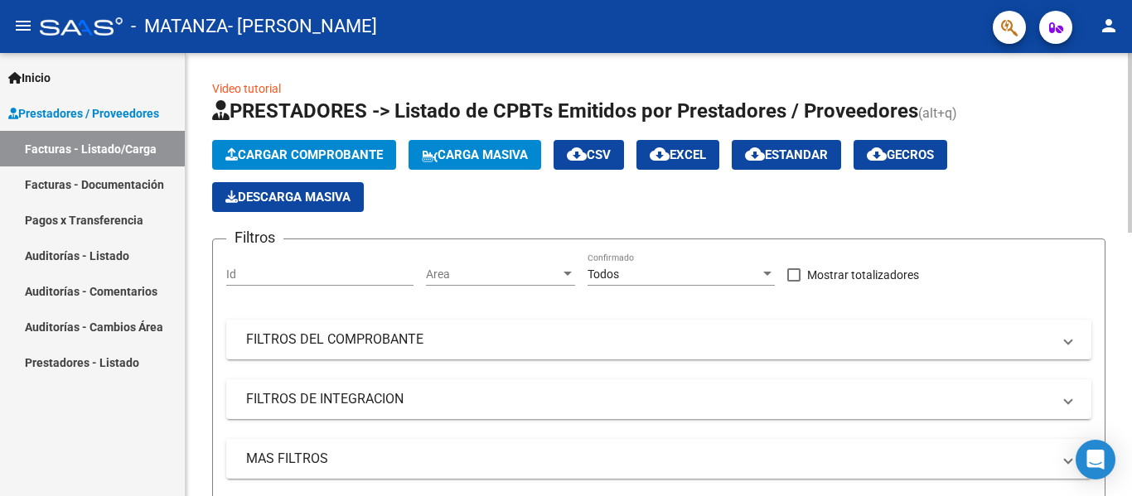
click at [333, 152] on span "Cargar Comprobante" at bounding box center [303, 155] width 157 height 15
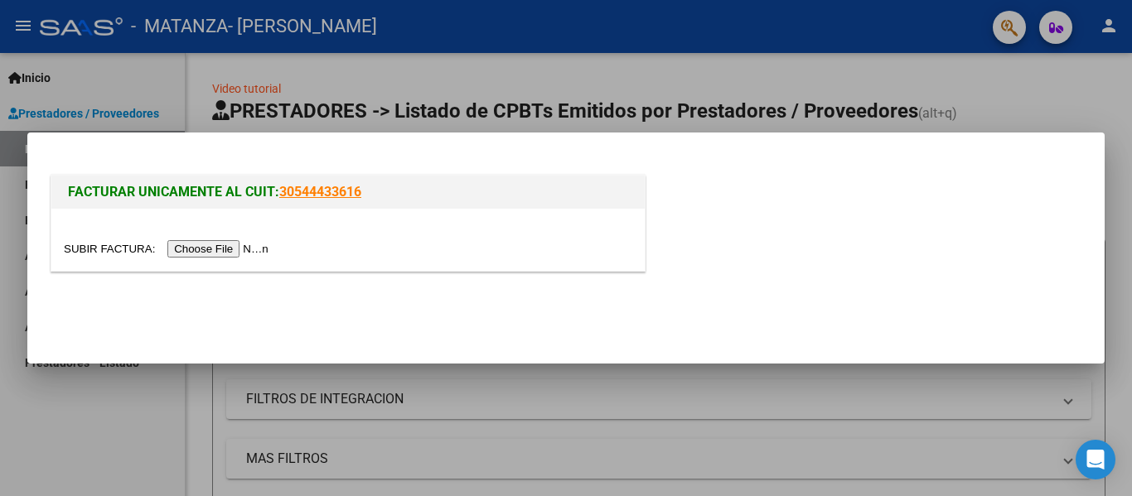
click at [257, 257] on input "file" at bounding box center [169, 248] width 210 height 17
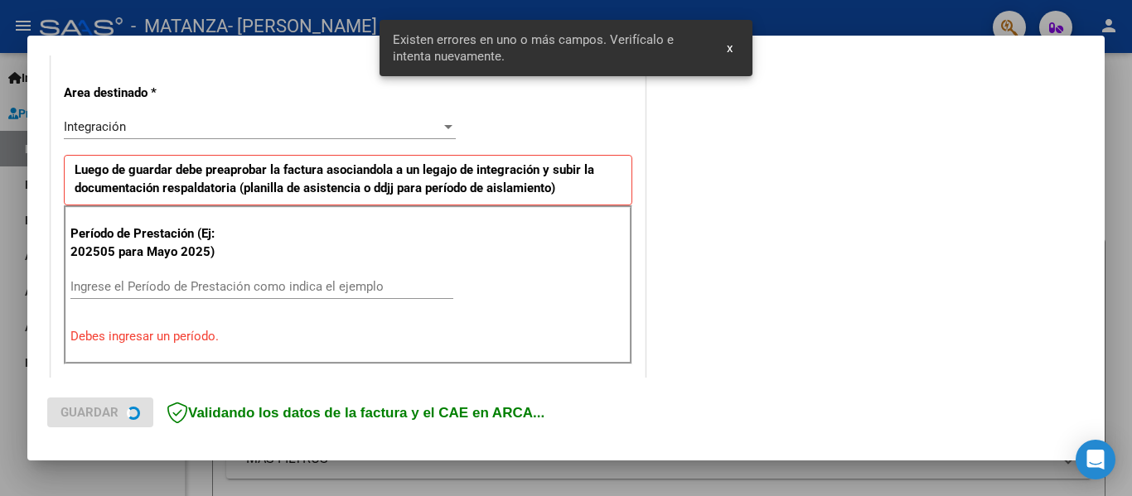
scroll to position [385, 0]
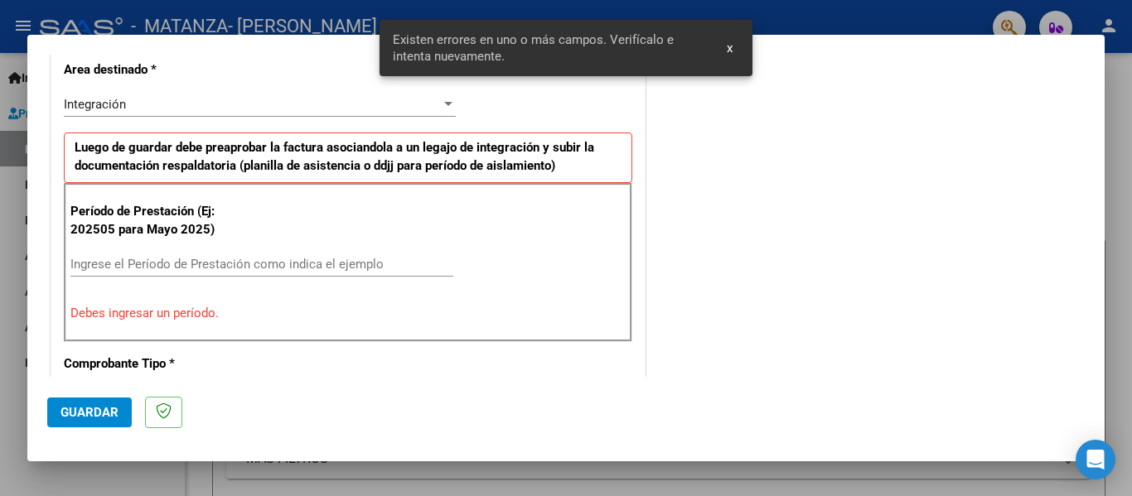
click at [206, 265] on input "Ingrese el Período de Prestación como indica el ejemplo" at bounding box center [261, 264] width 383 height 15
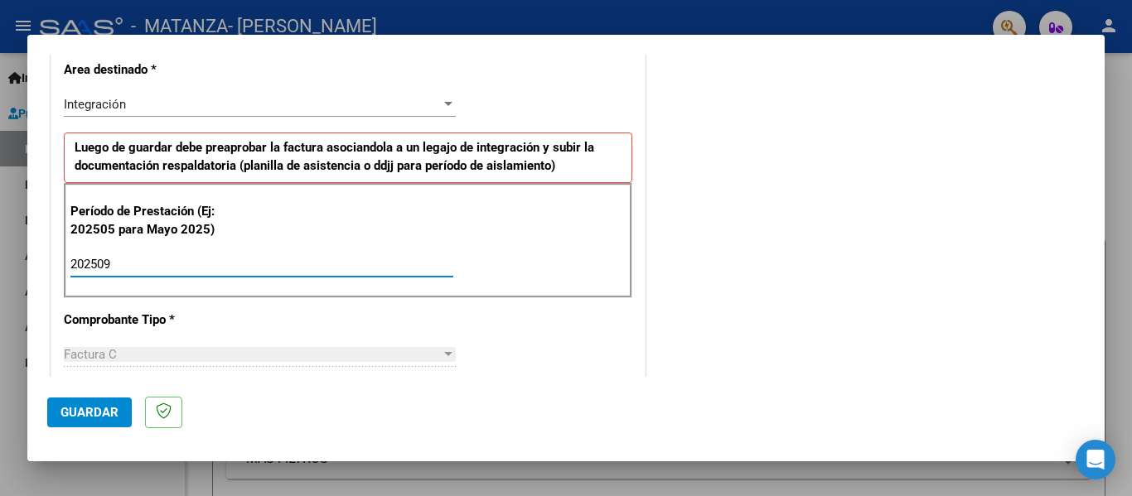
type input "202509"
click at [70, 417] on span "Guardar" at bounding box center [90, 412] width 58 height 15
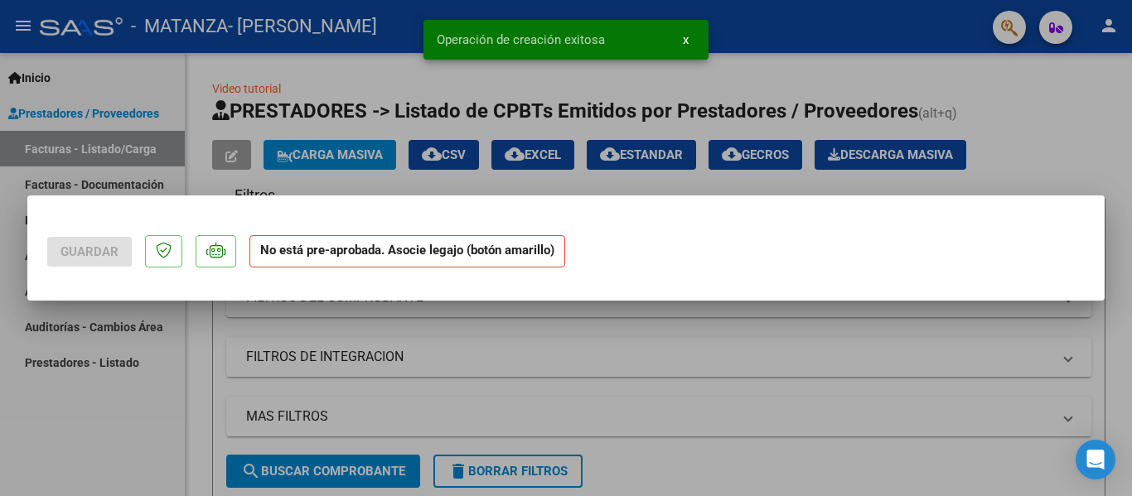
scroll to position [0, 0]
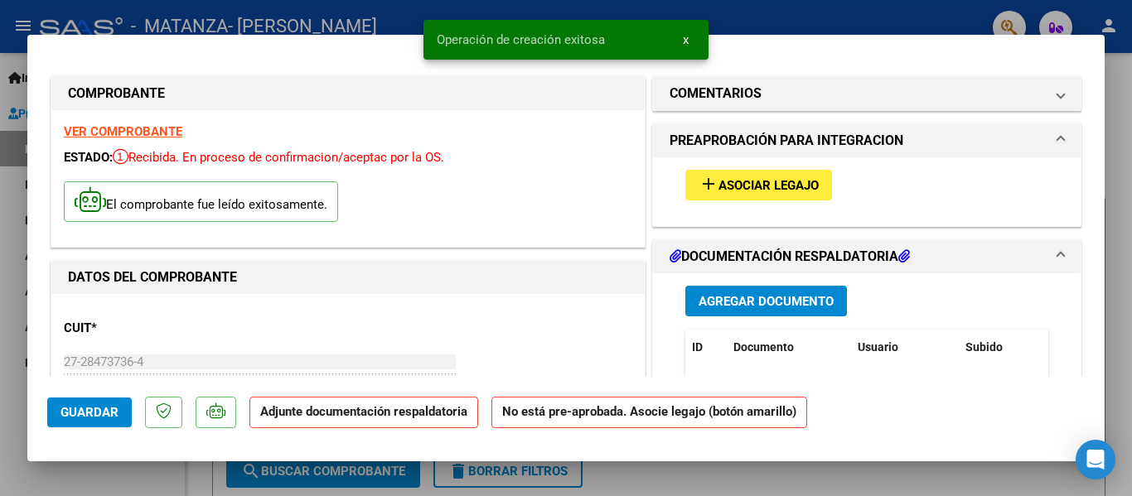
click at [772, 177] on span "add Asociar Legajo" at bounding box center [759, 184] width 120 height 15
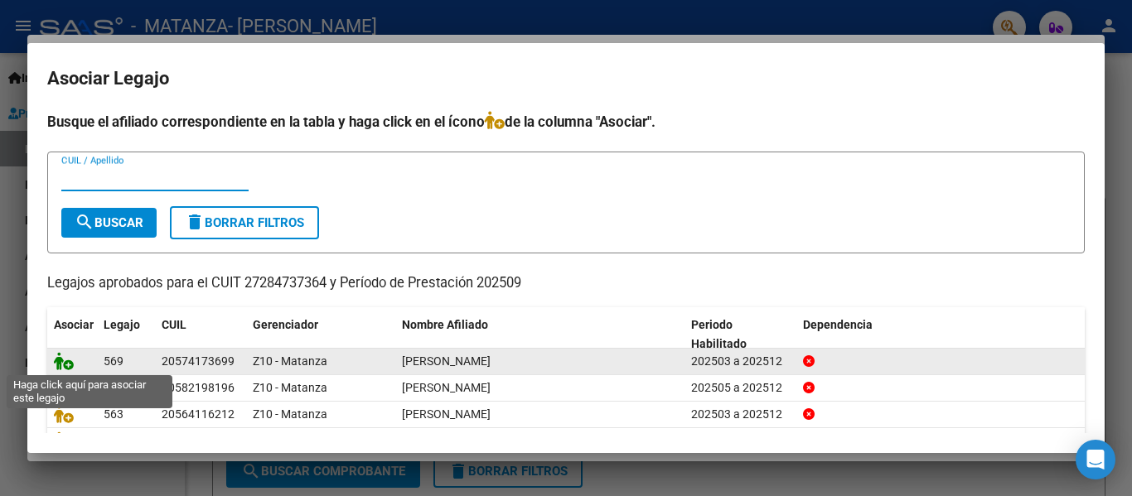
click at [65, 364] on icon at bounding box center [64, 361] width 20 height 18
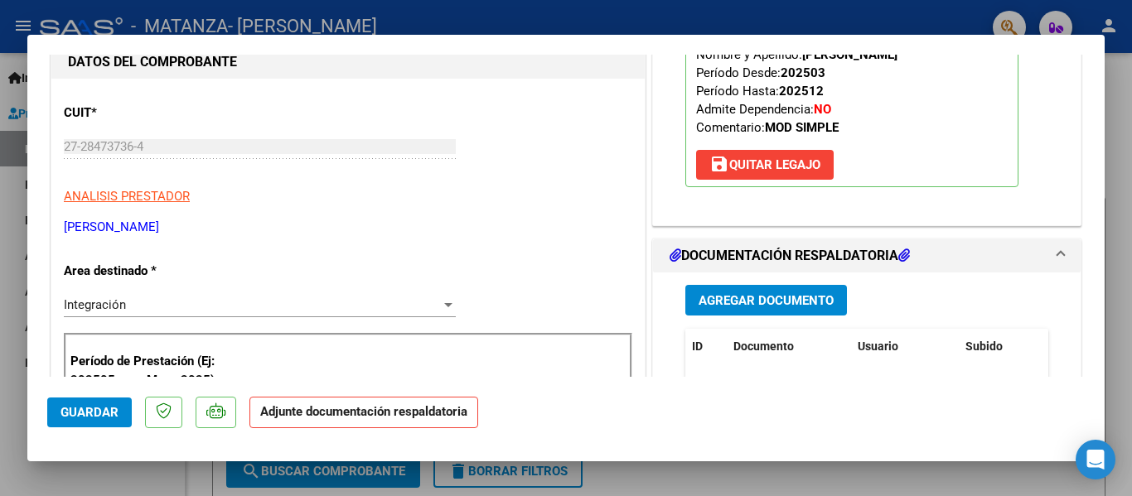
scroll to position [216, 0]
click at [730, 307] on span "Agregar Documento" at bounding box center [766, 300] width 135 height 15
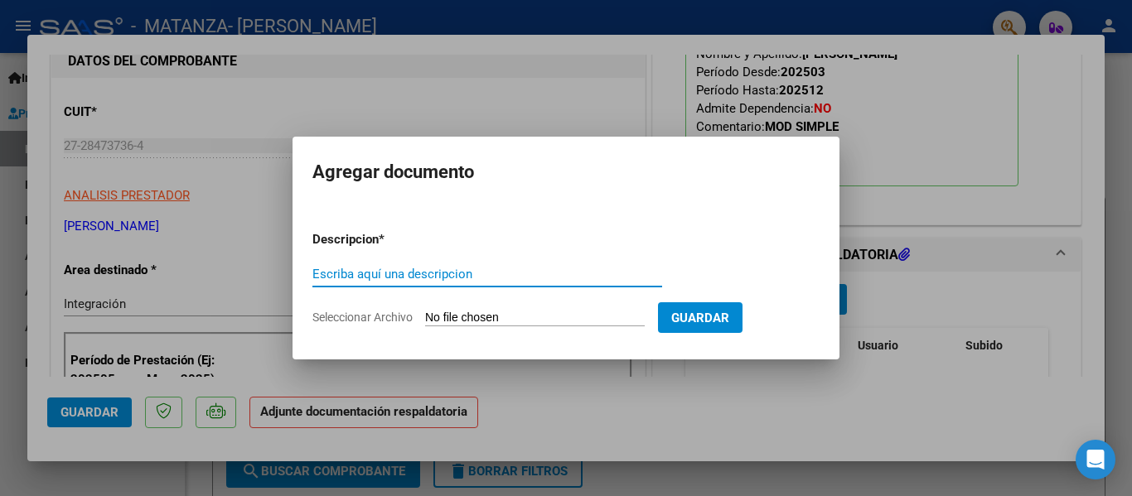
click at [462, 275] on input "Escriba aquí una descripcion" at bounding box center [487, 274] width 350 height 15
type input "planilla"
click at [449, 314] on input "Seleccionar Archivo" at bounding box center [535, 319] width 220 height 16
type input "C:\fakepath\[PERSON_NAME] [DATE].pdf"
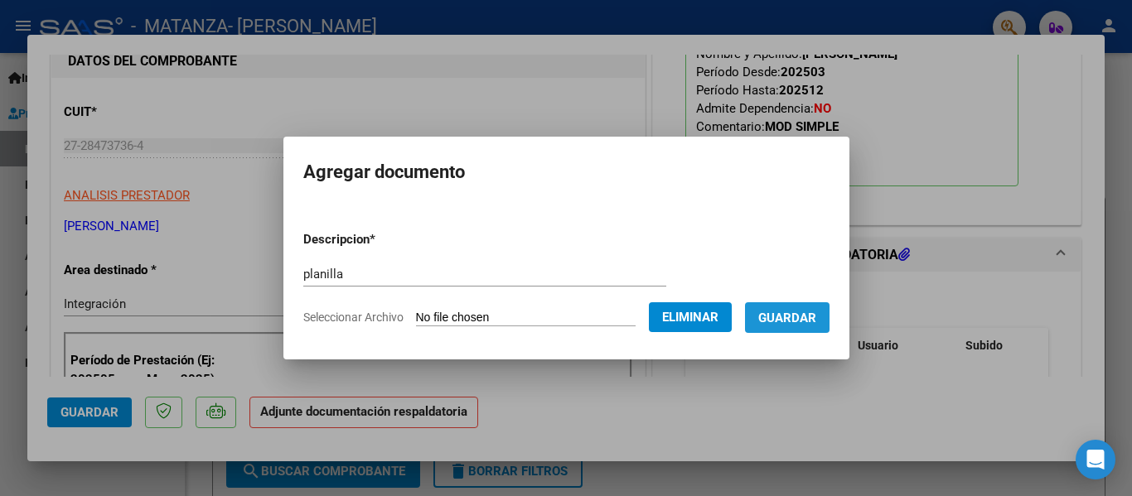
click at [816, 312] on span "Guardar" at bounding box center [787, 318] width 58 height 15
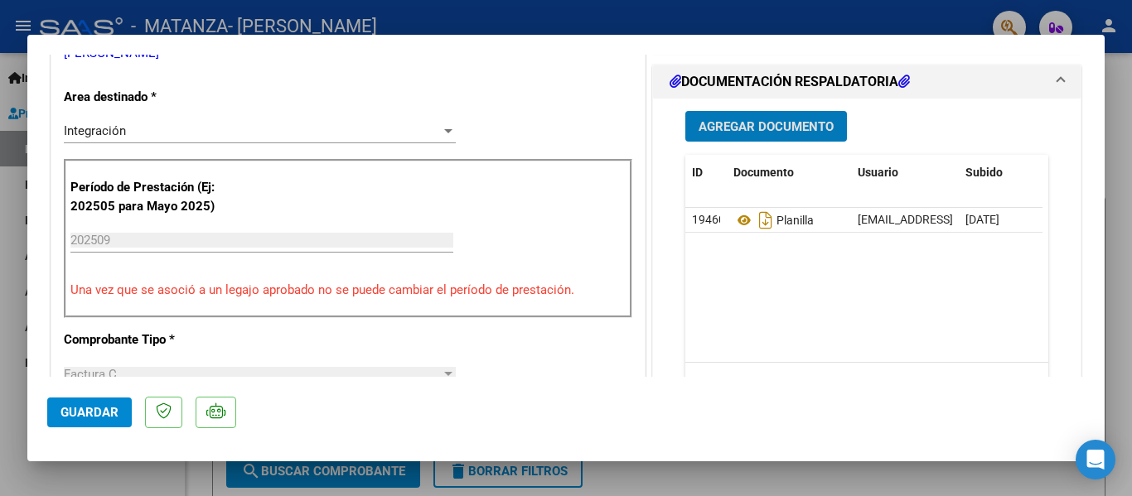
scroll to position [390, 0]
click at [317, 22] on div at bounding box center [566, 248] width 1132 height 496
type input "$ 0,00"
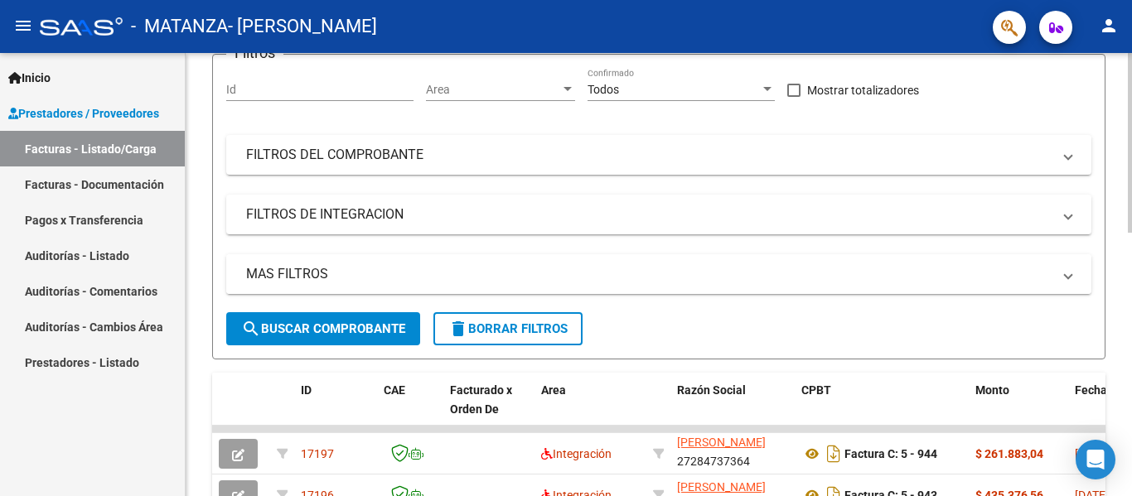
scroll to position [0, 0]
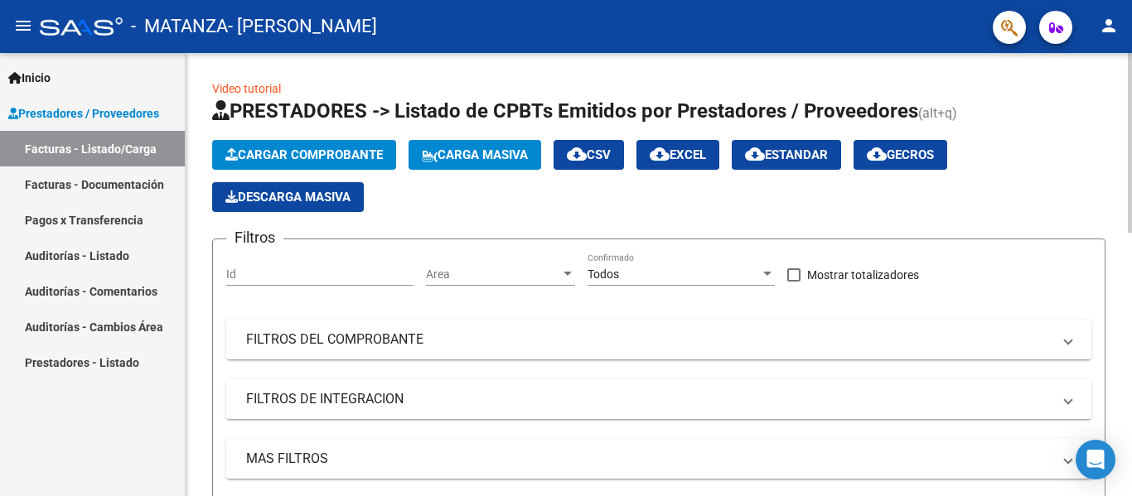
click at [303, 149] on span "Cargar Comprobante" at bounding box center [303, 155] width 157 height 15
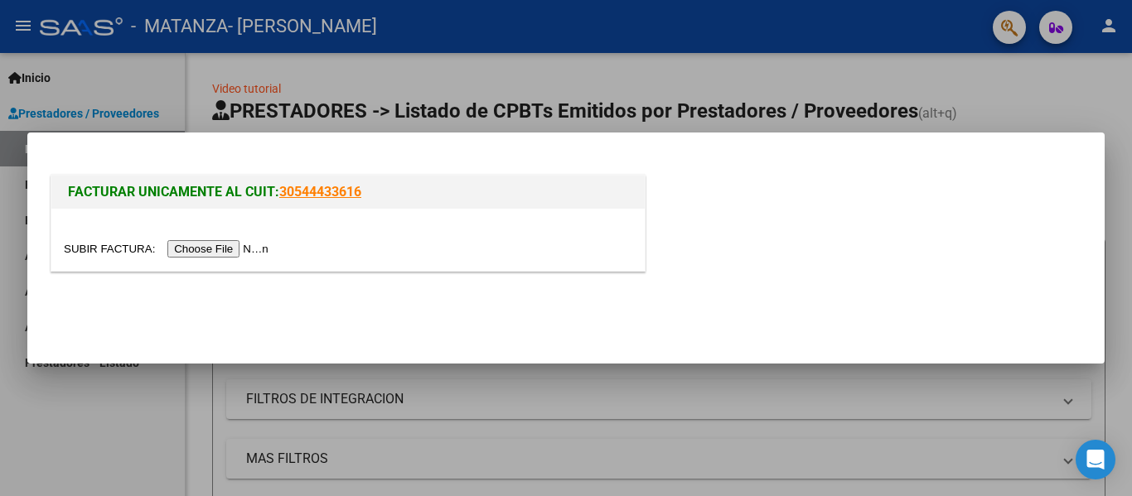
click at [240, 251] on input "file" at bounding box center [169, 248] width 210 height 17
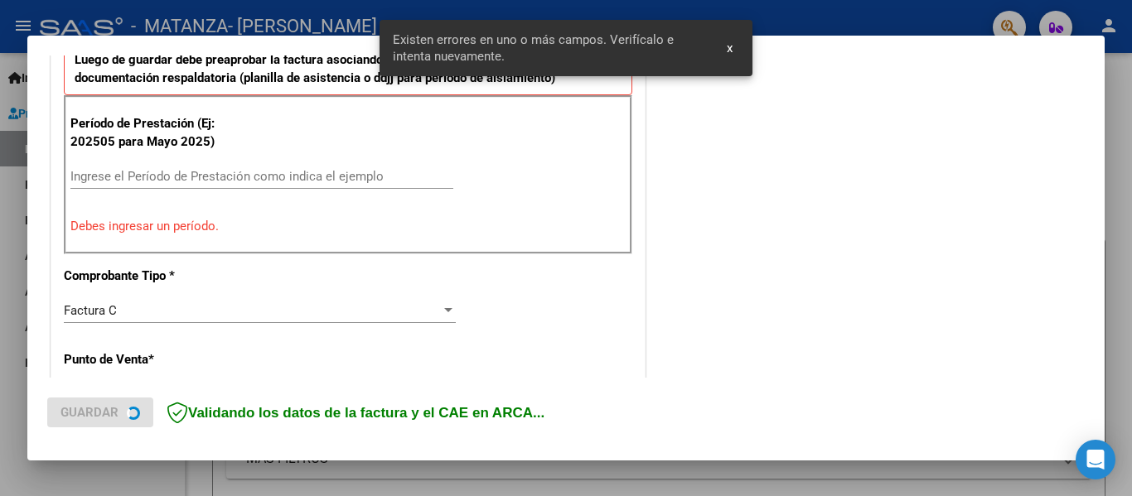
scroll to position [480, 0]
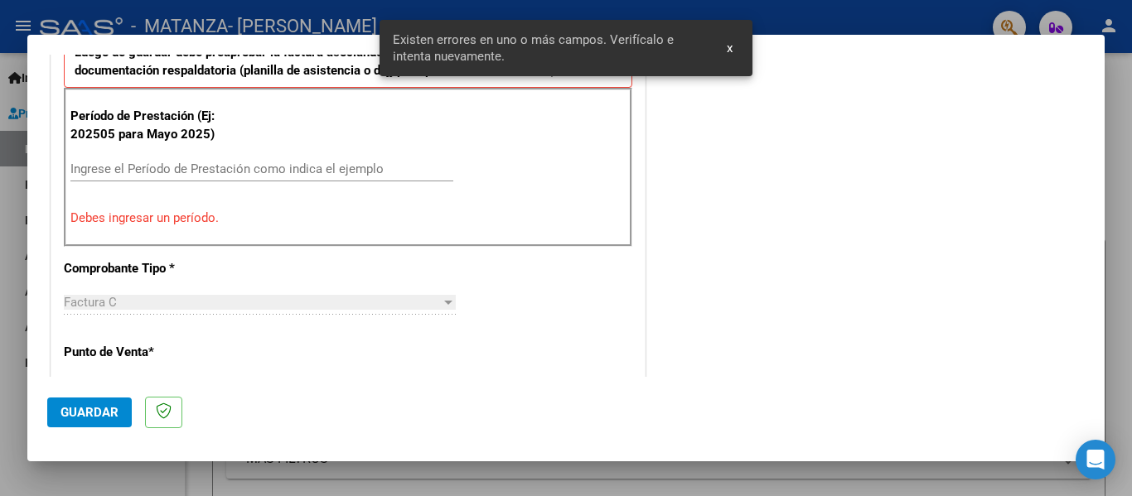
click at [152, 172] on input "Ingrese el Período de Prestación como indica el ejemplo" at bounding box center [261, 169] width 383 height 15
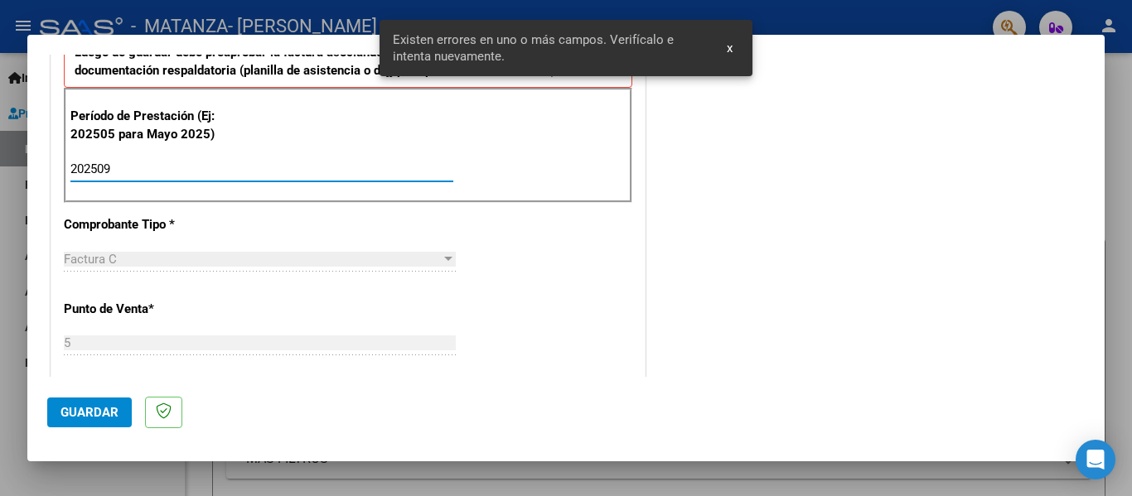
type input "202509"
click at [93, 409] on span "Guardar" at bounding box center [90, 412] width 58 height 15
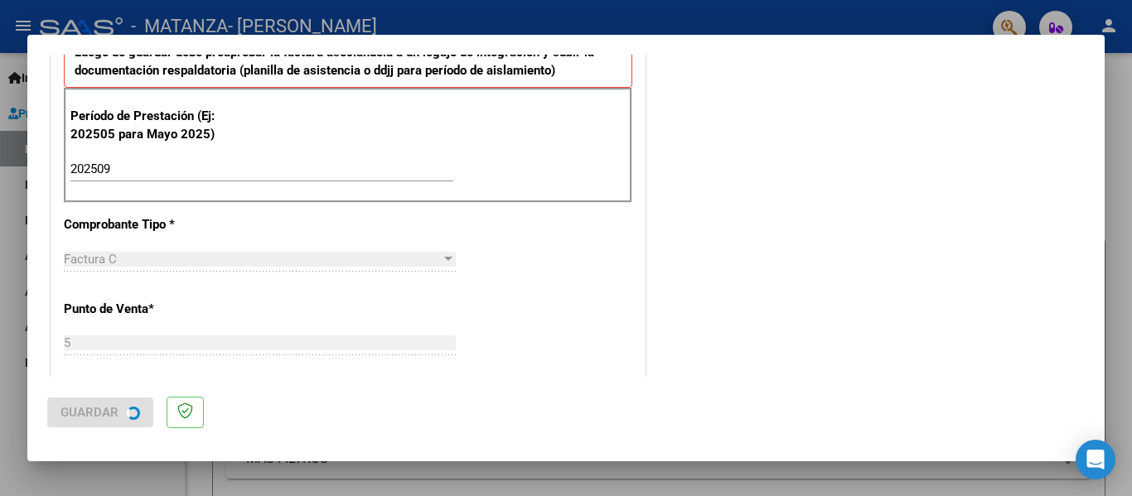
scroll to position [0, 0]
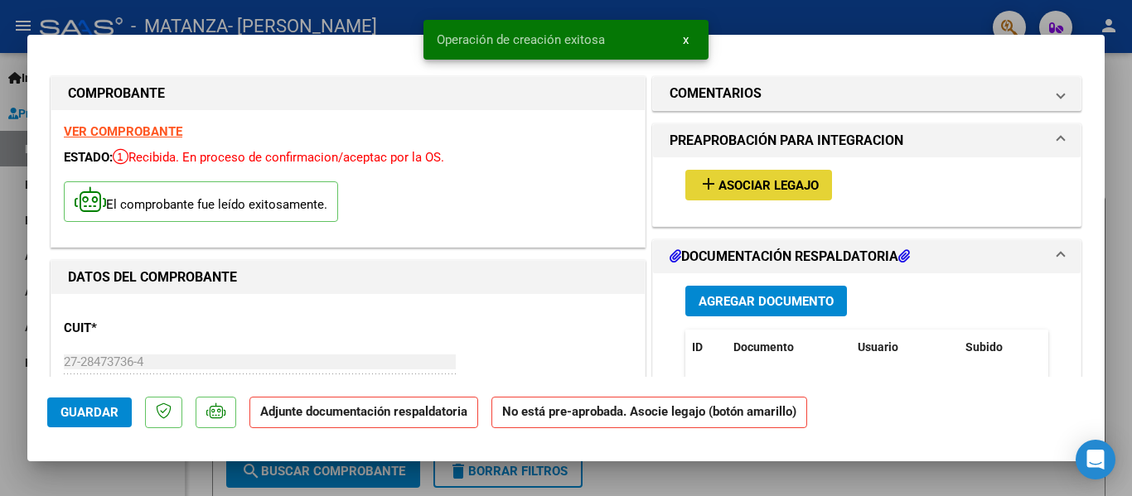
click at [753, 182] on span "Asociar Legajo" at bounding box center [769, 185] width 100 height 15
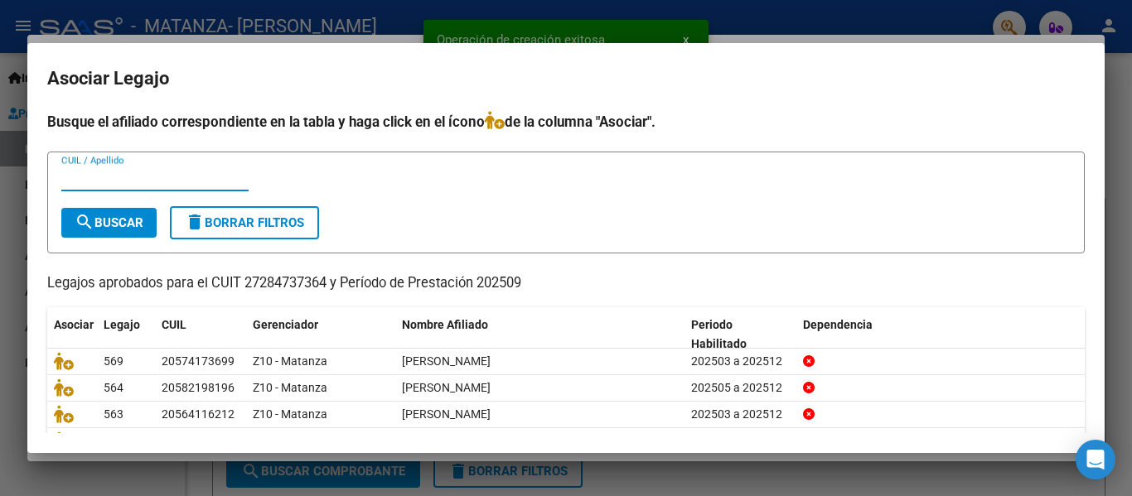
click at [107, 178] on input "CUIL / Apellido" at bounding box center [154, 178] width 187 height 15
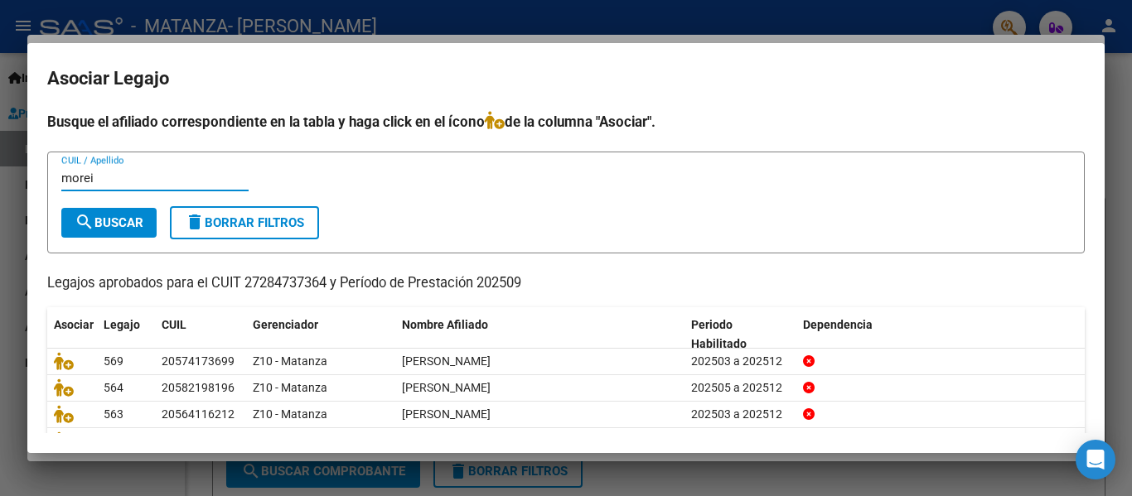
type input "morei"
click at [119, 222] on span "search Buscar" at bounding box center [109, 222] width 69 height 15
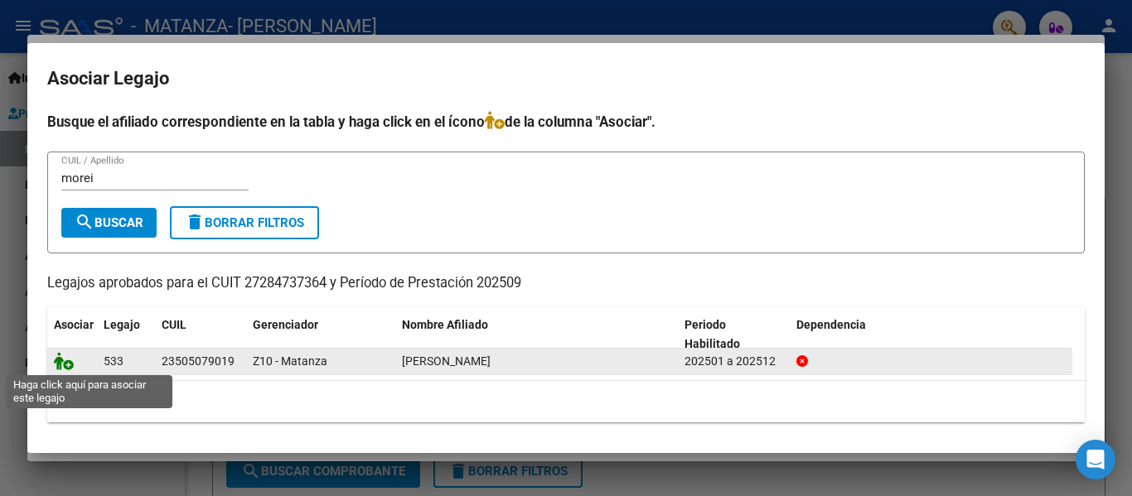
click at [69, 363] on icon at bounding box center [64, 361] width 20 height 18
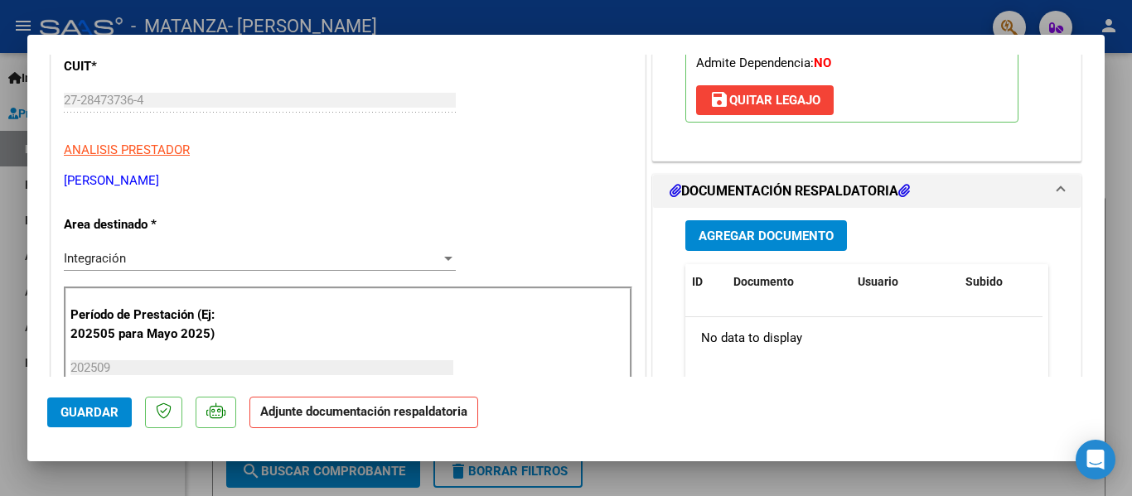
scroll to position [273, 0]
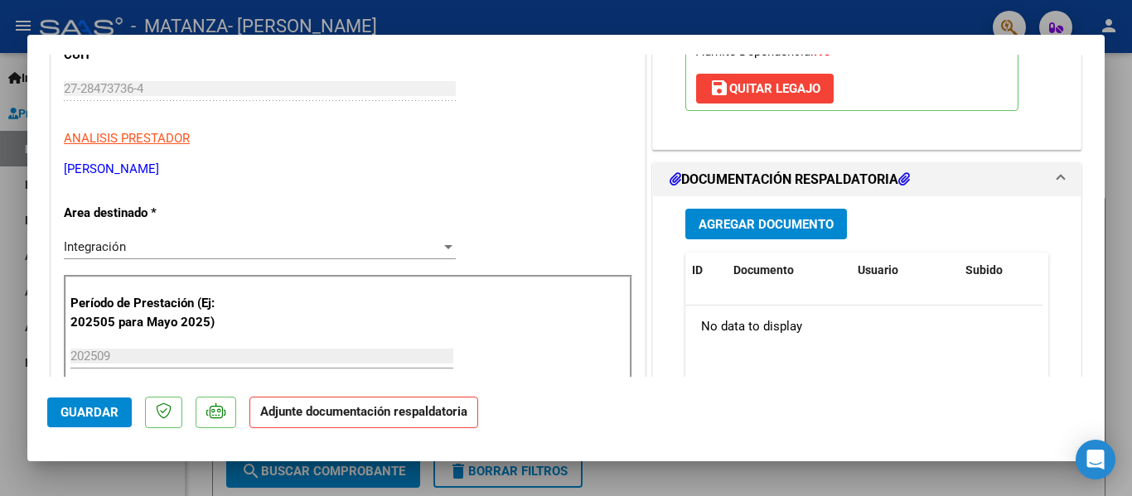
click at [765, 228] on span "Agregar Documento" at bounding box center [766, 224] width 135 height 15
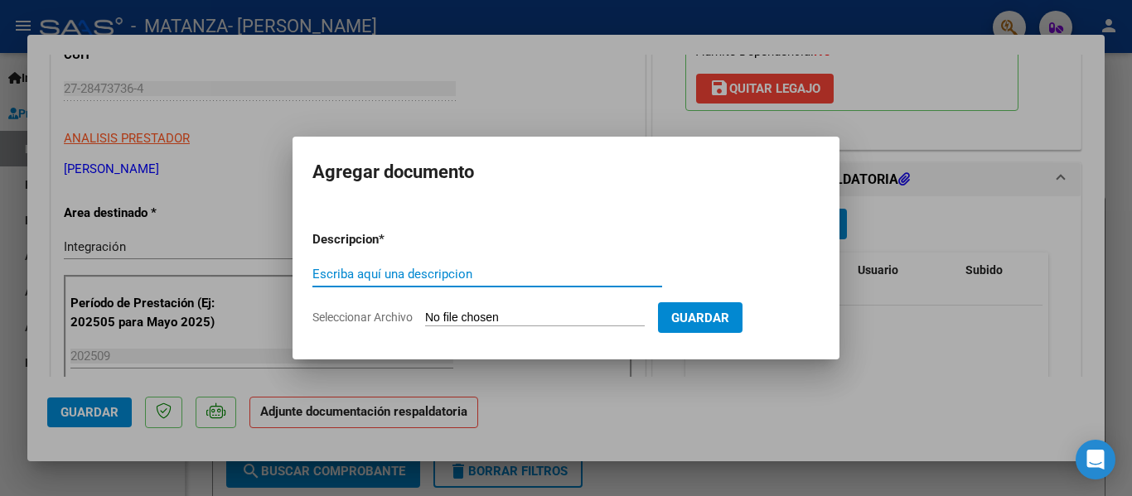
click at [449, 282] on div "Escriba aquí una descripcion" at bounding box center [487, 274] width 350 height 25
click at [449, 276] on input "Escriba aquí una descripcion" at bounding box center [487, 274] width 350 height 15
type input "planilla"
click at [462, 317] on input "Seleccionar Archivo" at bounding box center [535, 319] width 220 height 16
type input "C:\fakepath\[PERSON_NAME] [DATE].pdf"
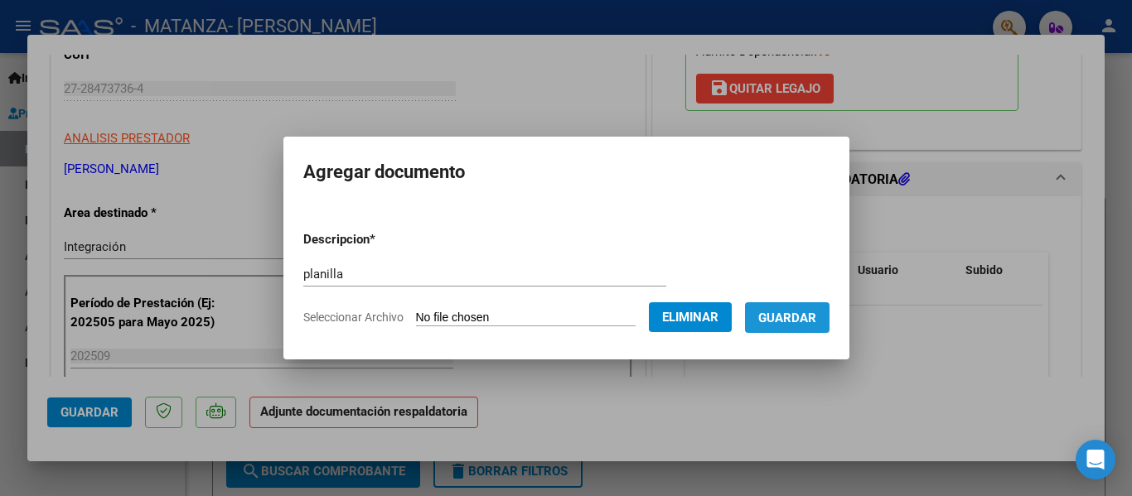
click at [816, 323] on span "Guardar" at bounding box center [787, 318] width 58 height 15
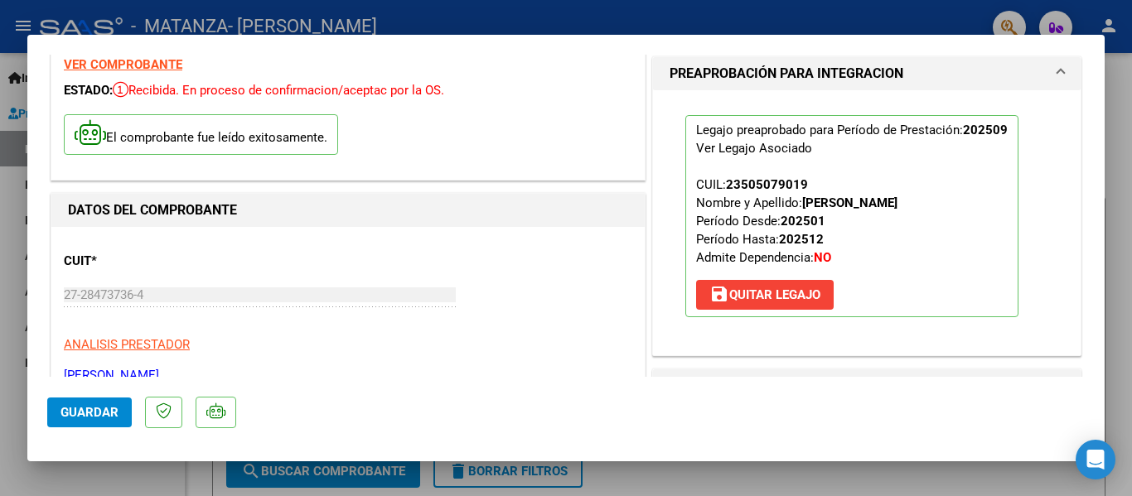
scroll to position [7, 0]
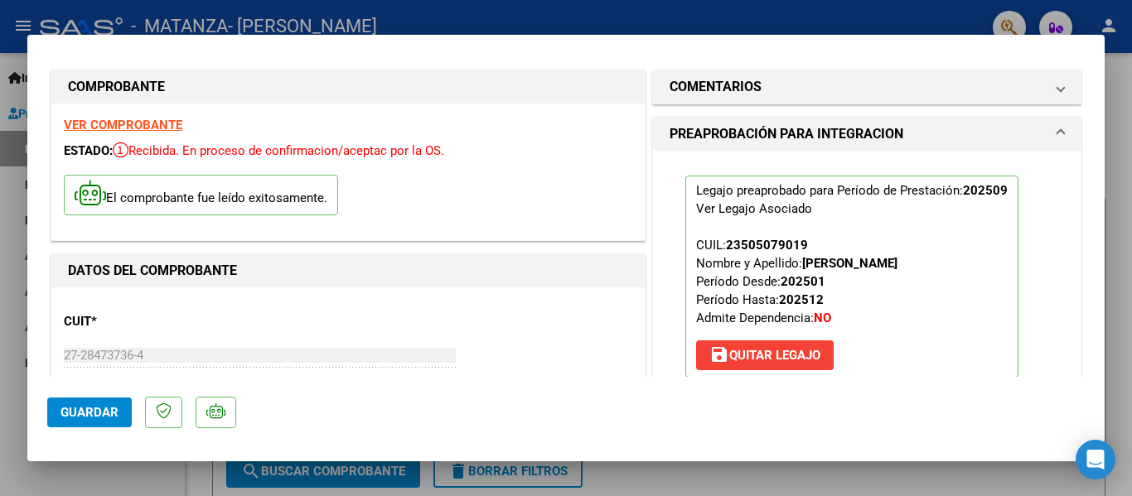
click at [168, 25] on div at bounding box center [566, 248] width 1132 height 496
type input "$ 0,00"
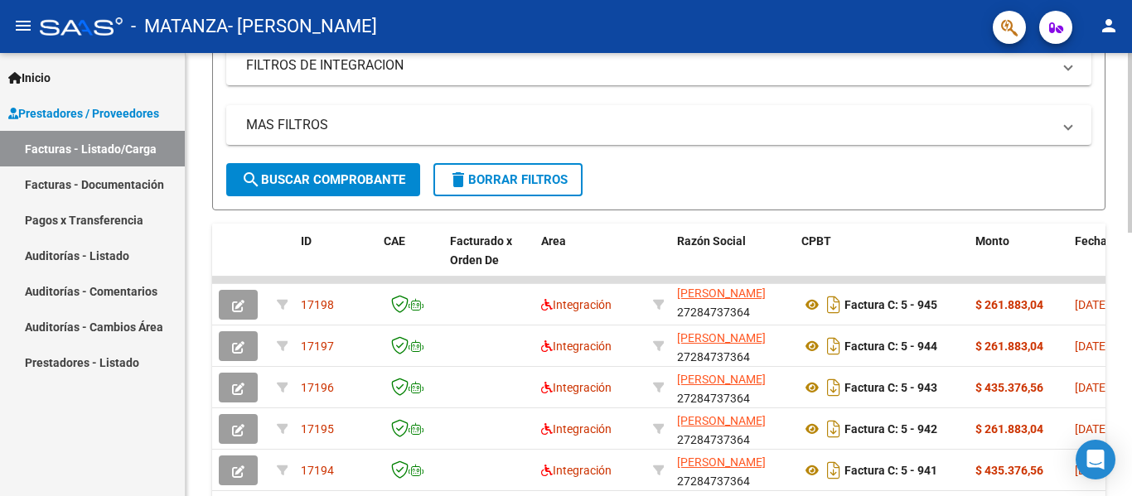
scroll to position [0, 0]
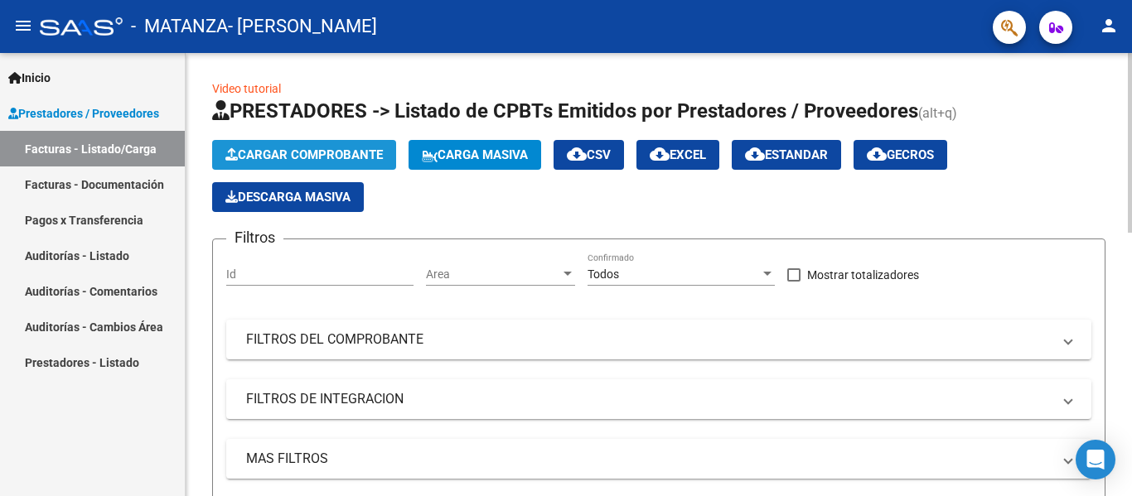
click at [344, 161] on span "Cargar Comprobante" at bounding box center [303, 155] width 157 height 15
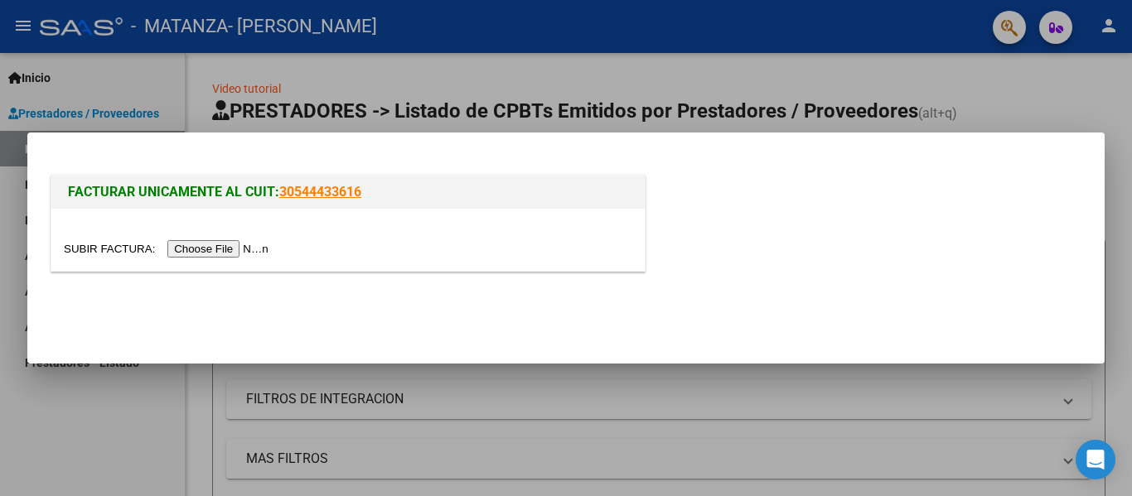
click at [230, 250] on input "file" at bounding box center [169, 248] width 210 height 17
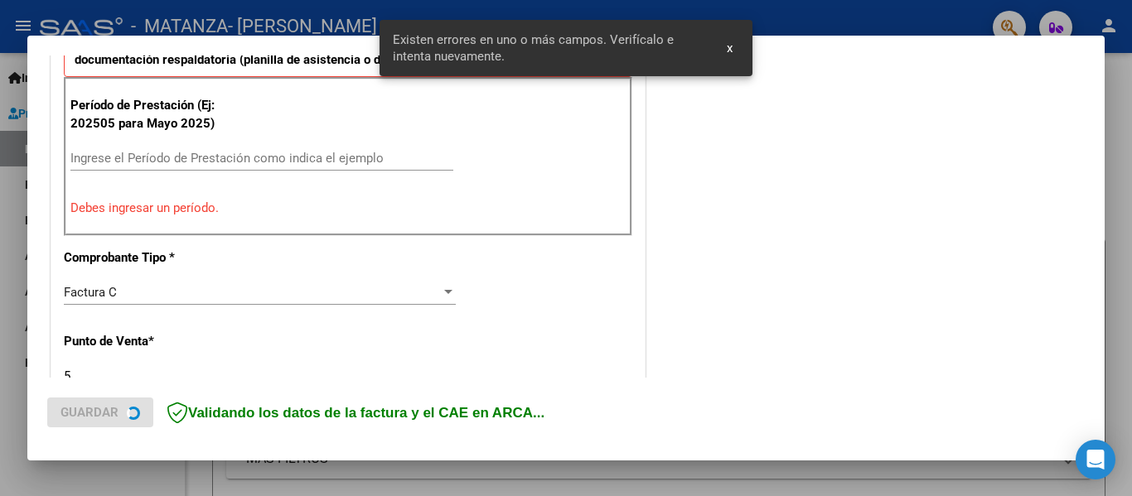
scroll to position [494, 0]
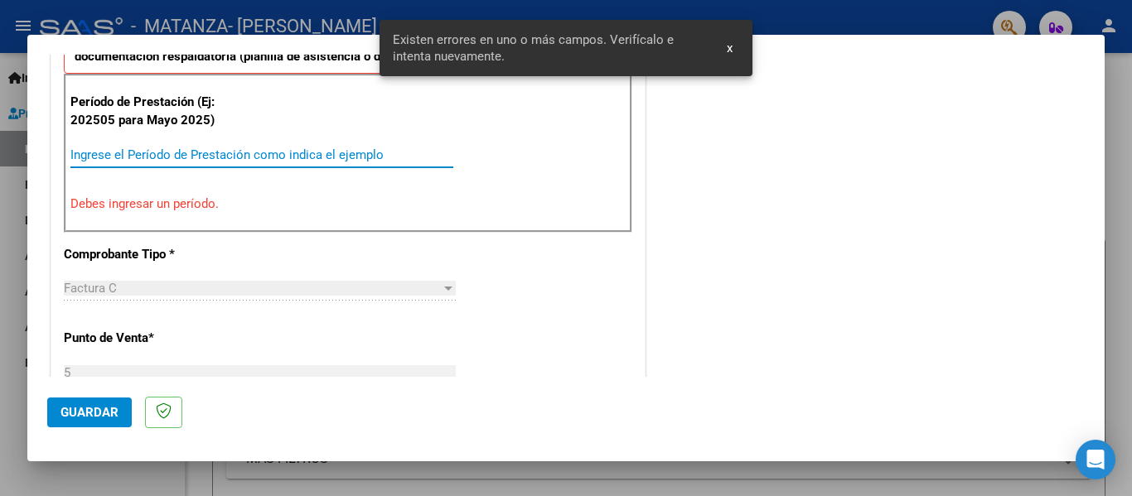
click at [198, 153] on input "Ingrese el Período de Prestación como indica el ejemplo" at bounding box center [261, 155] width 383 height 15
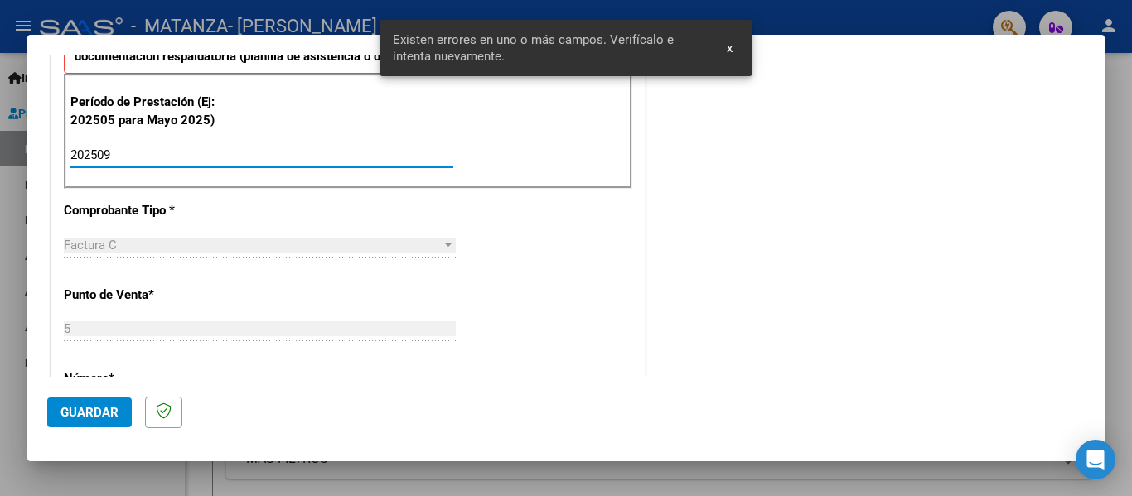
type input "202509"
click at [105, 411] on span "Guardar" at bounding box center [90, 412] width 58 height 15
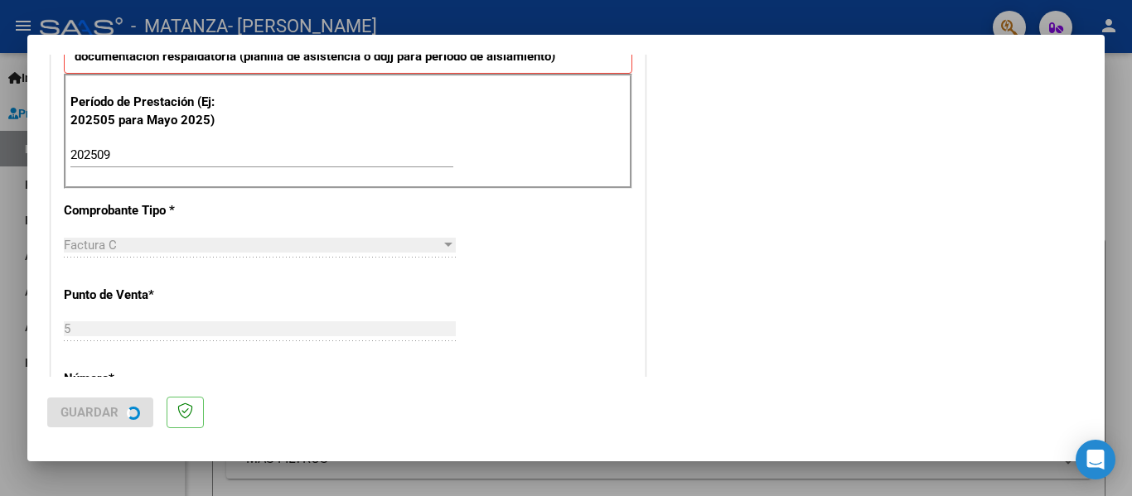
scroll to position [0, 0]
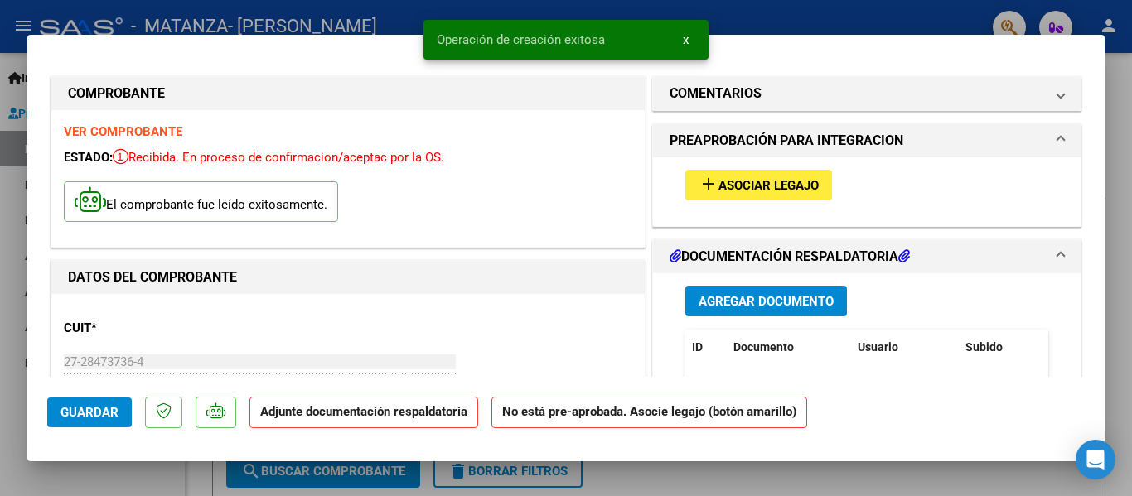
click at [762, 192] on span "Asociar Legajo" at bounding box center [769, 185] width 100 height 15
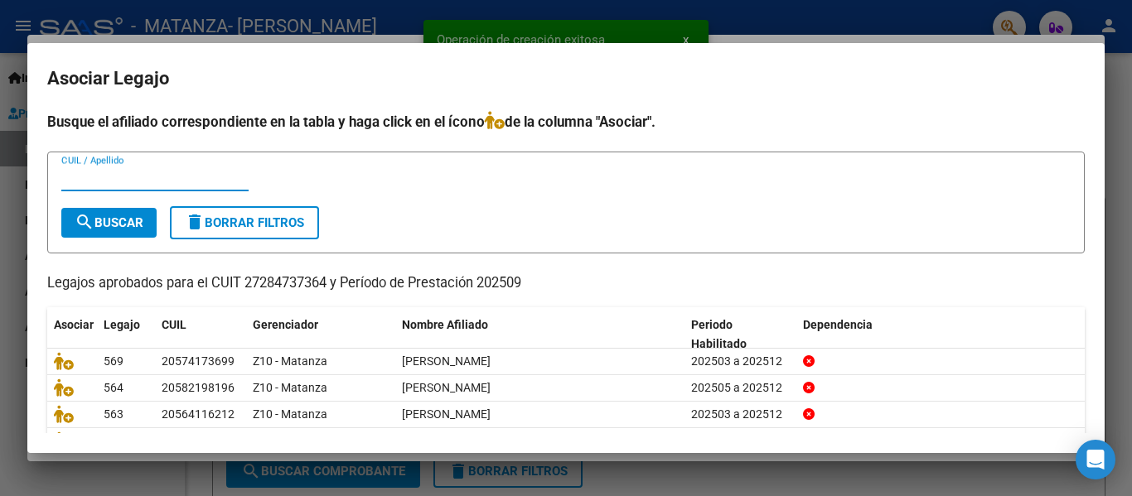
click at [205, 181] on input "CUIL / Apellido" at bounding box center [154, 178] width 187 height 15
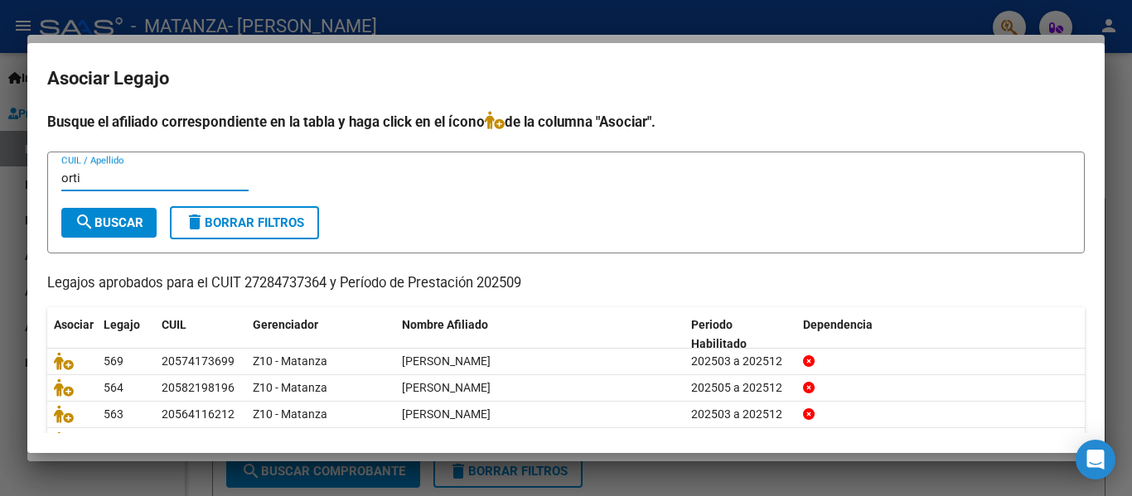
type input "orti"
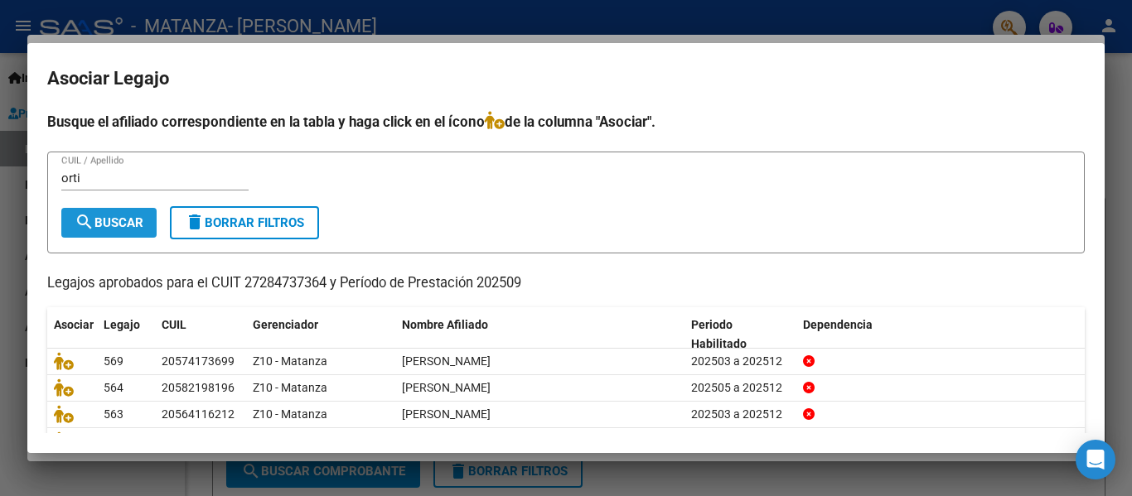
click at [115, 218] on span "search Buscar" at bounding box center [109, 222] width 69 height 15
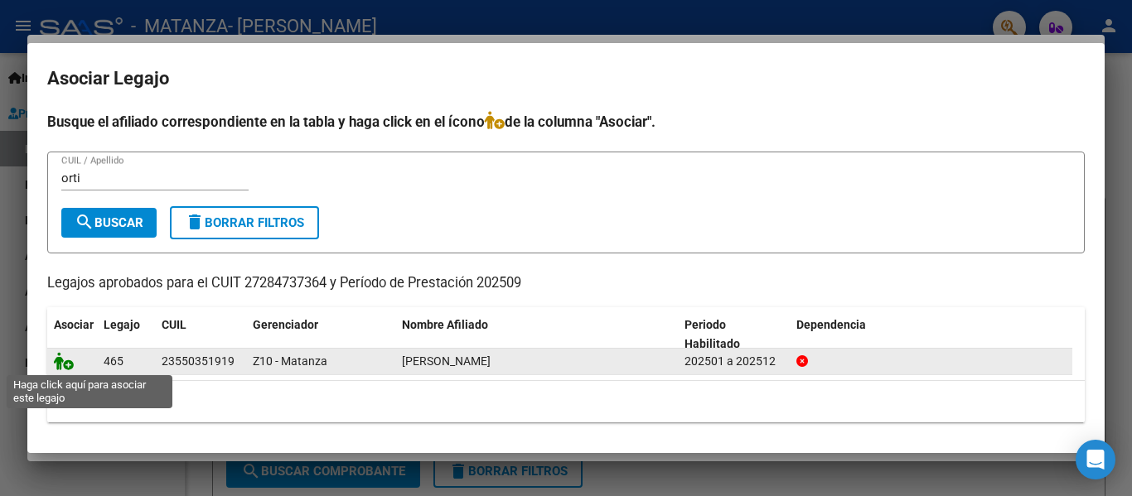
click at [63, 363] on icon at bounding box center [64, 361] width 20 height 18
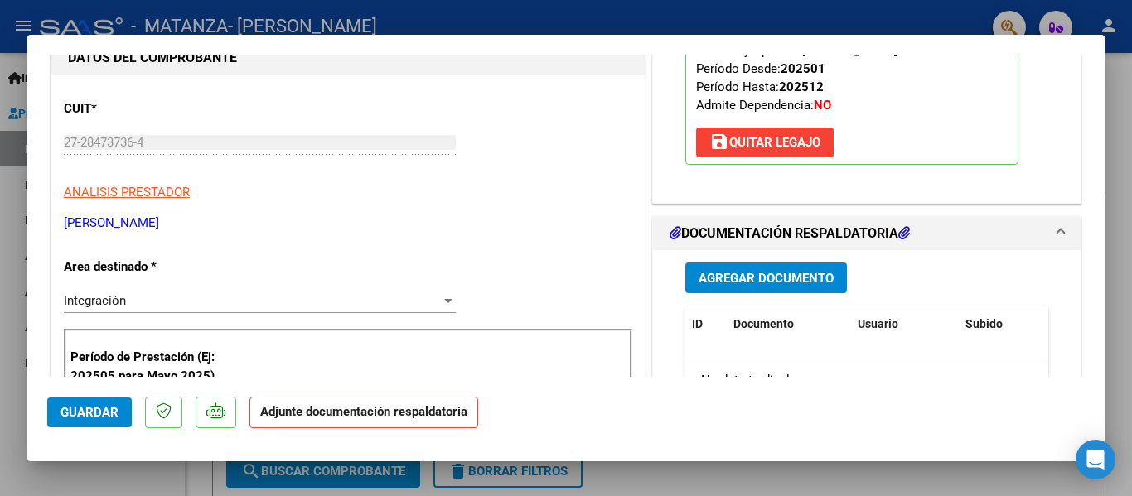
scroll to position [235, 0]
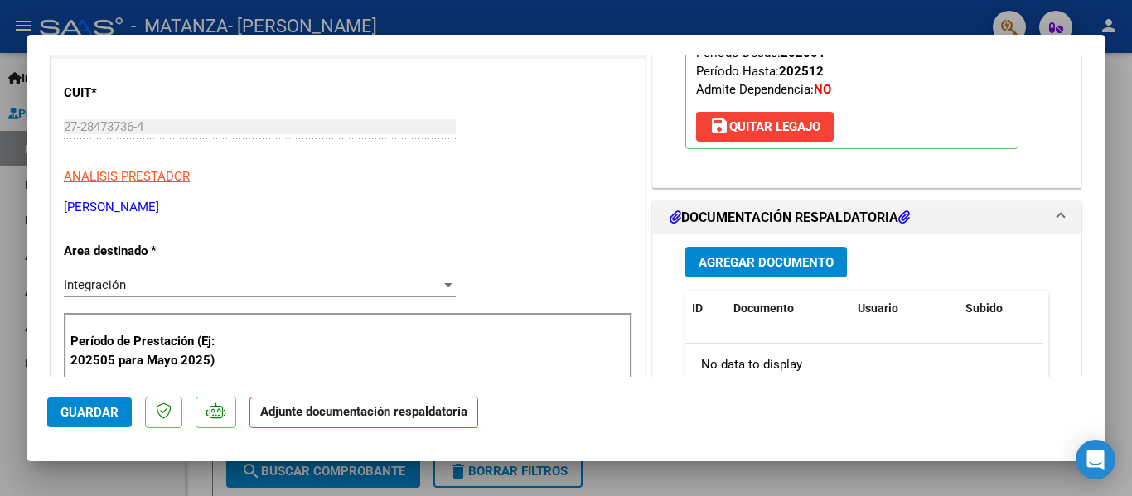
click at [791, 267] on span "Agregar Documento" at bounding box center [766, 262] width 135 height 15
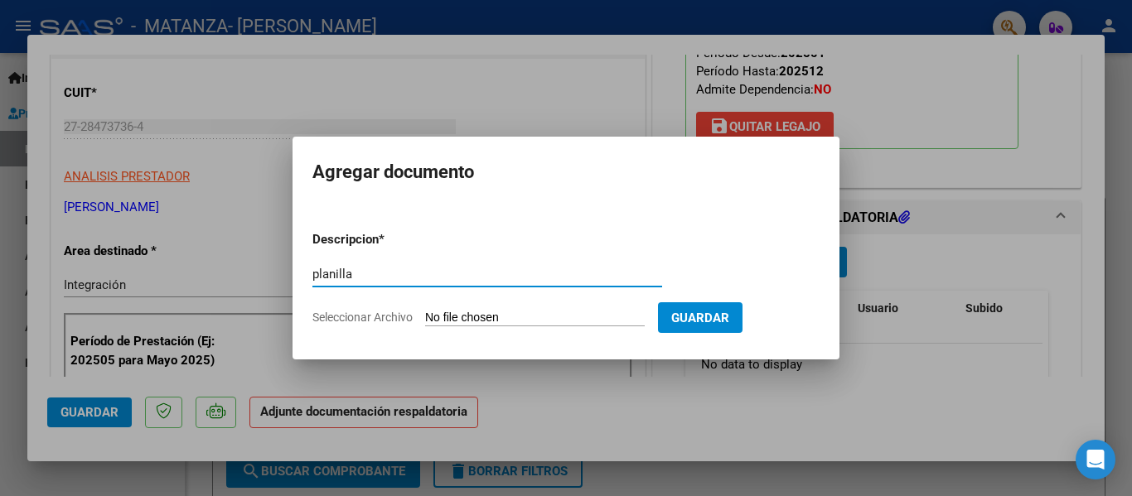
type input "planilla"
click at [479, 314] on input "Seleccionar Archivo" at bounding box center [535, 319] width 220 height 16
type input "C:\fakepath\[PERSON_NAME] [DATE].pdf"
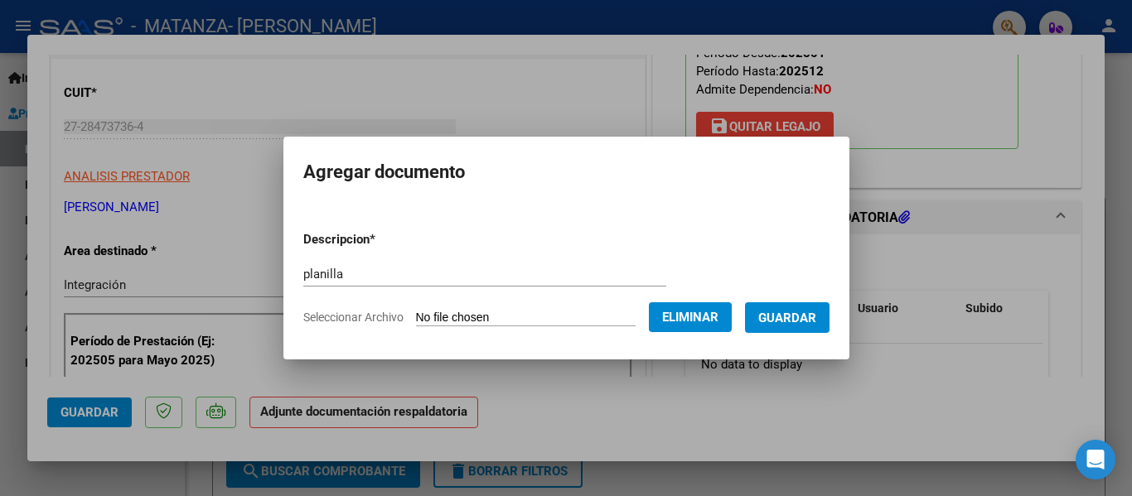
click at [777, 311] on span "Guardar" at bounding box center [787, 318] width 58 height 15
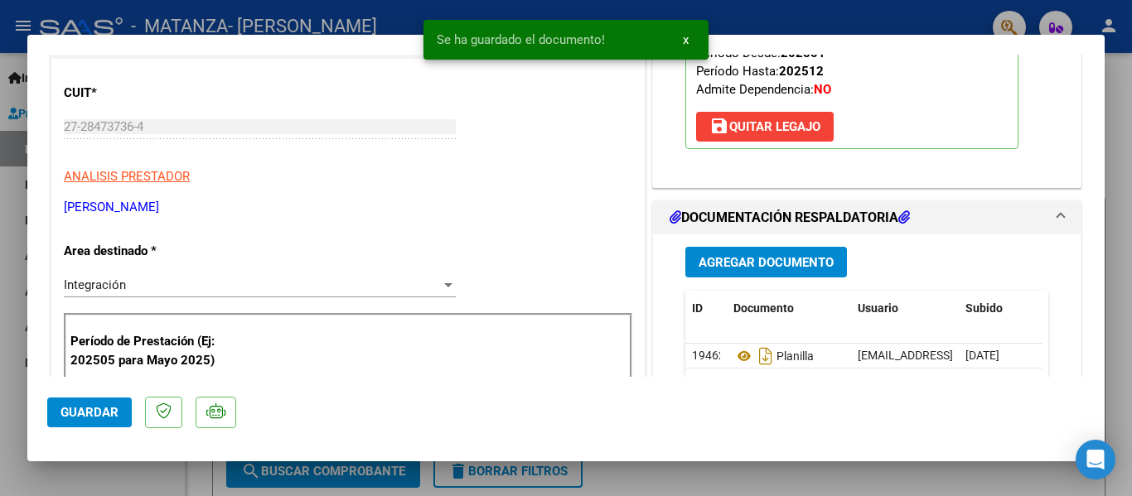
click at [331, 23] on div at bounding box center [566, 248] width 1132 height 496
type input "$ 0,00"
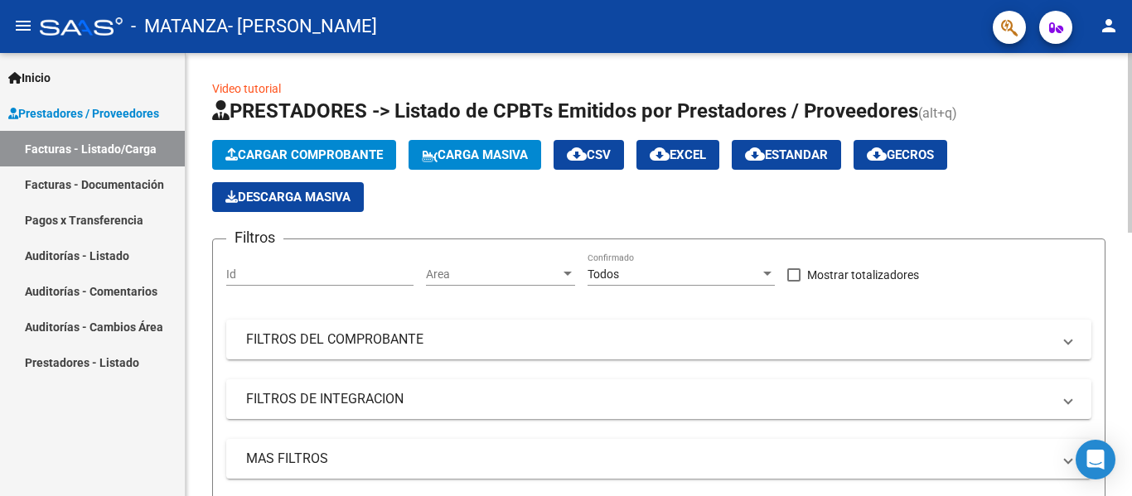
click at [303, 152] on span "Cargar Comprobante" at bounding box center [303, 155] width 157 height 15
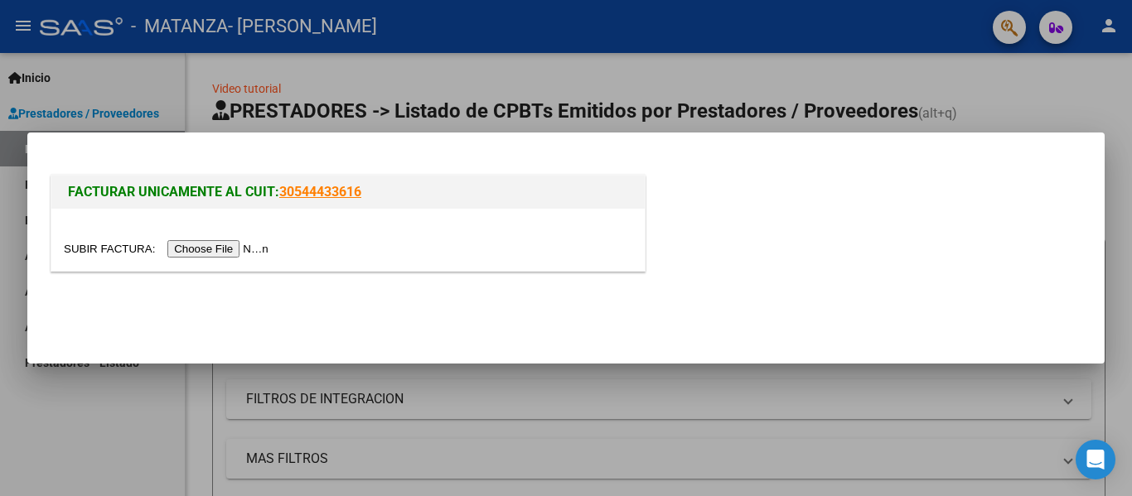
click at [252, 240] on input "file" at bounding box center [169, 248] width 210 height 17
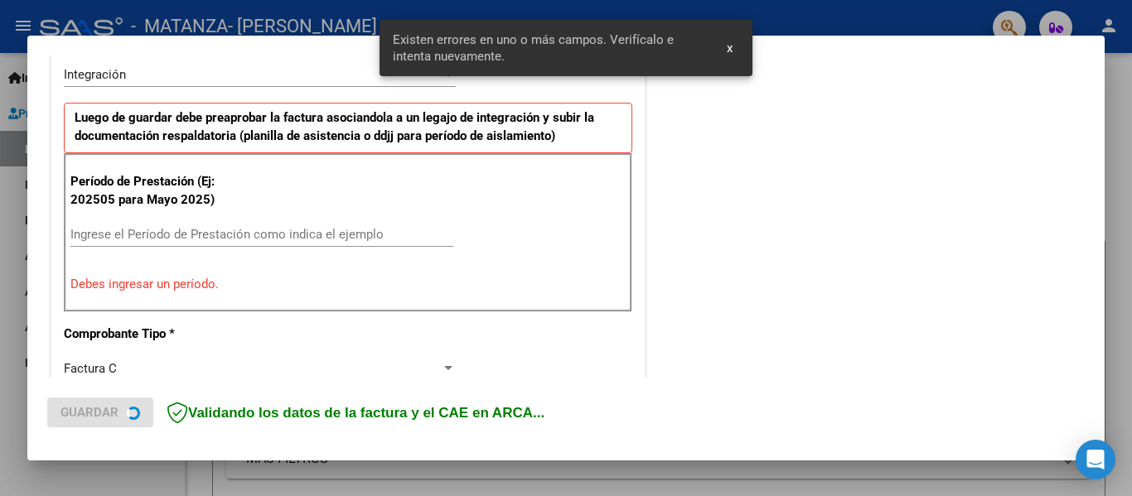
scroll to position [416, 0]
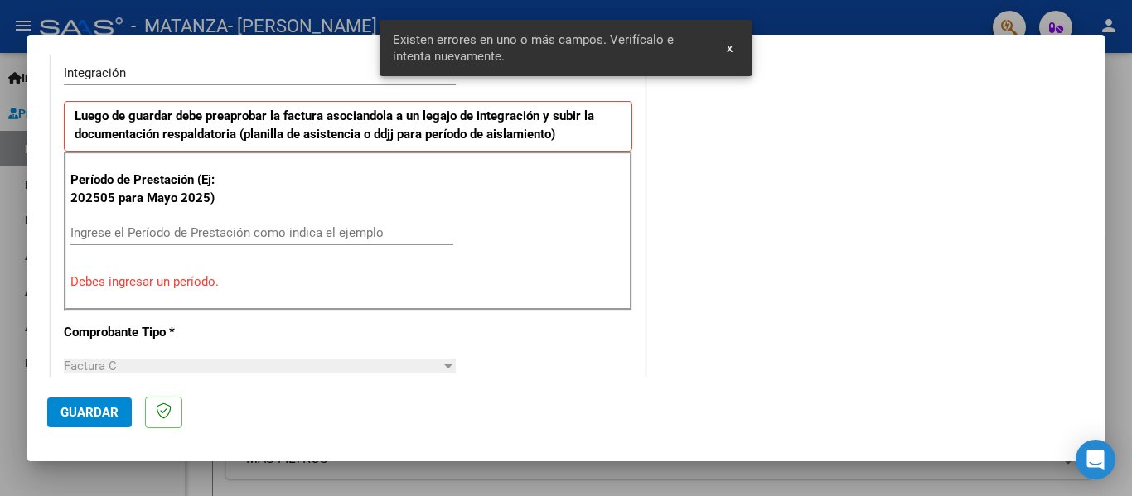
click at [222, 230] on input "Ingrese el Período de Prestación como indica el ejemplo" at bounding box center [261, 232] width 383 height 15
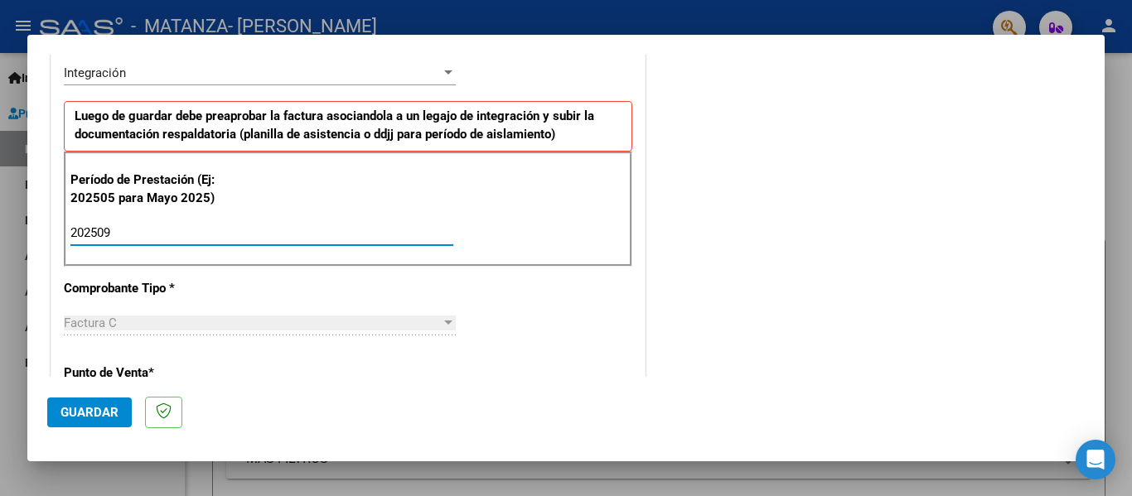
type input "202509"
click at [98, 407] on span "Guardar" at bounding box center [90, 412] width 58 height 15
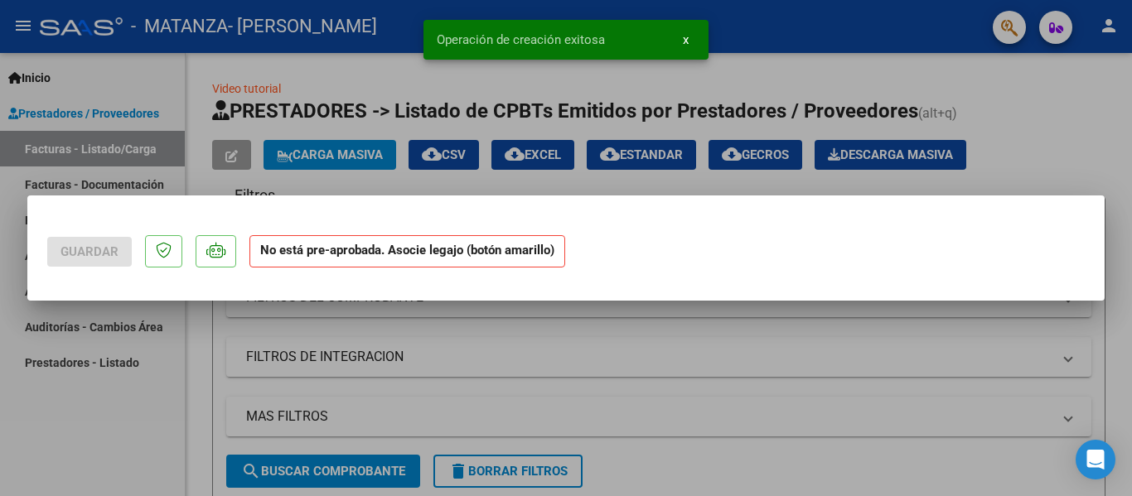
scroll to position [0, 0]
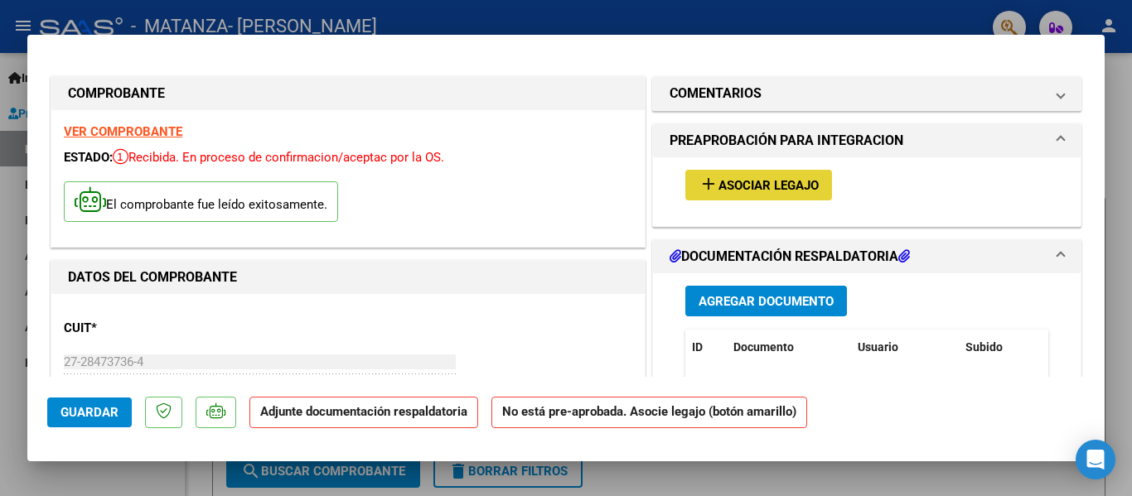
click at [737, 174] on button "add Asociar Legajo" at bounding box center [758, 185] width 147 height 31
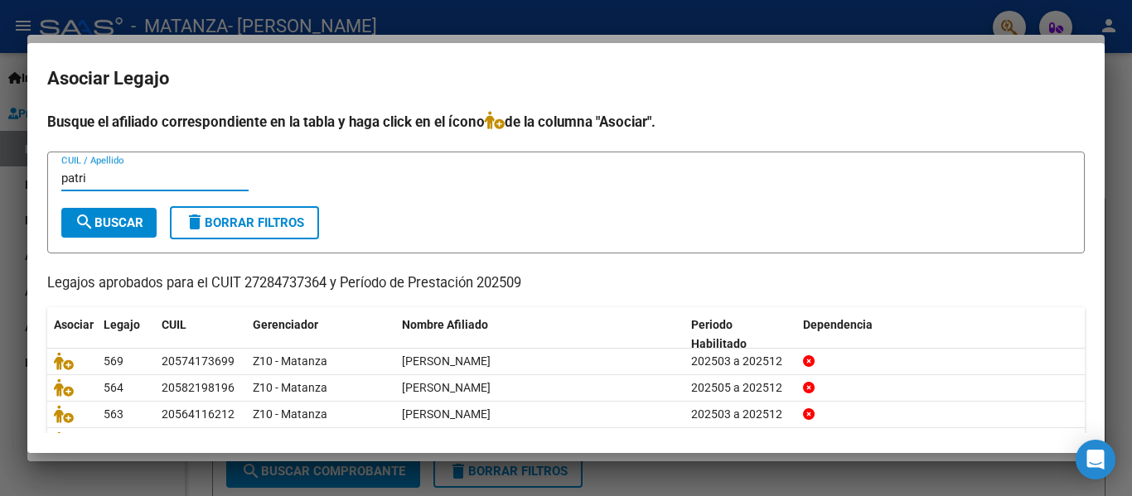
type input "patri"
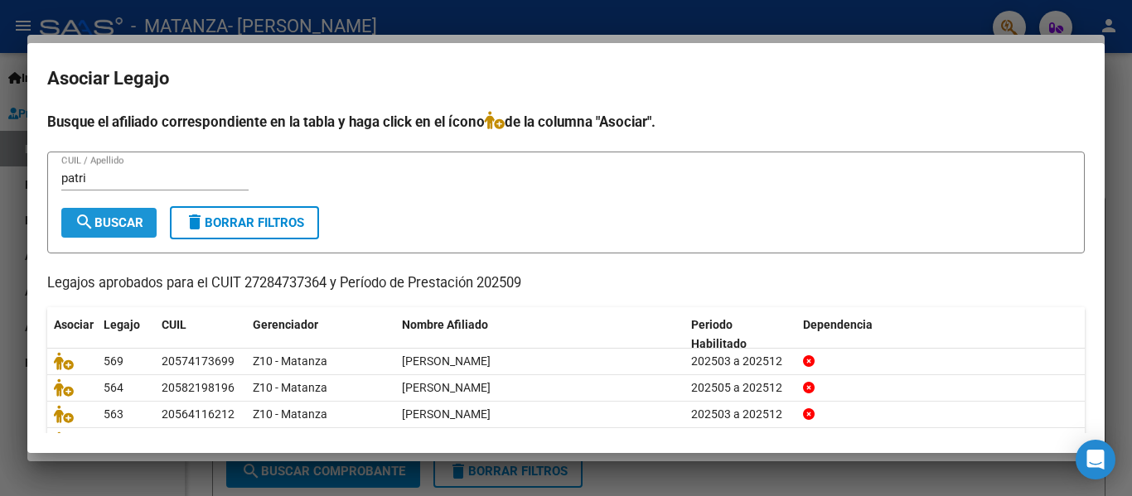
click at [106, 230] on span "search Buscar" at bounding box center [109, 222] width 69 height 15
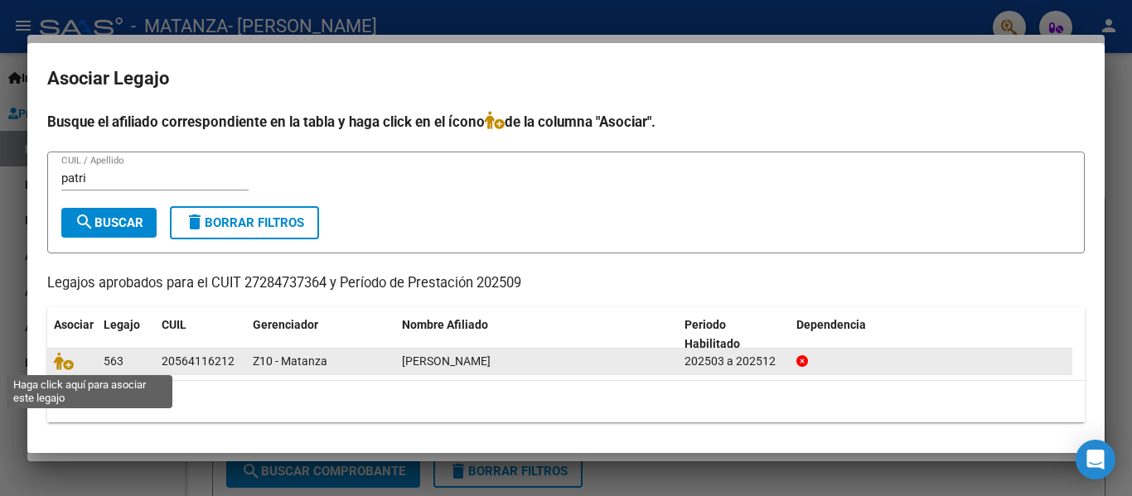
click at [75, 360] on span at bounding box center [66, 361] width 25 height 13
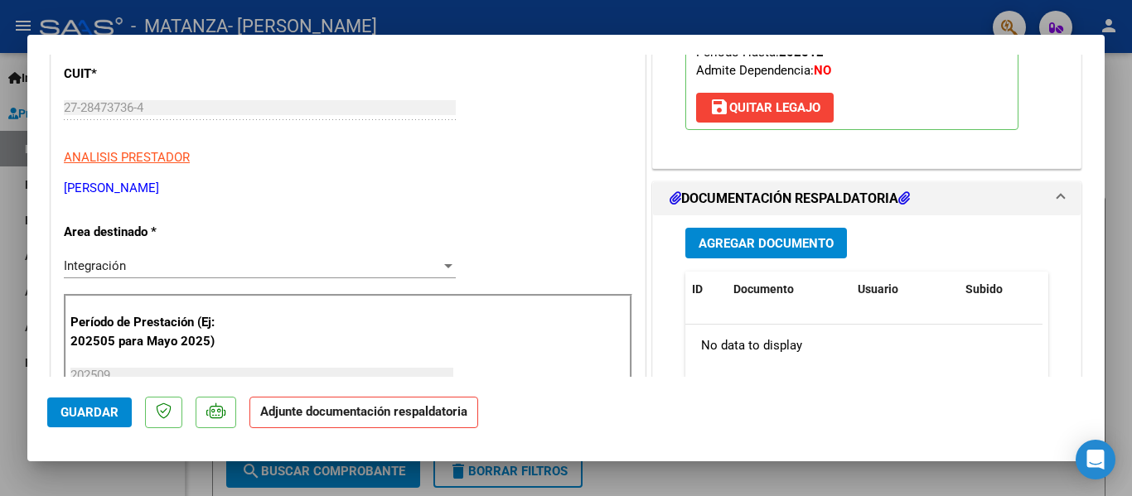
scroll to position [255, 0]
click at [712, 245] on span "Agregar Documento" at bounding box center [766, 242] width 135 height 15
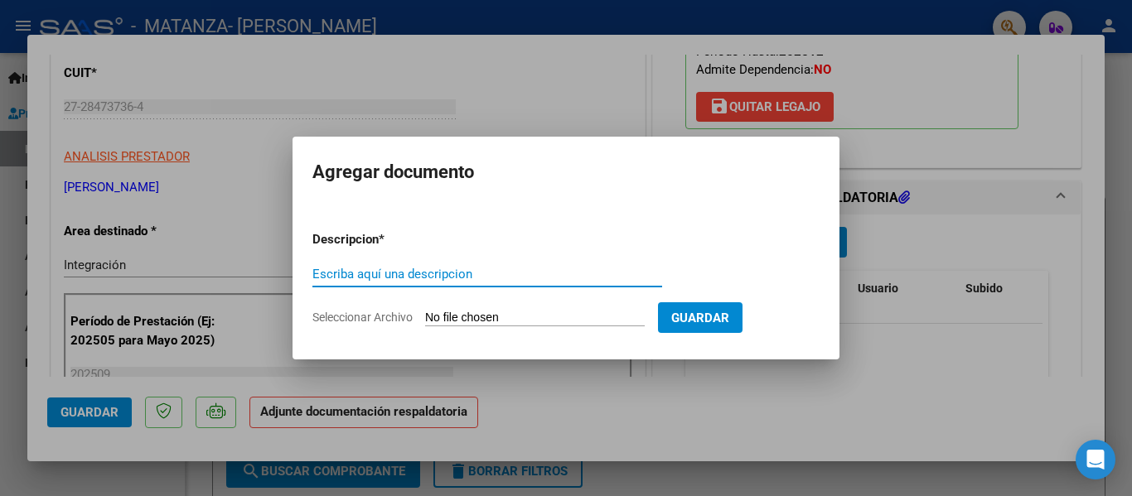
click at [429, 280] on input "Escriba aquí una descripcion" at bounding box center [487, 274] width 350 height 15
type input "planilla"
click at [473, 313] on input "Seleccionar Archivo" at bounding box center [535, 319] width 220 height 16
type input "C:\fakepath\[PERSON_NAME] 202509.pdf"
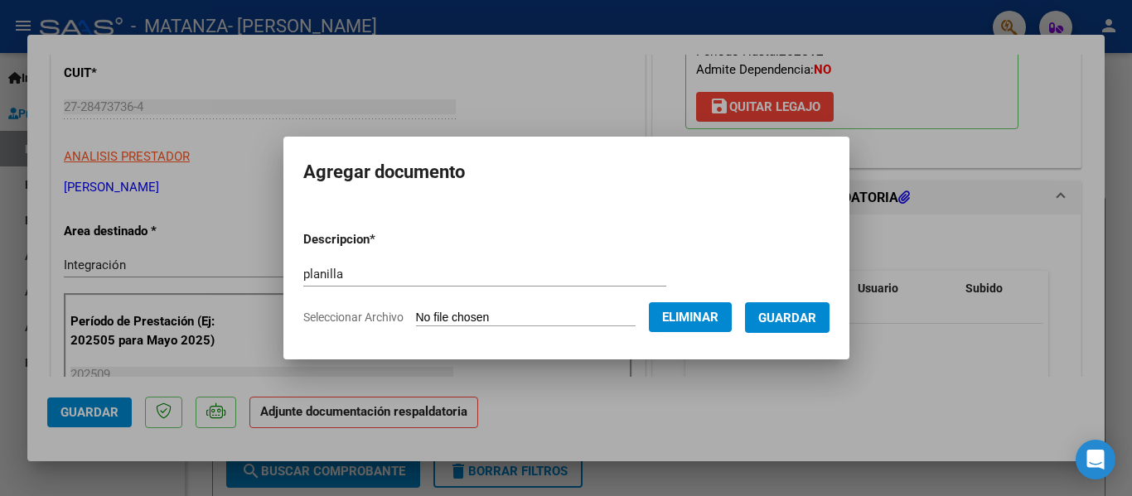
click at [814, 317] on span "Guardar" at bounding box center [787, 318] width 58 height 15
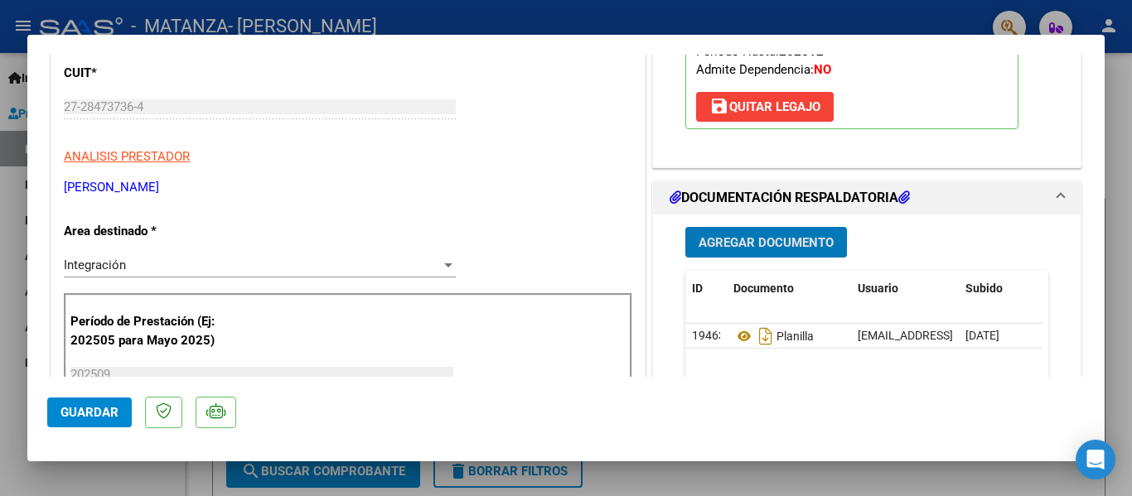
click at [335, 9] on div at bounding box center [566, 248] width 1132 height 496
type input "$ 0,00"
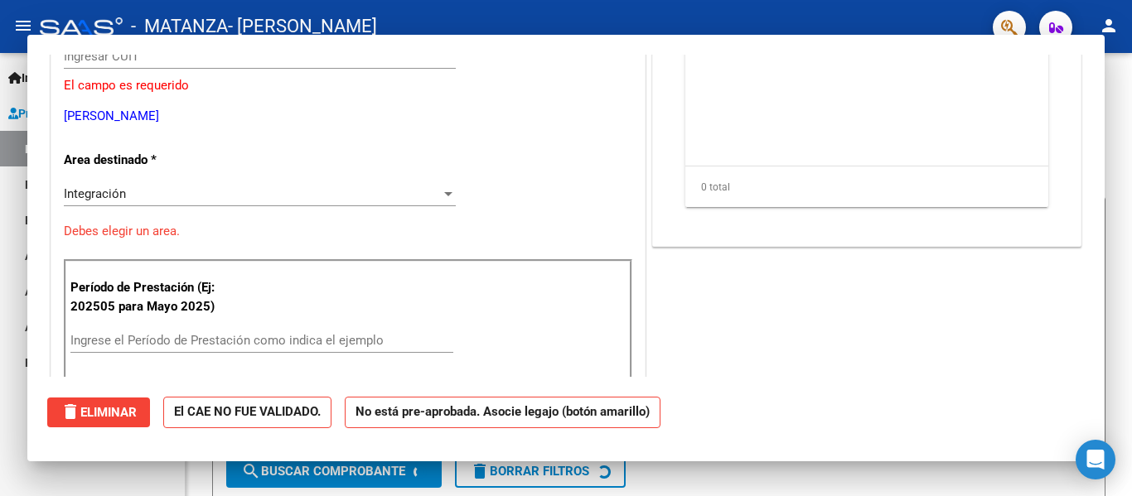
scroll to position [205, 0]
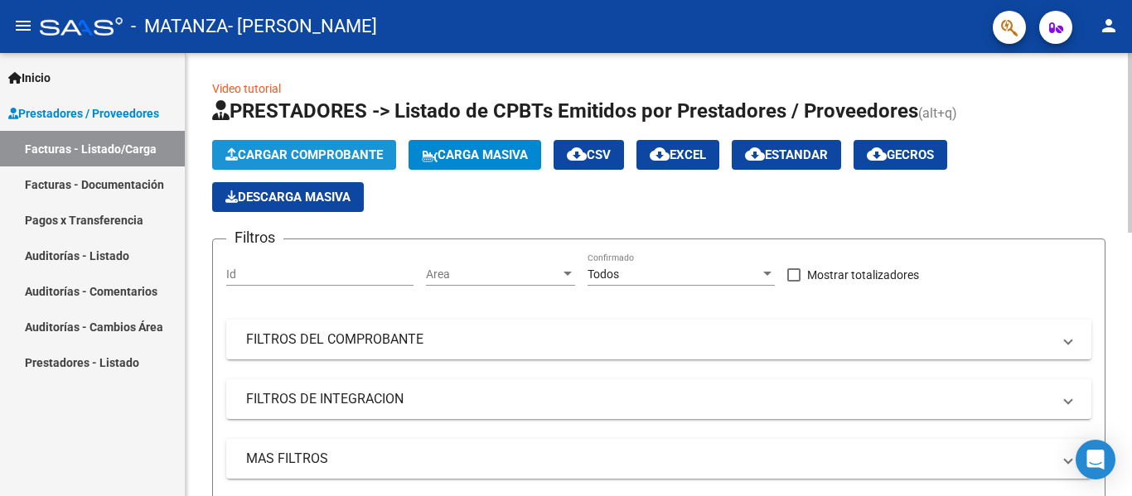
click at [297, 162] on button "Cargar Comprobante" at bounding box center [304, 155] width 184 height 30
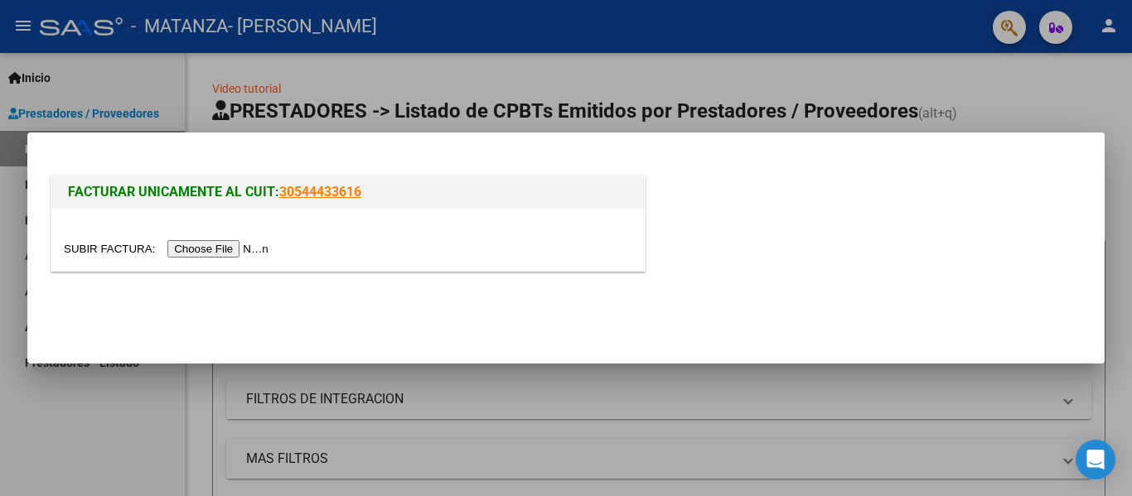
click at [238, 252] on input "file" at bounding box center [169, 248] width 210 height 17
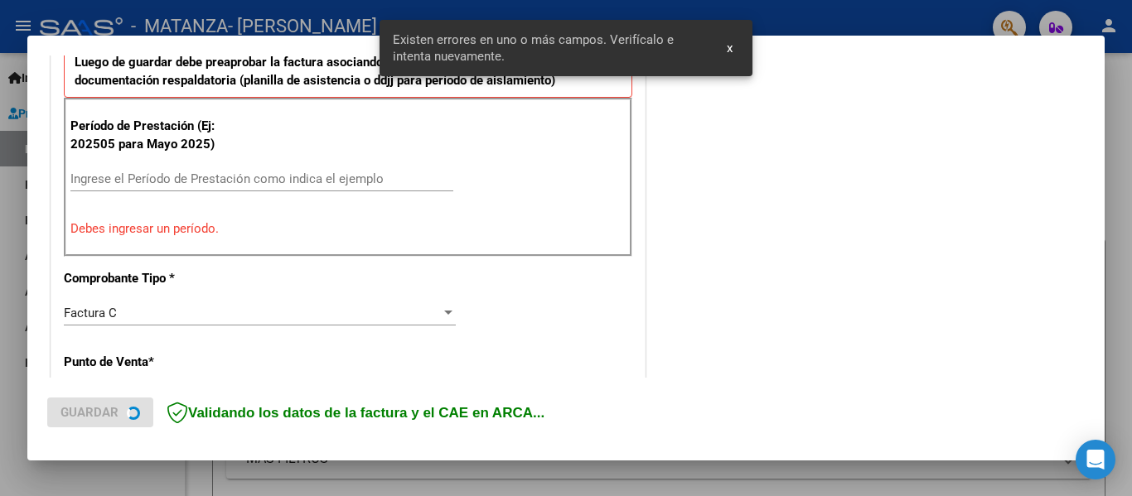
scroll to position [472, 0]
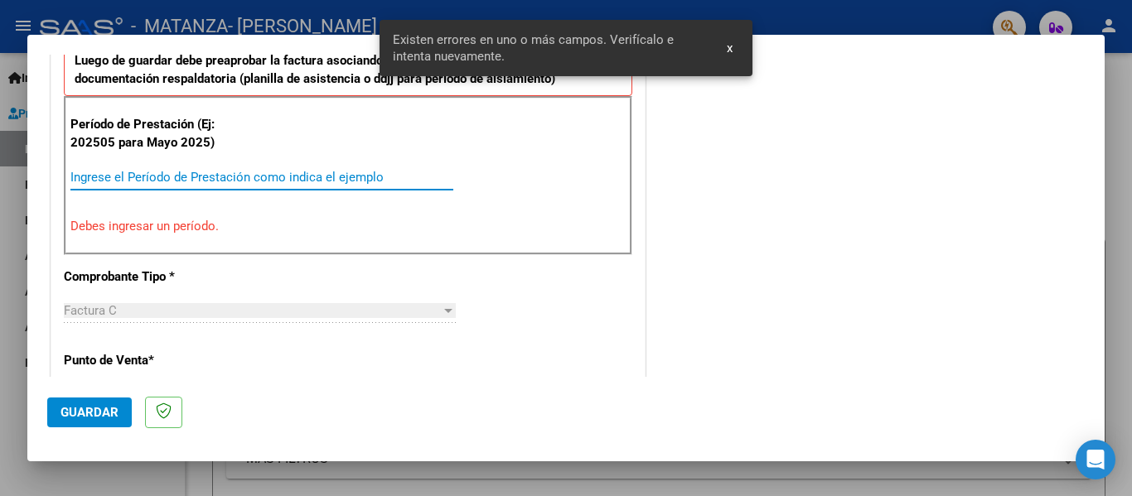
click at [152, 182] on input "Ingrese el Período de Prestación como indica el ejemplo" at bounding box center [261, 177] width 383 height 15
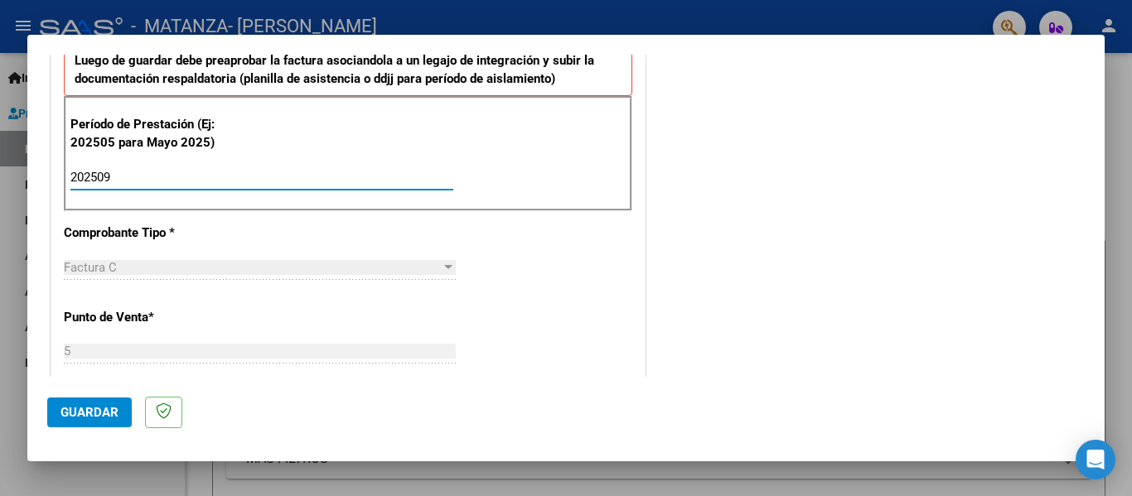
type input "202509"
click at [91, 422] on button "Guardar" at bounding box center [89, 413] width 85 height 30
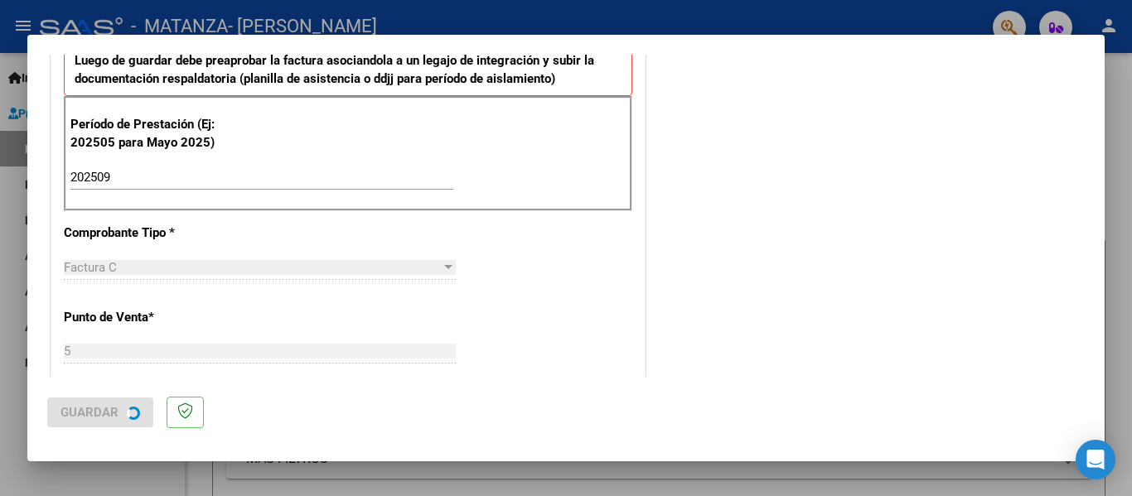
scroll to position [0, 0]
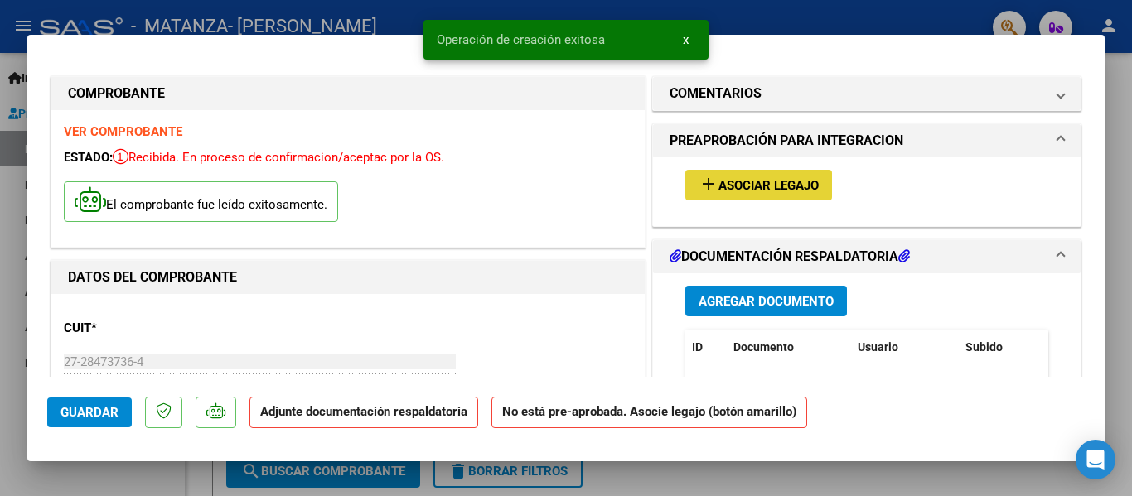
click at [787, 175] on button "add Asociar Legajo" at bounding box center [758, 185] width 147 height 31
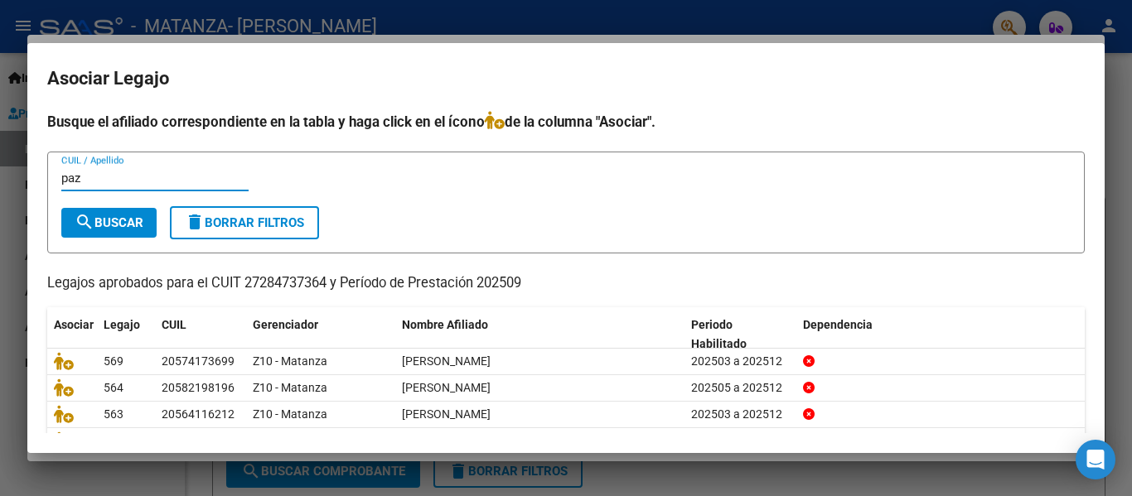
type input "paz"
click at [128, 216] on span "search Buscar" at bounding box center [109, 222] width 69 height 15
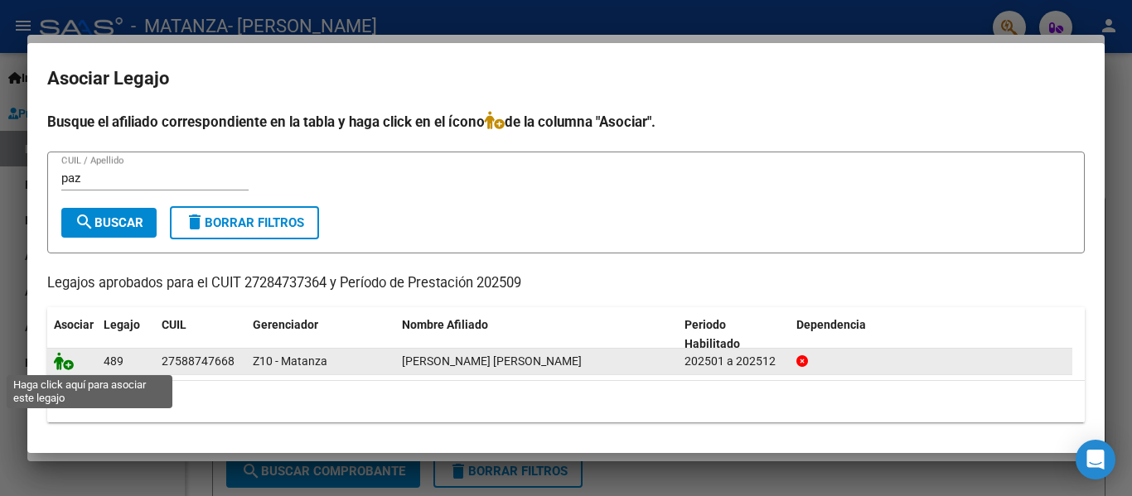
click at [69, 364] on icon at bounding box center [64, 361] width 20 height 18
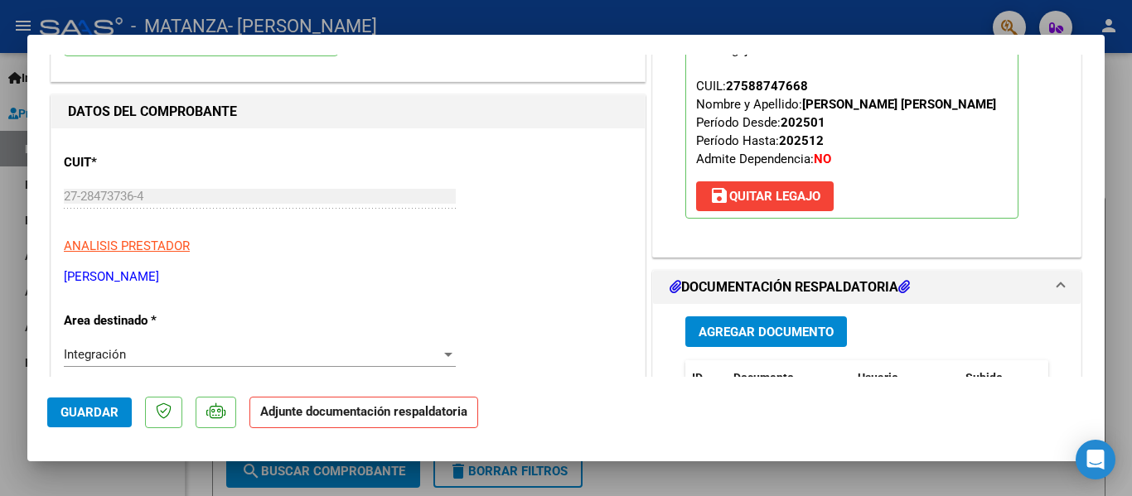
scroll to position [167, 0]
click at [735, 336] on span "Agregar Documento" at bounding box center [766, 331] width 135 height 15
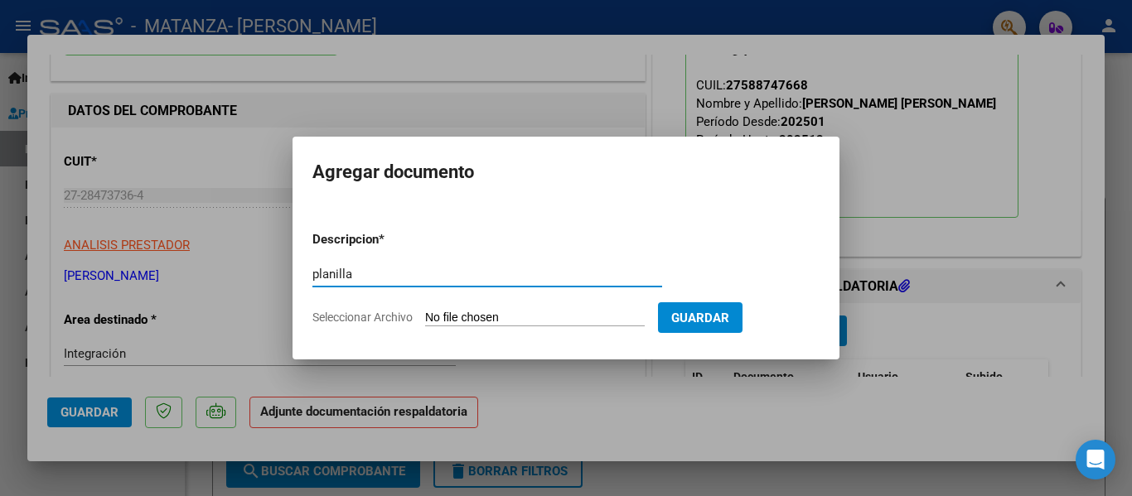
type input "planilla"
click at [473, 316] on input "Seleccionar Archivo" at bounding box center [535, 319] width 220 height 16
type input "C:\fakepath\[PERSON_NAME] ALMA 202509.pdf"
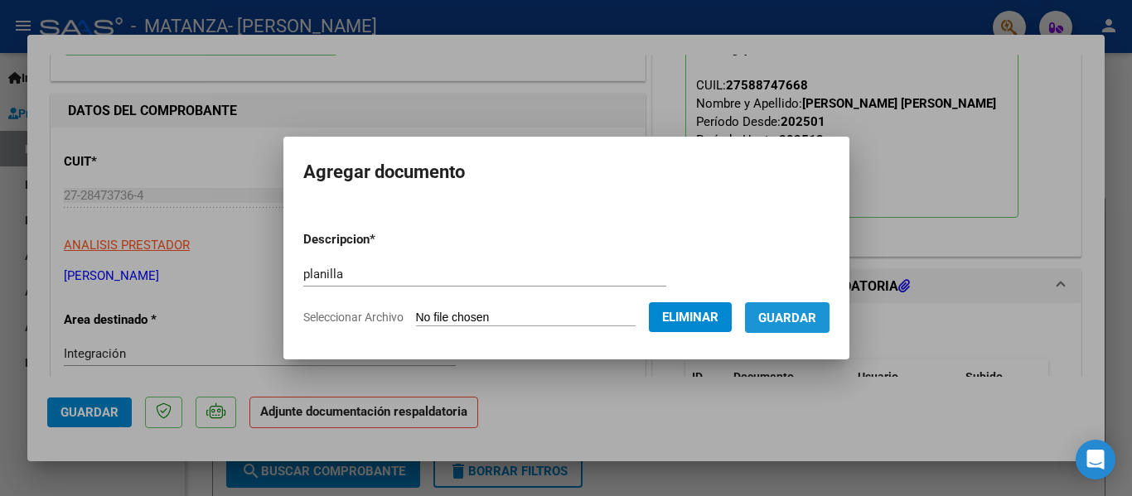
click at [816, 324] on span "Guardar" at bounding box center [787, 318] width 58 height 15
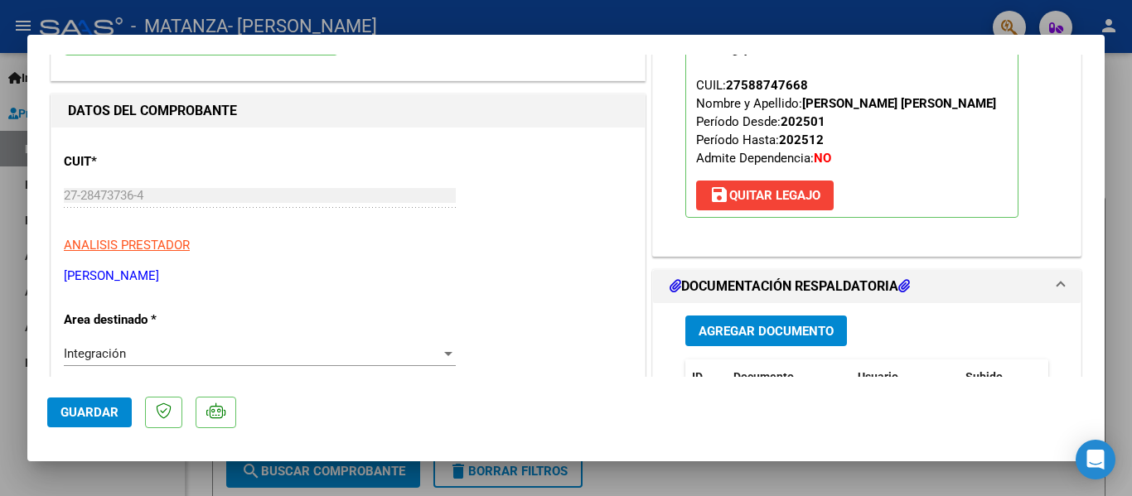
click at [228, 22] on div at bounding box center [566, 248] width 1132 height 496
type input "$ 0,00"
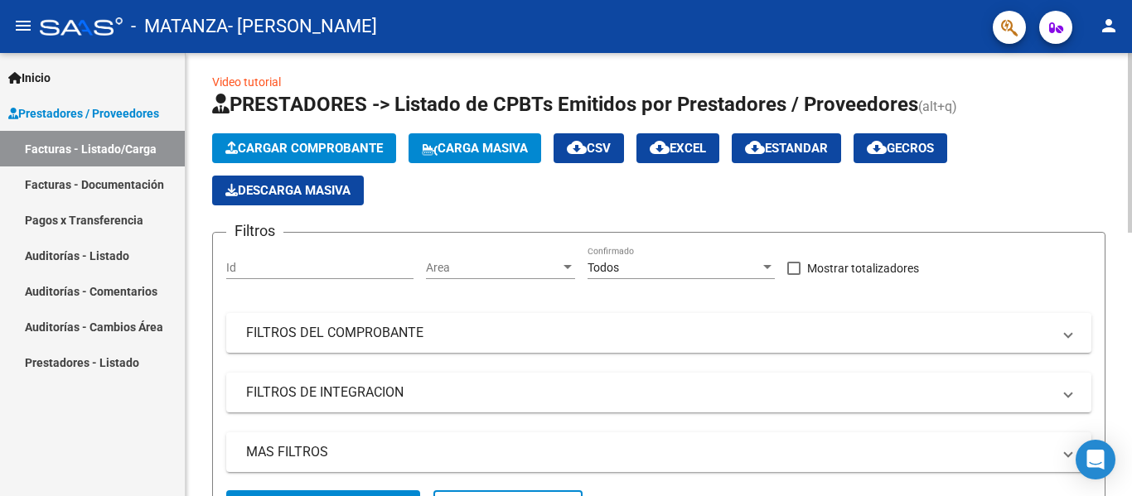
scroll to position [0, 0]
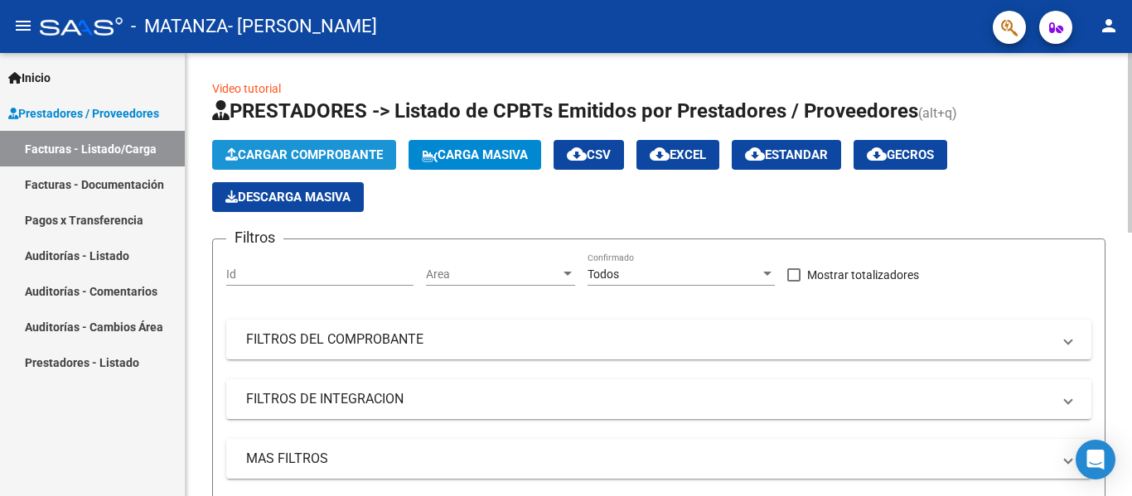
click at [363, 152] on span "Cargar Comprobante" at bounding box center [303, 155] width 157 height 15
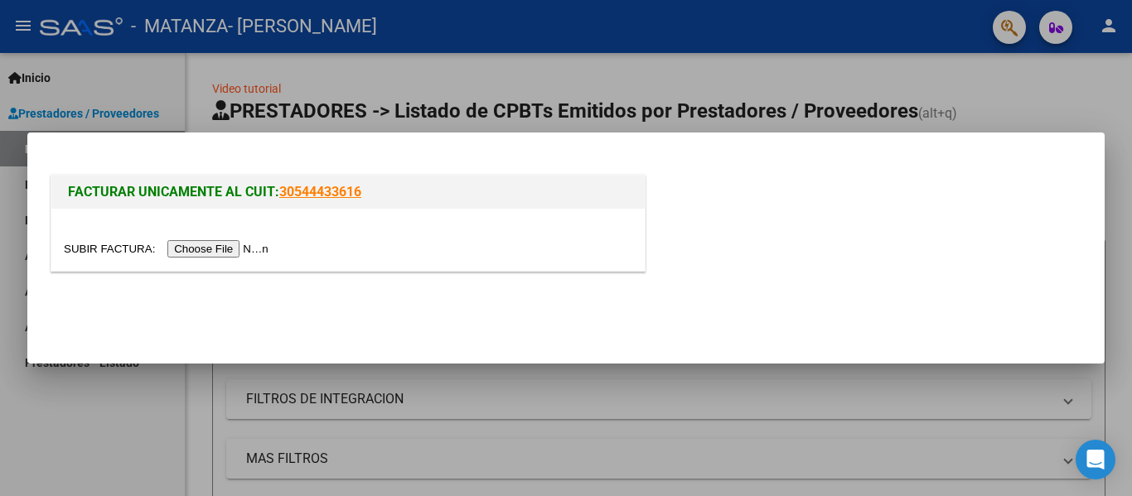
click at [237, 241] on input "file" at bounding box center [169, 248] width 210 height 17
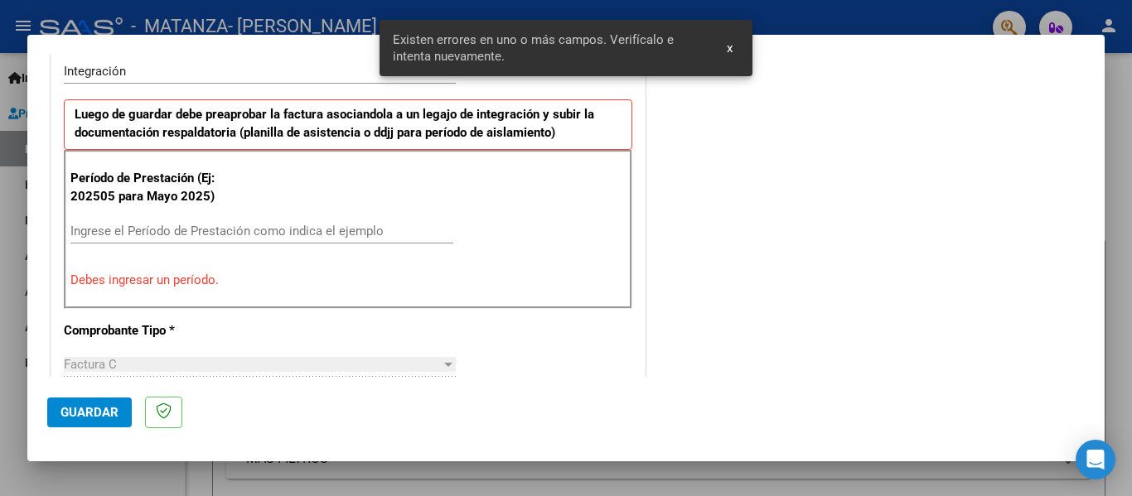
scroll to position [415, 0]
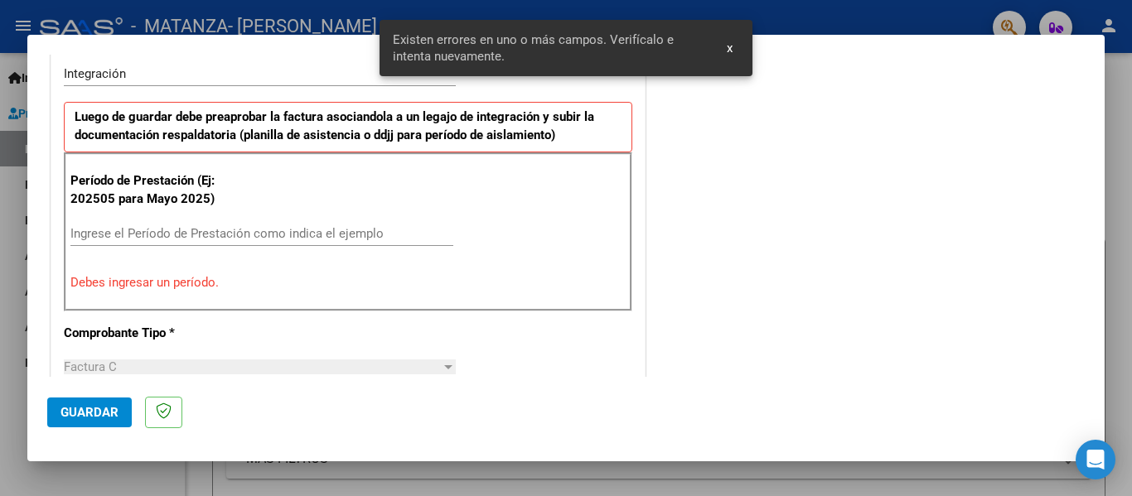
click at [201, 228] on input "Ingrese el Período de Prestación como indica el ejemplo" at bounding box center [261, 233] width 383 height 15
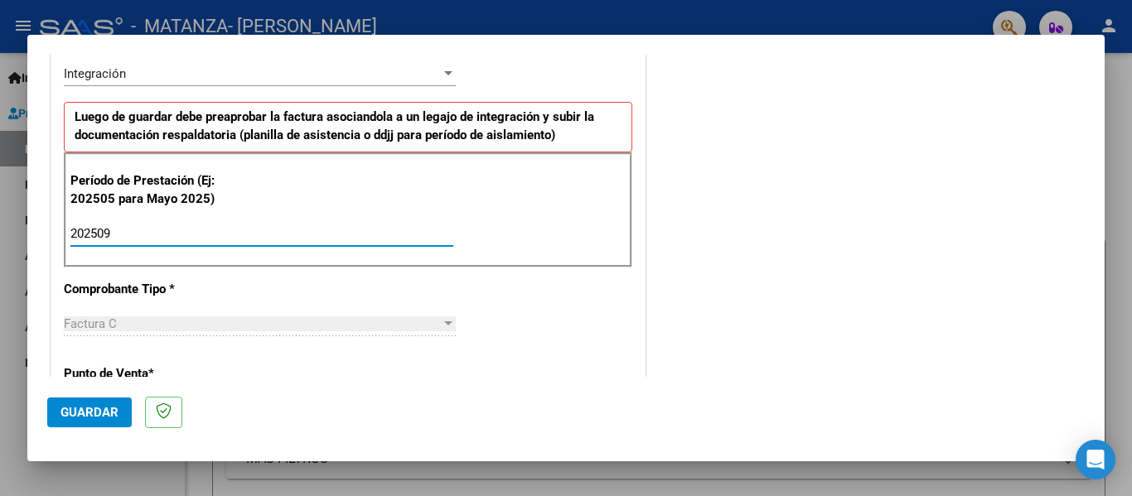
type input "202509"
click at [94, 424] on button "Guardar" at bounding box center [89, 413] width 85 height 30
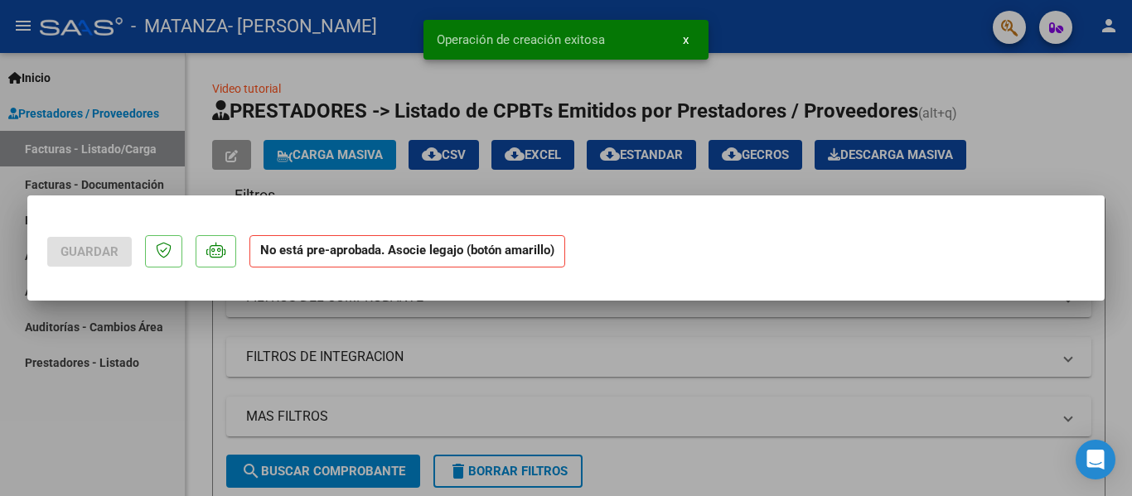
scroll to position [0, 0]
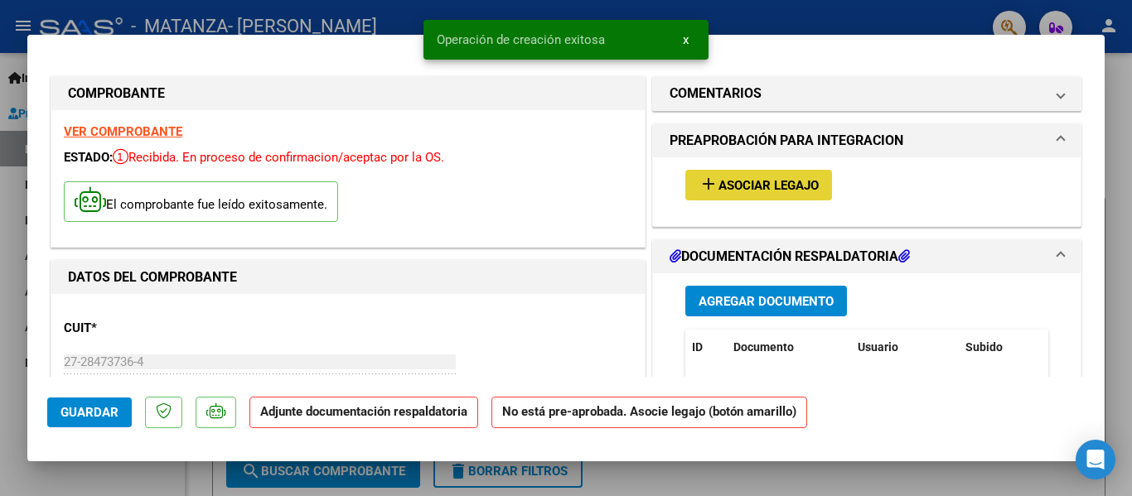
click at [776, 193] on span "Asociar Legajo" at bounding box center [769, 185] width 100 height 15
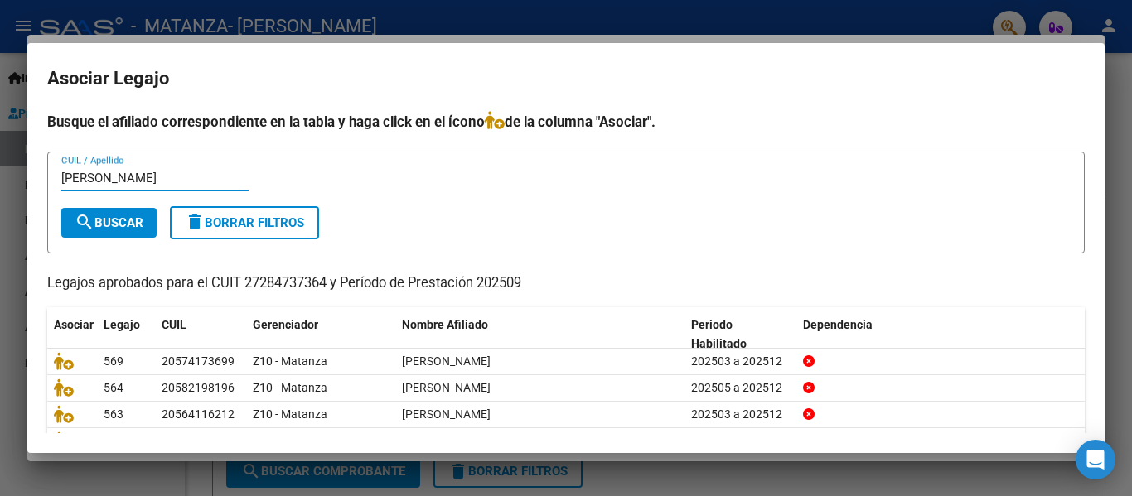
type input "[PERSON_NAME]"
click at [101, 238] on form "[PERSON_NAME] / Apellido search Buscar delete Borrar Filtros" at bounding box center [566, 203] width 1038 height 102
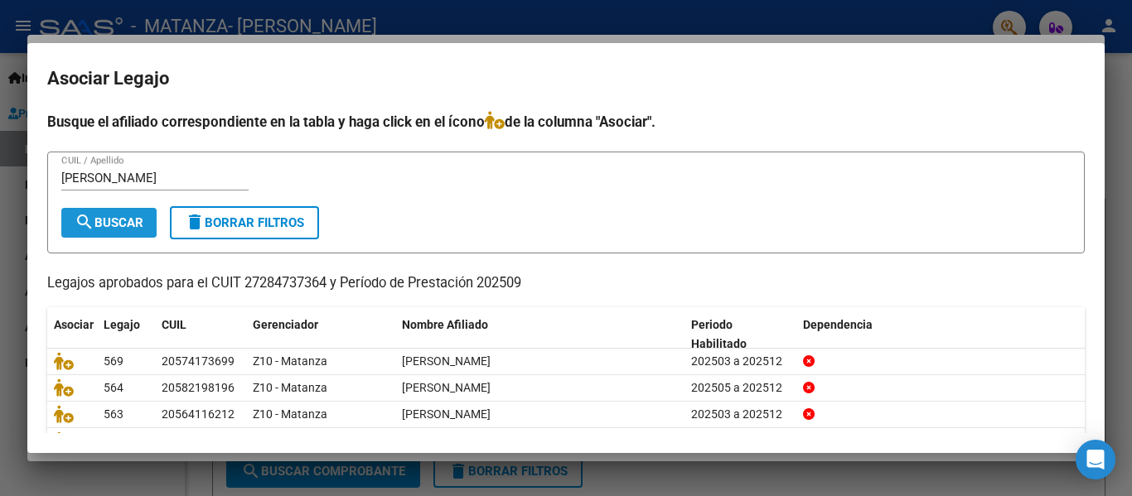
click at [104, 231] on button "search Buscar" at bounding box center [108, 223] width 95 height 30
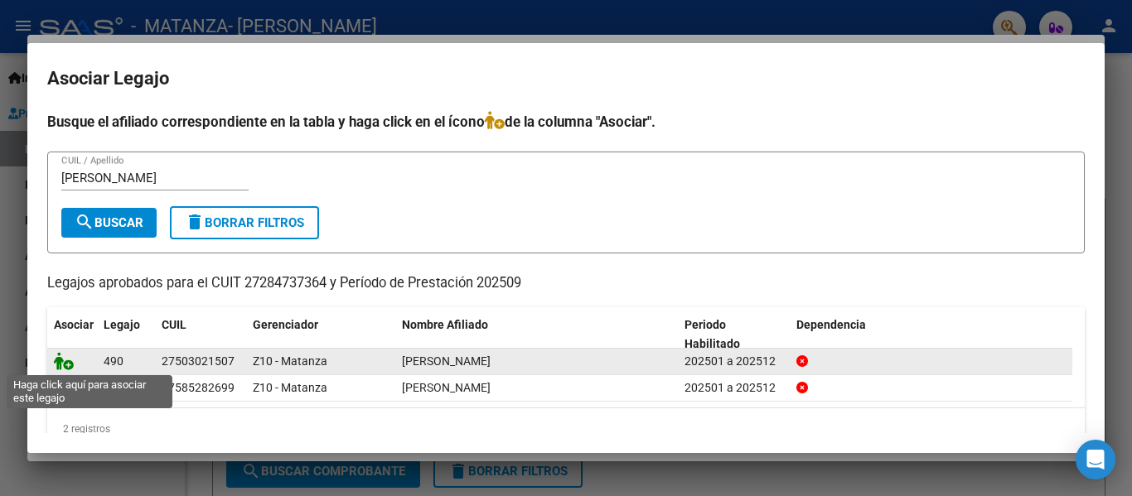
click at [70, 363] on icon at bounding box center [64, 361] width 20 height 18
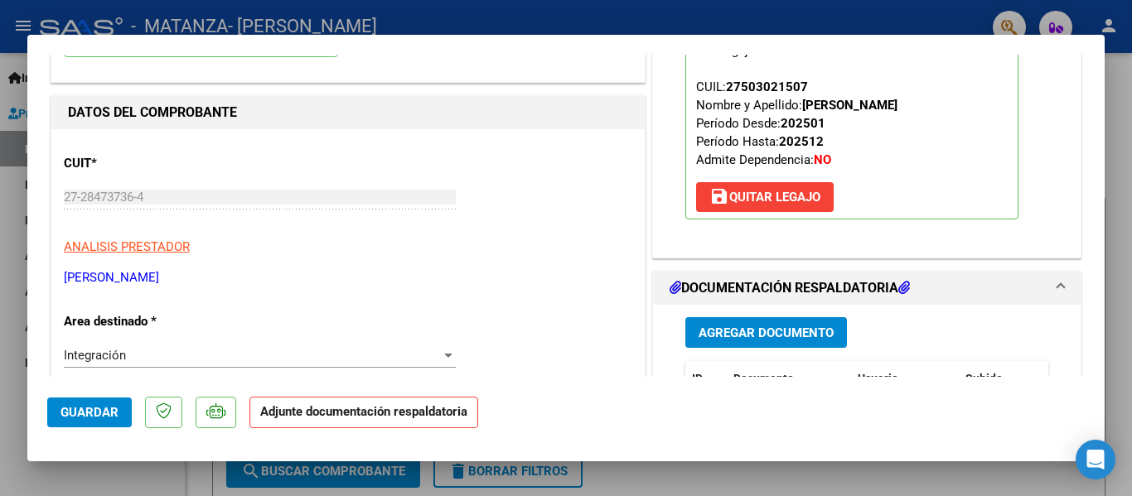
scroll to position [166, 0]
click at [700, 330] on span "Agregar Documento" at bounding box center [766, 332] width 135 height 15
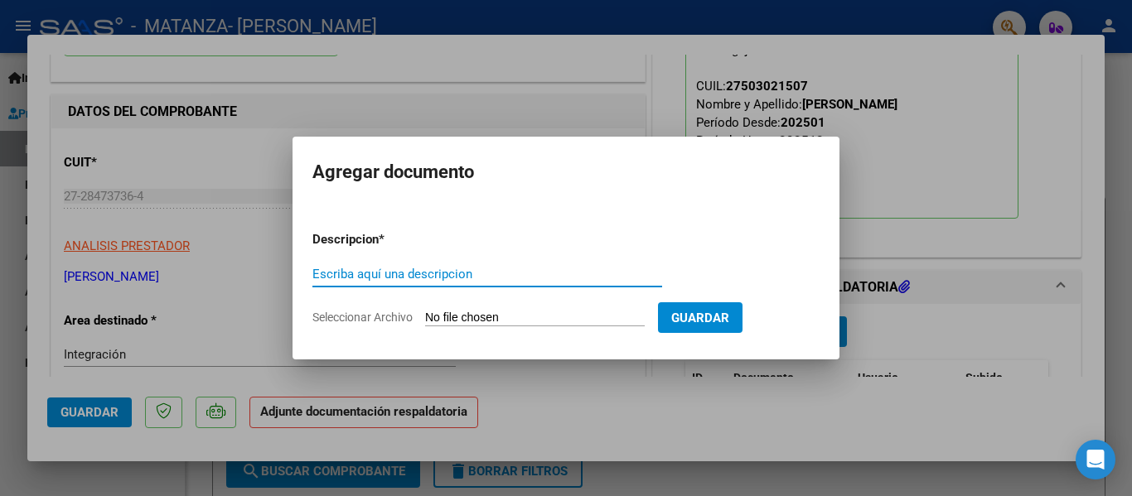
click at [477, 274] on input "Escriba aquí una descripcion" at bounding box center [487, 274] width 350 height 15
type input "planilla"
click at [466, 309] on form "Descripcion * planilla Escriba aquí una descripcion Seleccionar Archivo Guardar" at bounding box center [565, 278] width 507 height 121
click at [459, 318] on input "Seleccionar Archivo" at bounding box center [535, 319] width 220 height 16
type input "C:\fakepath\[PERSON_NAME] [DATE].pdf"
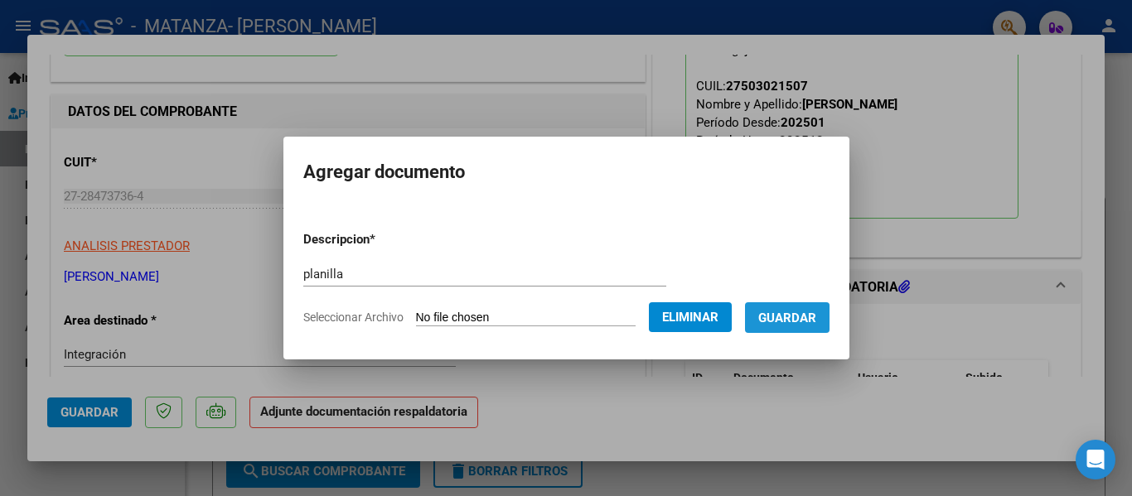
click at [791, 323] on span "Guardar" at bounding box center [787, 318] width 58 height 15
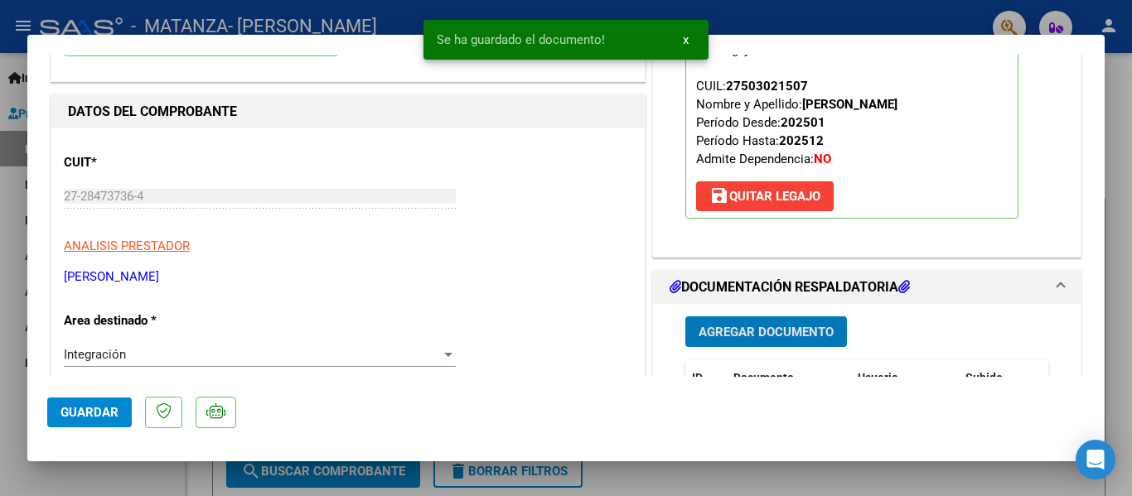
click at [296, 18] on div at bounding box center [566, 248] width 1132 height 496
type input "$ 0,00"
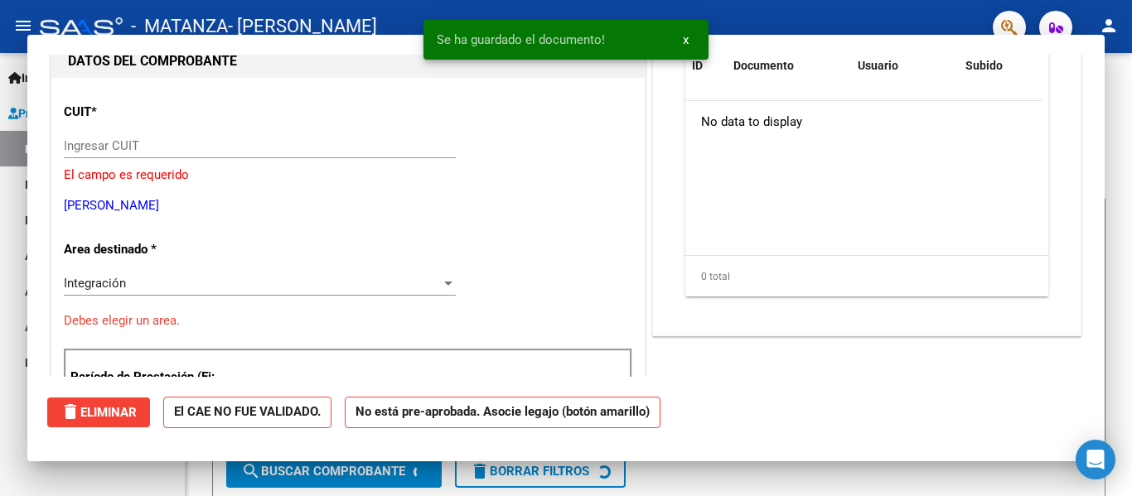
scroll to position [176, 0]
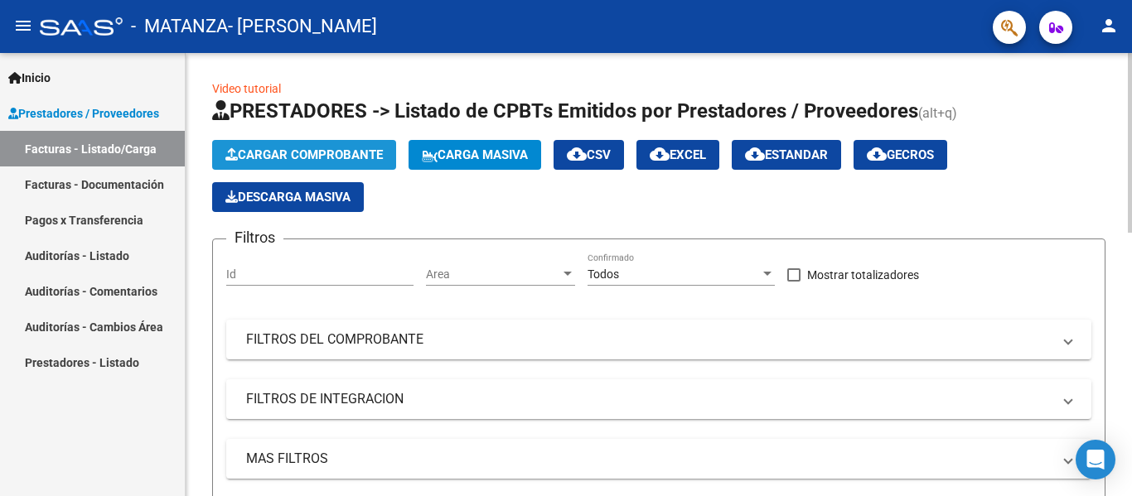
click at [323, 152] on span "Cargar Comprobante" at bounding box center [303, 155] width 157 height 15
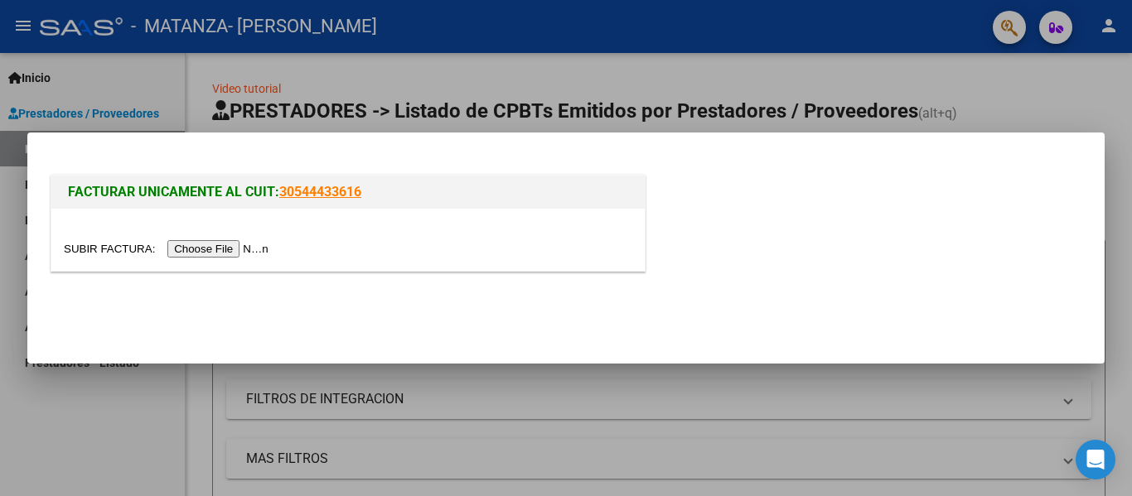
click at [254, 249] on input "file" at bounding box center [169, 248] width 210 height 17
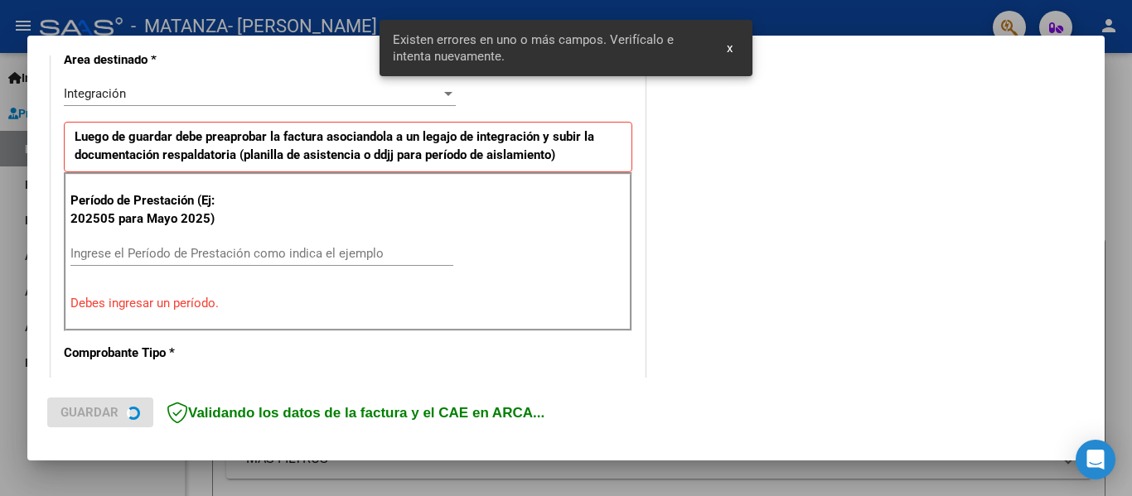
scroll to position [416, 0]
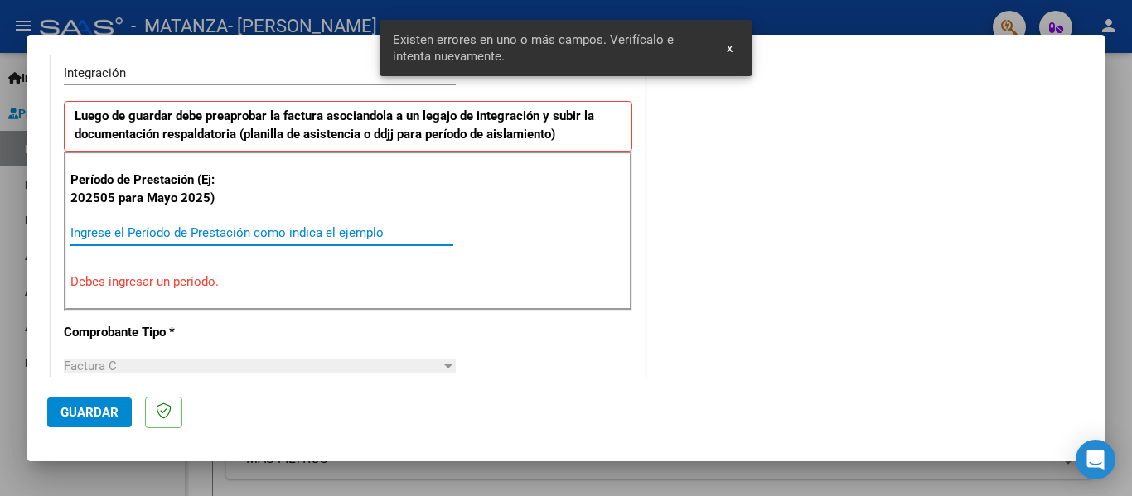
click at [220, 235] on input "Ingrese el Período de Prestación como indica el ejemplo" at bounding box center [261, 232] width 383 height 15
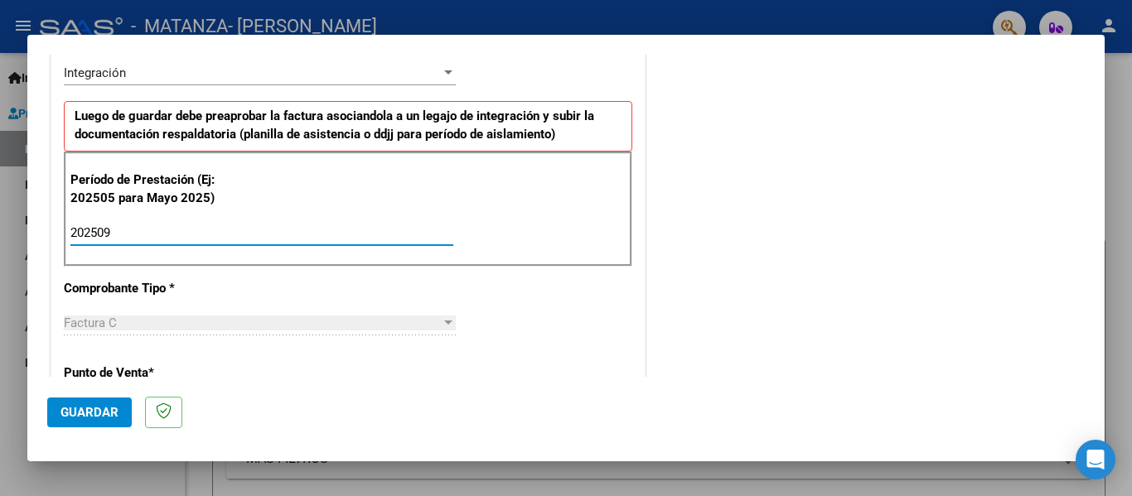
type input "202509"
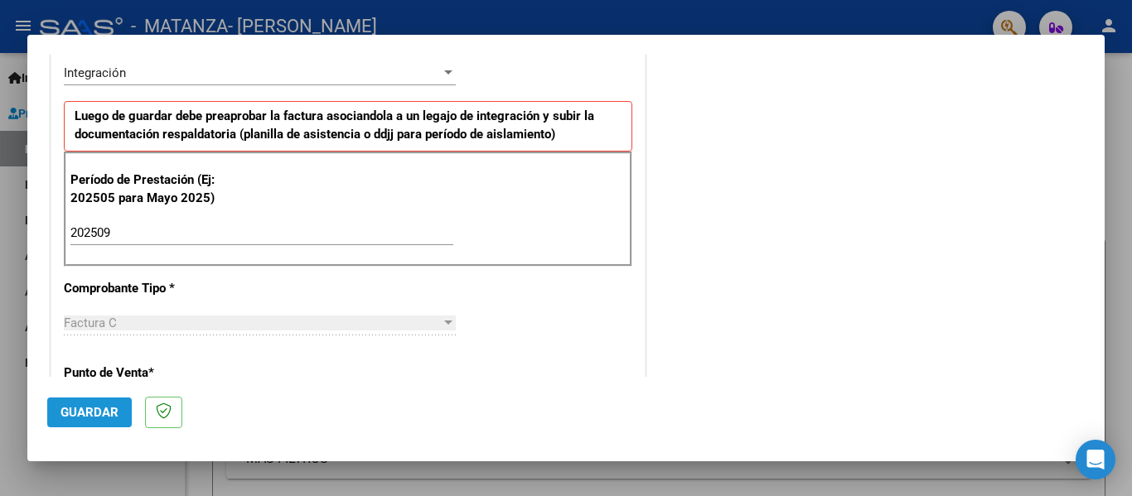
click at [90, 419] on span "Guardar" at bounding box center [90, 412] width 58 height 15
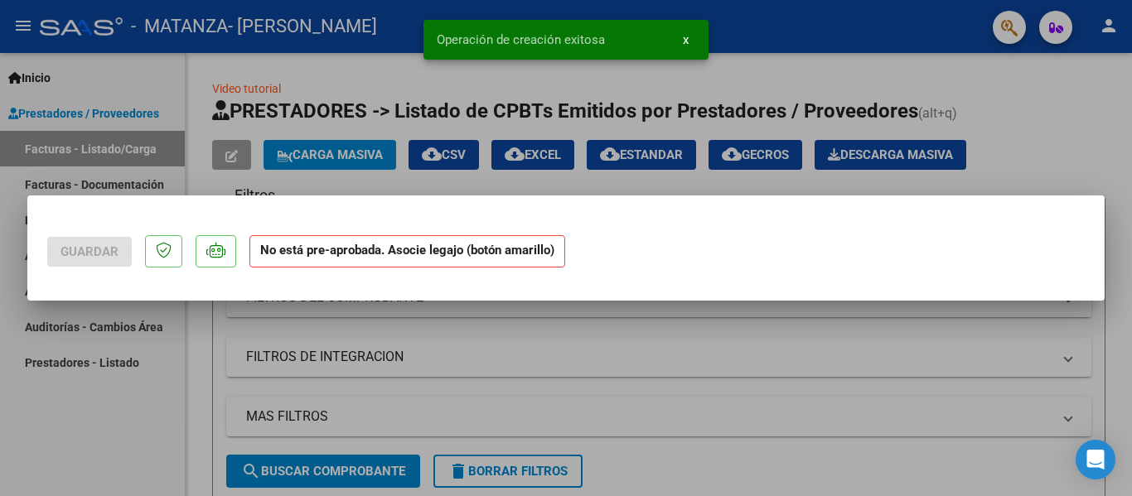
scroll to position [0, 0]
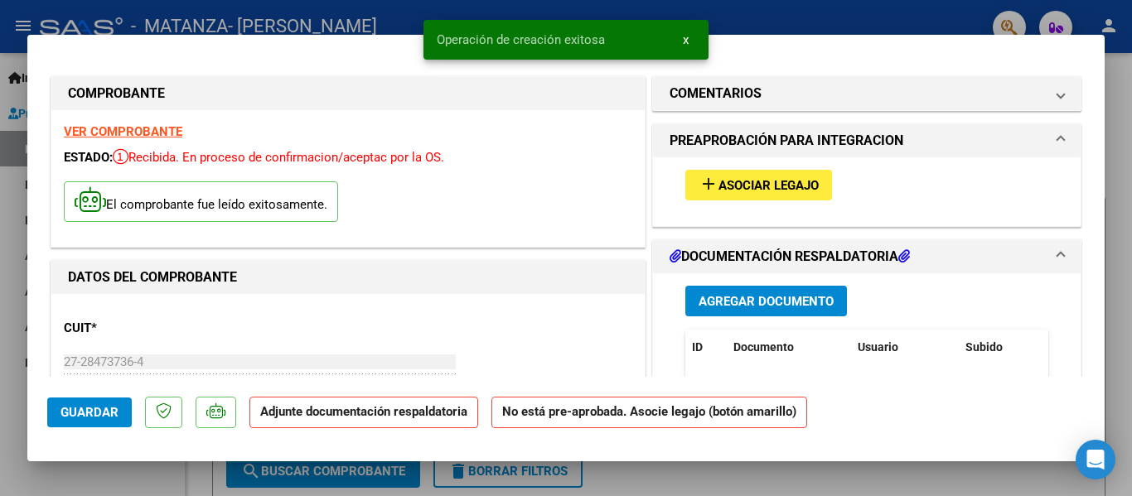
click at [818, 173] on button "add Asociar Legajo" at bounding box center [758, 185] width 147 height 31
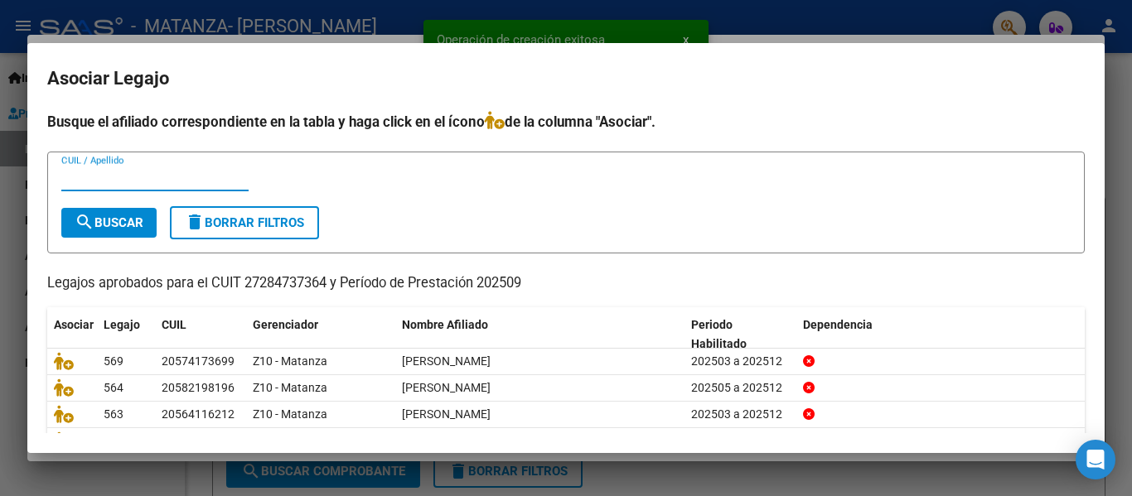
click at [135, 179] on input "CUIL / Apellido" at bounding box center [154, 178] width 187 height 15
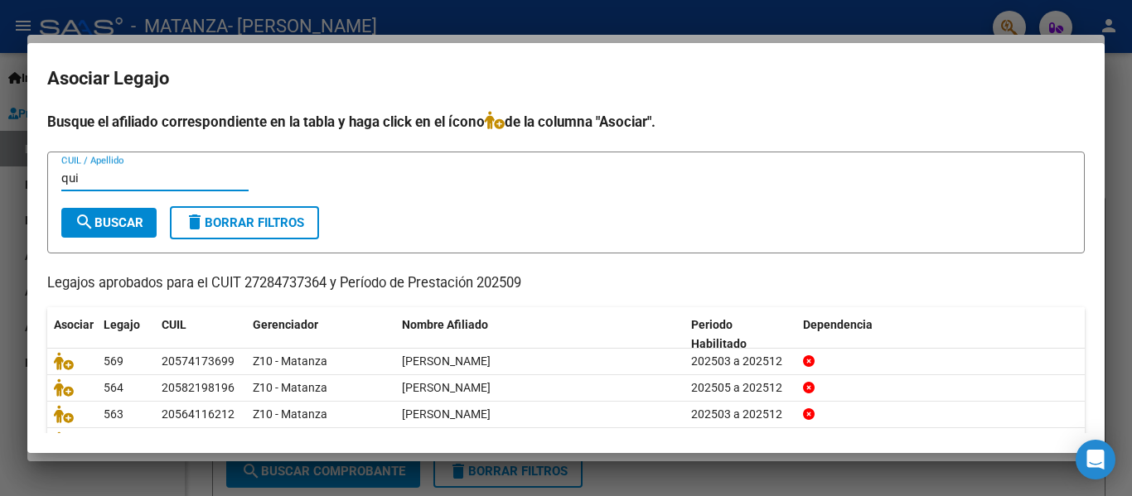
type input "qui"
click at [90, 220] on mat-icon "search" at bounding box center [85, 222] width 20 height 20
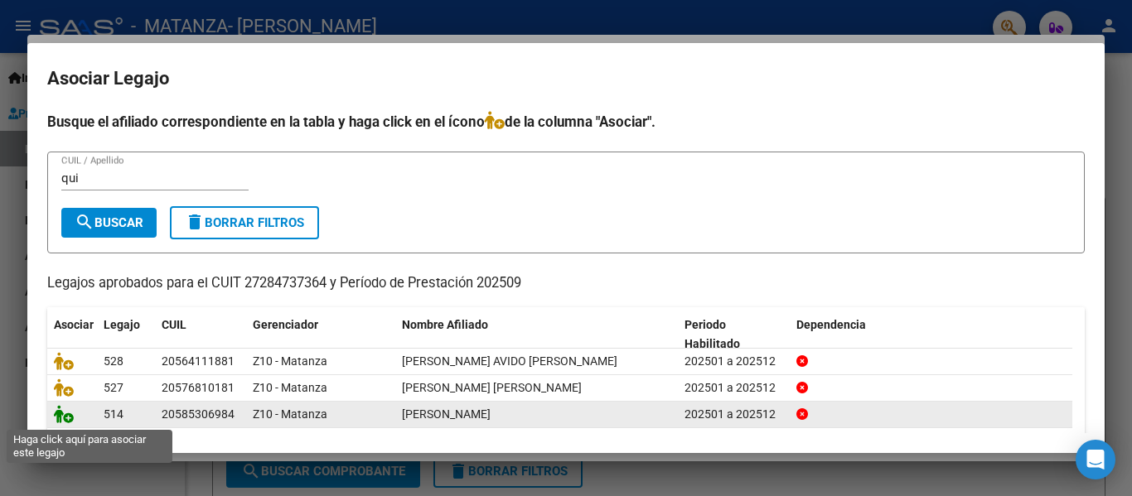
click at [72, 424] on icon at bounding box center [64, 414] width 20 height 18
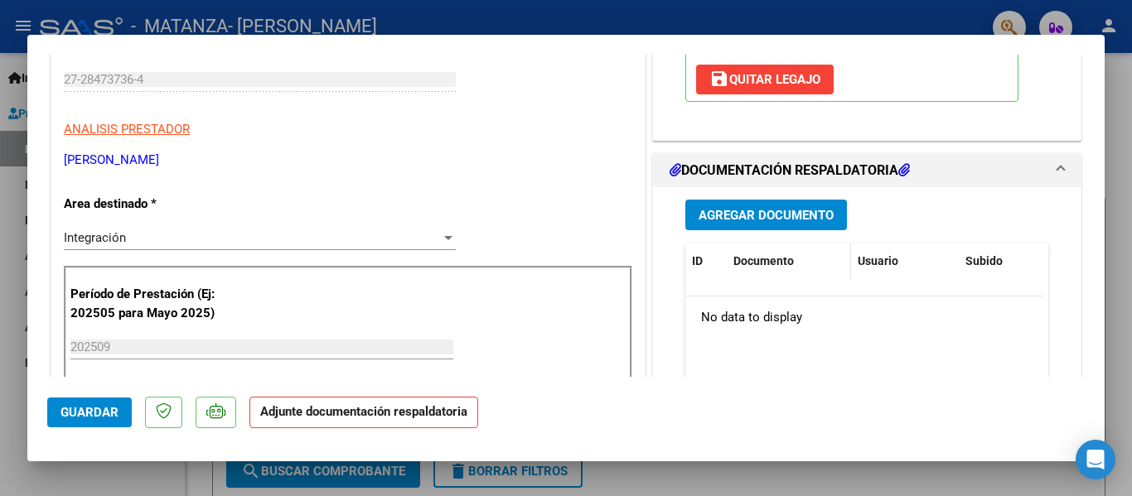
scroll to position [297, 0]
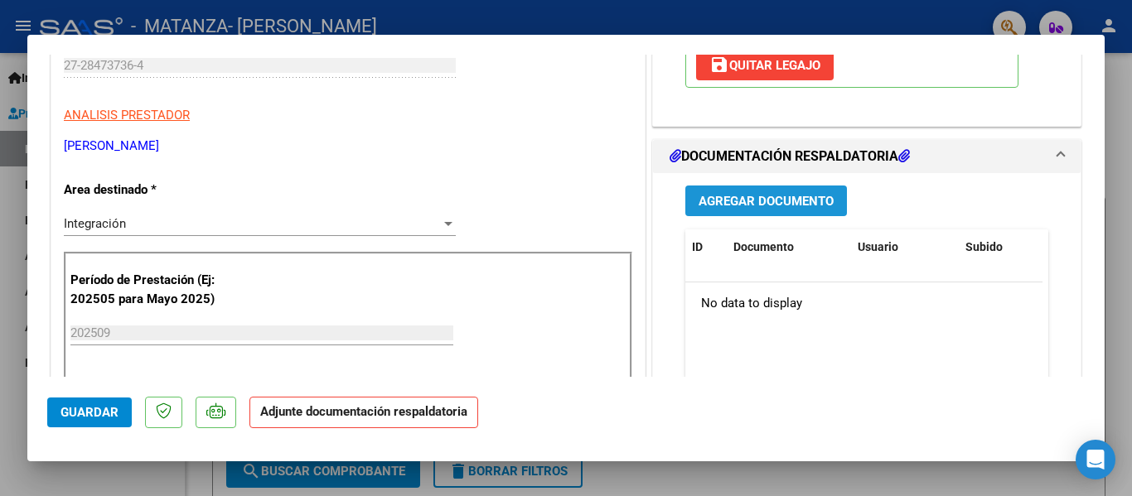
click at [765, 206] on span "Agregar Documento" at bounding box center [766, 201] width 135 height 15
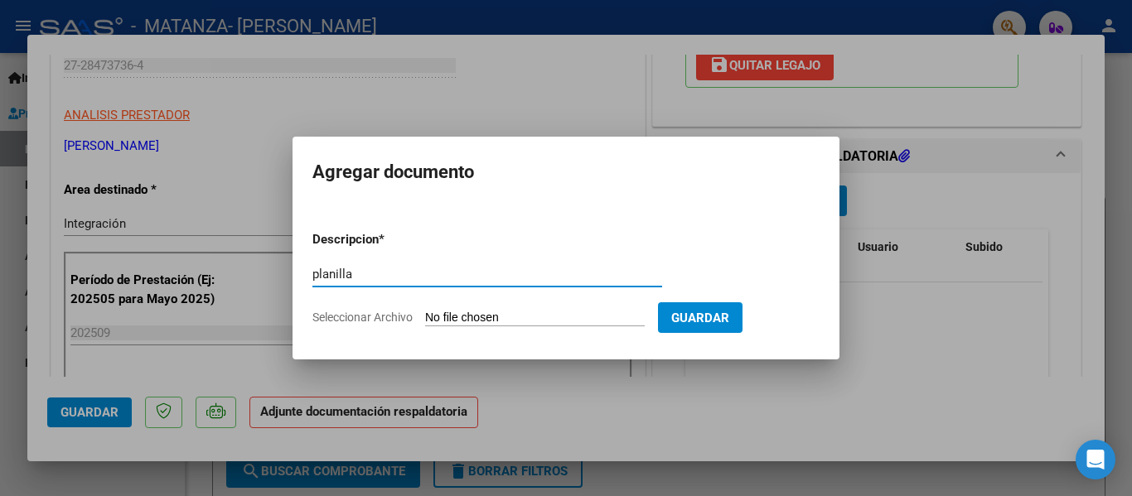
type input "planilla"
click at [443, 314] on input "Seleccionar Archivo" at bounding box center [535, 319] width 220 height 16
type input "C:\fakepath\[PERSON_NAME] [DATE].pdf"
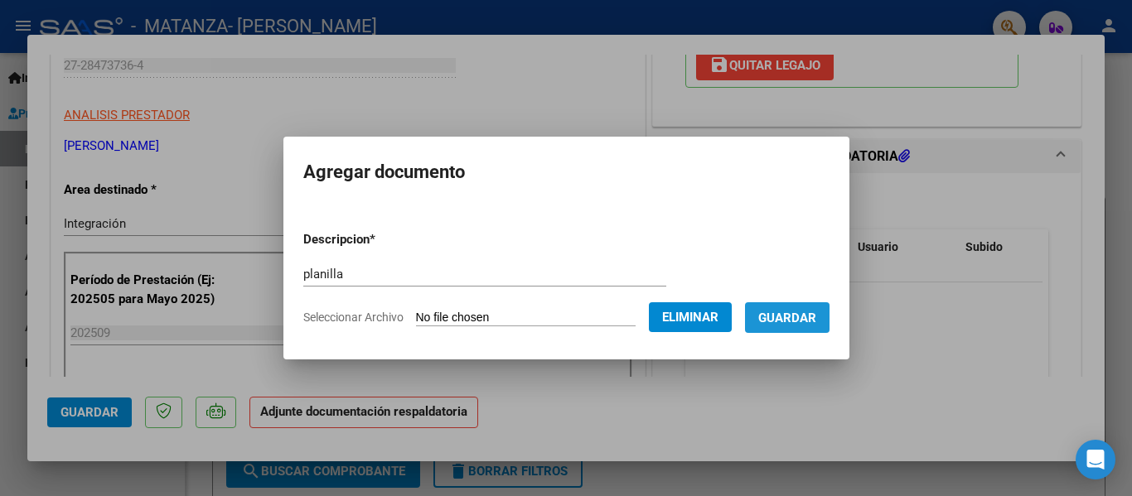
click at [787, 323] on span "Guardar" at bounding box center [787, 318] width 58 height 15
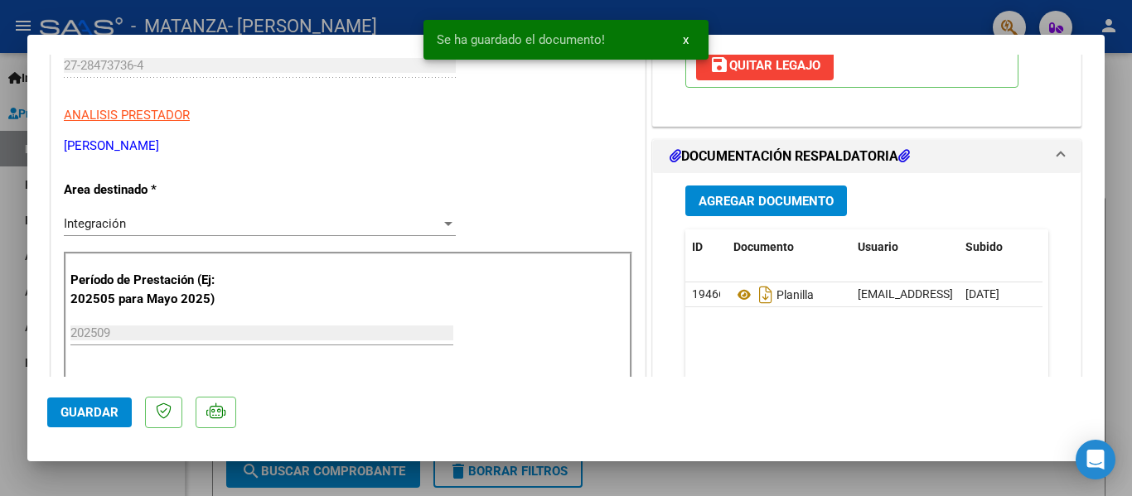
click at [327, 22] on div at bounding box center [566, 248] width 1132 height 496
type input "$ 0,00"
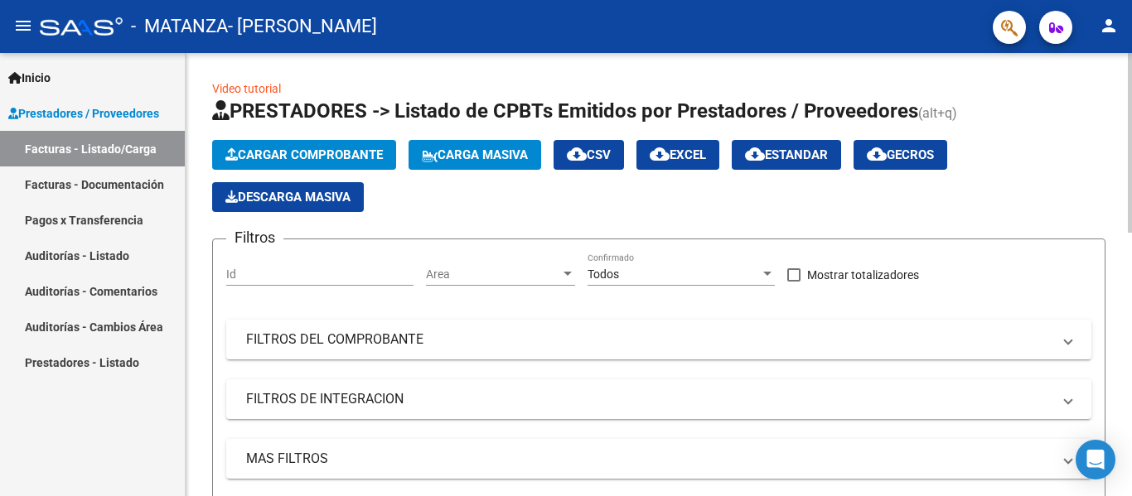
click at [321, 155] on span "Cargar Comprobante" at bounding box center [303, 155] width 157 height 15
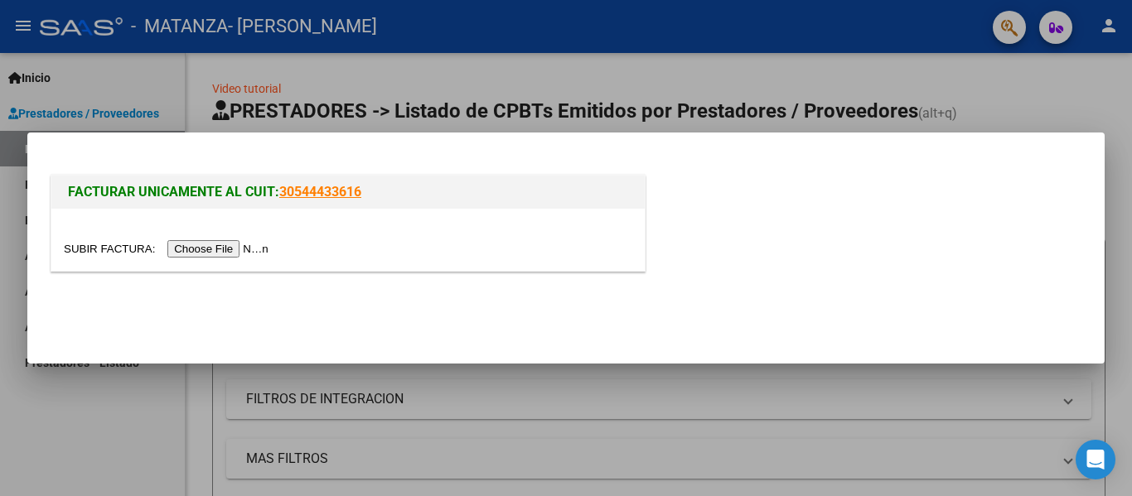
click at [254, 254] on input "file" at bounding box center [169, 248] width 210 height 17
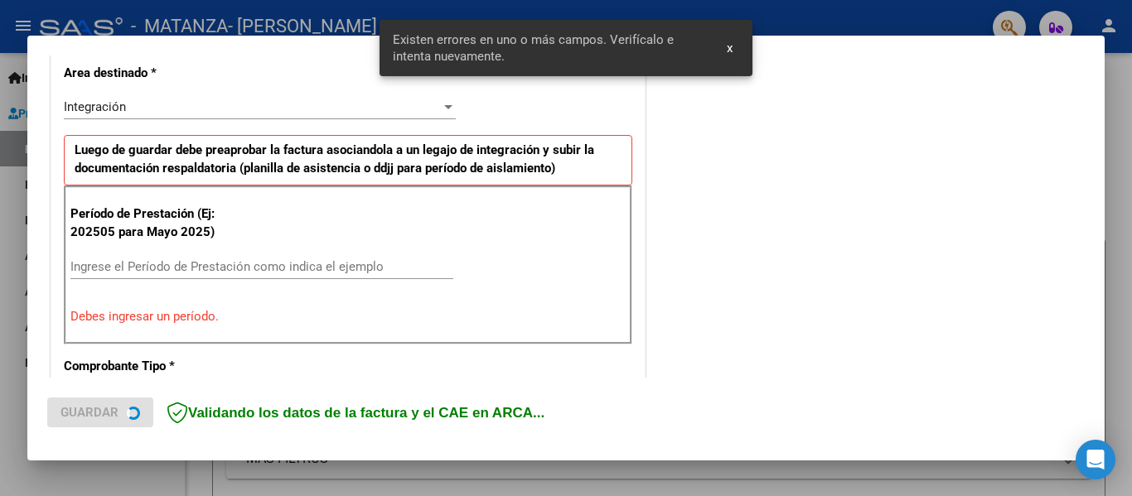
scroll to position [385, 0]
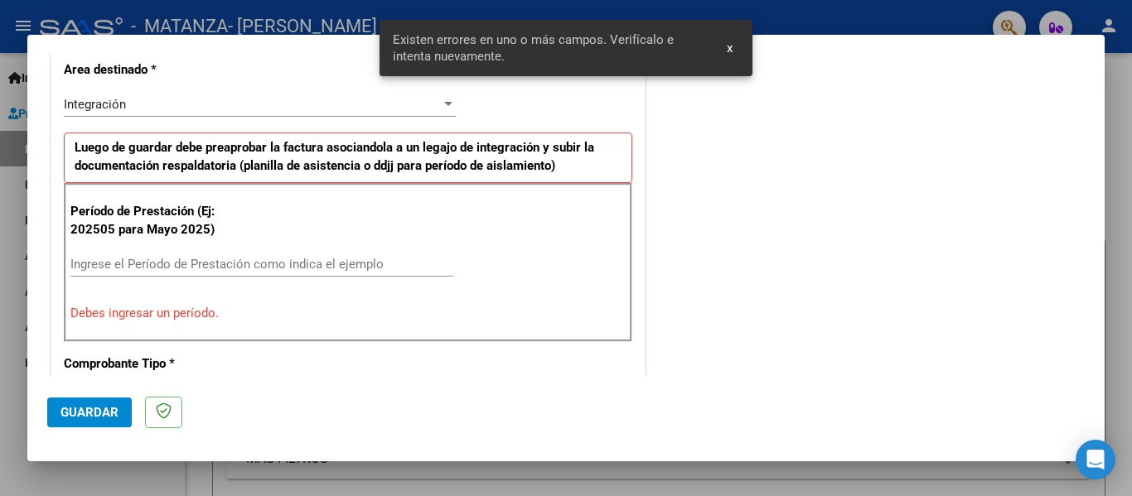
click at [211, 260] on input "Ingrese el Período de Prestación como indica el ejemplo" at bounding box center [261, 264] width 383 height 15
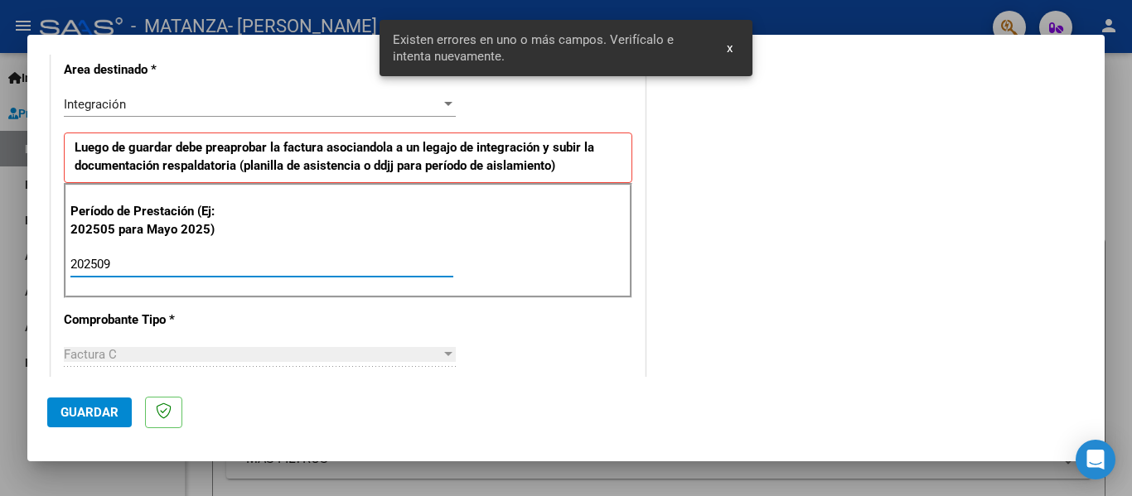
type input "202509"
click at [80, 423] on button "Guardar" at bounding box center [89, 413] width 85 height 30
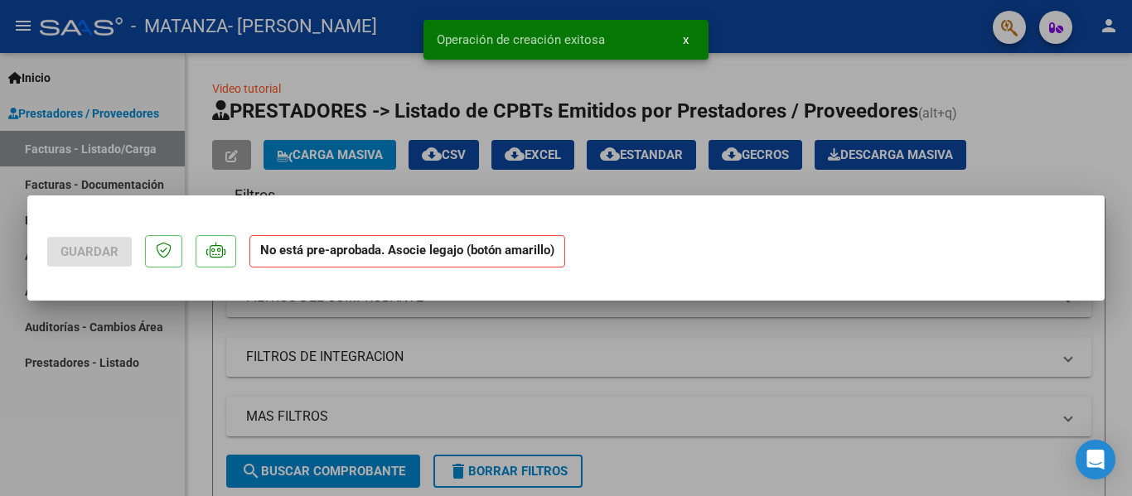
scroll to position [0, 0]
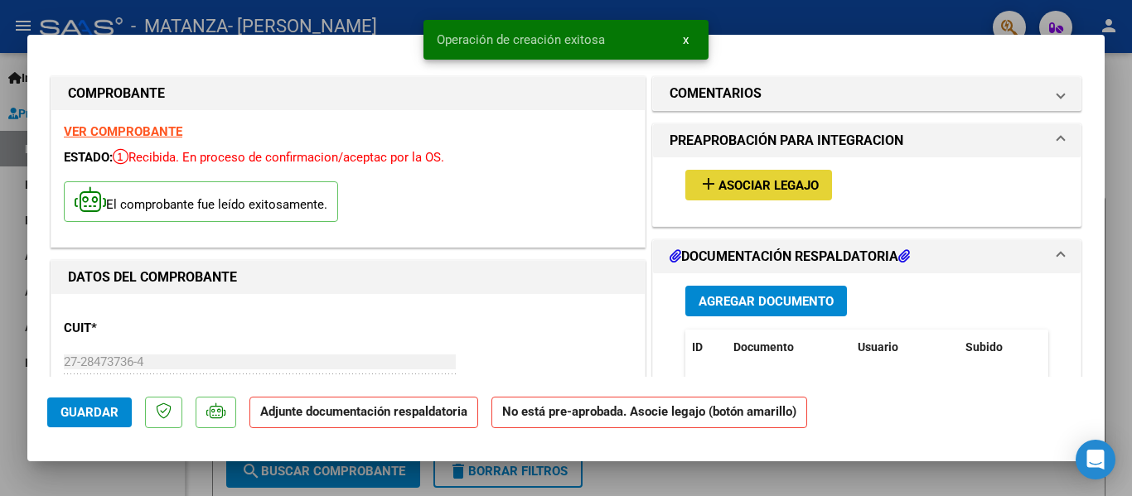
click at [769, 182] on span "Asociar Legajo" at bounding box center [769, 185] width 100 height 15
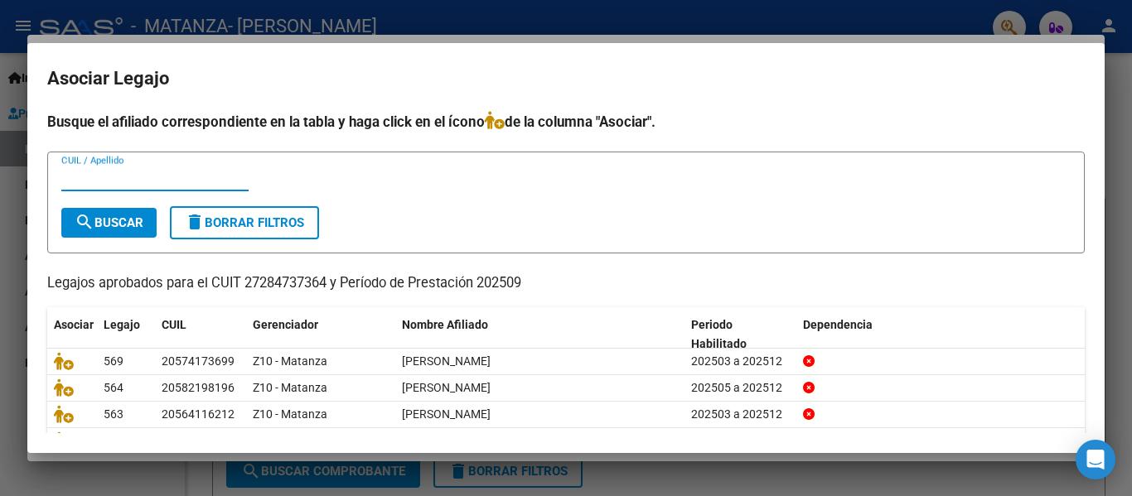
click at [192, 175] on input "CUIL / Apellido" at bounding box center [154, 178] width 187 height 15
type input "gallo"
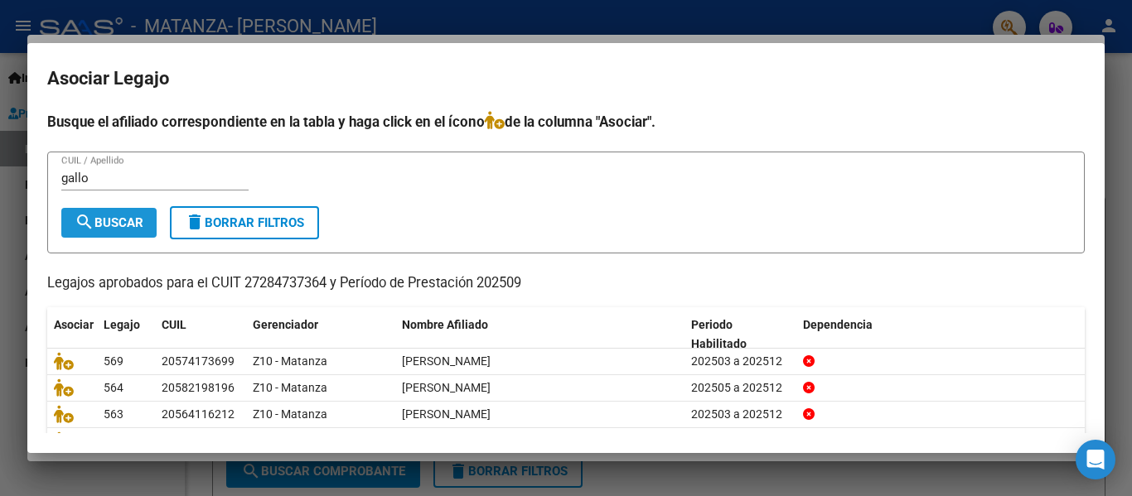
click at [122, 228] on span "search Buscar" at bounding box center [109, 222] width 69 height 15
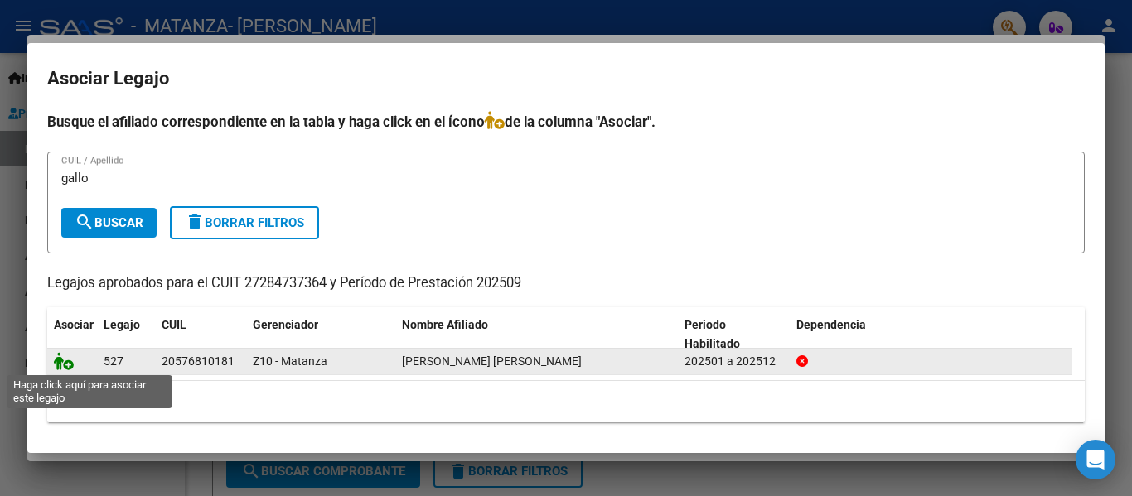
click at [71, 365] on icon at bounding box center [64, 361] width 20 height 18
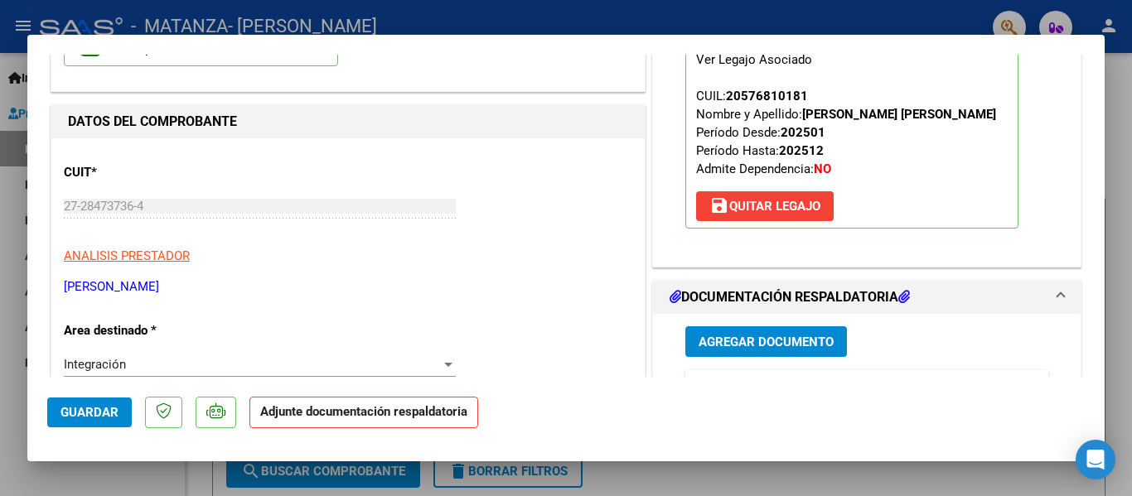
scroll to position [157, 0]
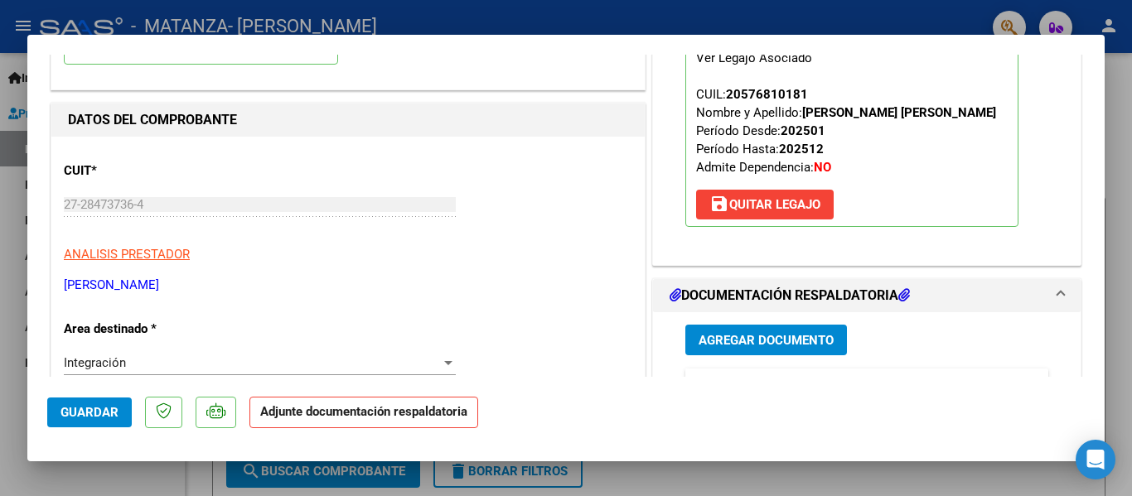
click at [728, 350] on button "Agregar Documento" at bounding box center [766, 340] width 162 height 31
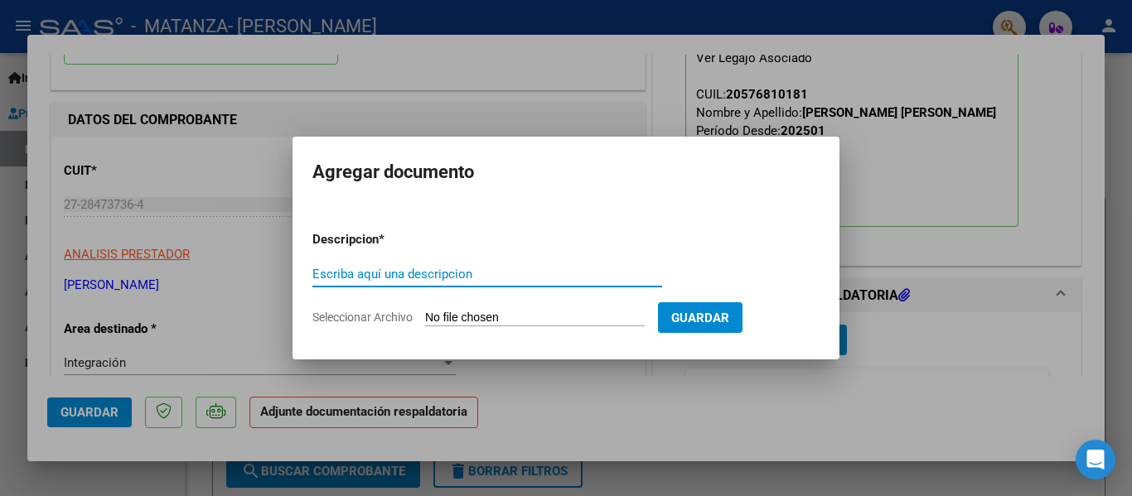
click at [485, 277] on input "Escriba aquí una descripcion" at bounding box center [487, 274] width 350 height 15
type input "planilla"
click at [459, 321] on input "Seleccionar Archivo" at bounding box center [535, 319] width 220 height 16
type input "C:\fakepath\[PERSON_NAME] [PERSON_NAME] [DATE].pdf"
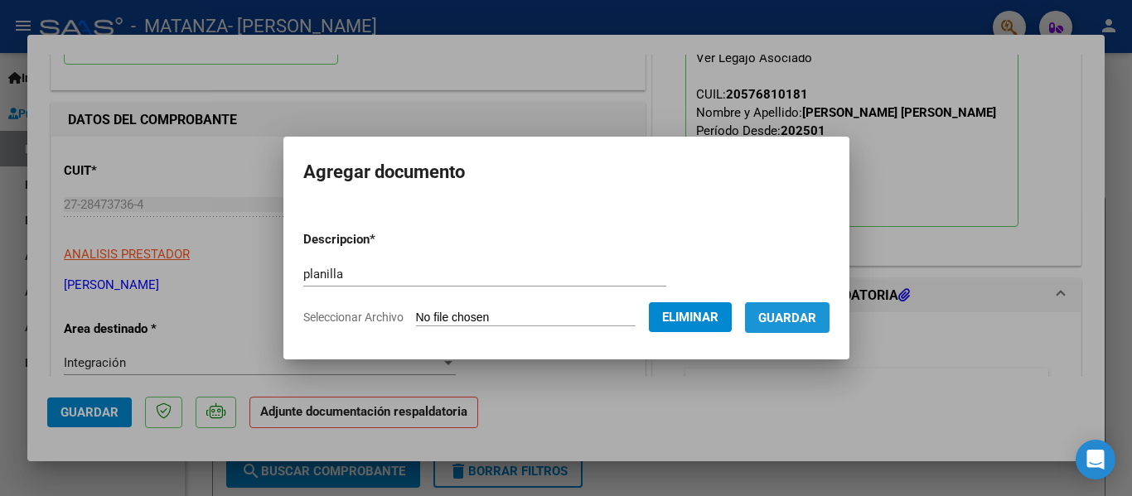
click at [808, 310] on span "Guardar" at bounding box center [787, 317] width 58 height 15
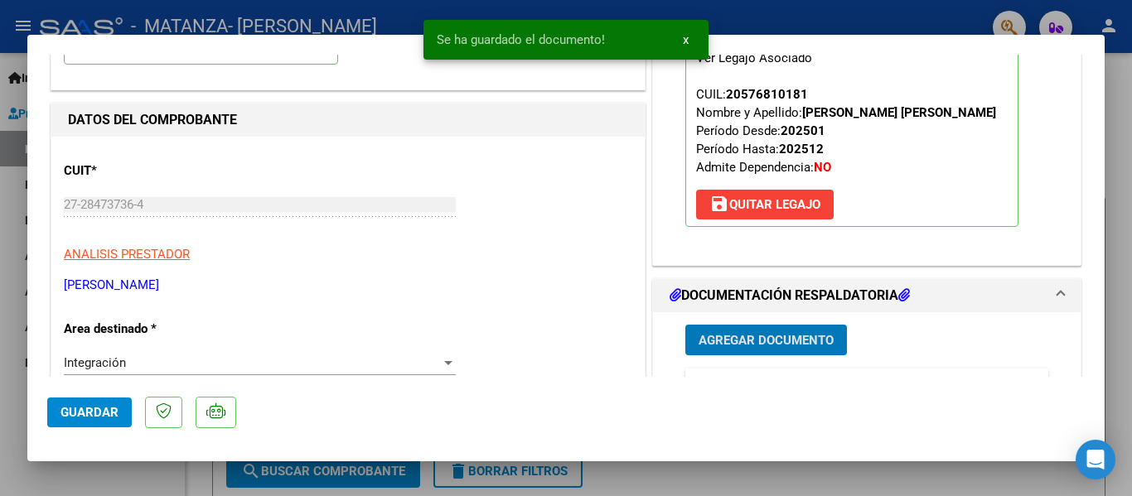
click at [348, 15] on div at bounding box center [566, 248] width 1132 height 496
type input "$ 0,00"
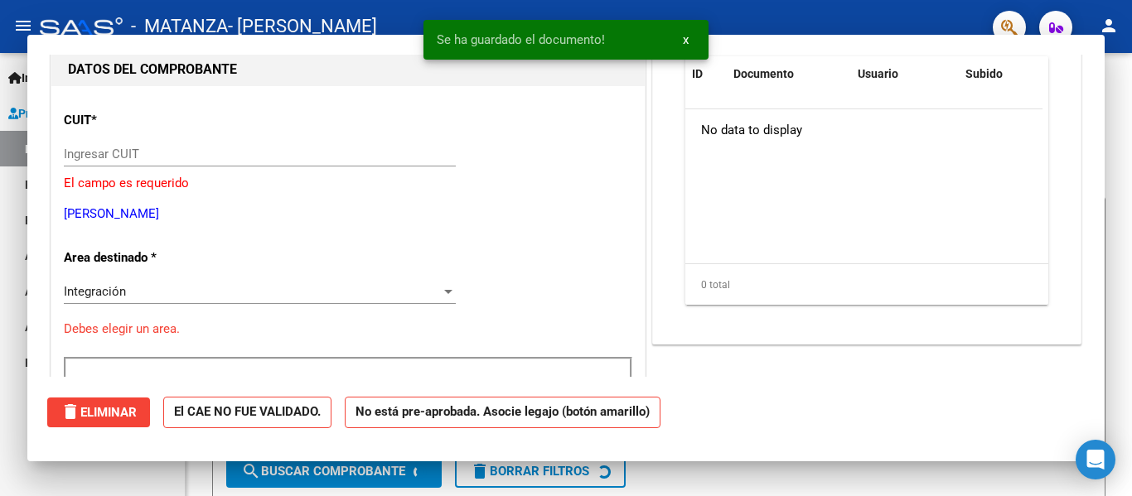
scroll to position [167, 0]
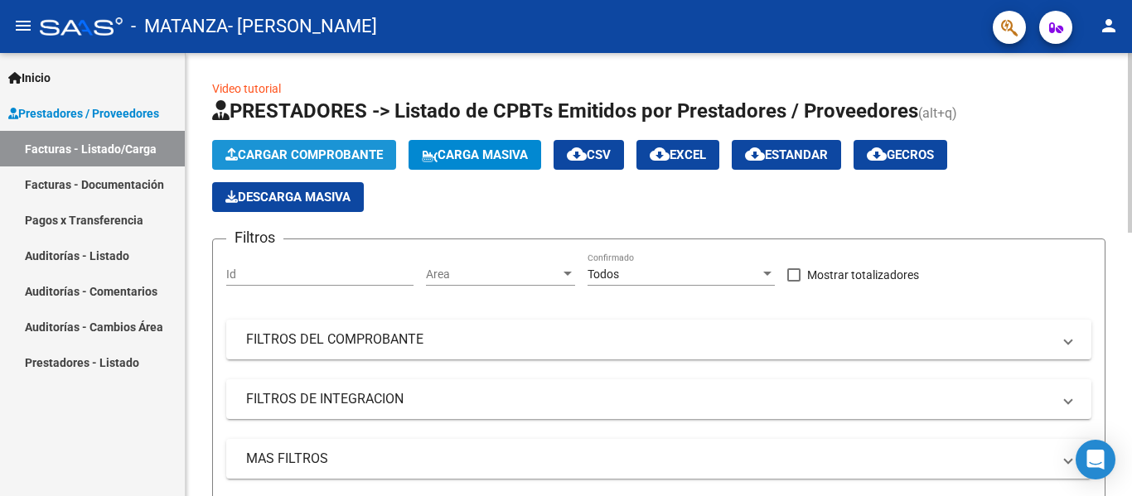
click at [273, 159] on span "Cargar Comprobante" at bounding box center [303, 155] width 157 height 15
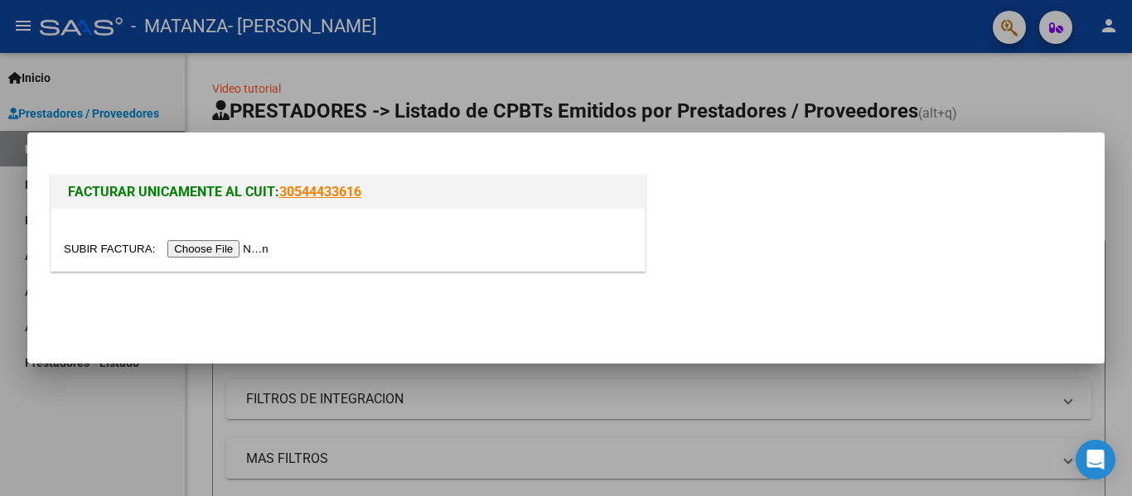
click at [224, 251] on input "file" at bounding box center [169, 248] width 210 height 17
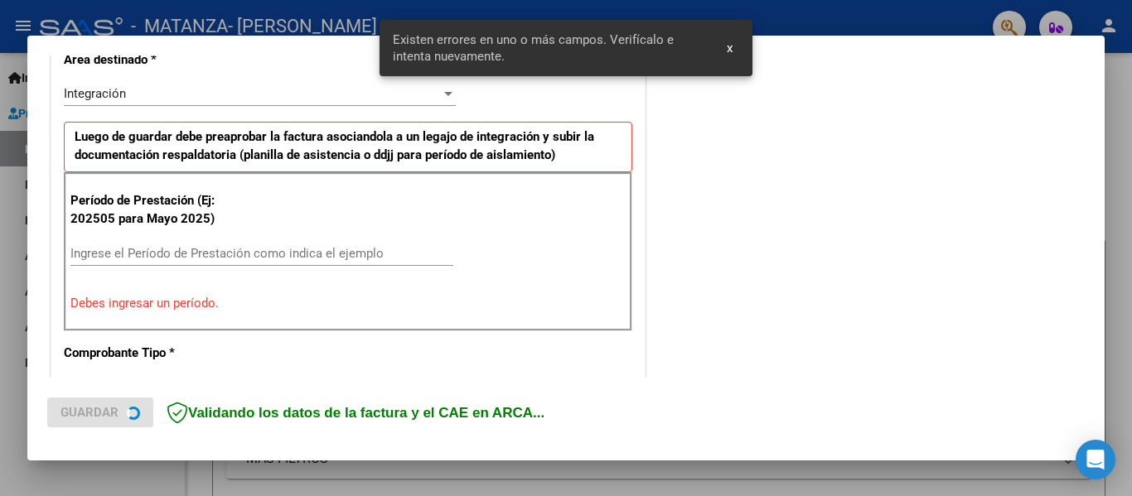
scroll to position [416, 0]
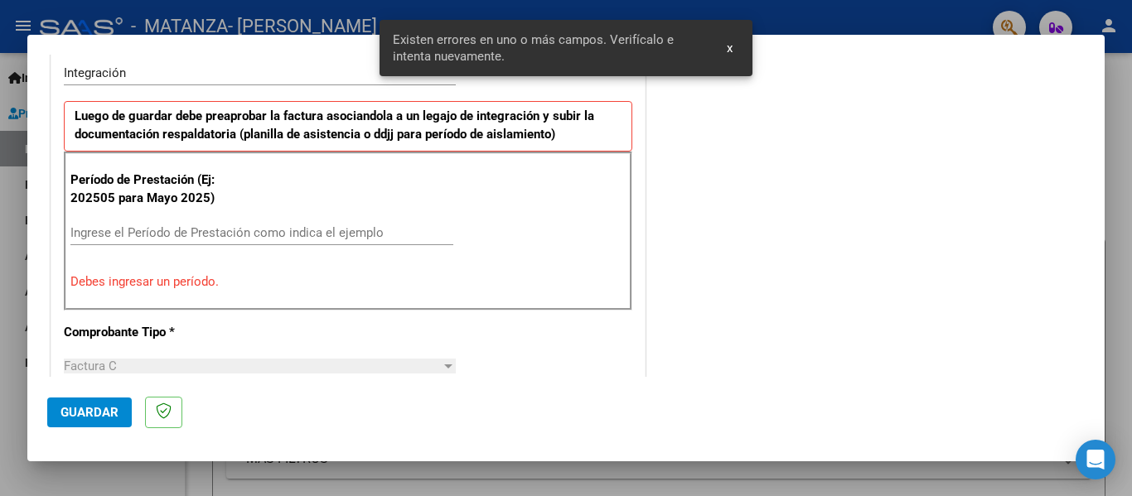
click at [183, 229] on input "Ingrese el Período de Prestación como indica el ejemplo" at bounding box center [261, 232] width 383 height 15
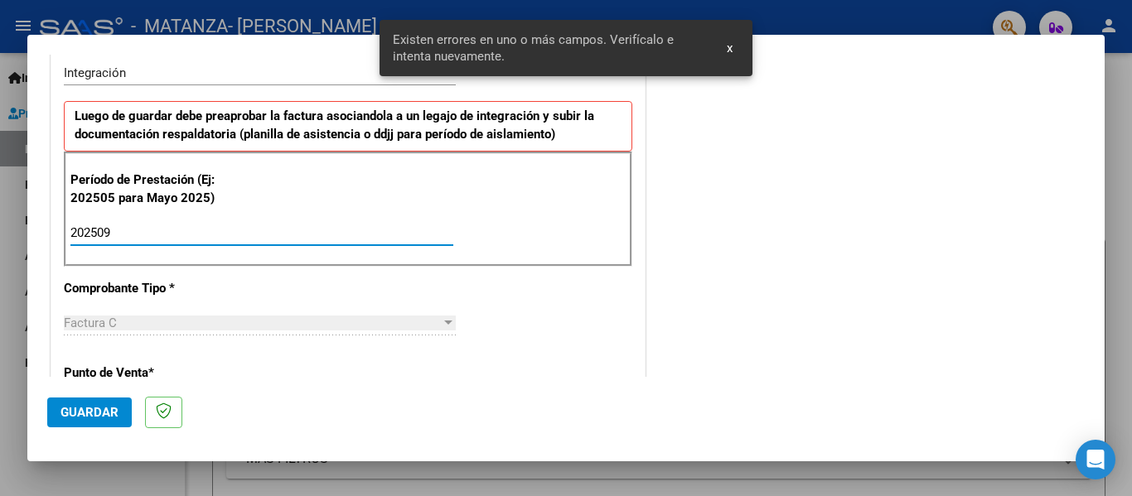
type input "202509"
click at [92, 396] on mat-dialog-actions "Guardar" at bounding box center [566, 409] width 1038 height 65
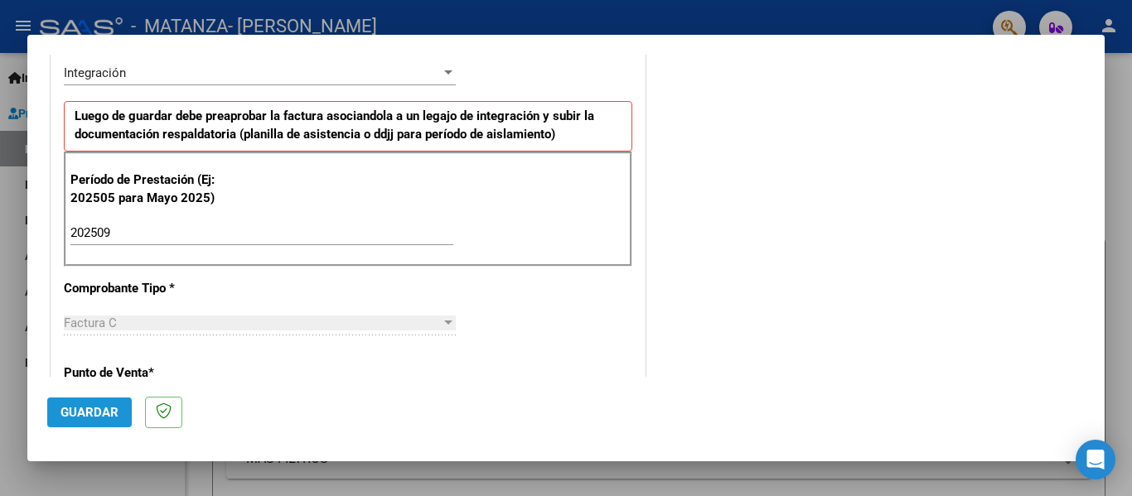
click at [85, 406] on span "Guardar" at bounding box center [90, 412] width 58 height 15
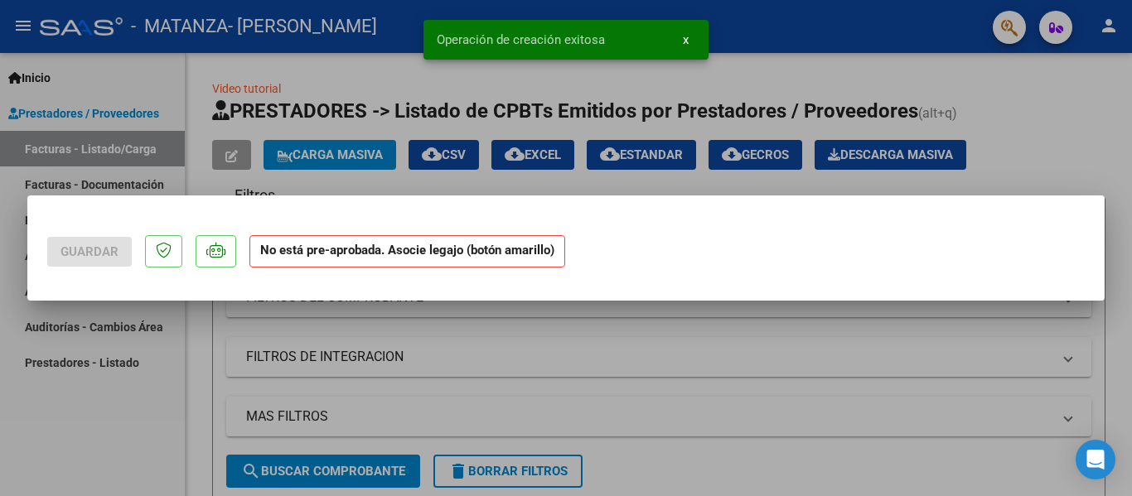
scroll to position [0, 0]
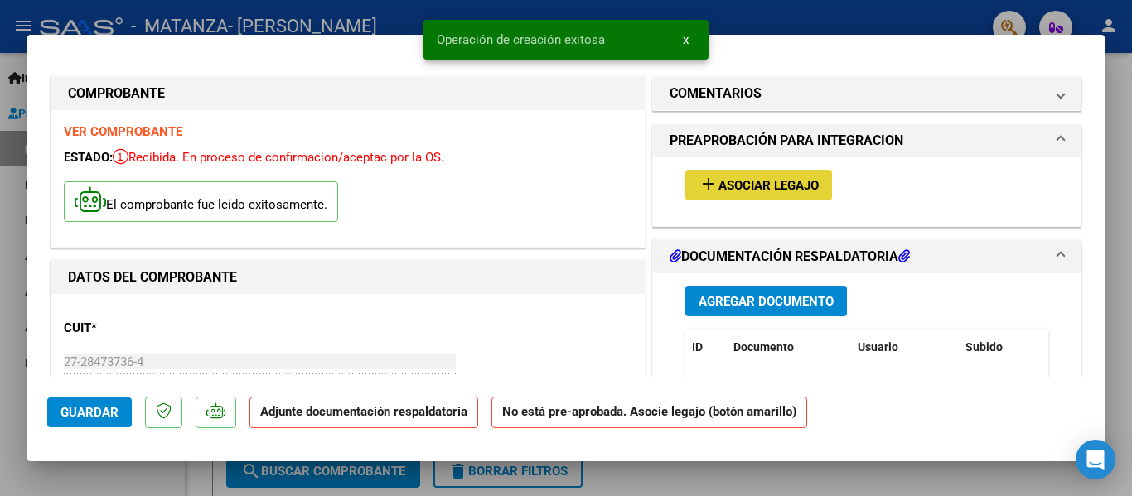
click at [769, 186] on span "Asociar Legajo" at bounding box center [769, 185] width 100 height 15
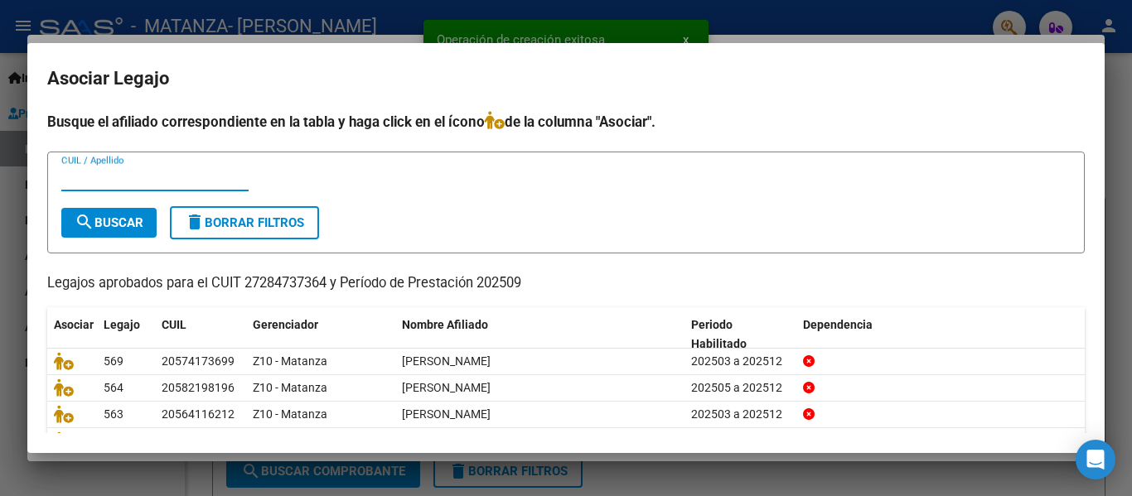
click at [126, 189] on div "CUIL / Apellido" at bounding box center [154, 178] width 187 height 25
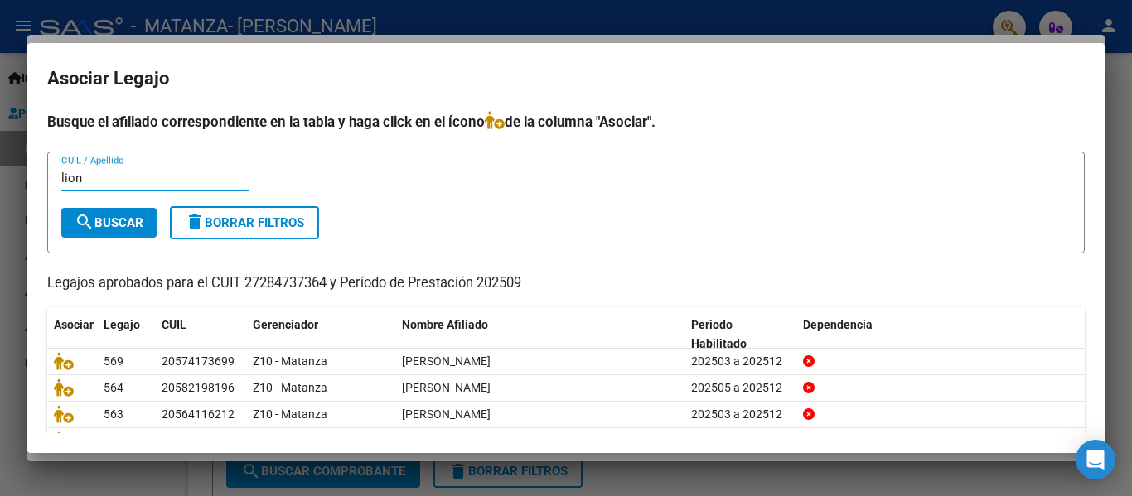
type input "lion"
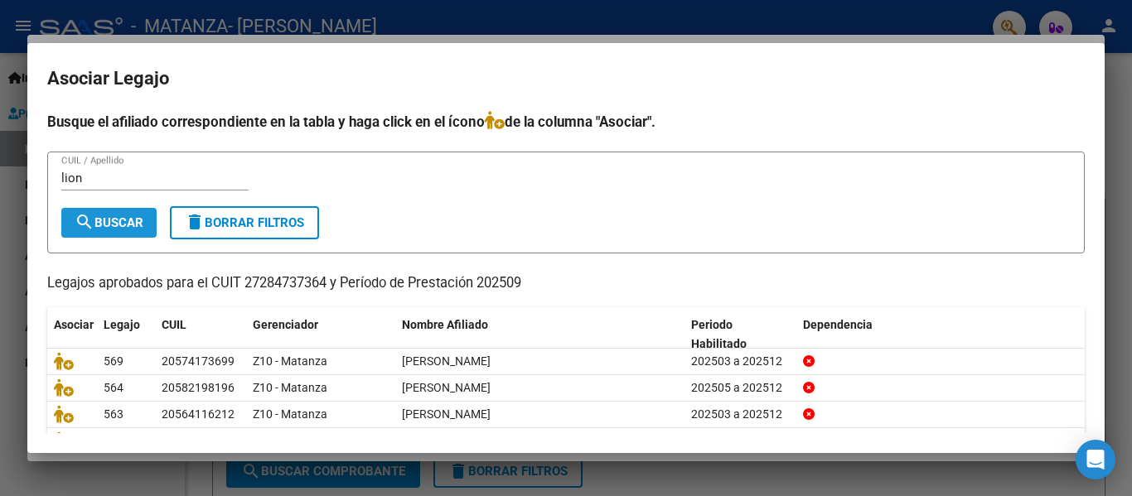
click at [104, 228] on span "search Buscar" at bounding box center [109, 222] width 69 height 15
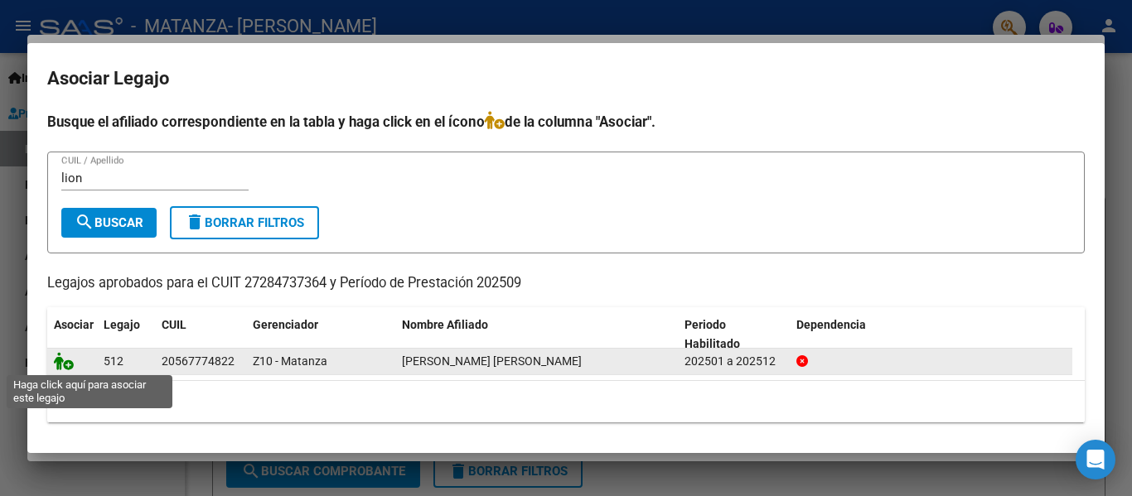
click at [62, 356] on icon at bounding box center [64, 361] width 20 height 18
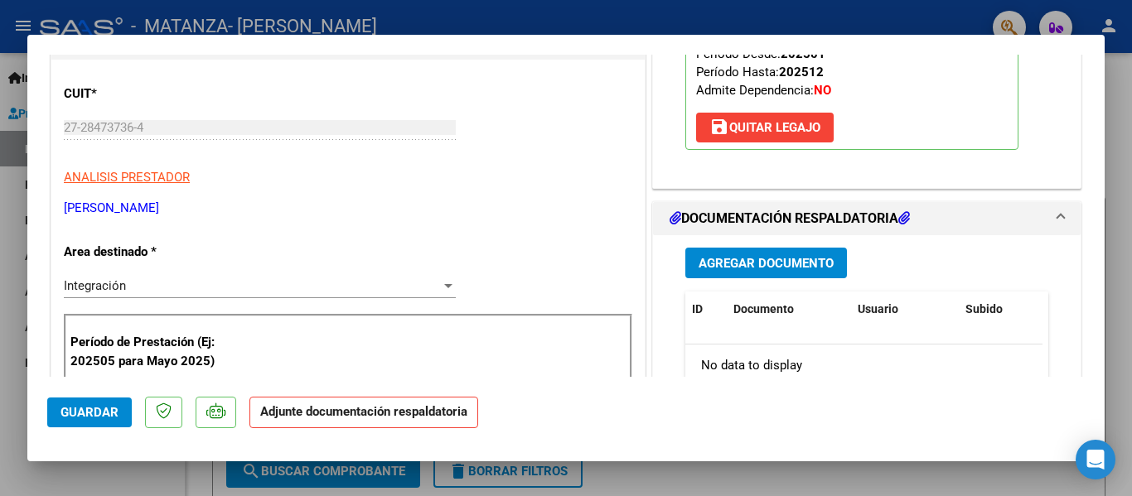
scroll to position [243, 0]
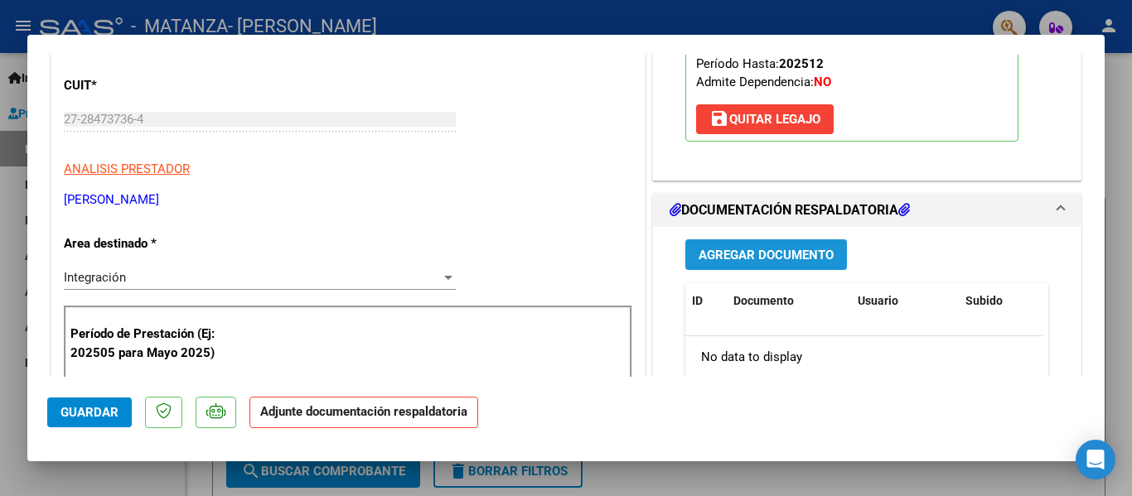
click at [787, 263] on span "Agregar Documento" at bounding box center [766, 255] width 135 height 15
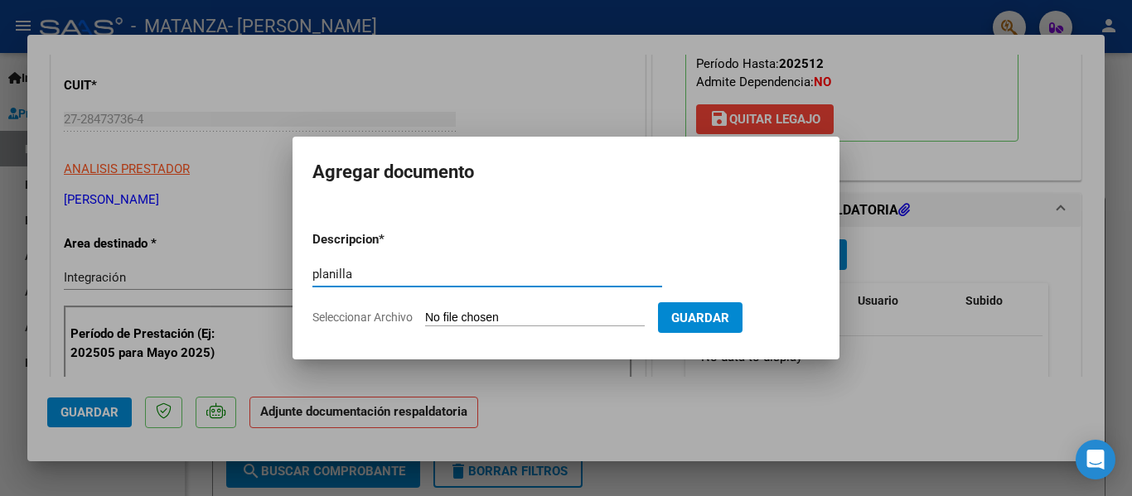
type input "planilla"
click at [482, 322] on input "Seleccionar Archivo" at bounding box center [535, 319] width 220 height 16
type input "C:\fakepath\[PERSON_NAME] [DATE].pdf"
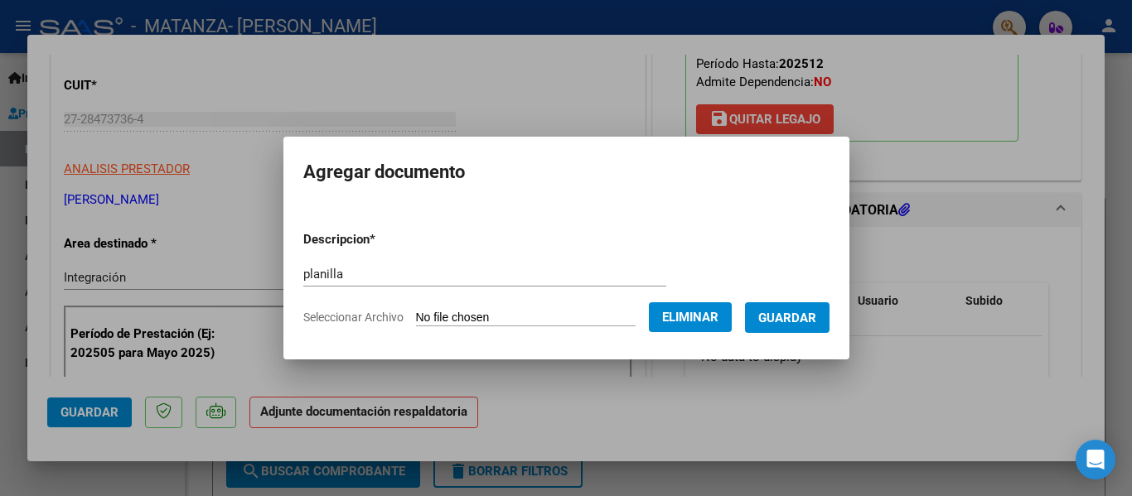
click at [801, 337] on form "Descripcion * planilla Escriba aquí una descripcion Seleccionar Archivo Elimina…" at bounding box center [566, 278] width 526 height 121
click at [802, 317] on span "Guardar" at bounding box center [787, 318] width 58 height 15
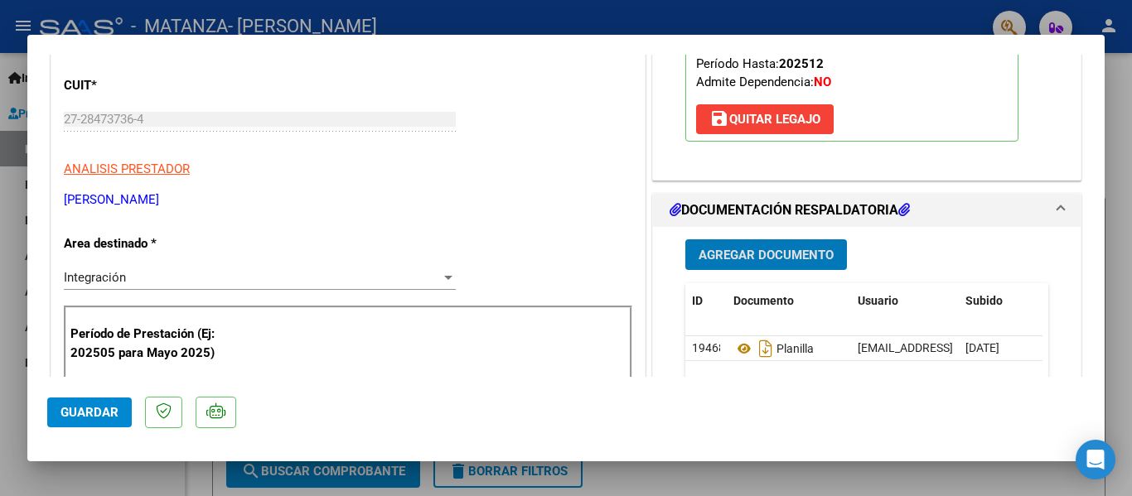
click at [190, 31] on div at bounding box center [566, 248] width 1132 height 496
type input "$ 0,00"
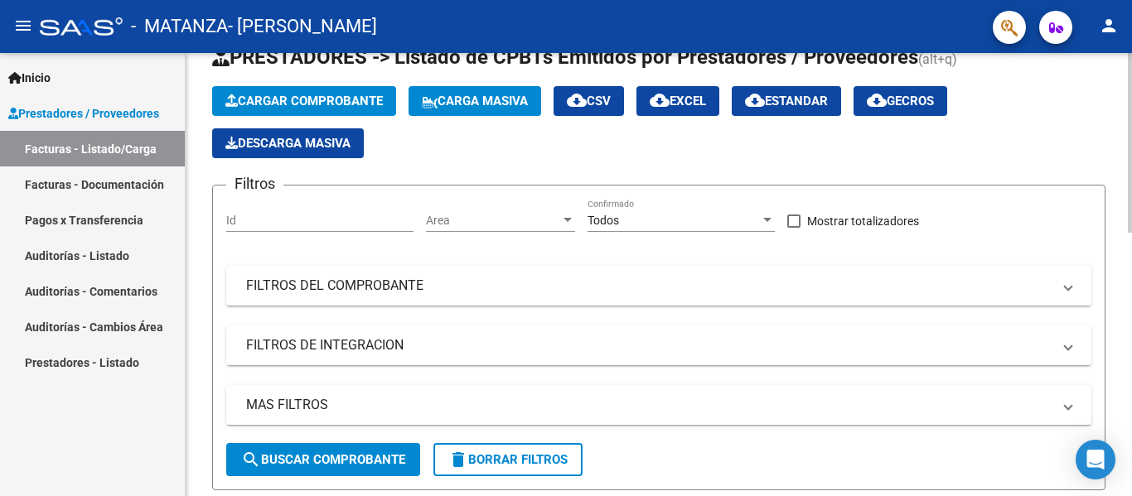
scroll to position [56, 0]
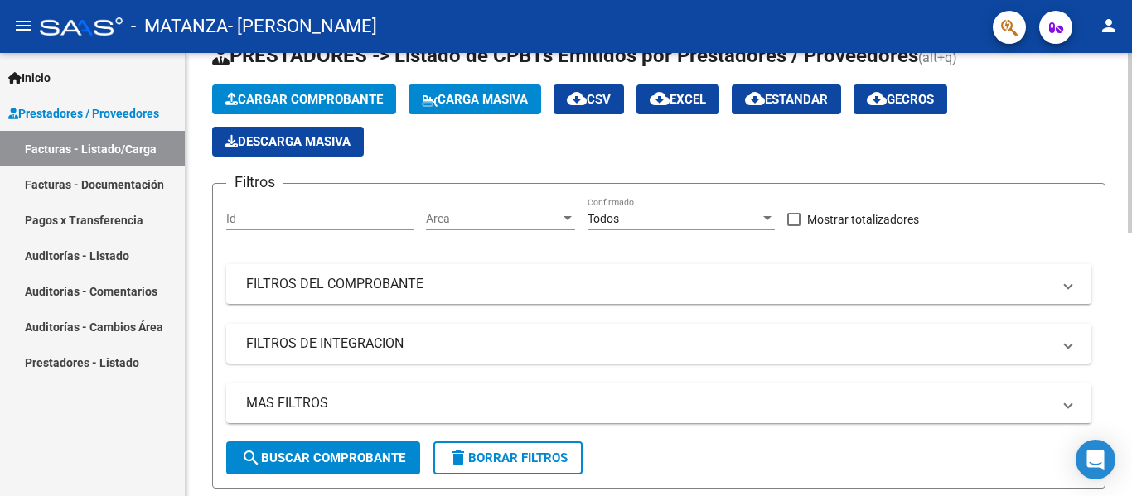
click at [345, 100] on span "Cargar Comprobante" at bounding box center [303, 99] width 157 height 15
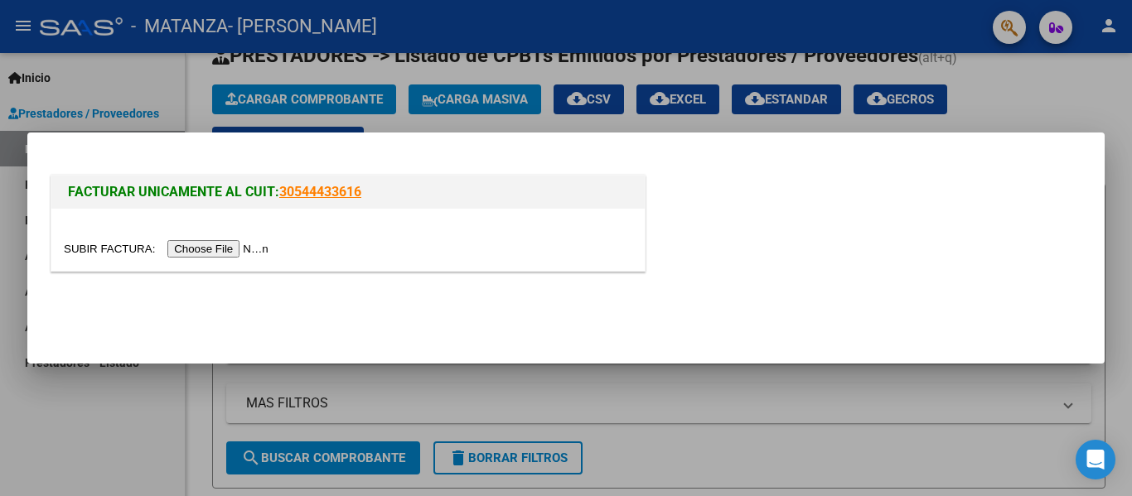
click at [253, 252] on input "file" at bounding box center [169, 248] width 210 height 17
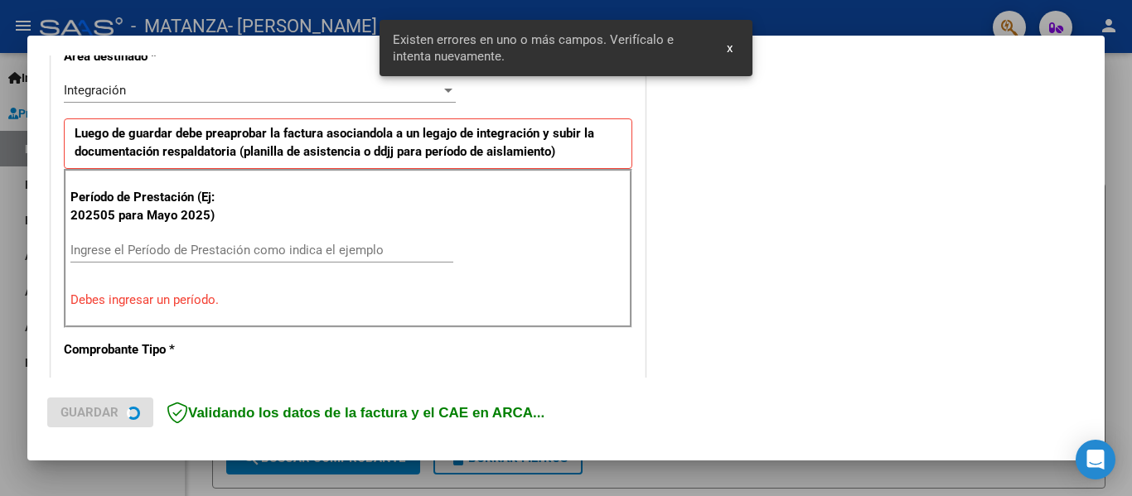
scroll to position [406, 0]
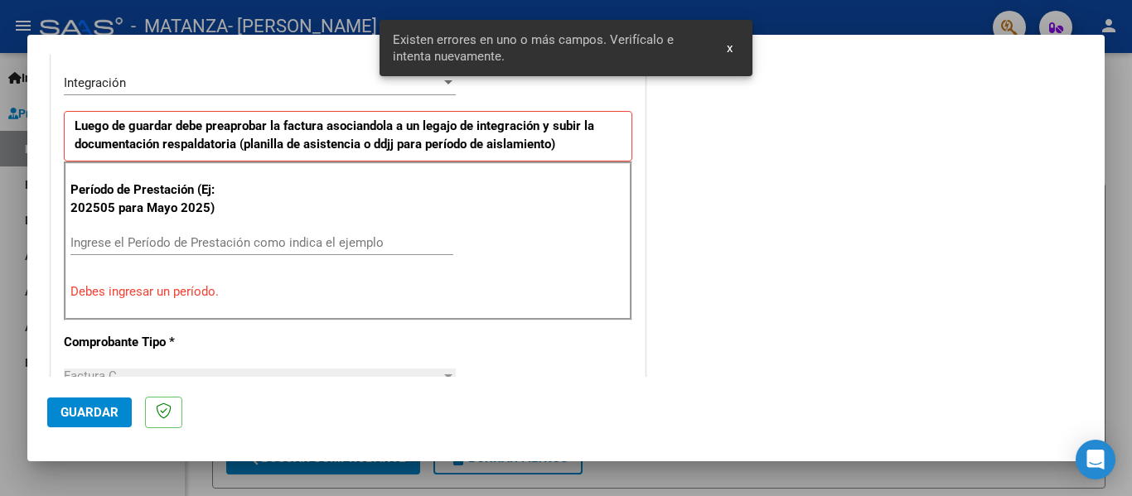
click at [202, 233] on div "Ingrese el Período de Prestación como indica el ejemplo" at bounding box center [261, 242] width 383 height 25
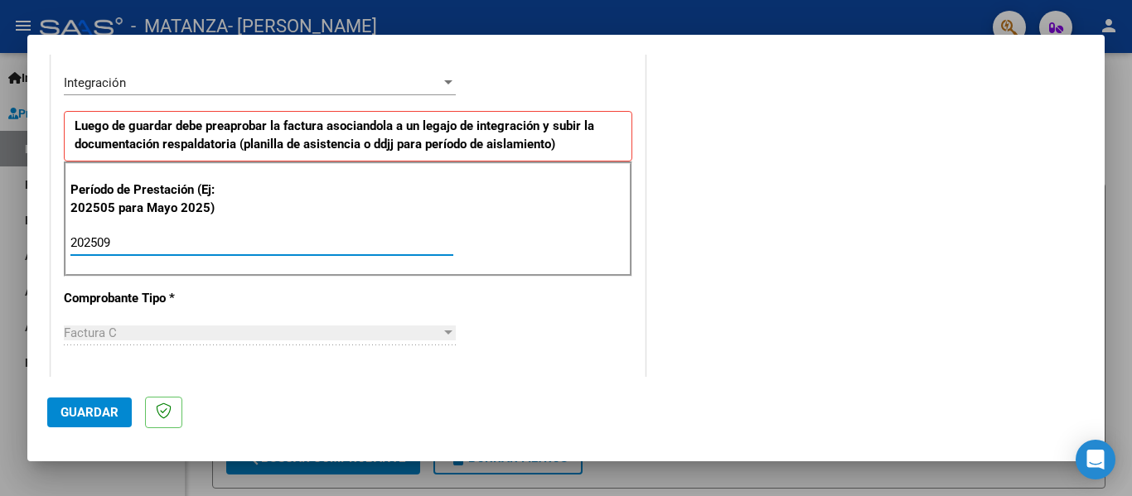
type input "202509"
click at [90, 409] on span "Guardar" at bounding box center [90, 412] width 58 height 15
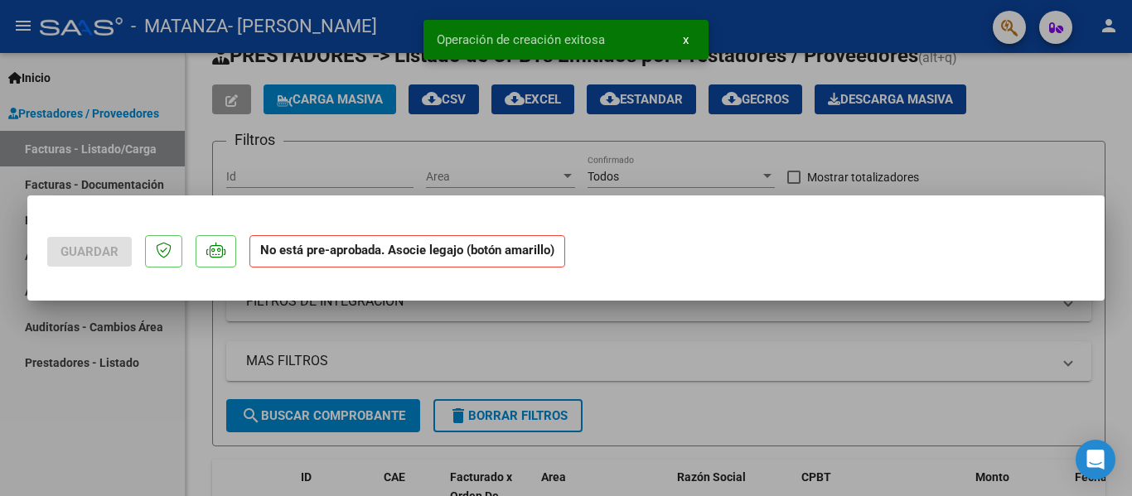
scroll to position [0, 0]
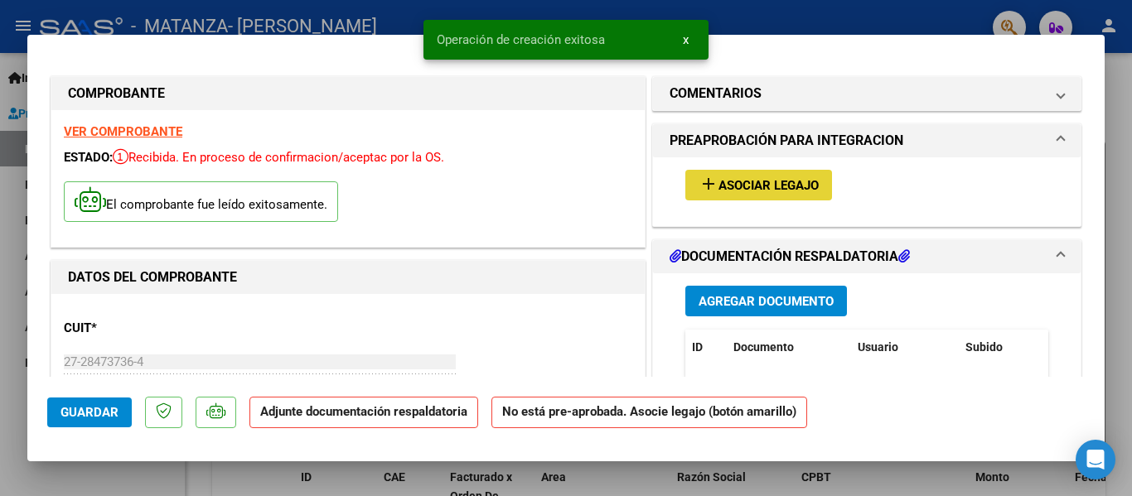
click at [758, 189] on span "Asociar Legajo" at bounding box center [769, 185] width 100 height 15
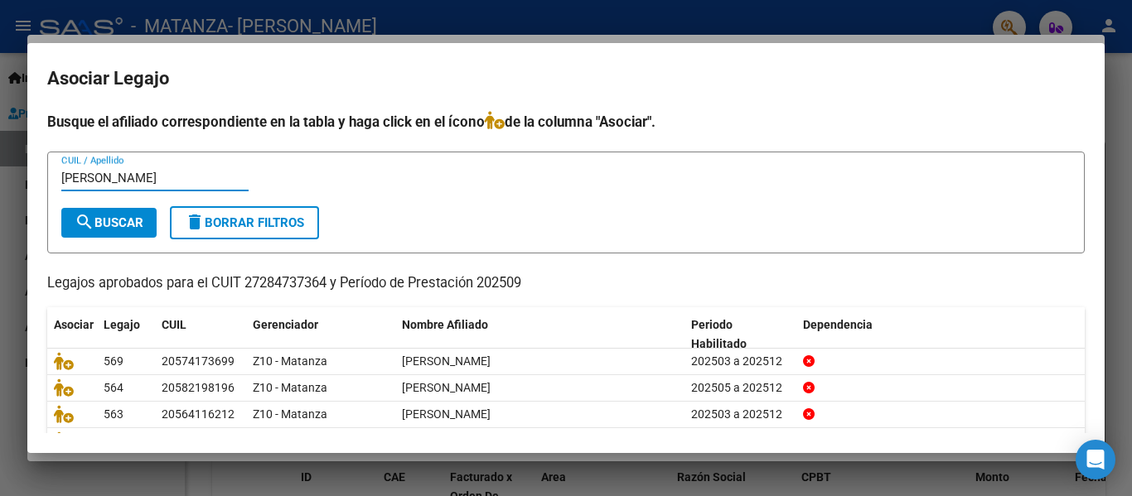
type input "[PERSON_NAME]"
click at [133, 220] on span "search Buscar" at bounding box center [109, 222] width 69 height 15
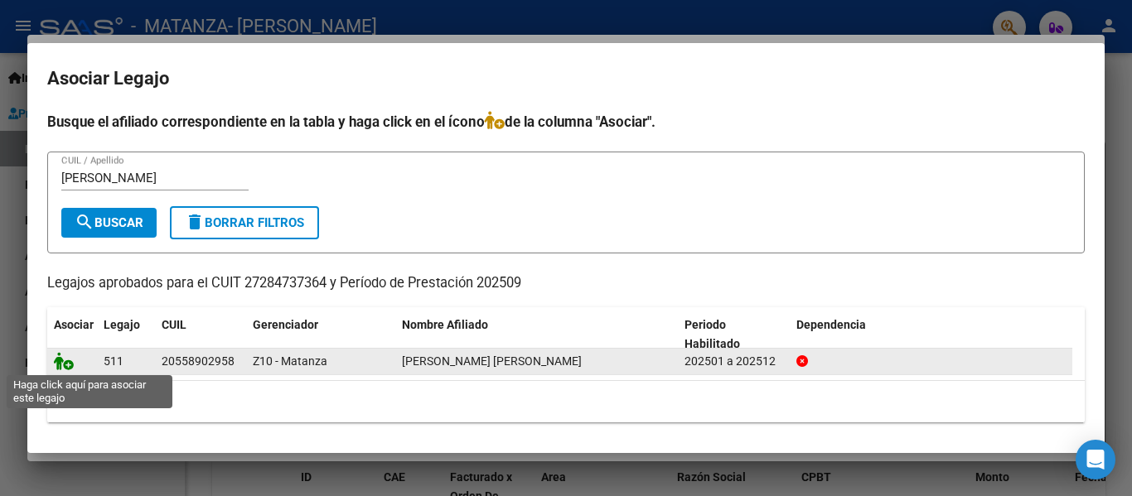
click at [56, 367] on icon at bounding box center [64, 361] width 20 height 18
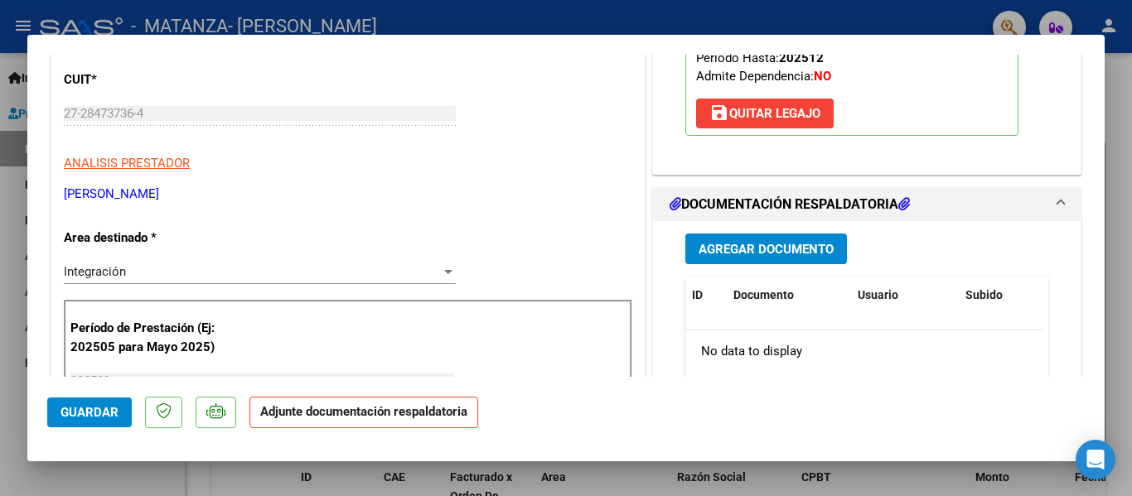
scroll to position [249, 0]
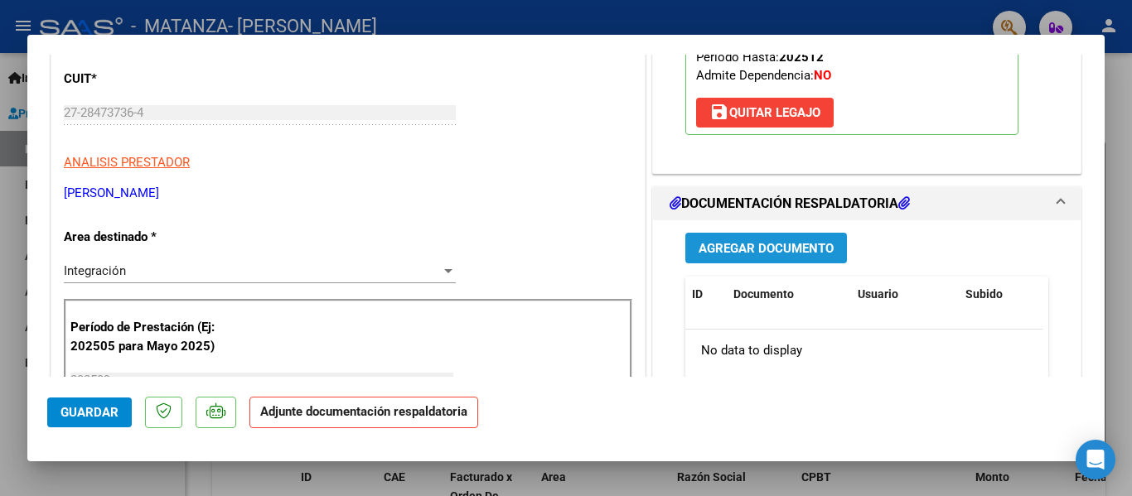
click at [811, 256] on span "Agregar Documento" at bounding box center [766, 248] width 135 height 15
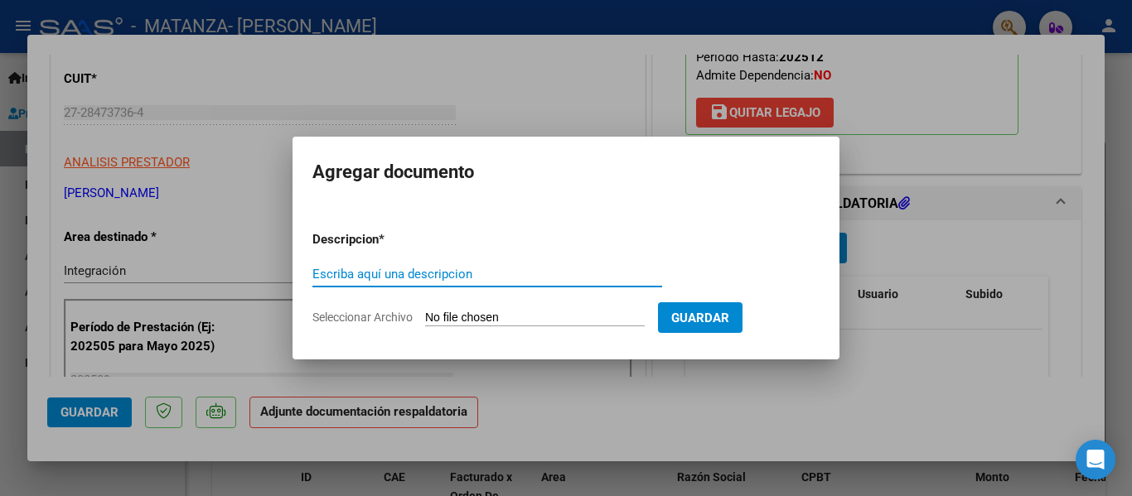
click at [414, 273] on input "Escriba aquí una descripcion" at bounding box center [487, 274] width 350 height 15
type input "planilla"
click at [475, 328] on form "Descripcion * planilla Escriba aquí una descripcion Seleccionar Archivo Guardar" at bounding box center [565, 278] width 507 height 121
click at [471, 320] on input "Seleccionar Archivo" at bounding box center [535, 319] width 220 height 16
type input "C:\fakepath\[PERSON_NAME] [DATE].pdf"
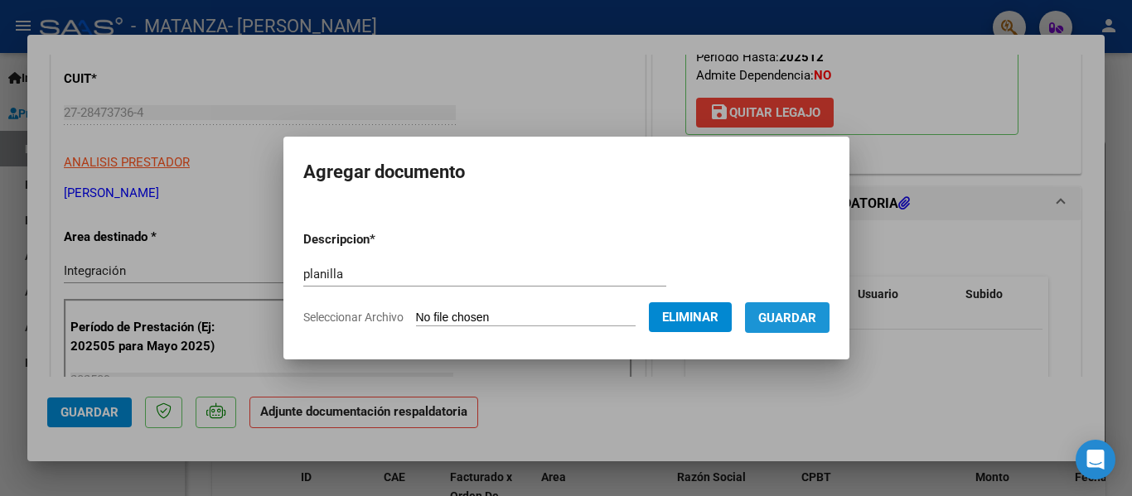
click at [815, 316] on span "Guardar" at bounding box center [787, 318] width 58 height 15
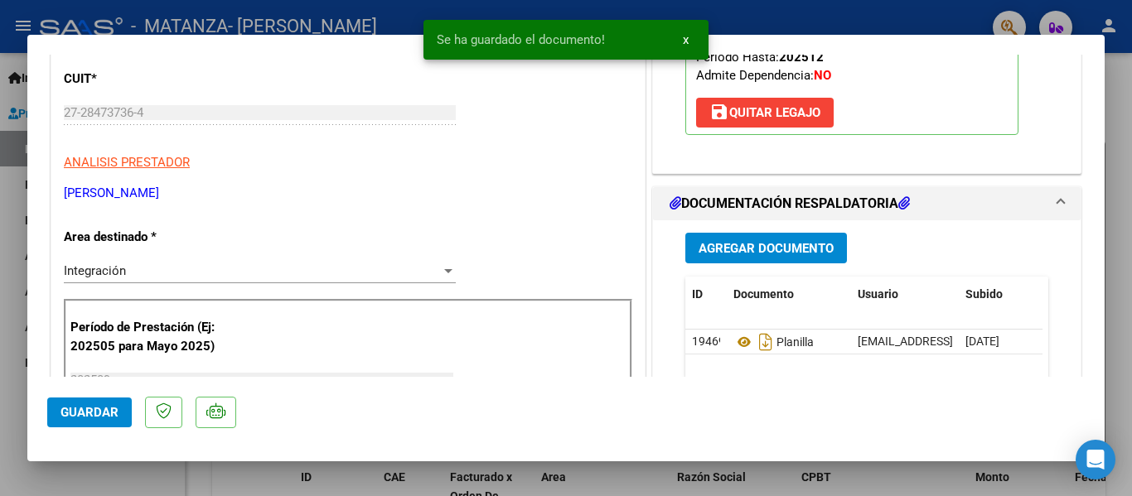
click at [317, 29] on div at bounding box center [566, 248] width 1132 height 496
type input "$ 0,00"
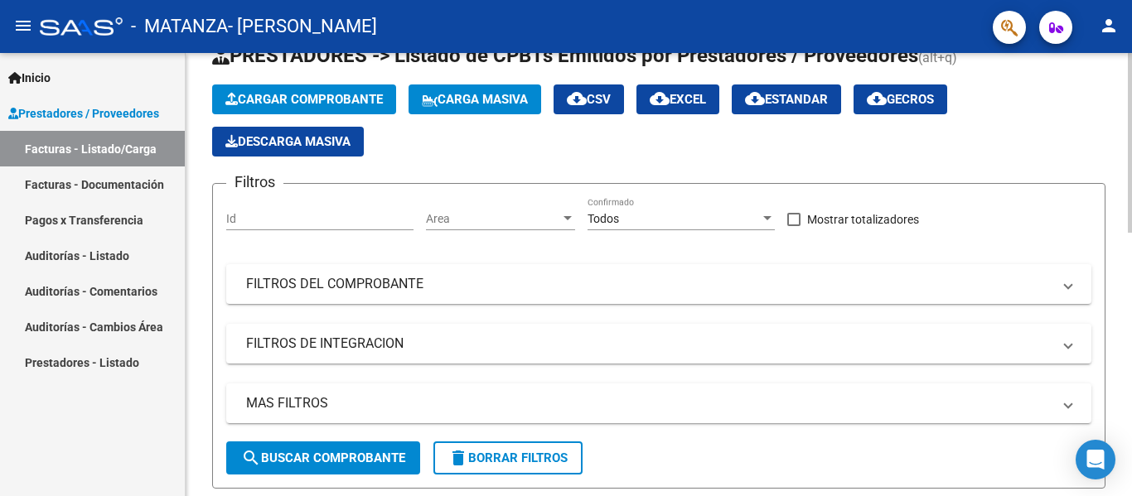
click at [315, 103] on span "Cargar Comprobante" at bounding box center [303, 99] width 157 height 15
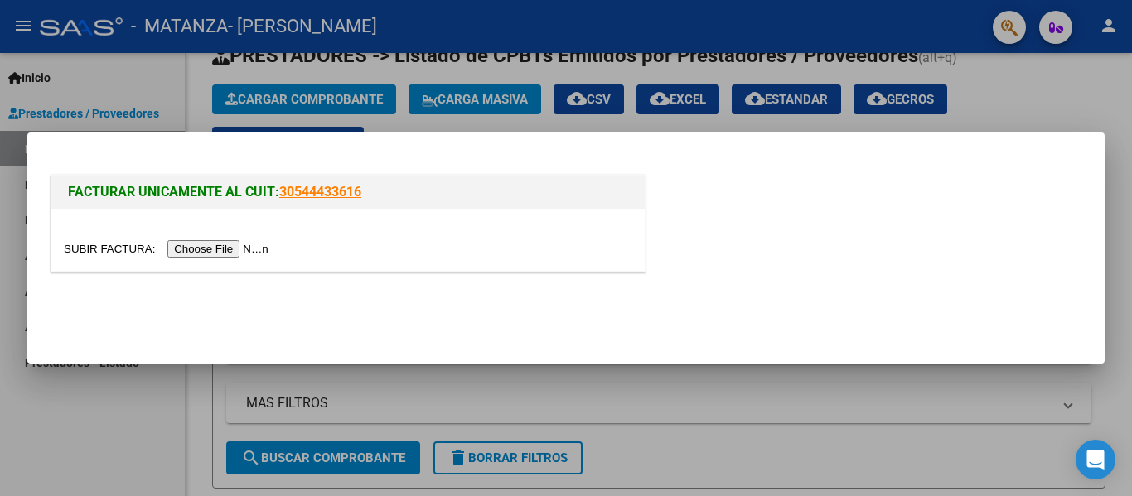
click at [253, 252] on input "file" at bounding box center [169, 248] width 210 height 17
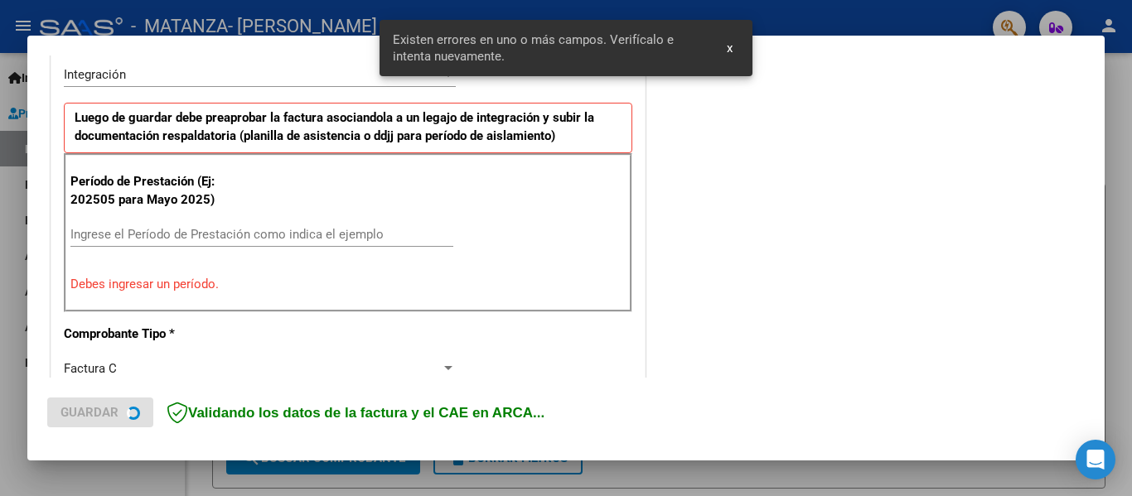
scroll to position [416, 0]
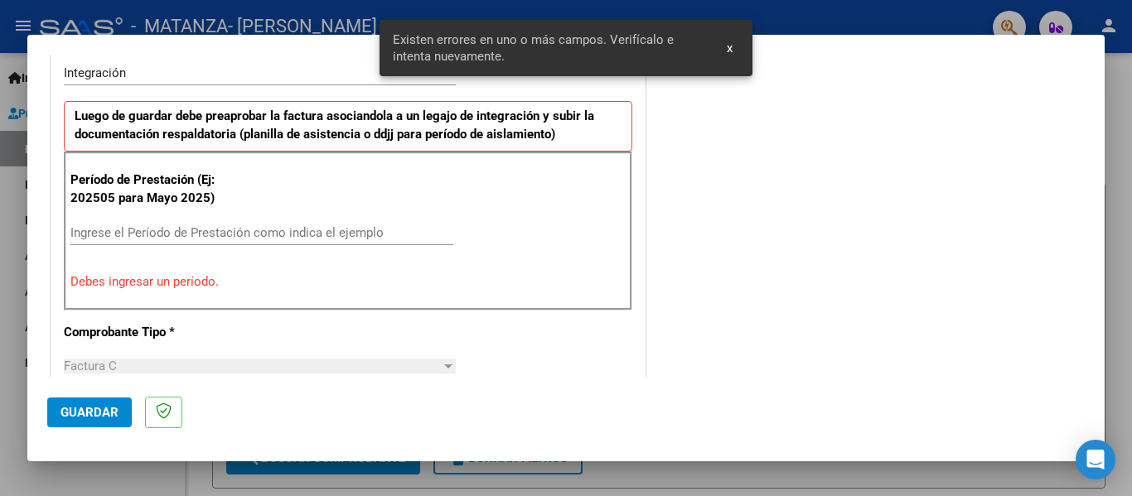
click at [144, 220] on div "Ingrese el Período de Prestación como indica el ejemplo" at bounding box center [261, 232] width 383 height 25
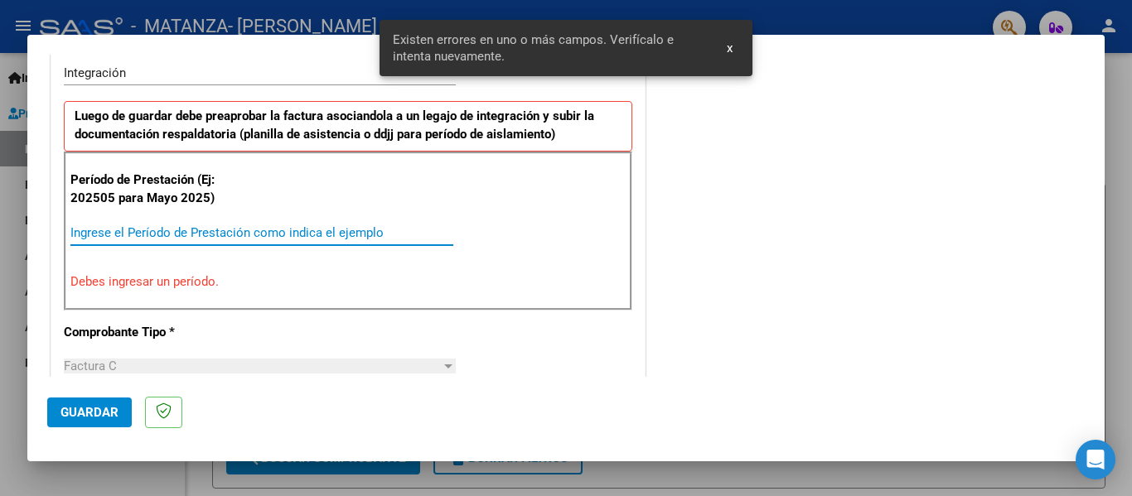
click at [128, 229] on input "Ingrese el Período de Prestación como indica el ejemplo" at bounding box center [261, 232] width 383 height 15
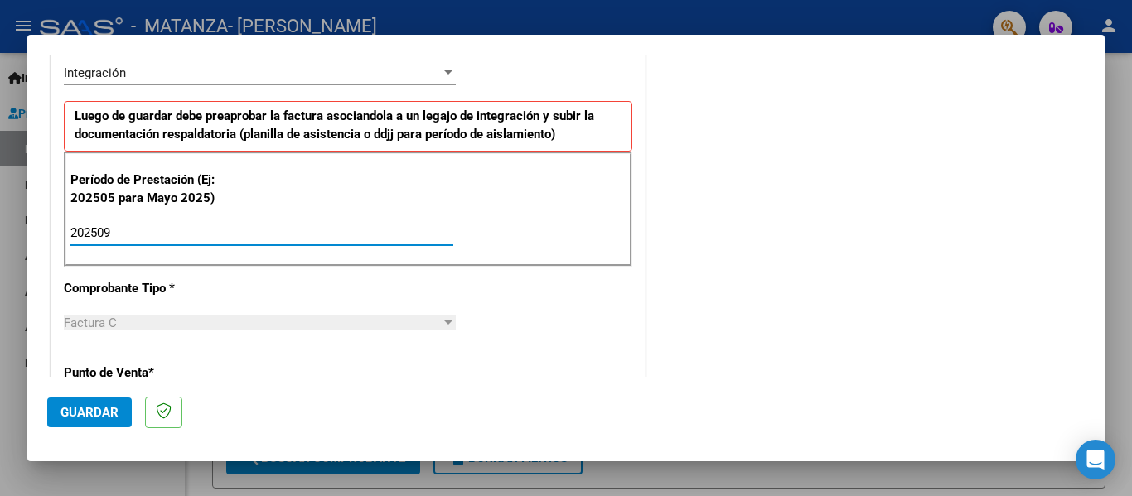
type input "202509"
click at [103, 410] on span "Guardar" at bounding box center [90, 412] width 58 height 15
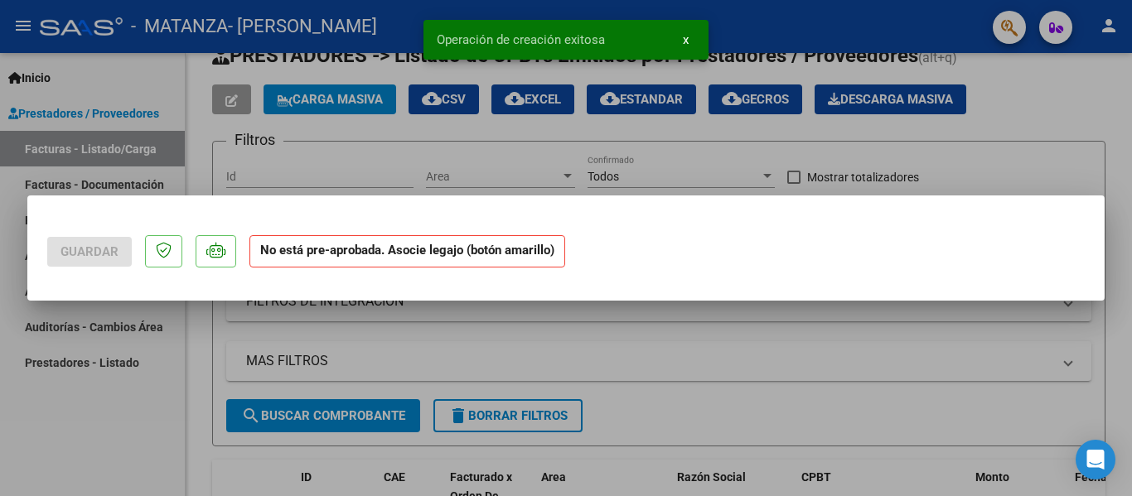
scroll to position [0, 0]
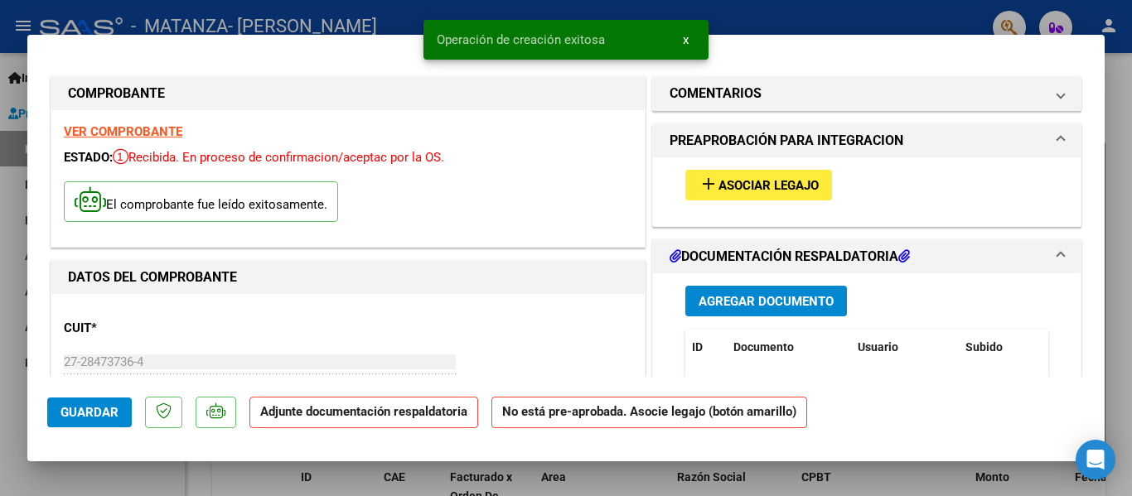
click at [766, 179] on span "Asociar Legajo" at bounding box center [769, 185] width 100 height 15
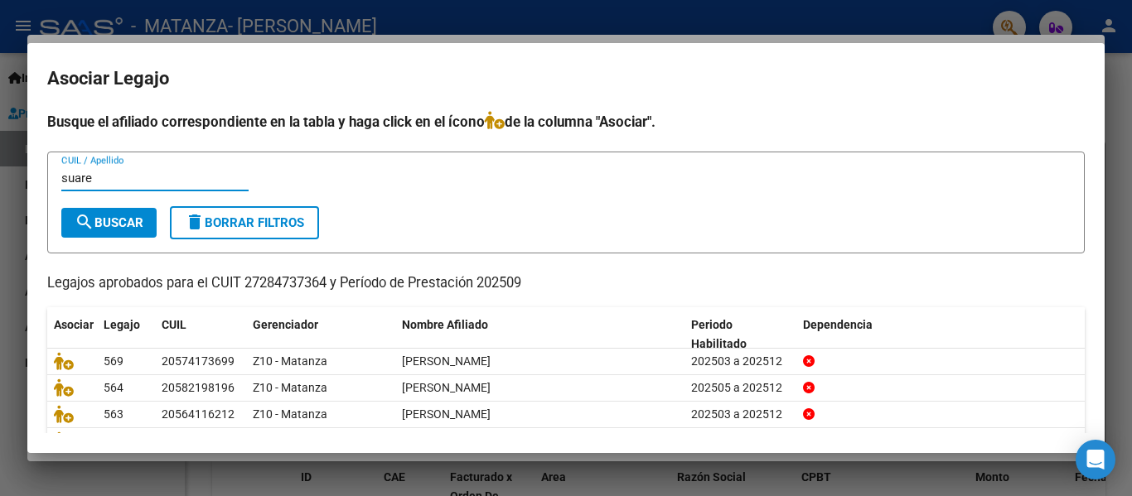
type input "suare"
click at [106, 225] on span "search Buscar" at bounding box center [109, 222] width 69 height 15
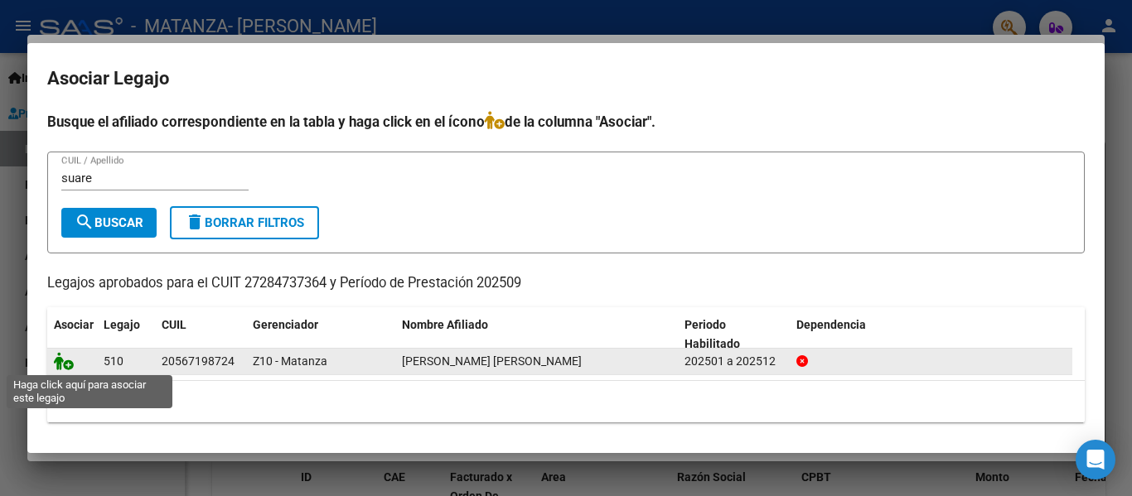
click at [68, 365] on icon at bounding box center [64, 361] width 20 height 18
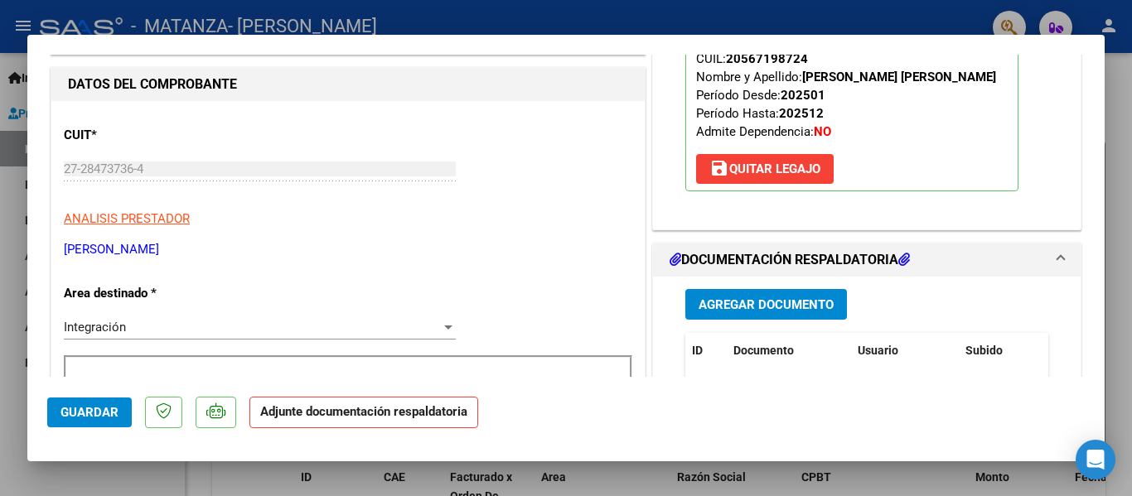
scroll to position [194, 0]
click at [755, 303] on span "Agregar Documento" at bounding box center [766, 304] width 135 height 15
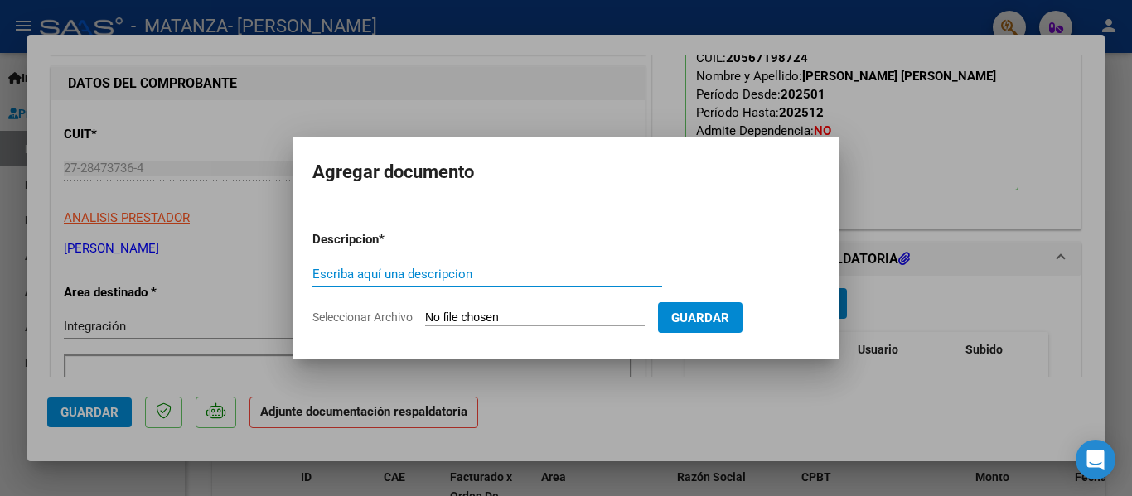
click at [459, 272] on input "Escriba aquí una descripcion" at bounding box center [487, 274] width 350 height 15
type input "planilla"
click at [467, 313] on input "Seleccionar Archivo" at bounding box center [535, 319] width 220 height 16
type input "C:\fakepath\[PERSON_NAME] [PERSON_NAME] [DATE].pdf"
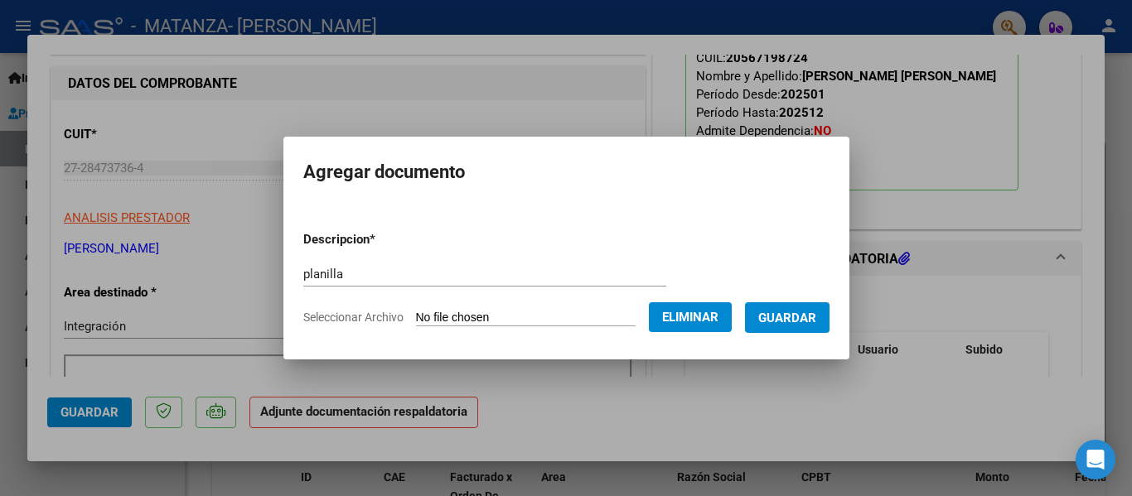
click at [816, 325] on span "Guardar" at bounding box center [787, 318] width 58 height 15
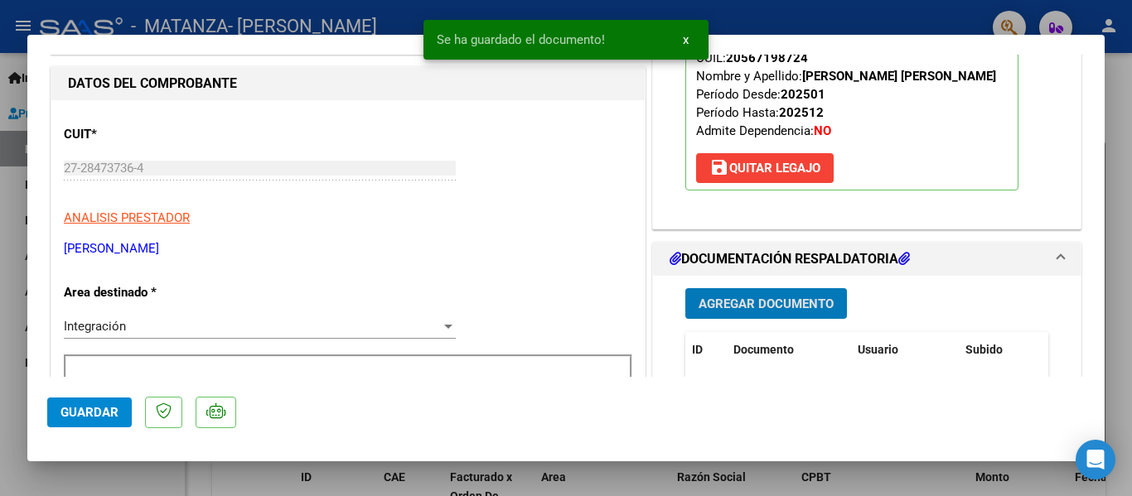
click at [333, 27] on div at bounding box center [566, 248] width 1132 height 496
type input "$ 0,00"
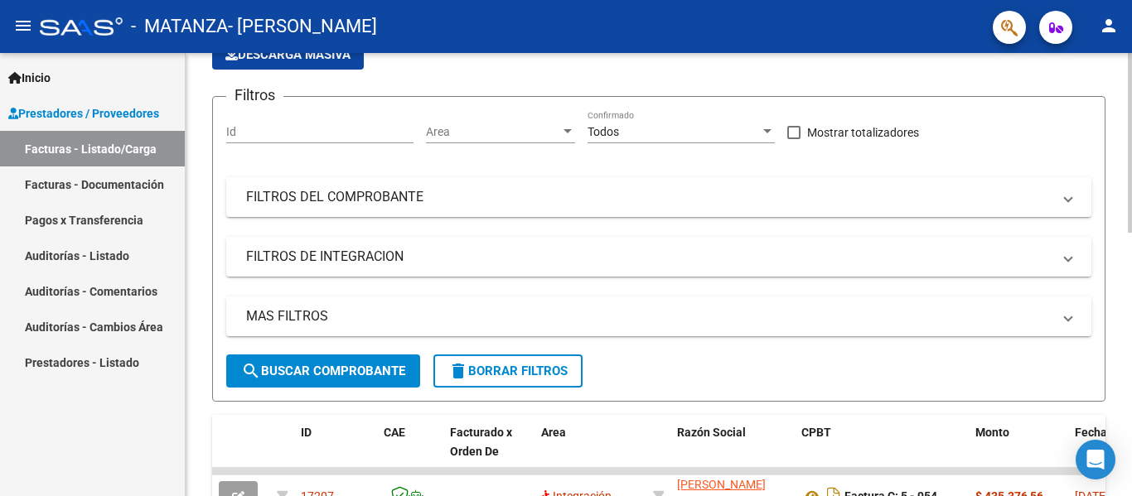
scroll to position [0, 0]
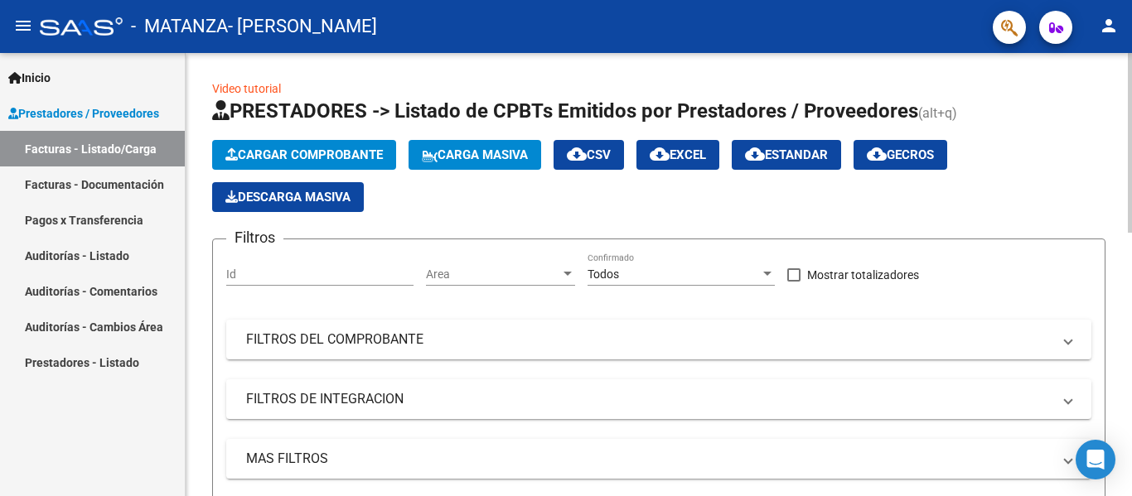
click at [298, 157] on span "Cargar Comprobante" at bounding box center [303, 155] width 157 height 15
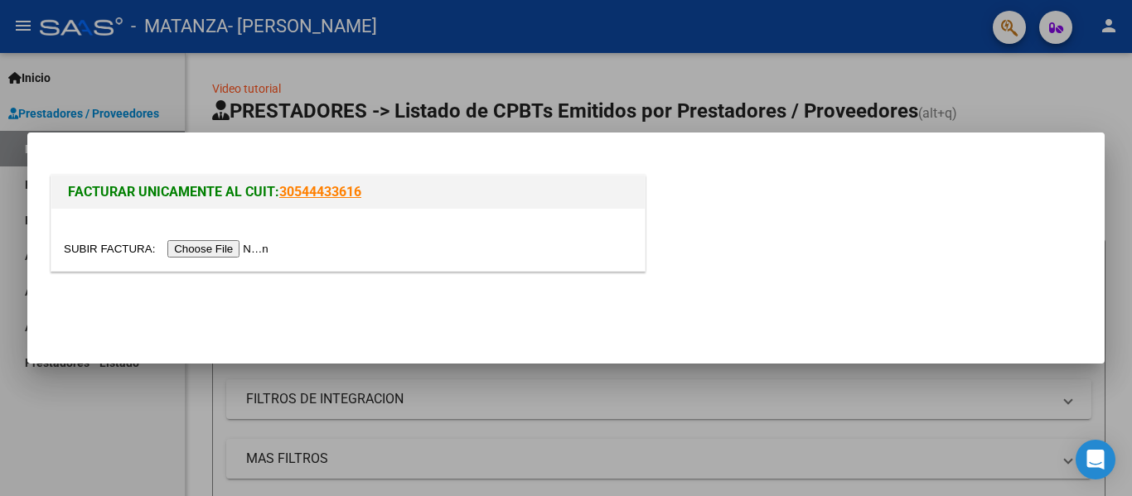
click at [244, 240] on input "file" at bounding box center [169, 248] width 210 height 17
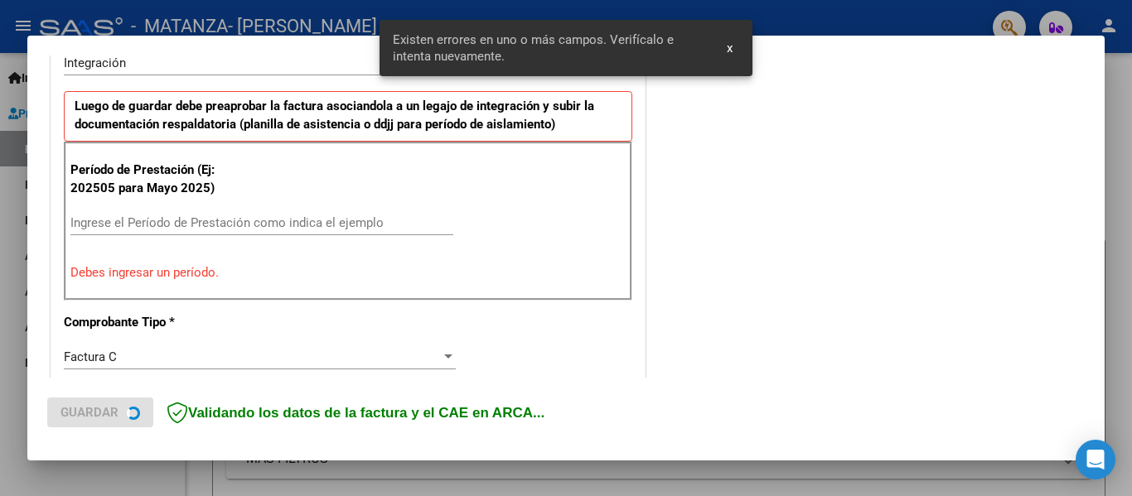
scroll to position [428, 0]
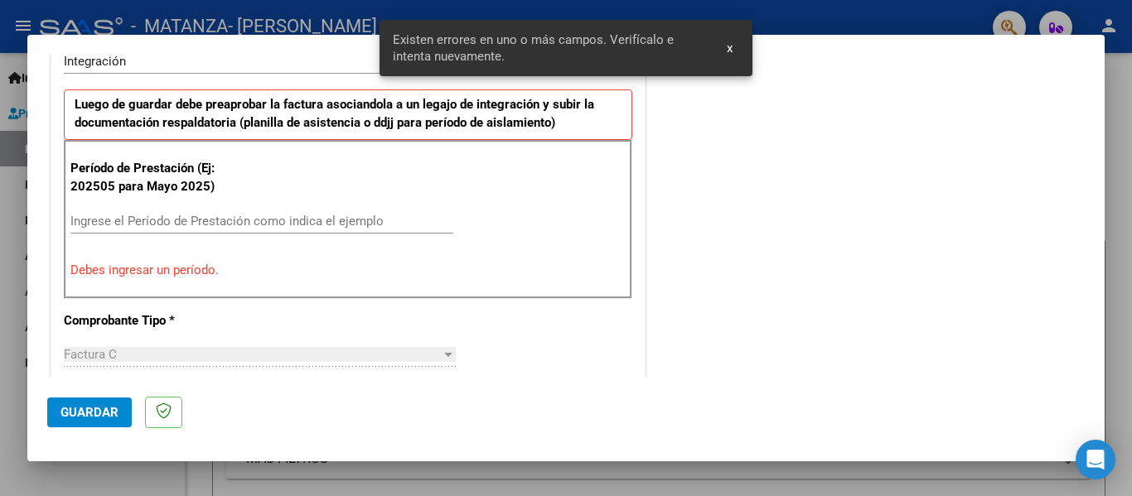
click at [189, 211] on div "Ingrese el Período de Prestación como indica el ejemplo" at bounding box center [261, 221] width 383 height 25
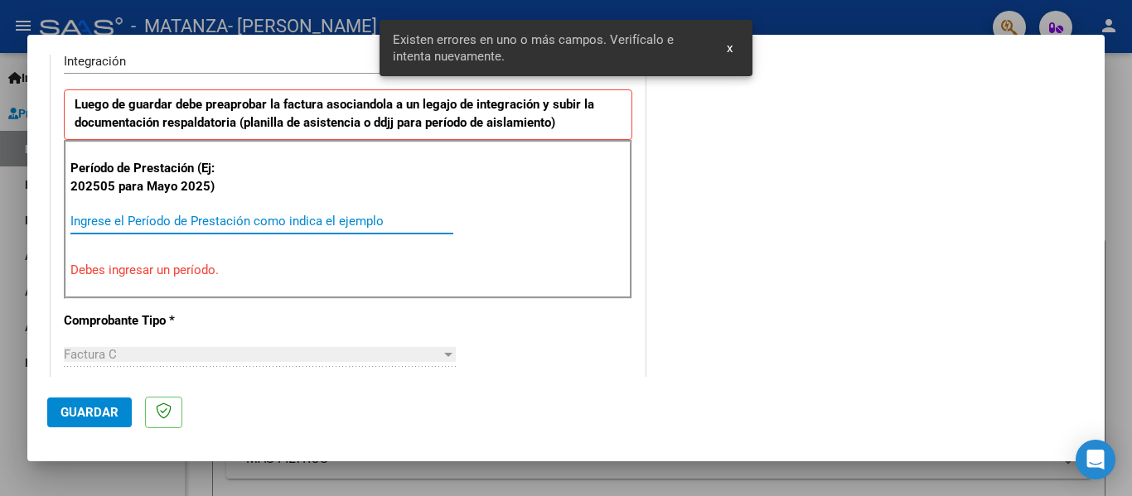
click at [151, 223] on input "Ingrese el Período de Prestación como indica el ejemplo" at bounding box center [261, 221] width 383 height 15
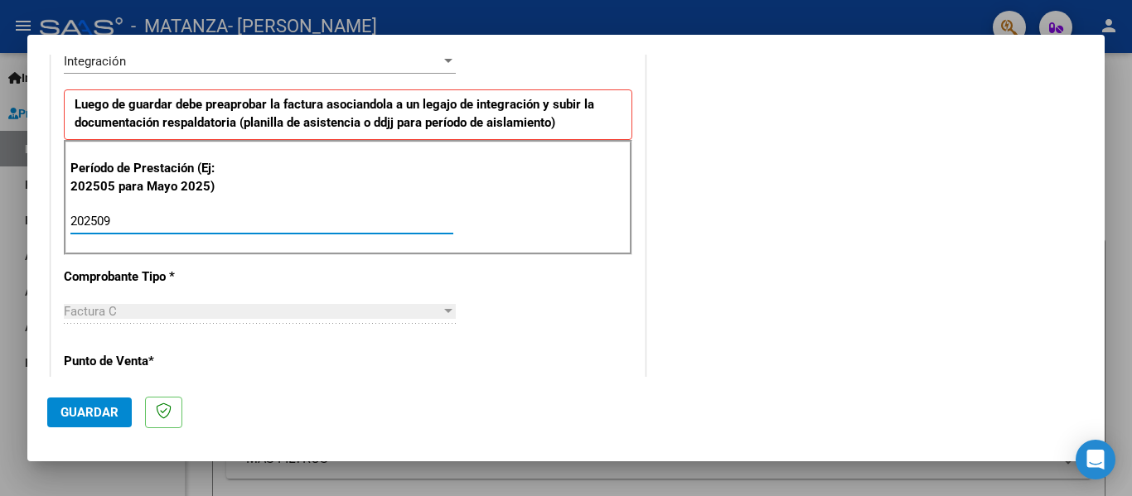
type input "202509"
click at [99, 409] on span "Guardar" at bounding box center [90, 412] width 58 height 15
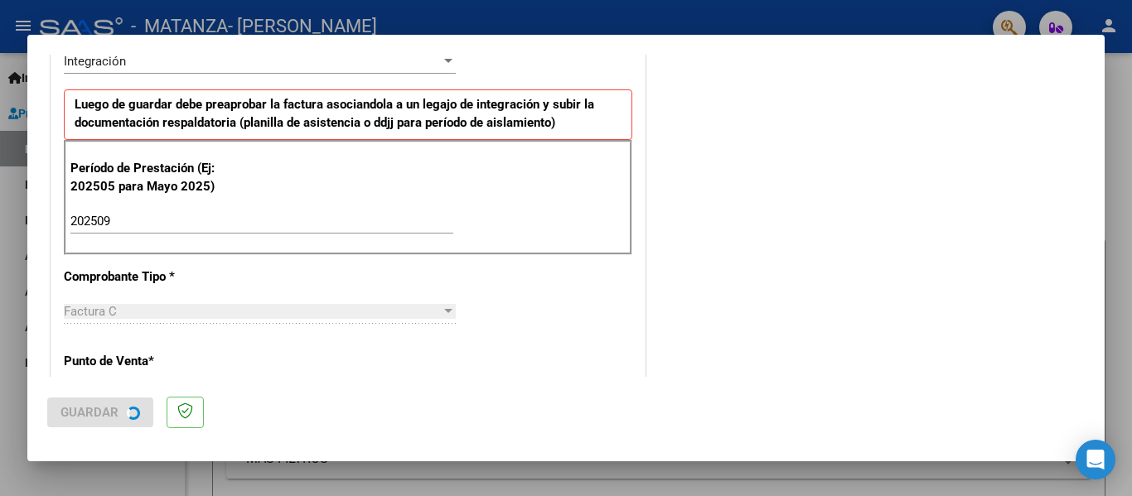
scroll to position [0, 0]
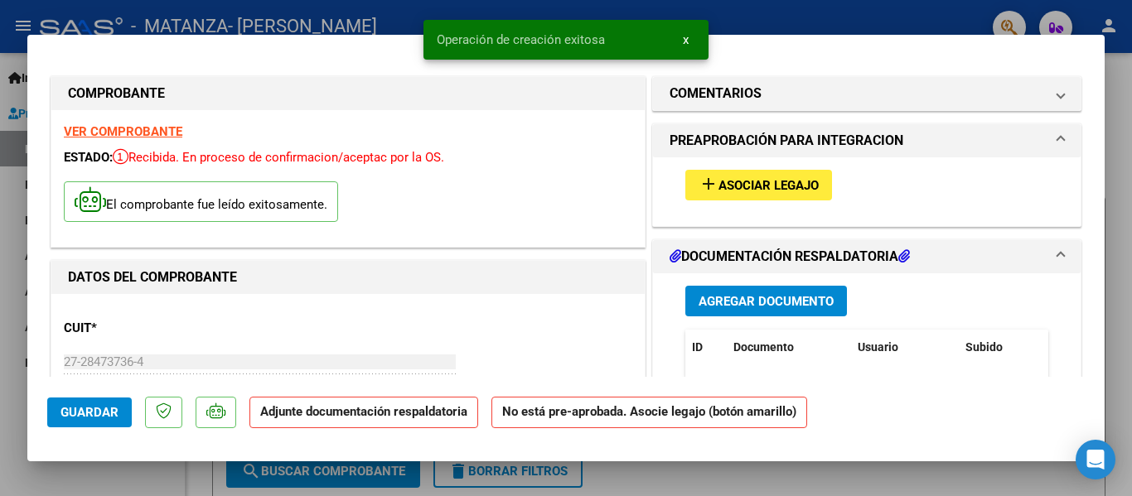
click at [800, 185] on span "Asociar Legajo" at bounding box center [769, 185] width 100 height 15
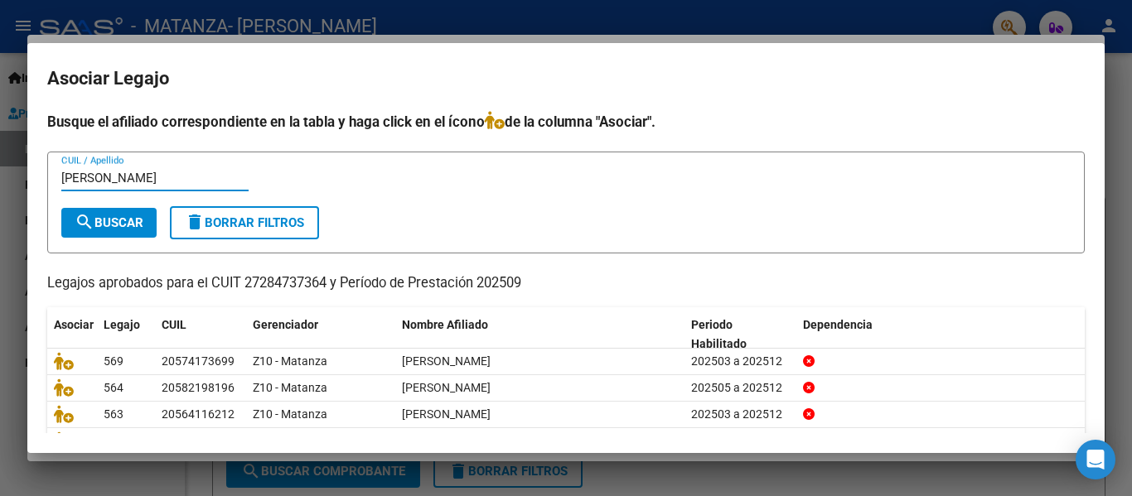
type input "[PERSON_NAME]"
click at [109, 233] on button "search Buscar" at bounding box center [108, 223] width 95 height 30
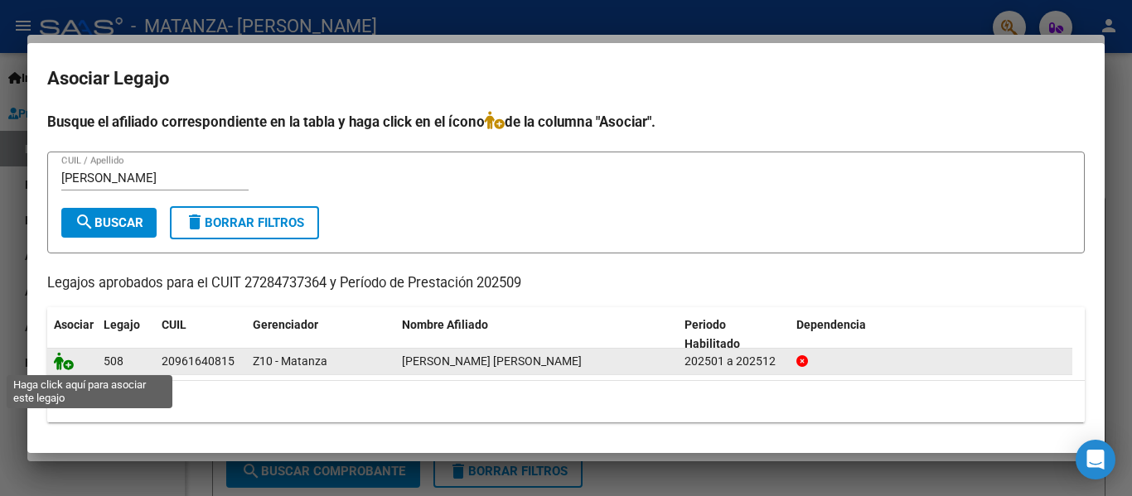
click at [65, 356] on icon at bounding box center [64, 361] width 20 height 18
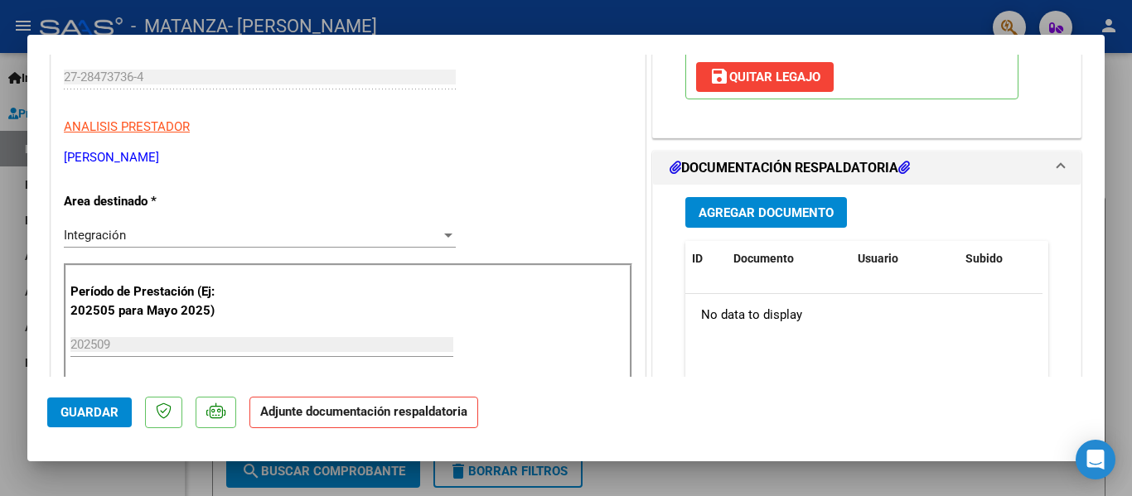
scroll to position [296, 0]
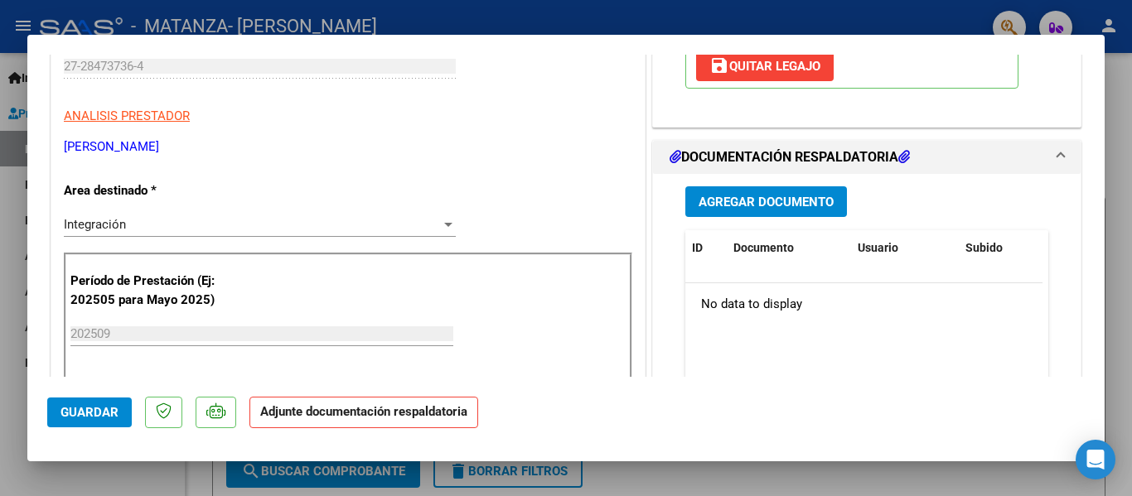
click at [798, 206] on span "Agregar Documento" at bounding box center [766, 202] width 135 height 15
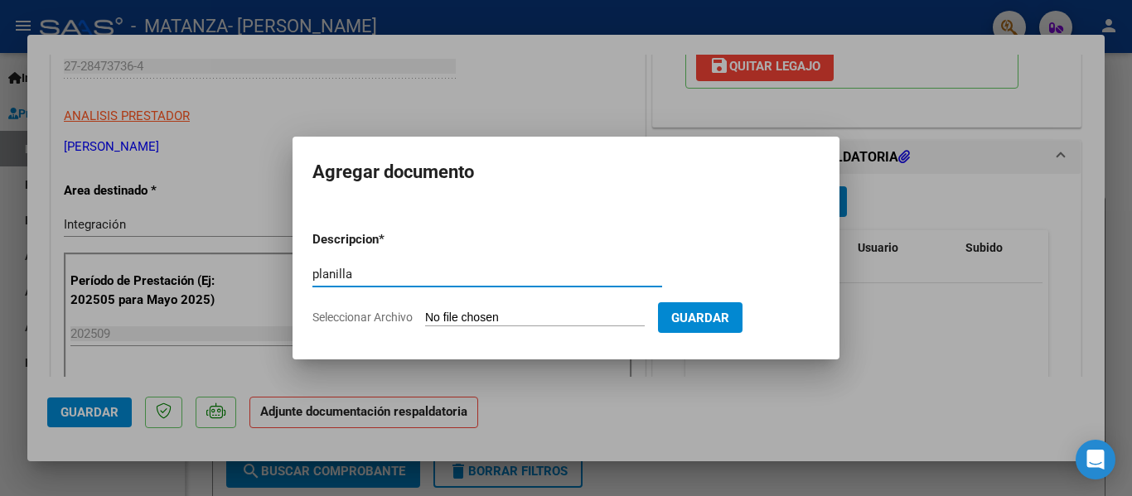
type input "planilla"
click at [477, 322] on input "Seleccionar Archivo" at bounding box center [535, 319] width 220 height 16
type input "C:\fakepath\[PERSON_NAME] [PERSON_NAME] [DATE].pdf"
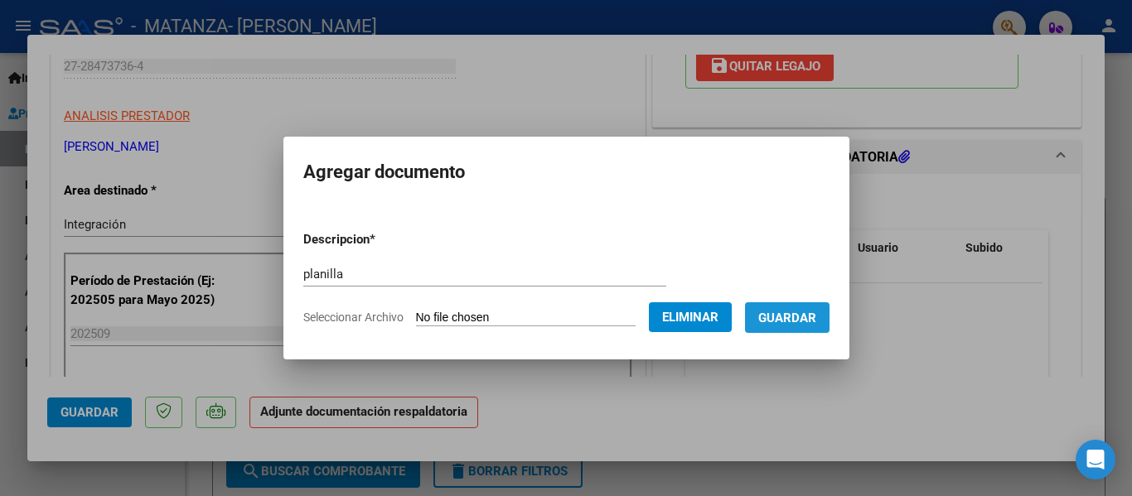
click at [792, 316] on span "Guardar" at bounding box center [787, 318] width 58 height 15
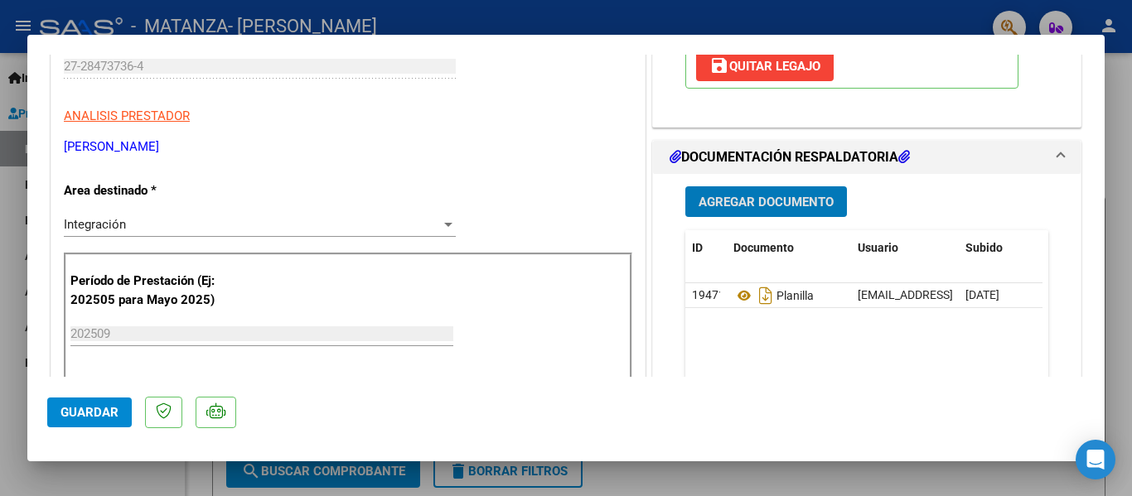
click at [350, 24] on div at bounding box center [566, 248] width 1132 height 496
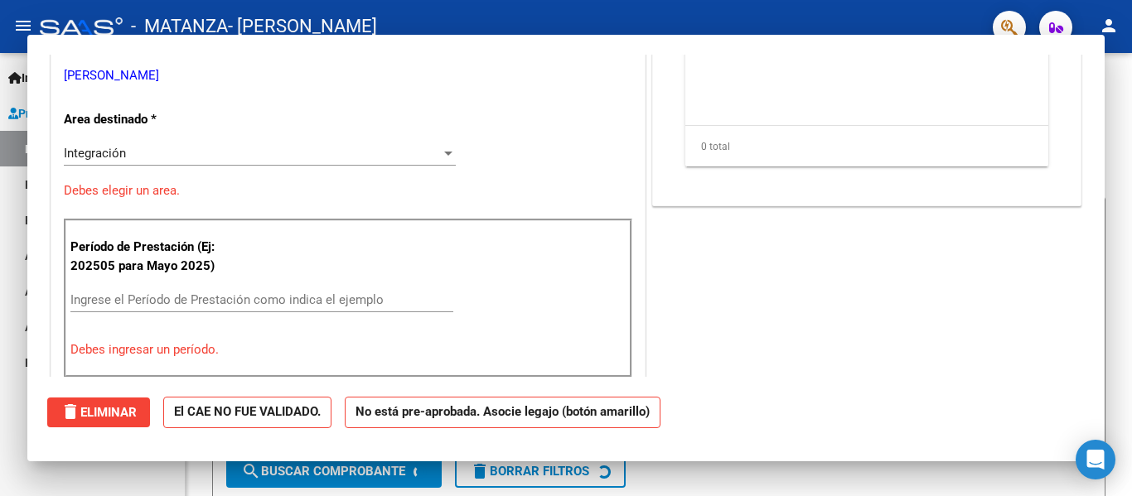
scroll to position [245, 0]
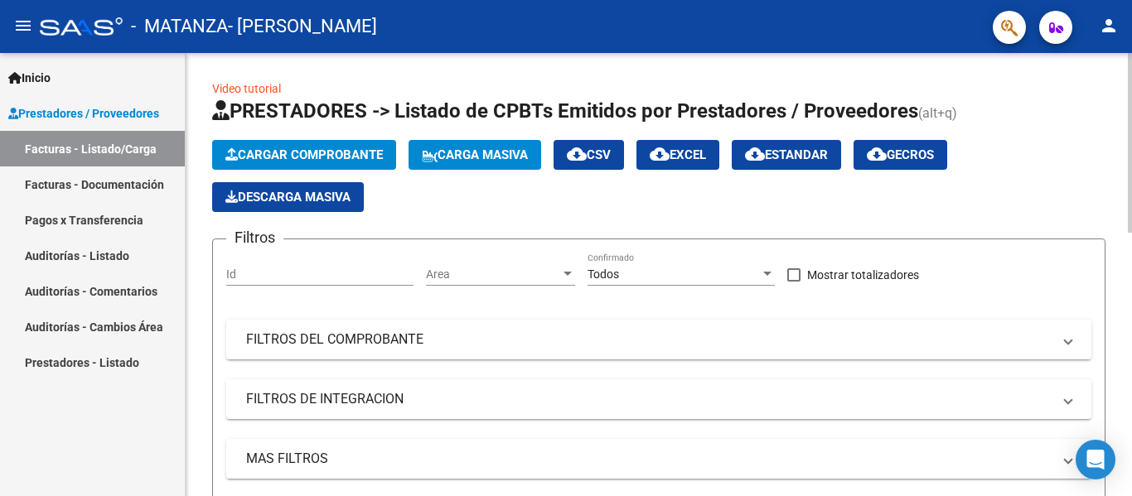
click at [263, 154] on span "Cargar Comprobante" at bounding box center [303, 155] width 157 height 15
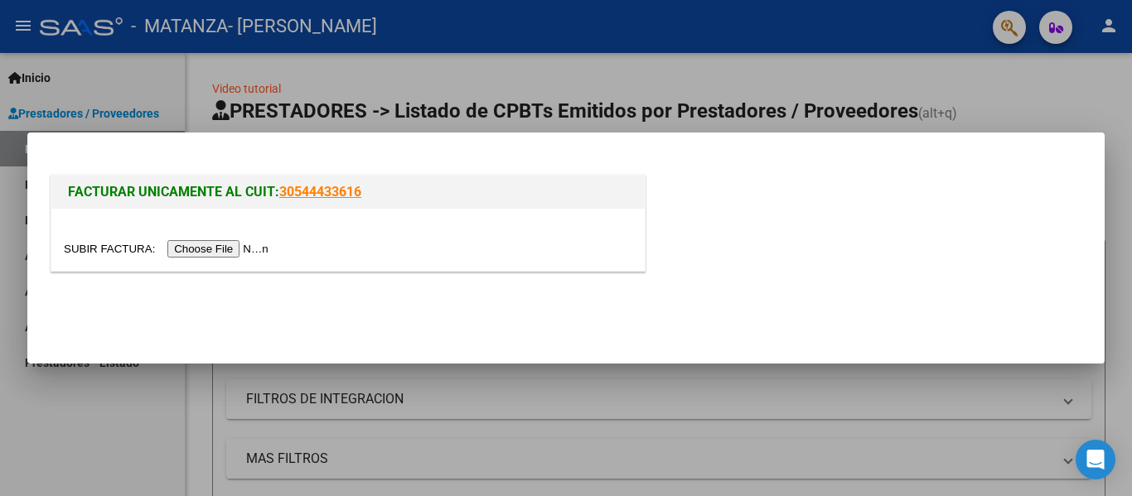
click at [245, 257] on input "file" at bounding box center [169, 248] width 210 height 17
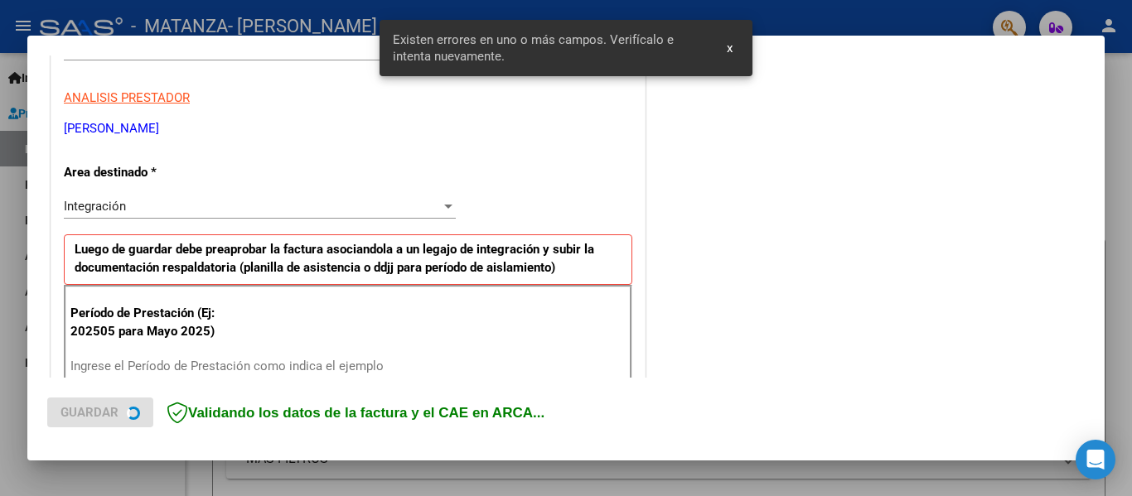
scroll to position [416, 0]
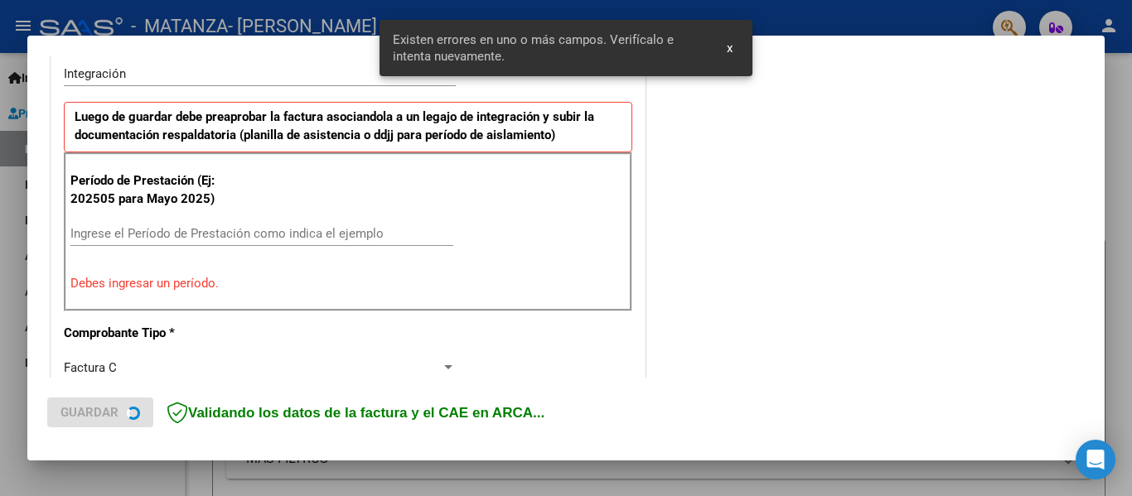
click at [187, 240] on div "Ingrese el Período de Prestación como indica el ejemplo" at bounding box center [261, 233] width 383 height 25
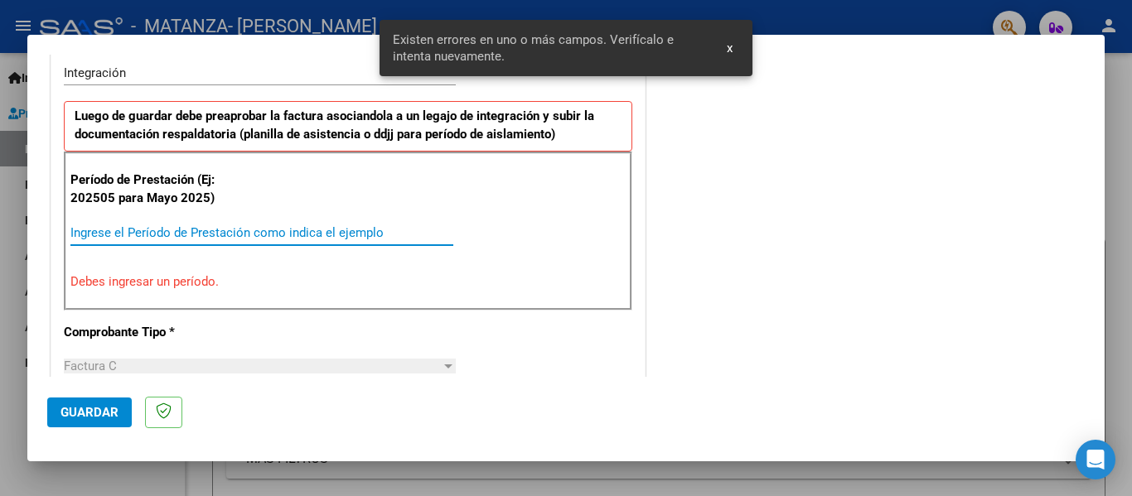
click at [161, 231] on input "Ingrese el Período de Prestación como indica el ejemplo" at bounding box center [261, 232] width 383 height 15
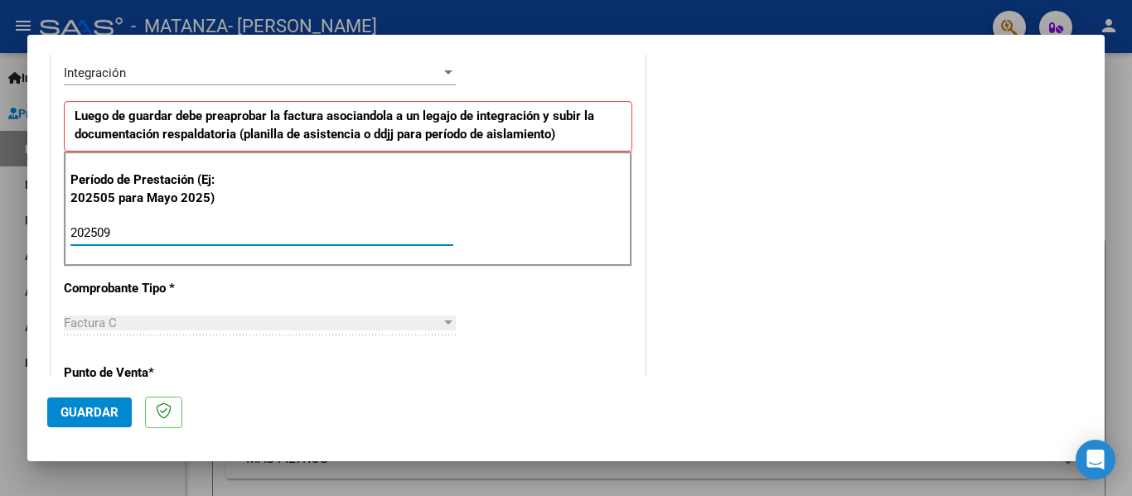
click at [106, 424] on button "Guardar" at bounding box center [89, 413] width 85 height 30
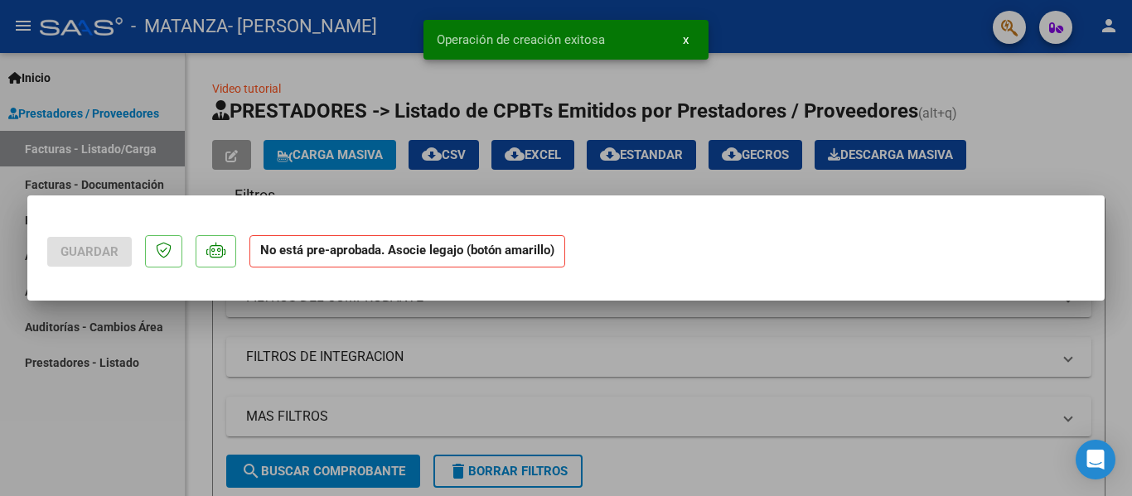
scroll to position [0, 0]
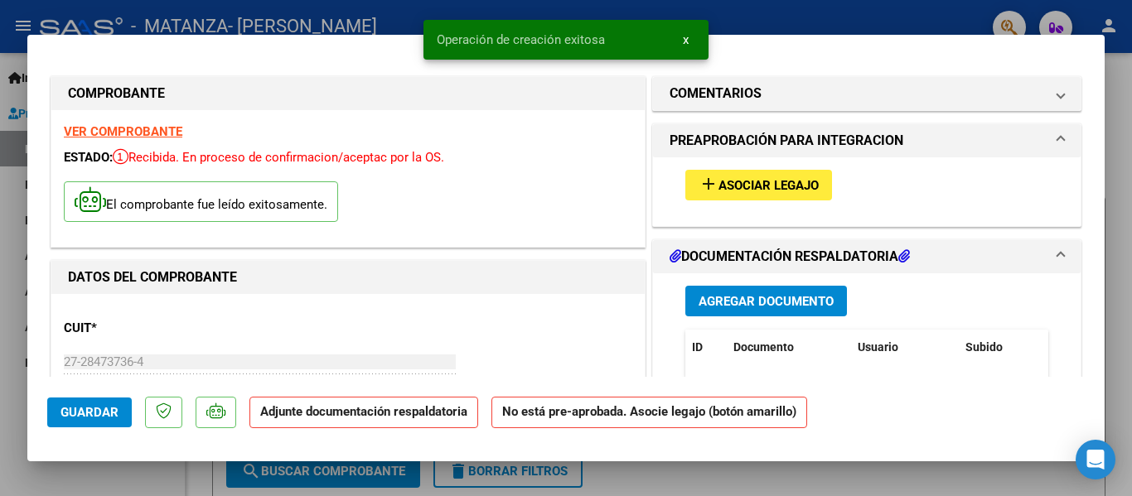
click at [753, 198] on button "add Asociar Legajo" at bounding box center [758, 185] width 147 height 31
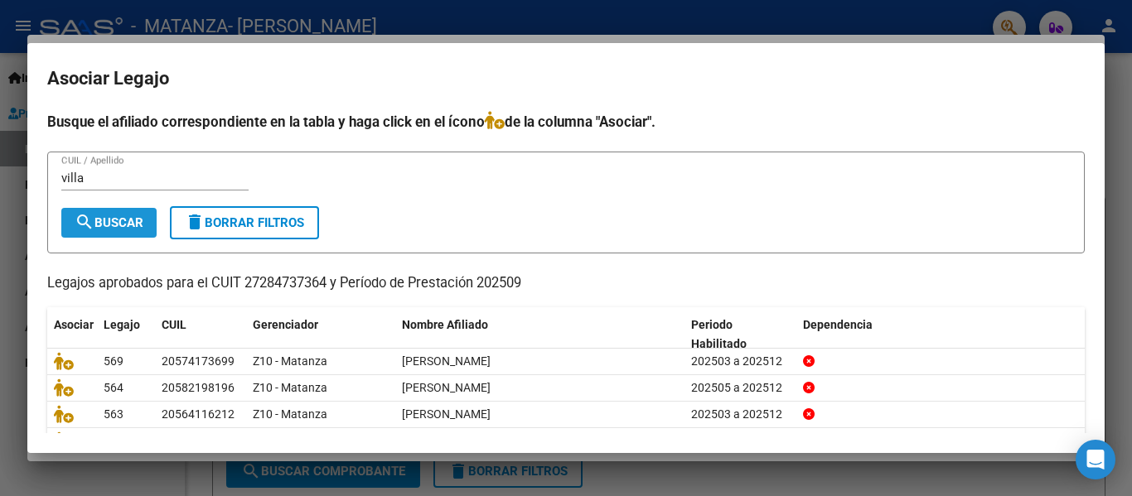
click at [122, 211] on button "search Buscar" at bounding box center [108, 223] width 95 height 30
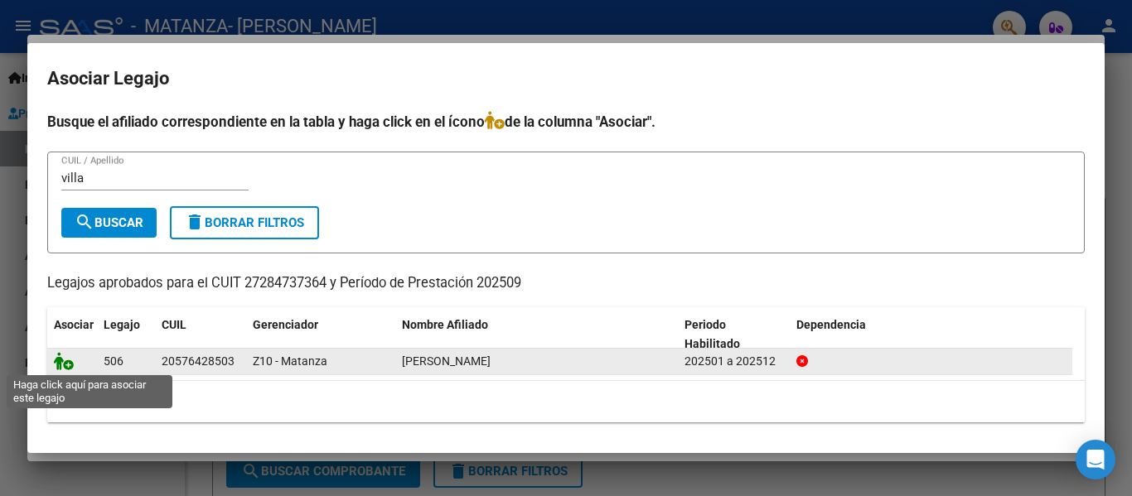
click at [66, 368] on icon at bounding box center [64, 361] width 20 height 18
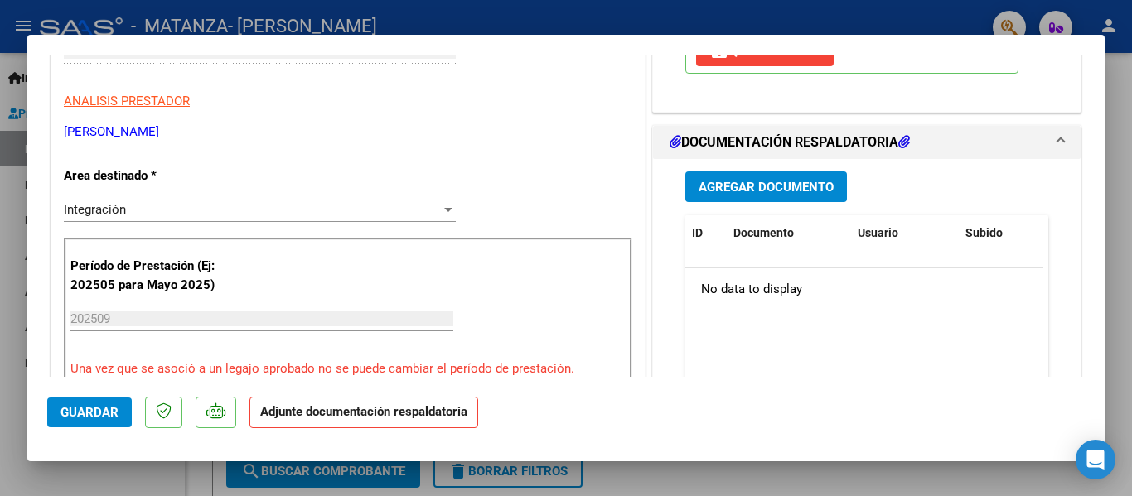
scroll to position [312, 0]
click at [773, 195] on button "Agregar Documento" at bounding box center [766, 186] width 162 height 31
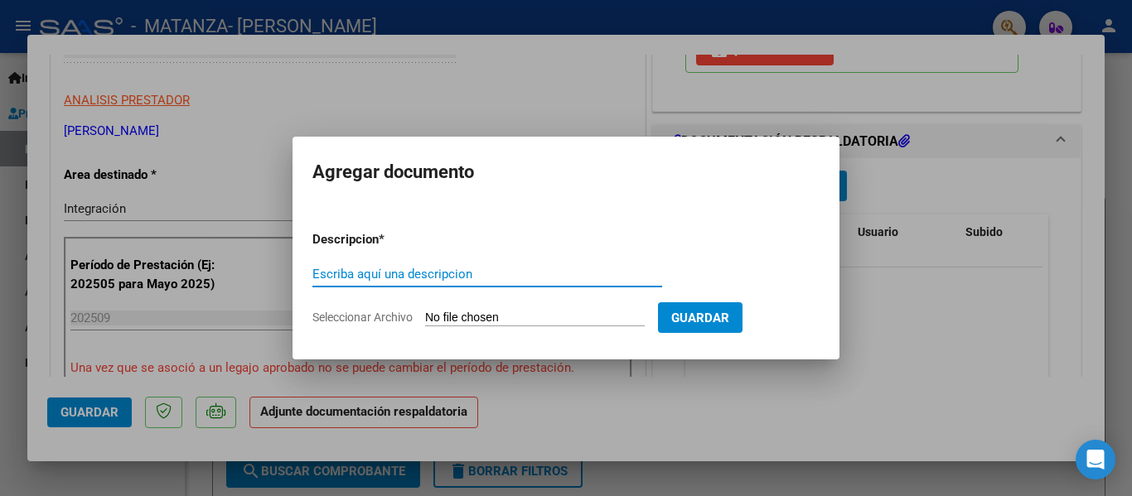
click at [401, 277] on input "Escriba aquí una descripcion" at bounding box center [487, 274] width 350 height 15
click at [453, 318] on input "Seleccionar Archivo" at bounding box center [535, 319] width 220 height 16
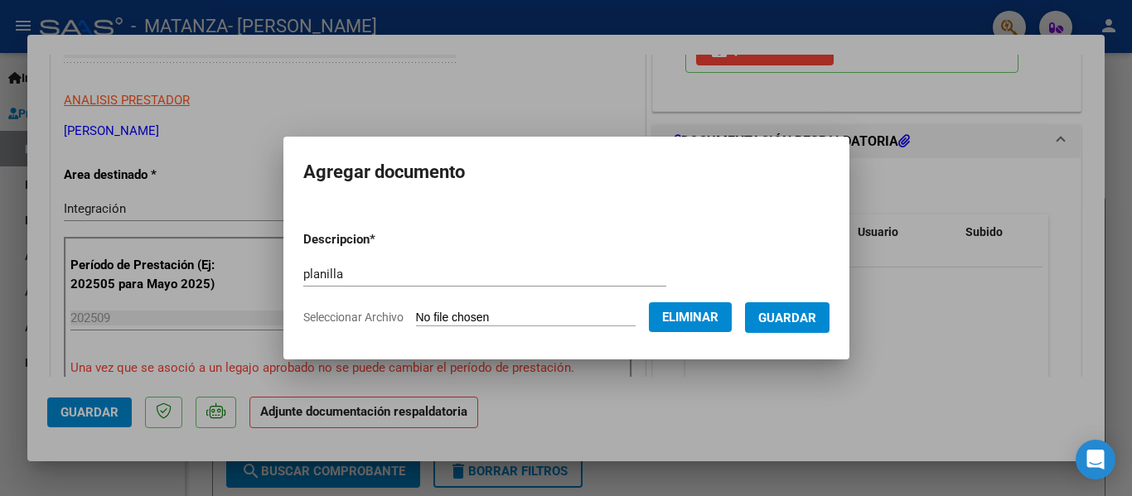
click at [785, 318] on span "Guardar" at bounding box center [787, 318] width 58 height 15
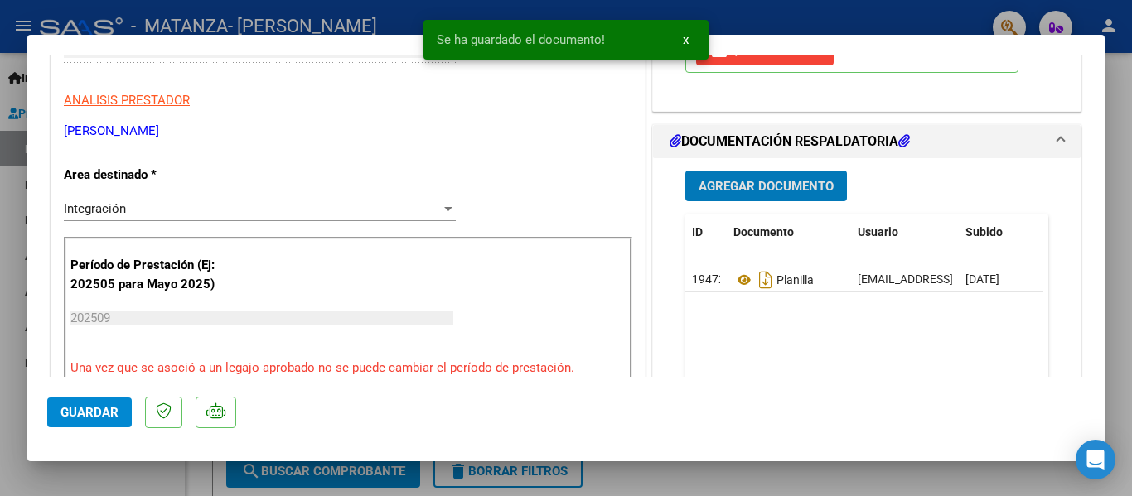
click at [360, 14] on div at bounding box center [566, 248] width 1132 height 496
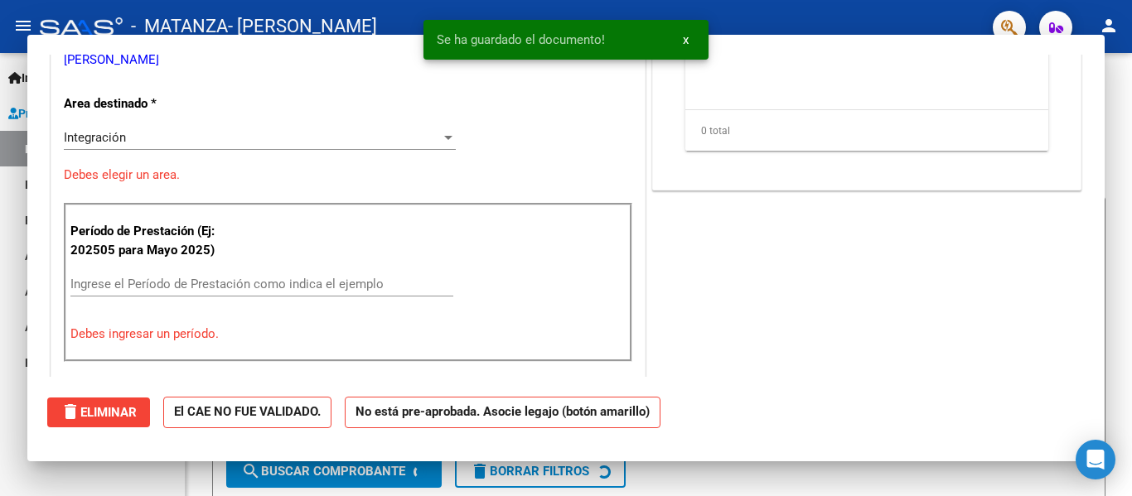
scroll to position [261, 0]
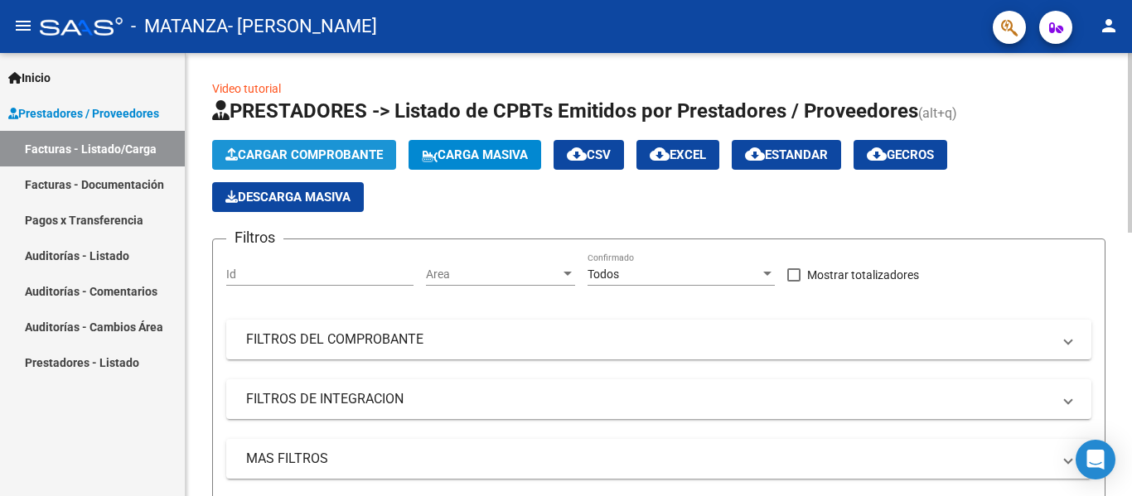
click at [278, 147] on button "Cargar Comprobante" at bounding box center [304, 155] width 184 height 30
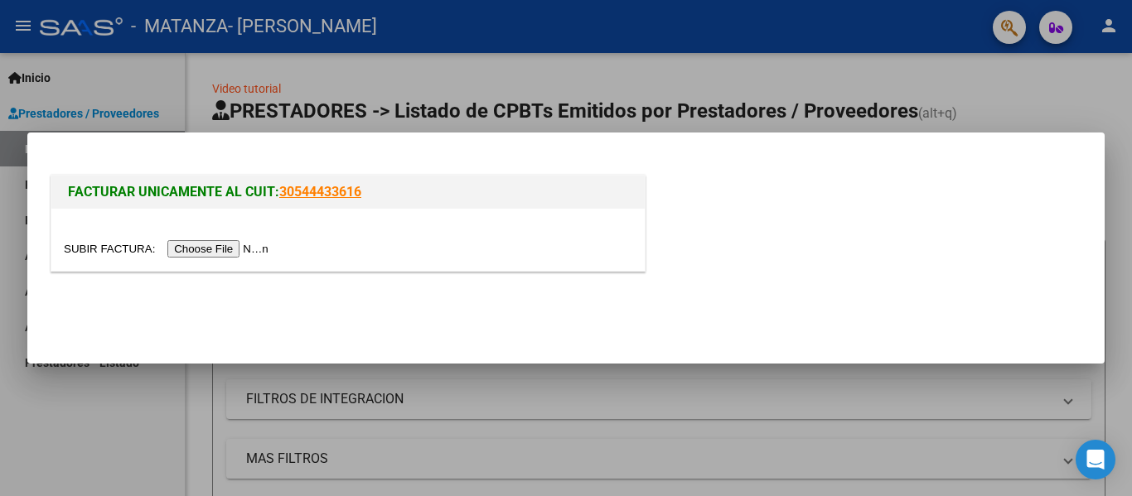
click at [233, 254] on input "file" at bounding box center [169, 248] width 210 height 17
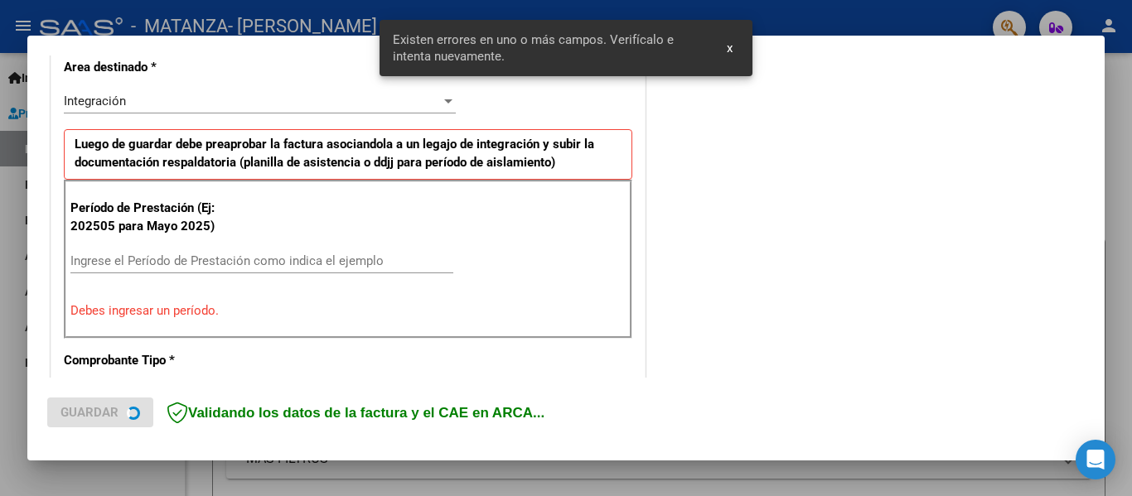
scroll to position [416, 0]
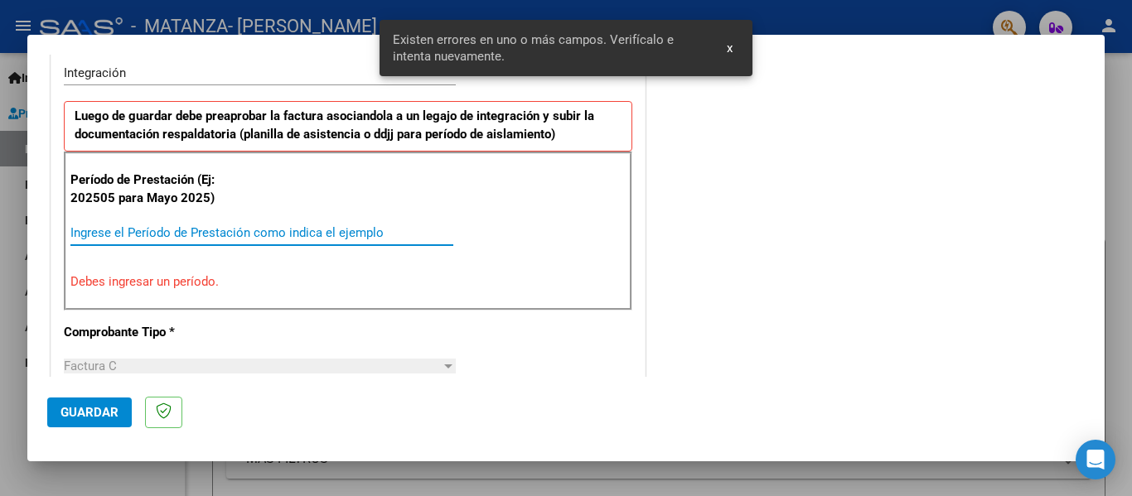
click at [157, 235] on input "Ingrese el Período de Prestación como indica el ejemplo" at bounding box center [261, 232] width 383 height 15
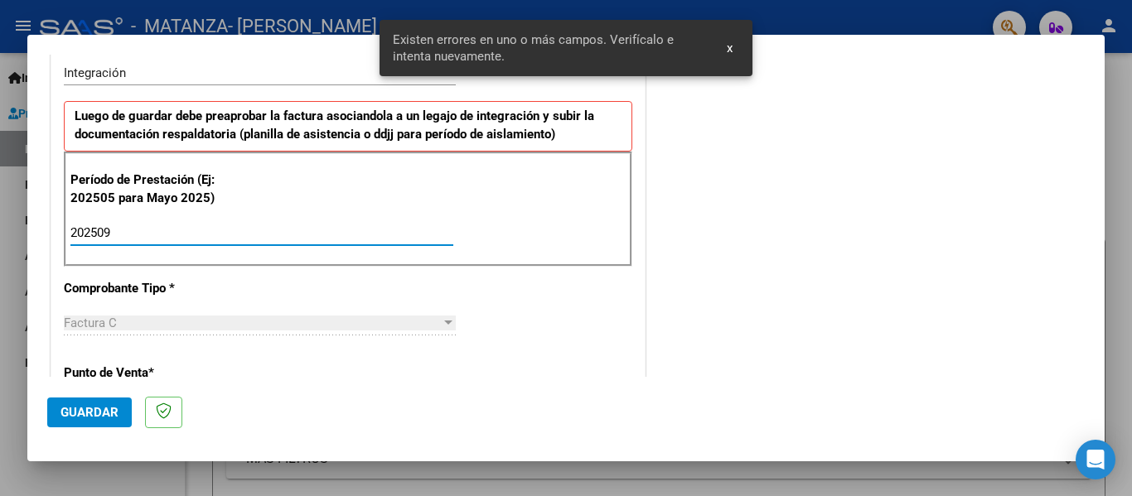
click at [80, 412] on span "Guardar" at bounding box center [90, 412] width 58 height 15
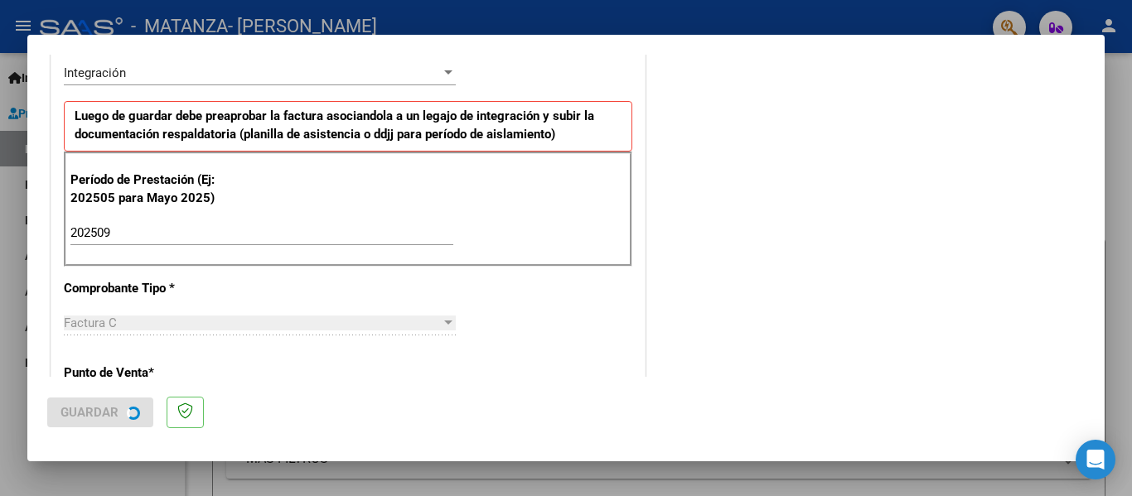
scroll to position [0, 0]
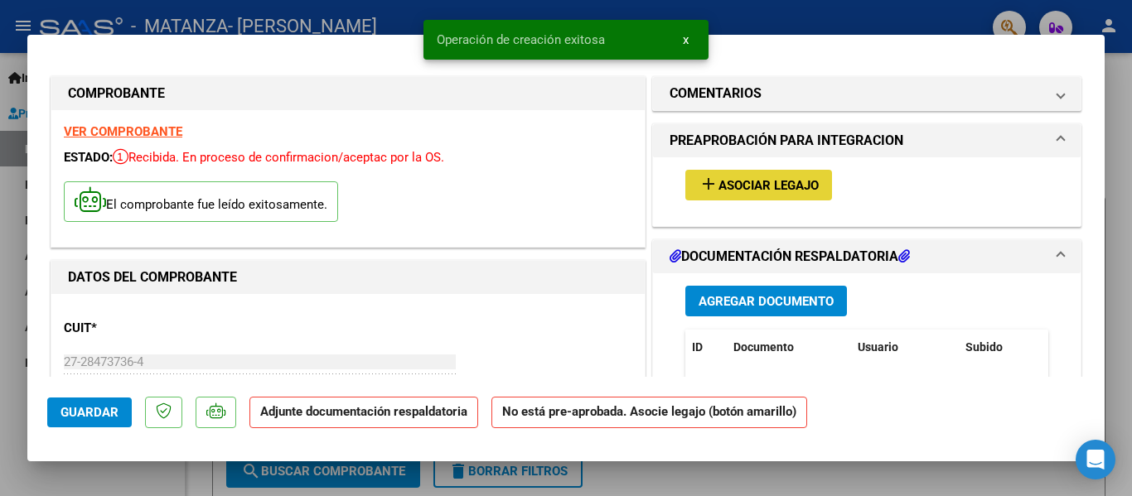
click at [785, 192] on span "Asociar Legajo" at bounding box center [769, 185] width 100 height 15
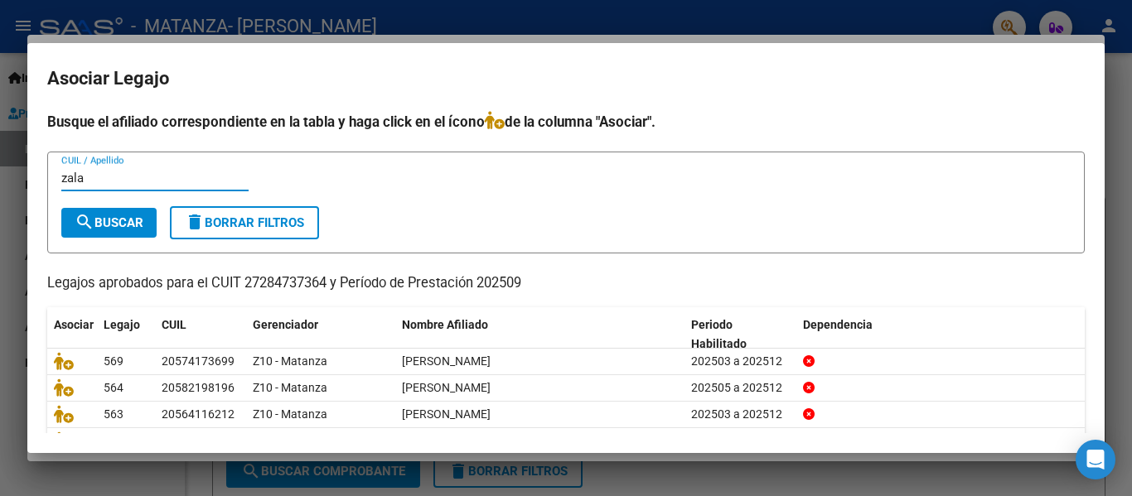
click at [124, 230] on button "search Buscar" at bounding box center [108, 223] width 95 height 30
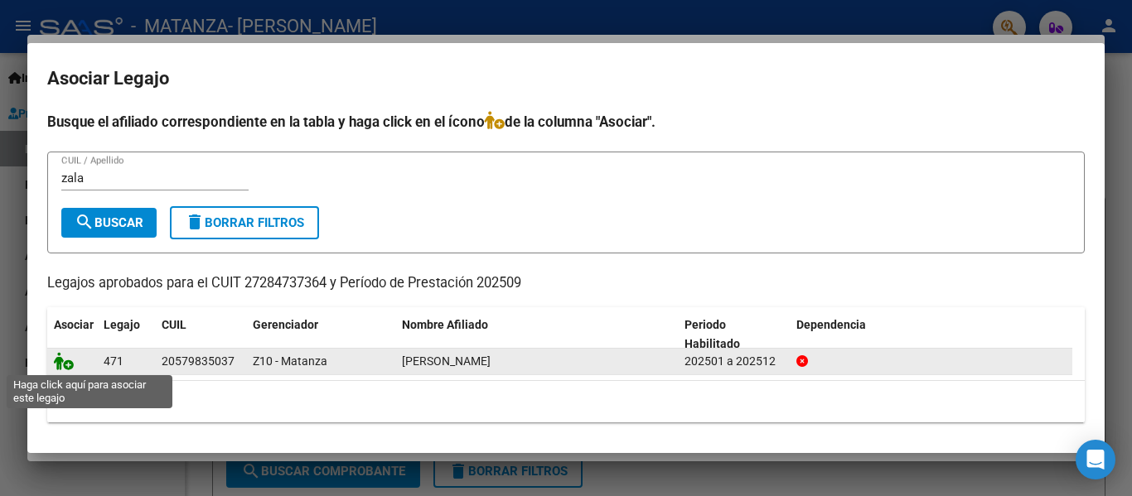
click at [66, 358] on icon at bounding box center [64, 361] width 20 height 18
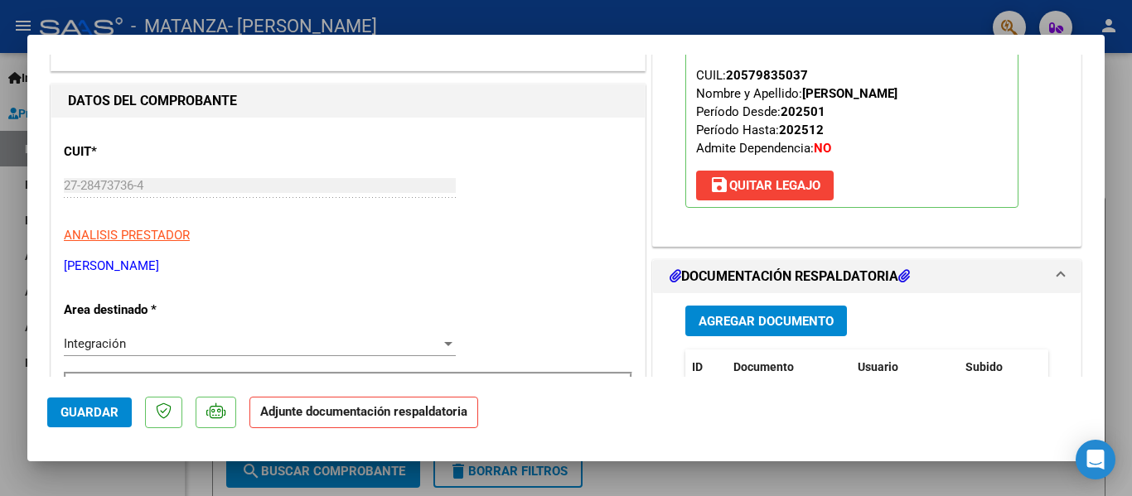
scroll to position [177, 0]
click at [787, 325] on span "Agregar Documento" at bounding box center [766, 320] width 135 height 15
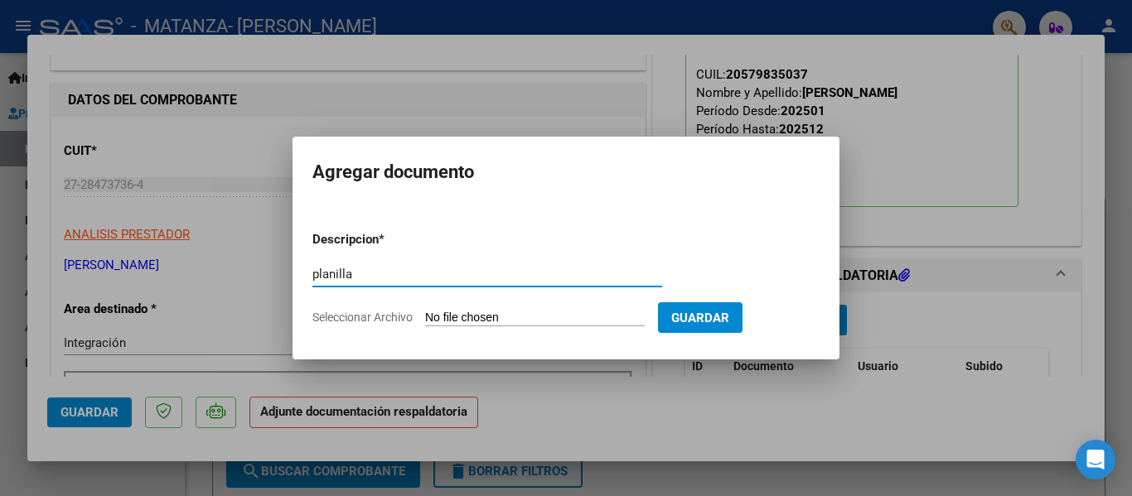
click at [463, 317] on input "Seleccionar Archivo" at bounding box center [535, 319] width 220 height 16
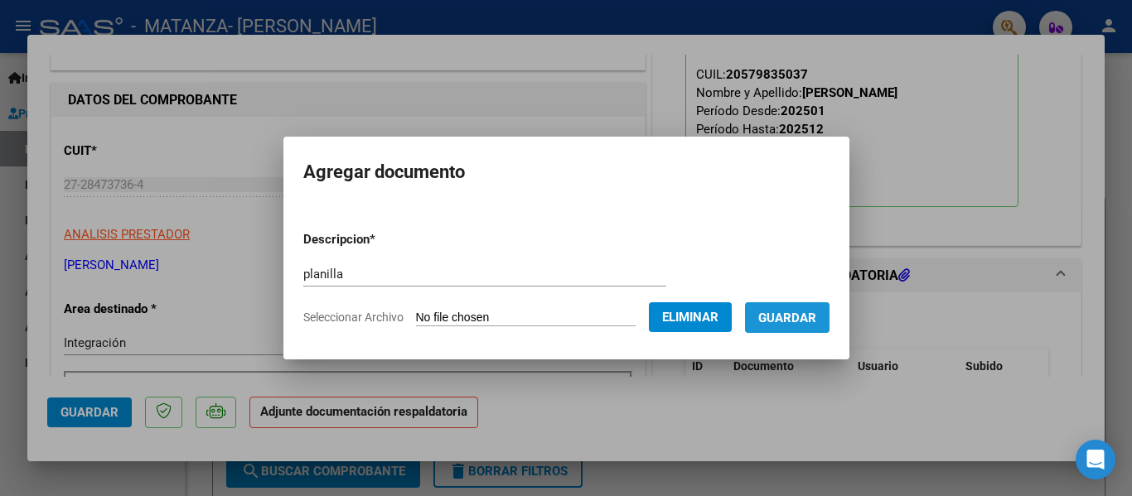
click at [819, 331] on button "Guardar" at bounding box center [787, 318] width 85 height 31
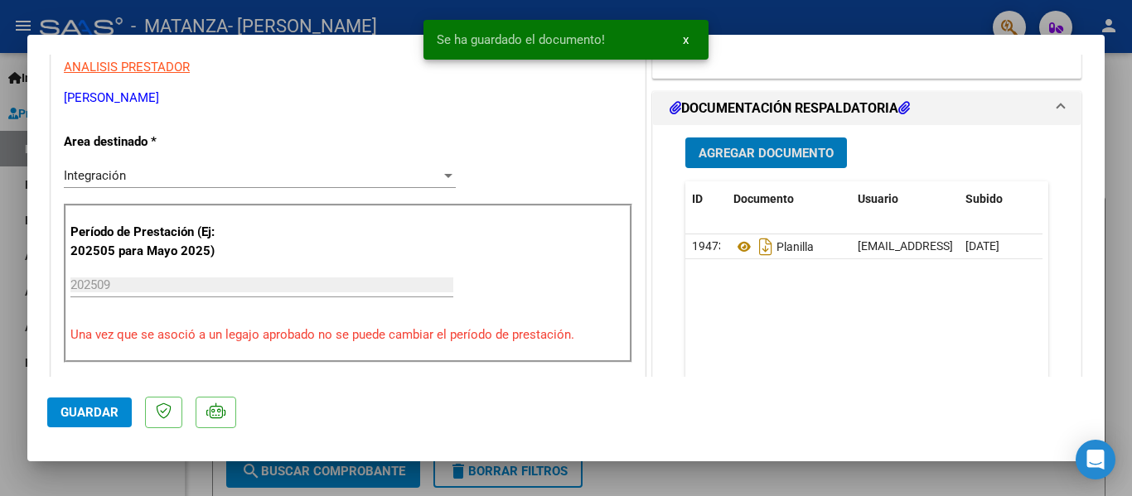
scroll to position [346, 0]
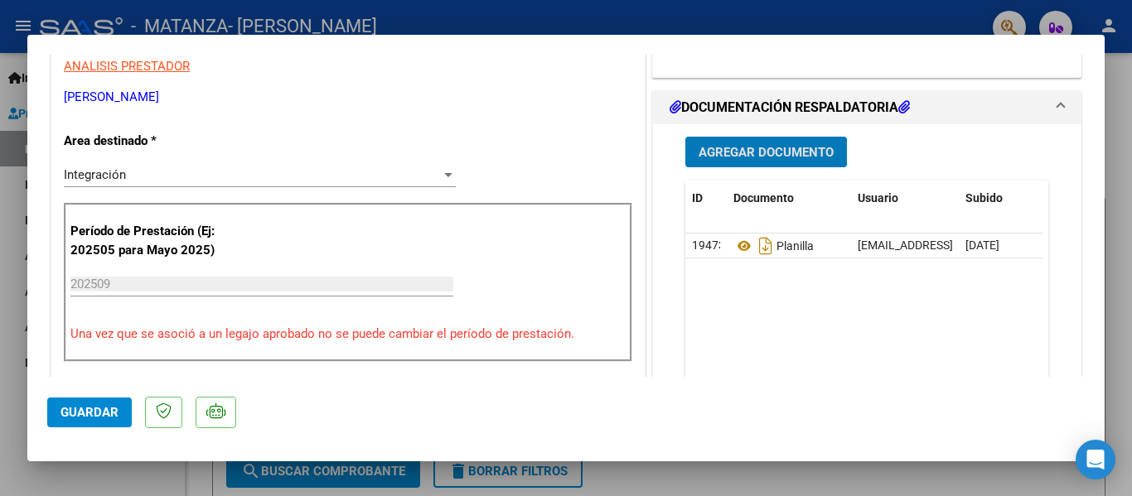
click at [333, 27] on div at bounding box center [566, 248] width 1132 height 496
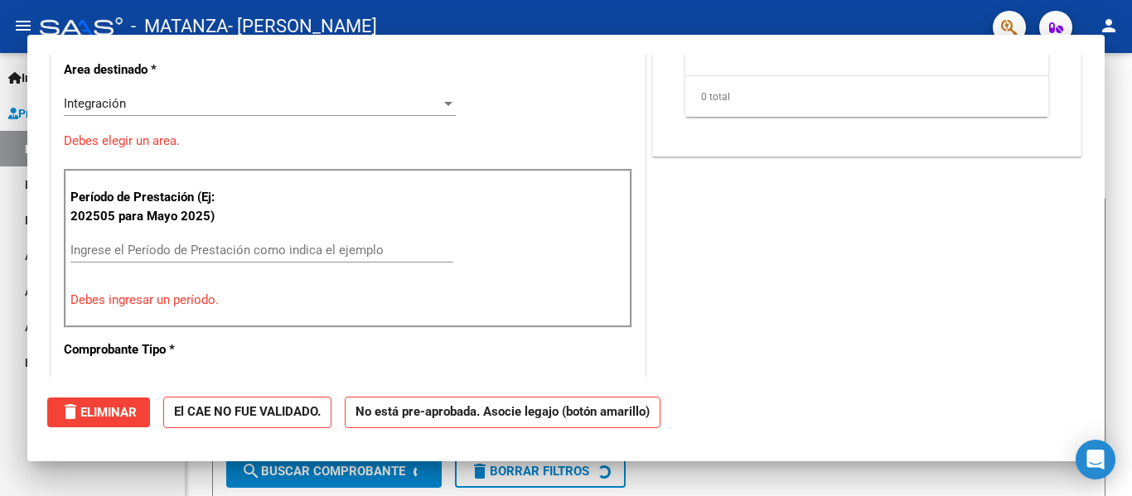
scroll to position [0, 0]
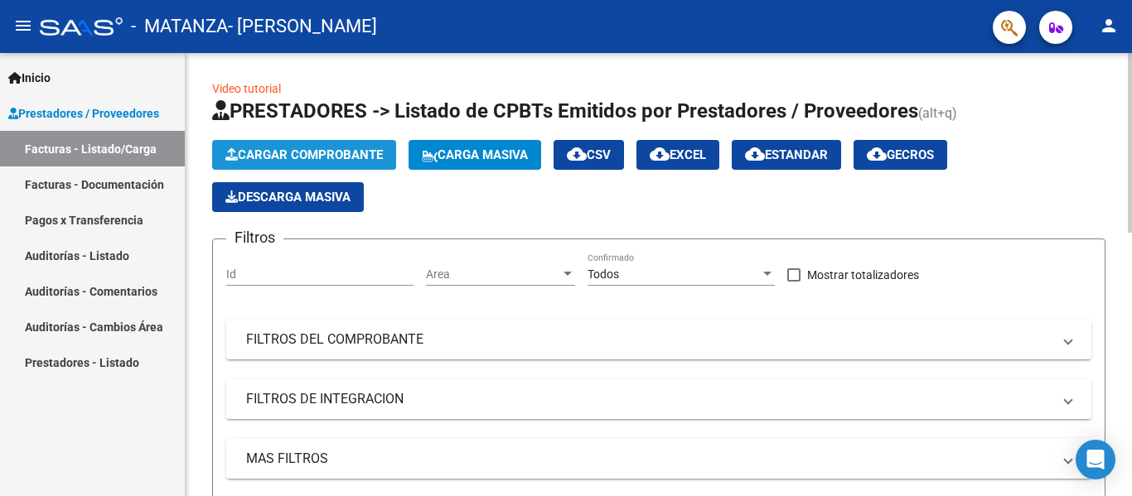
click at [307, 157] on span "Cargar Comprobante" at bounding box center [303, 155] width 157 height 15
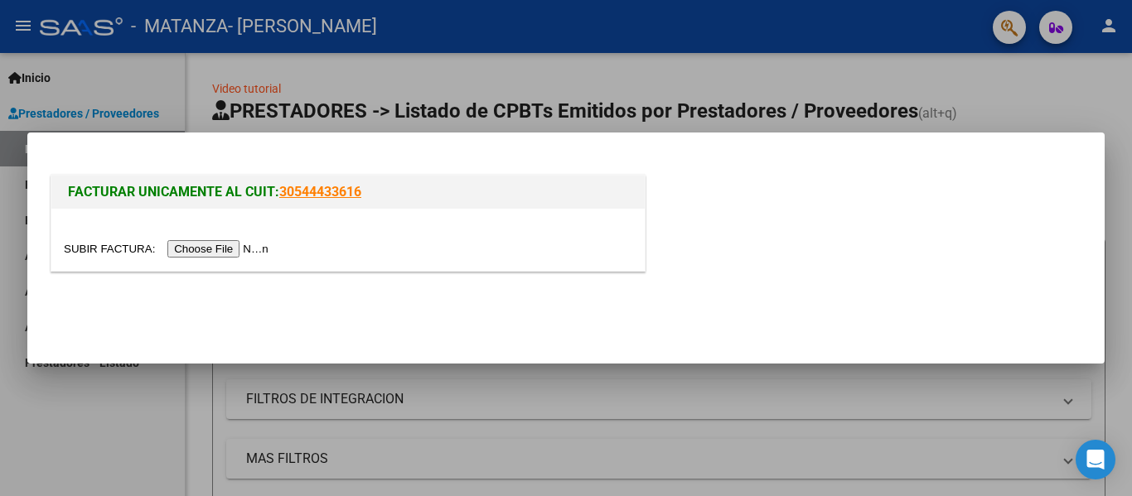
click at [242, 249] on input "file" at bounding box center [169, 248] width 210 height 17
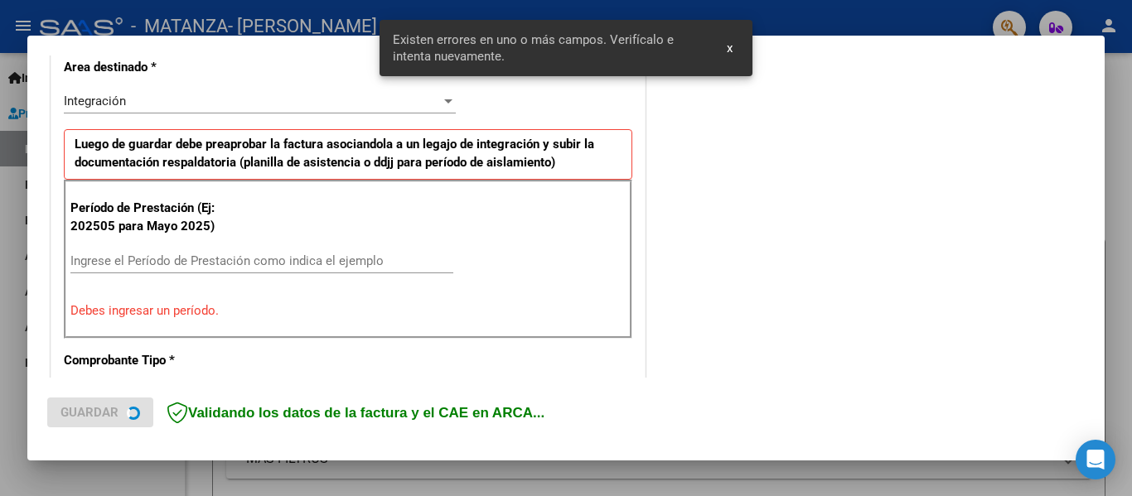
scroll to position [417, 0]
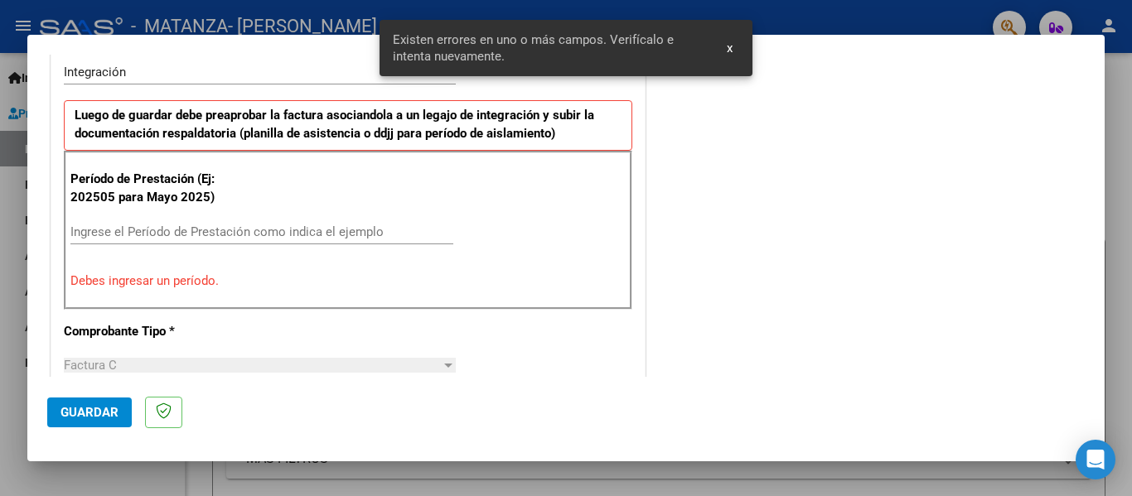
click at [177, 242] on div "Ingrese el Período de Prestación como indica el ejemplo" at bounding box center [261, 232] width 383 height 25
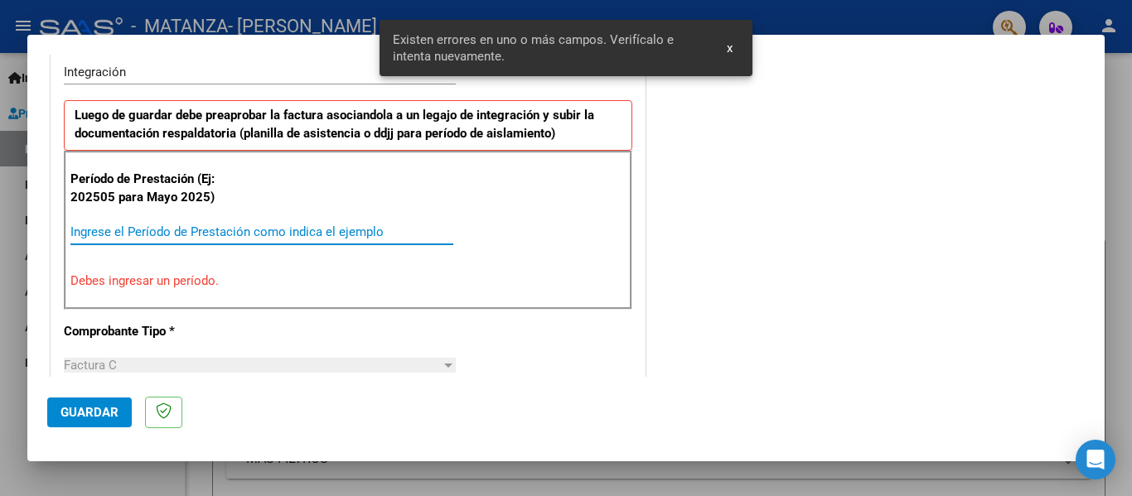
click at [161, 238] on input "Ingrese el Período de Prestación como indica el ejemplo" at bounding box center [261, 232] width 383 height 15
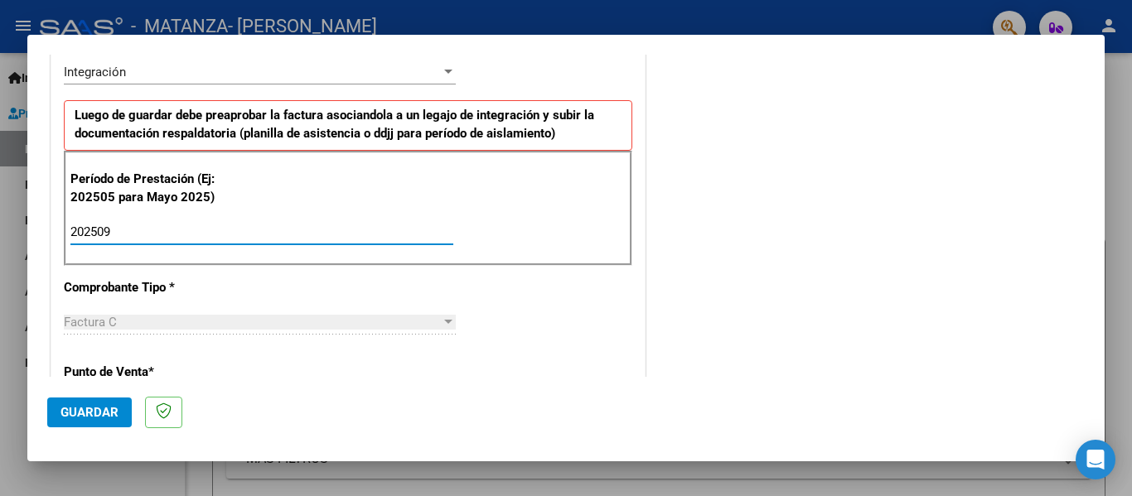
click at [101, 409] on span "Guardar" at bounding box center [90, 412] width 58 height 15
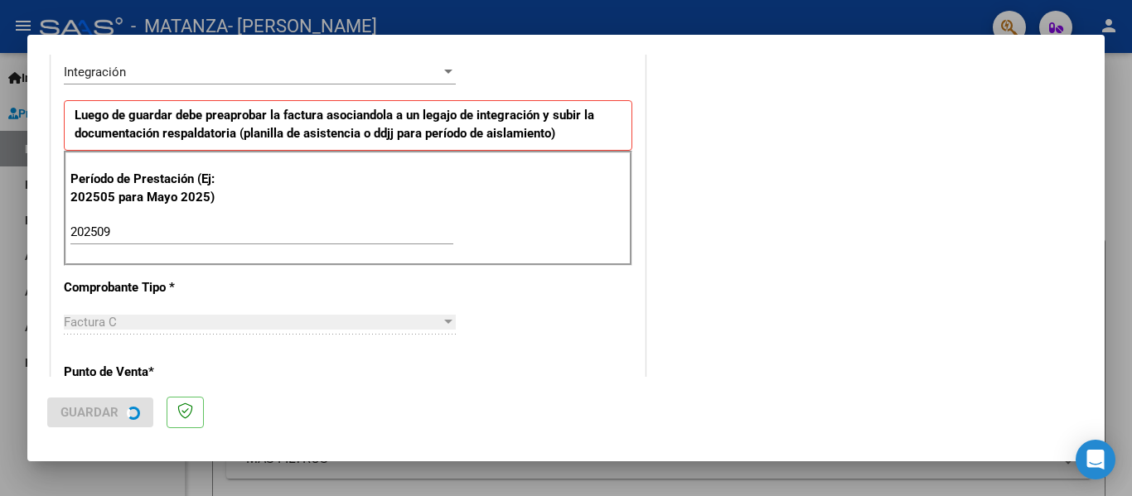
scroll to position [0, 0]
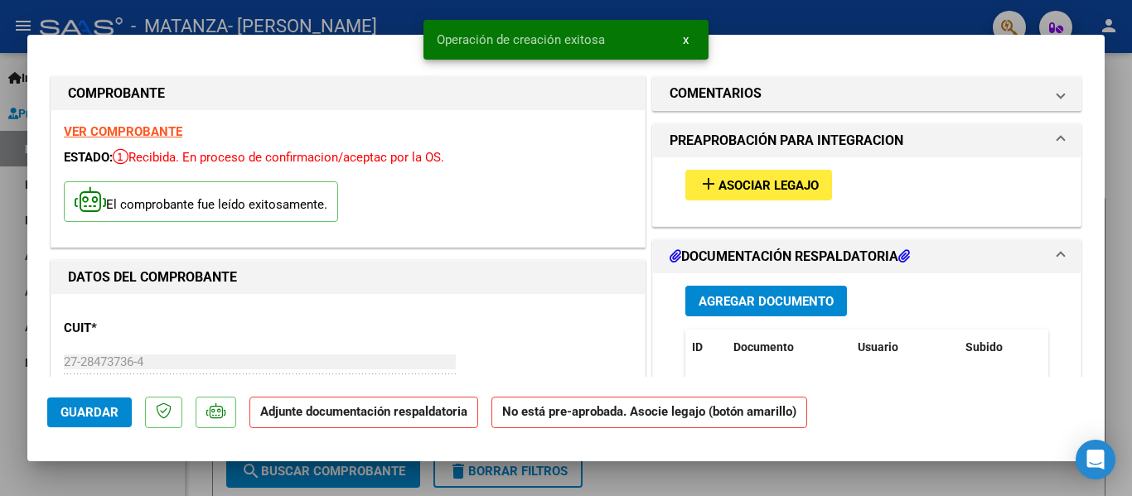
click at [734, 186] on span "Asociar Legajo" at bounding box center [769, 185] width 100 height 15
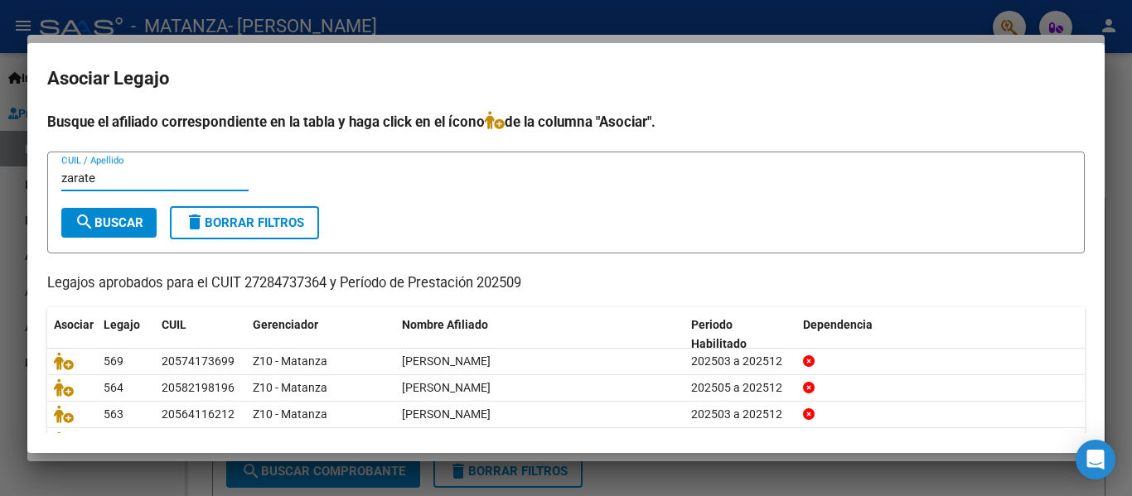
click at [121, 225] on span "search Buscar" at bounding box center [109, 222] width 69 height 15
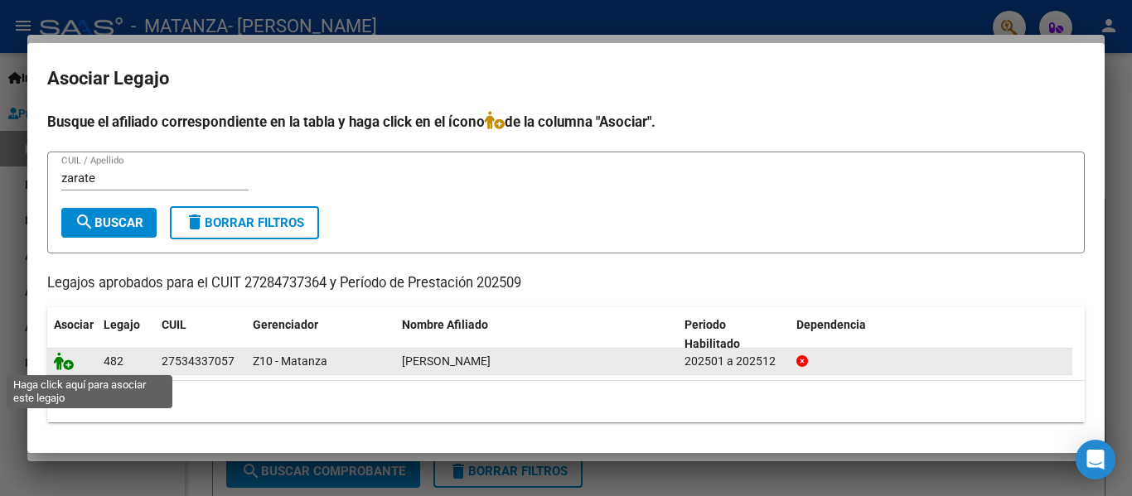
click at [65, 361] on icon at bounding box center [64, 361] width 20 height 18
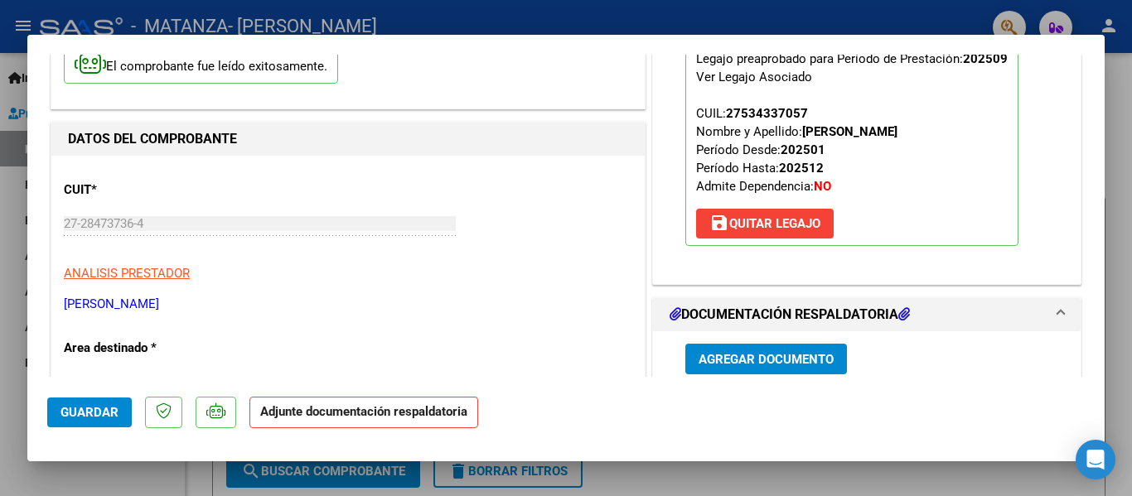
scroll to position [139, 0]
click at [728, 365] on span "Agregar Documento" at bounding box center [766, 358] width 135 height 15
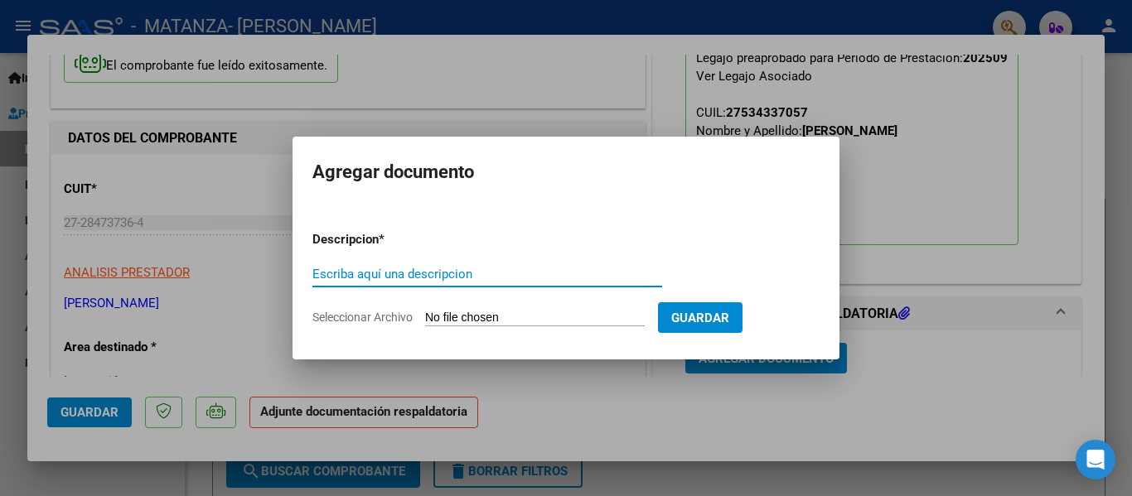
click at [415, 278] on input "Escriba aquí una descripcion" at bounding box center [487, 274] width 350 height 15
click at [415, 278] on input "pl" at bounding box center [487, 274] width 350 height 15
click at [448, 323] on input "Seleccionar Archivo" at bounding box center [535, 319] width 220 height 16
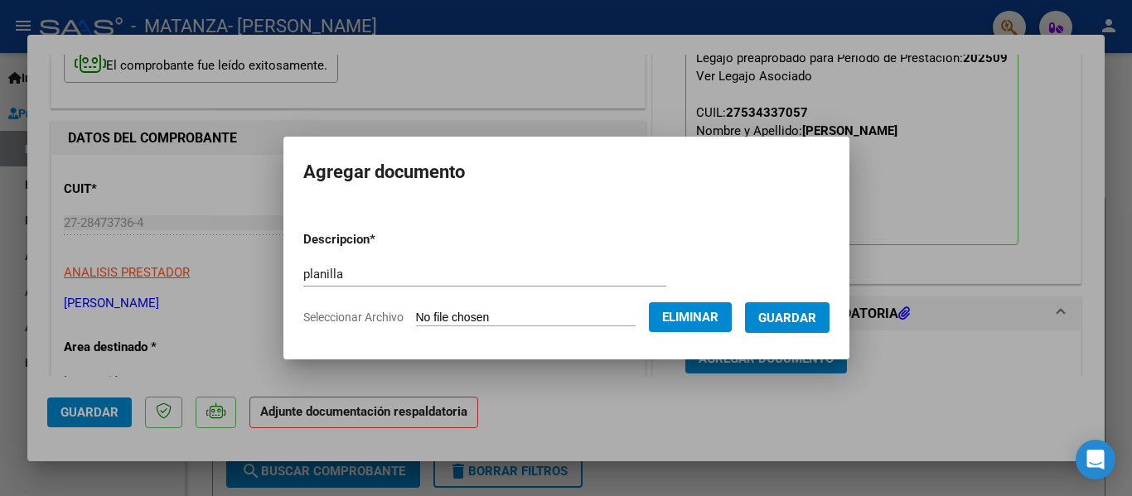
click at [806, 317] on span "Guardar" at bounding box center [787, 318] width 58 height 15
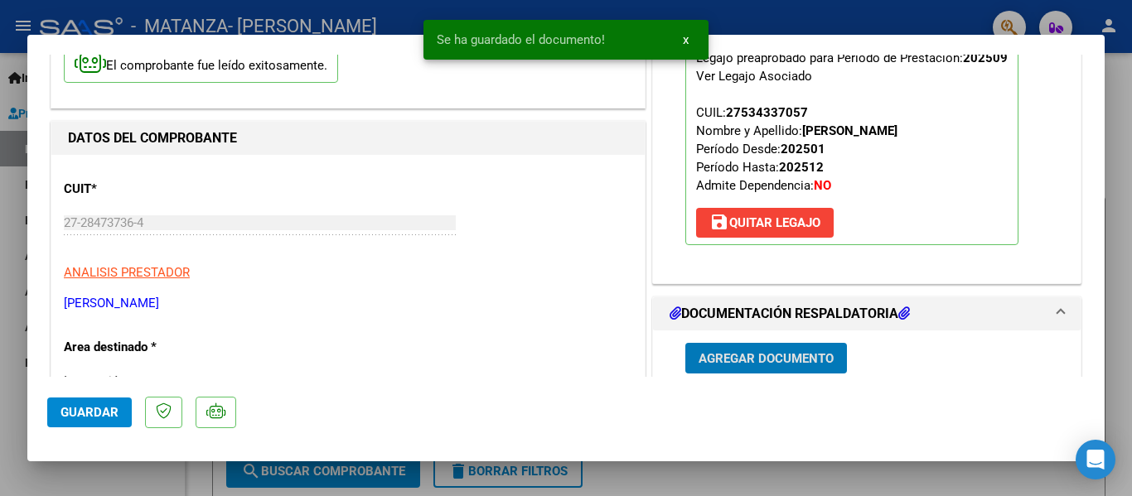
click at [354, 22] on div at bounding box center [566, 248] width 1132 height 496
